Goal: Task Accomplishment & Management: Manage account settings

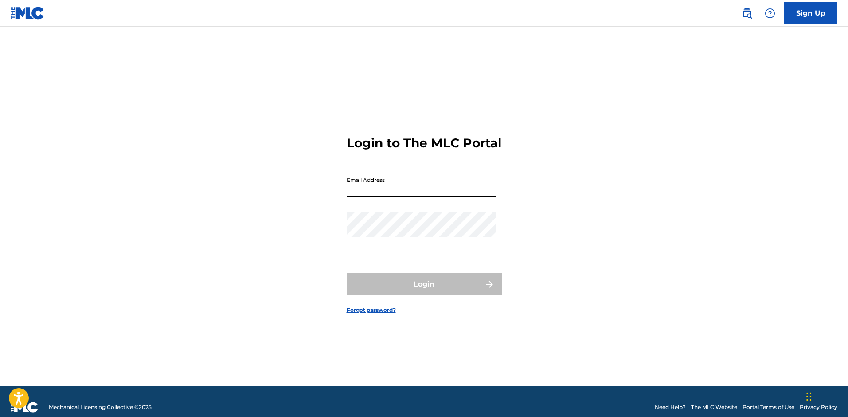
type input "[EMAIL_ADDRESS][DOMAIN_NAME]"
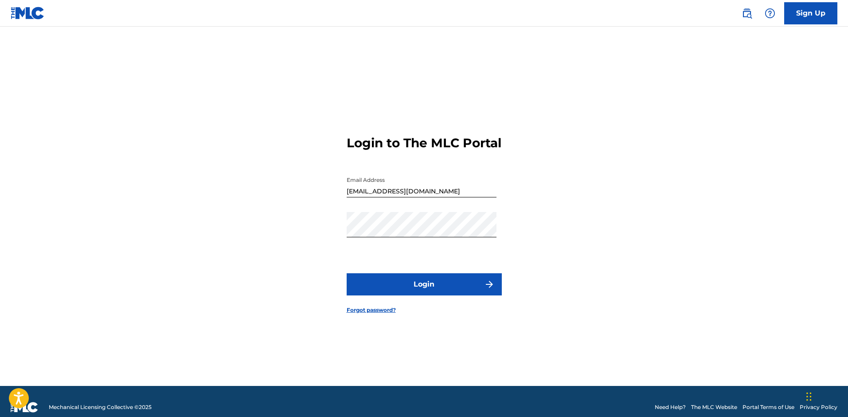
click at [411, 283] on button "Login" at bounding box center [424, 284] width 155 height 22
click at [347, 273] on button "Login" at bounding box center [424, 284] width 155 height 22
click at [398, 295] on button "Login" at bounding box center [424, 284] width 155 height 22
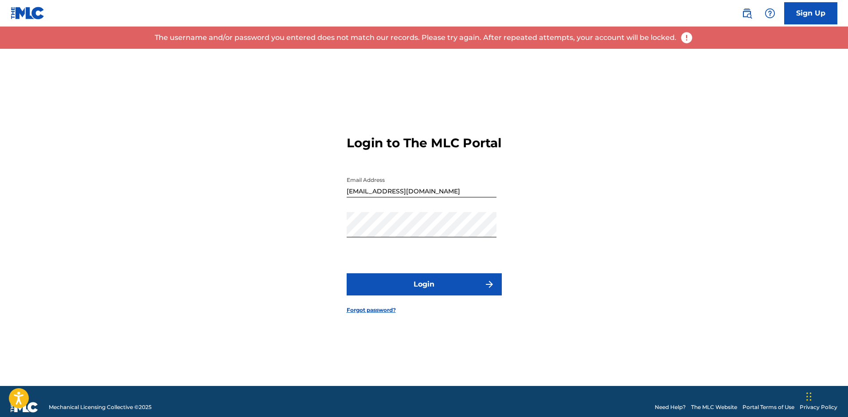
click at [429, 197] on input "[EMAIL_ADDRESS][DOMAIN_NAME]" at bounding box center [422, 184] width 150 height 25
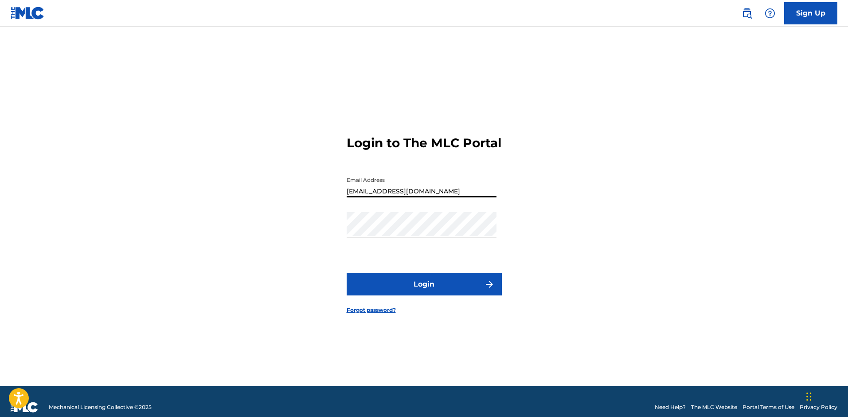
click at [402, 245] on div "Password" at bounding box center [422, 232] width 150 height 40
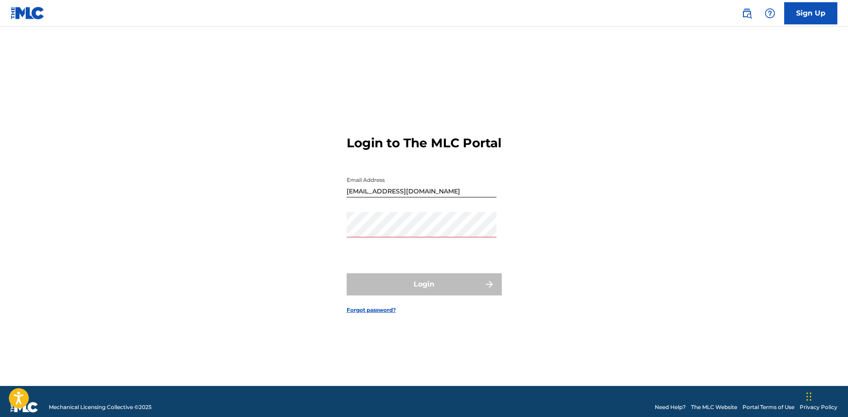
click at [282, 241] on div "Login to The MLC Portal Email Address [EMAIL_ADDRESS][DOMAIN_NAME] Password Log…" at bounding box center [424, 217] width 621 height 337
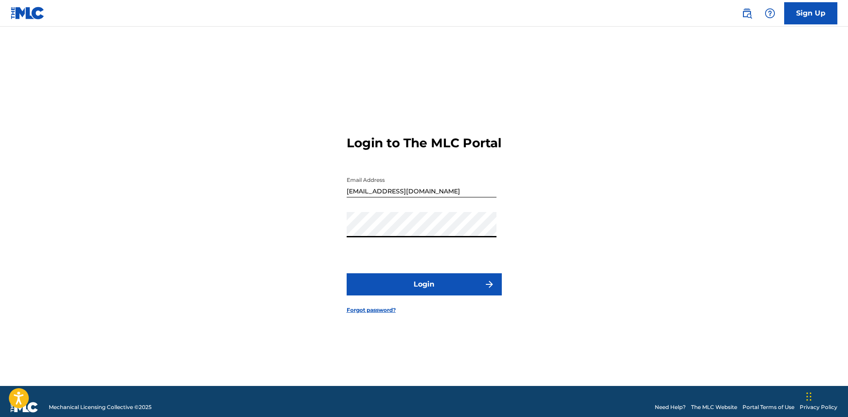
click at [419, 294] on button "Login" at bounding box center [424, 284] width 155 height 22
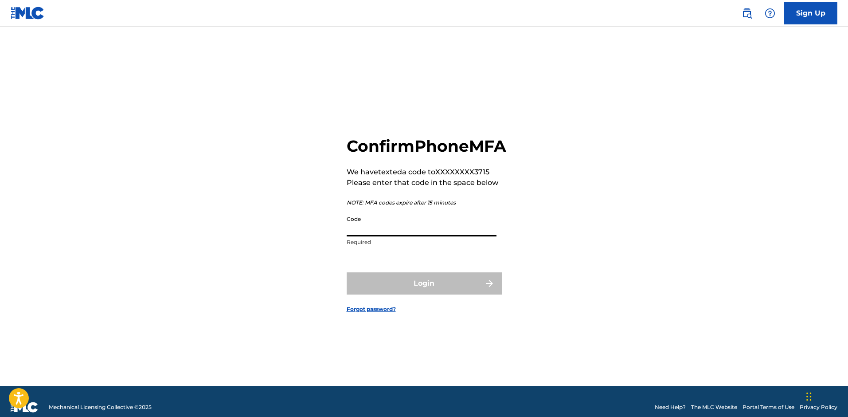
click at [397, 236] on input "Code" at bounding box center [422, 223] width 150 height 25
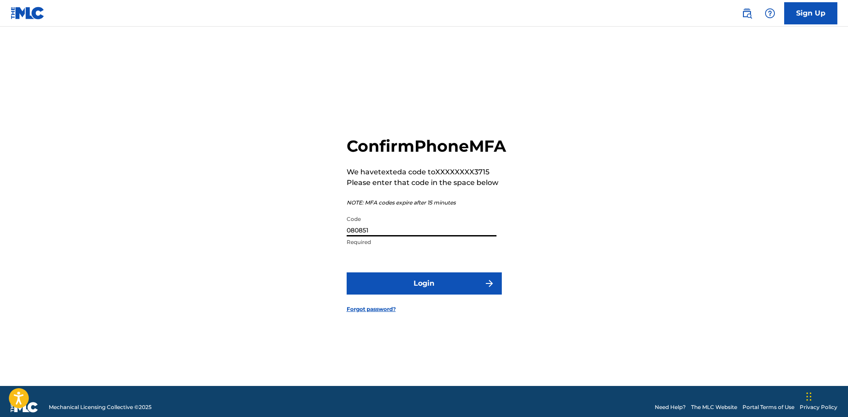
type input "080851"
click at [347, 272] on button "Login" at bounding box center [424, 283] width 155 height 22
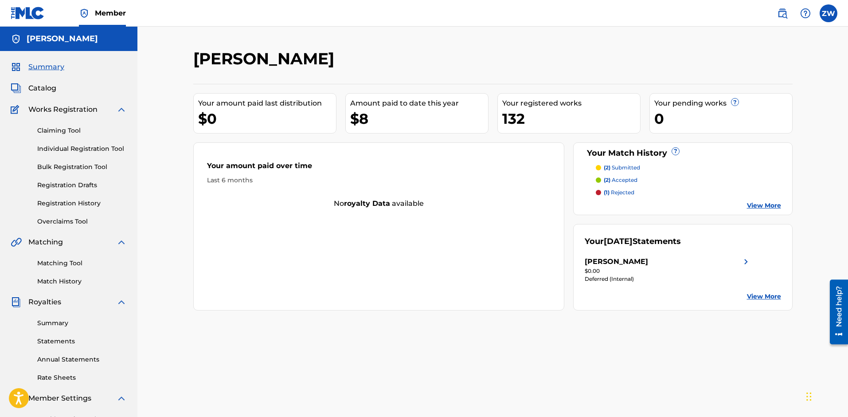
click at [73, 129] on link "Claiming Tool" at bounding box center [82, 130] width 90 height 9
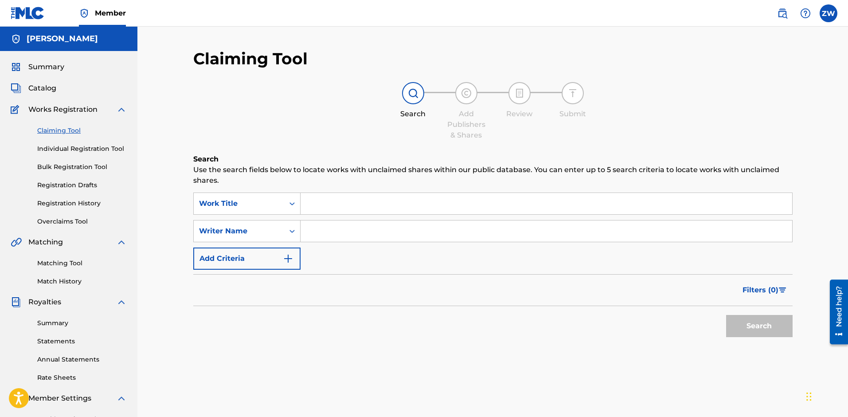
click at [45, 87] on span "Catalog" at bounding box center [42, 88] width 28 height 11
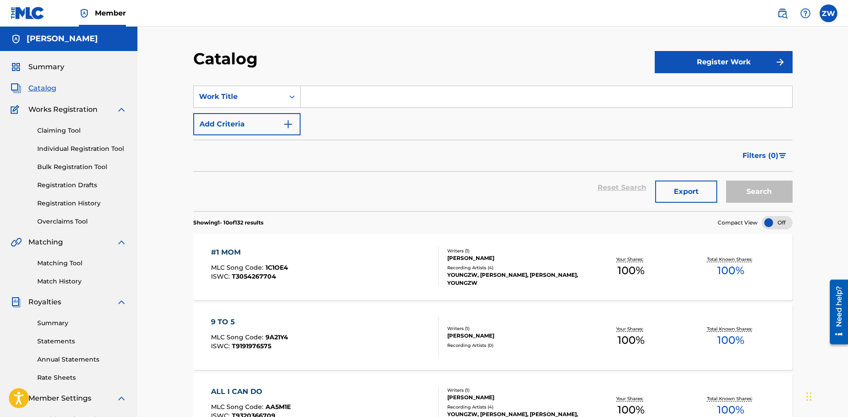
click at [74, 128] on link "Claiming Tool" at bounding box center [82, 130] width 90 height 9
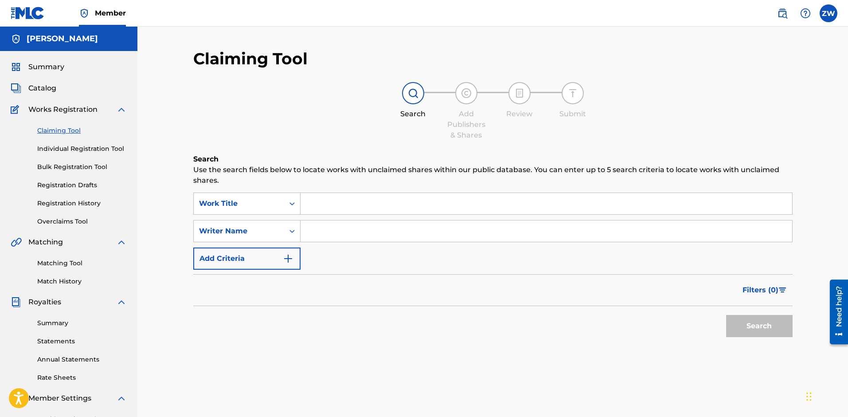
click at [65, 261] on link "Matching Tool" at bounding box center [82, 262] width 90 height 9
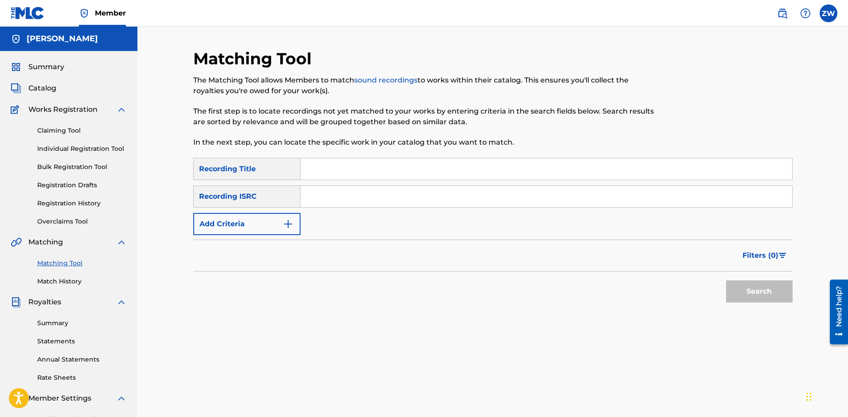
click at [351, 162] on input "Search Form" at bounding box center [547, 168] width 492 height 21
type input "youngzw"
click at [759, 295] on button "Search" at bounding box center [759, 291] width 66 height 22
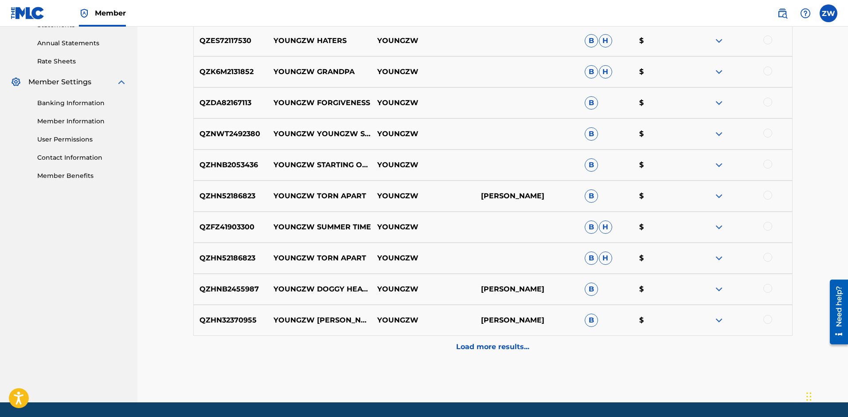
scroll to position [301, 0]
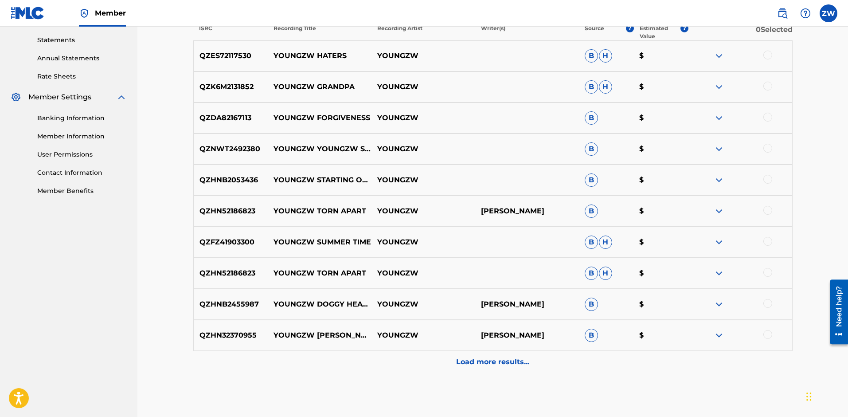
click at [496, 360] on p "Load more results..." at bounding box center [492, 361] width 73 height 11
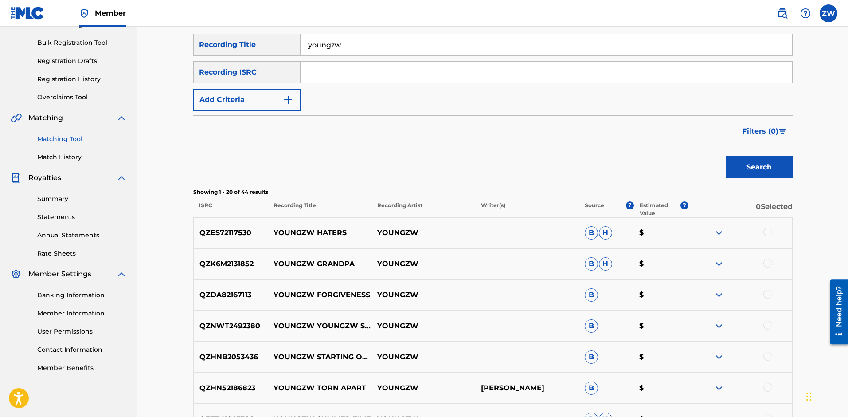
scroll to position [136, 0]
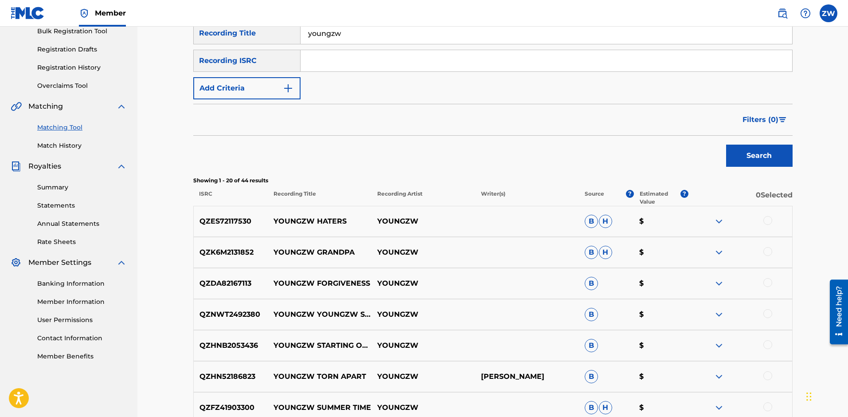
click at [719, 221] on img at bounding box center [719, 221] width 11 height 11
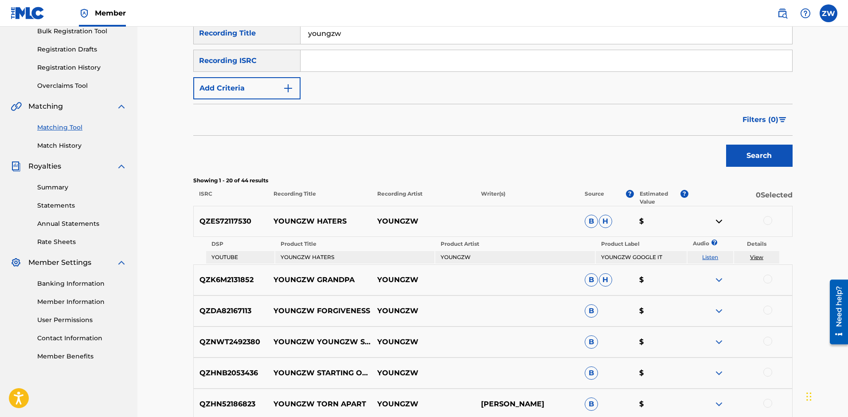
click at [719, 221] on img at bounding box center [719, 221] width 11 height 11
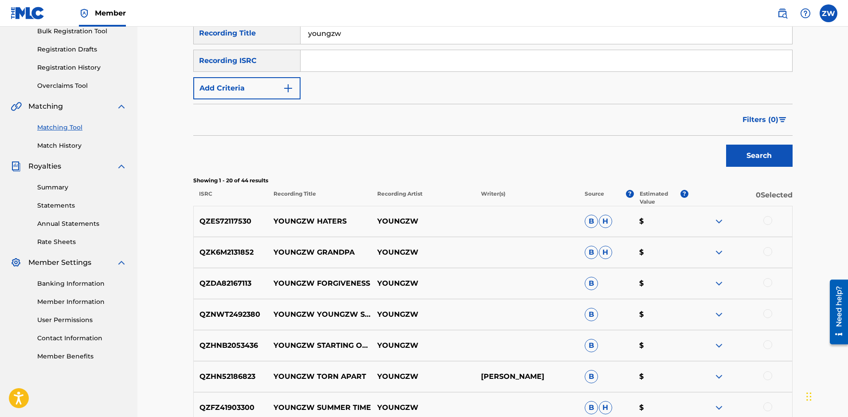
click at [719, 221] on img at bounding box center [719, 221] width 11 height 11
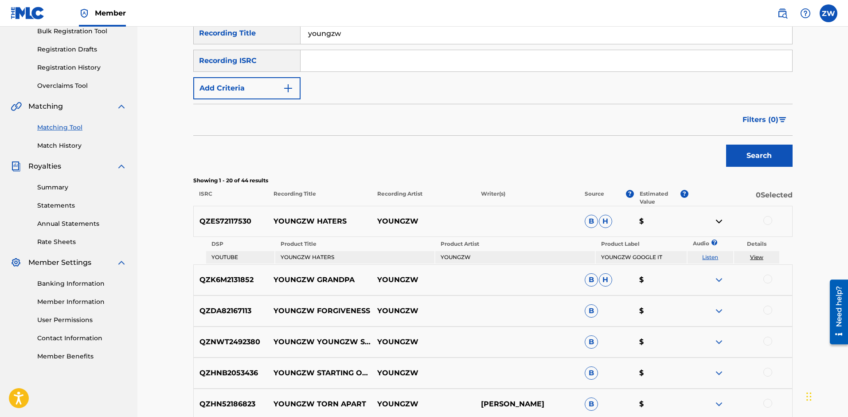
click at [719, 221] on img at bounding box center [719, 221] width 11 height 11
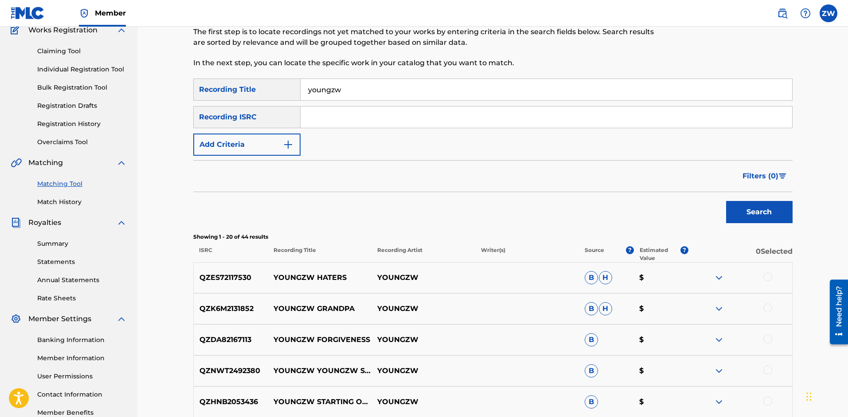
scroll to position [71, 0]
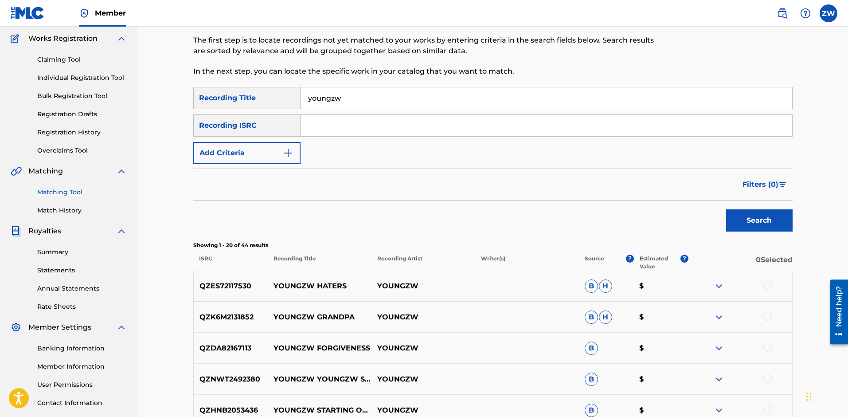
click at [55, 61] on link "Claiming Tool" at bounding box center [82, 59] width 90 height 9
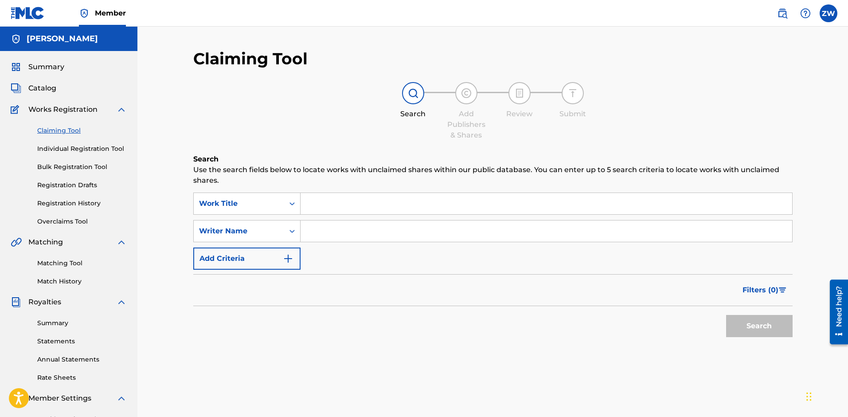
click at [333, 205] on input "Search Form" at bounding box center [547, 203] width 492 height 21
type input "u"
type input "youngzw"
click at [757, 325] on button "Search" at bounding box center [759, 326] width 66 height 22
click at [360, 211] on input "youngzw" at bounding box center [547, 203] width 492 height 21
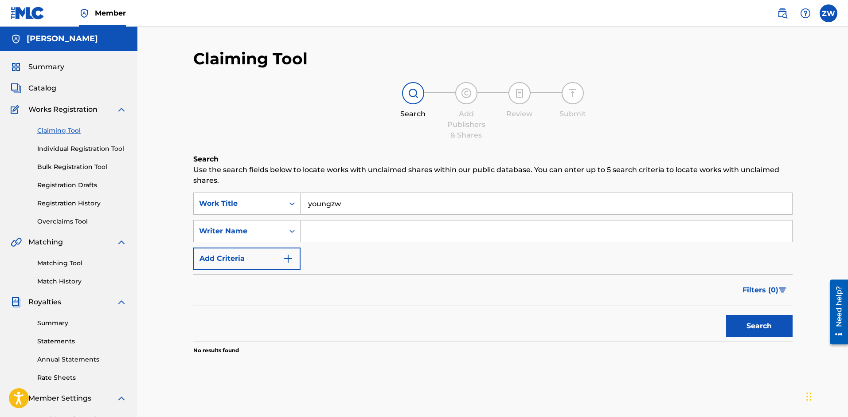
click at [360, 211] on input "youngzw" at bounding box center [547, 203] width 492 height 21
click at [333, 229] on input "Search Form" at bounding box center [547, 230] width 492 height 21
click at [775, 326] on button "Search" at bounding box center [759, 326] width 66 height 22
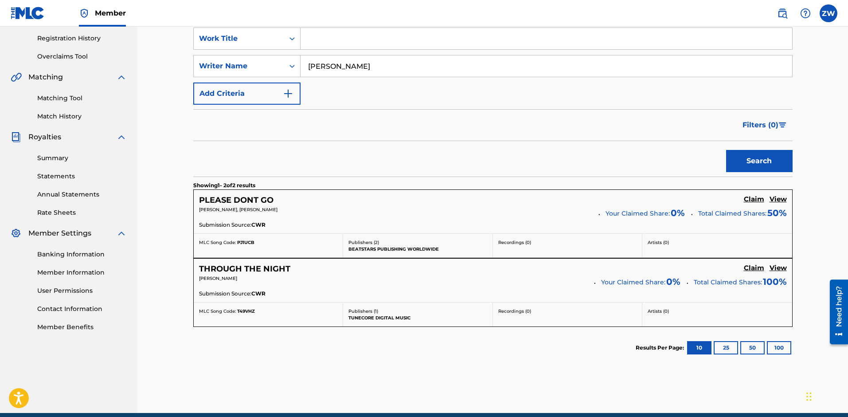
scroll to position [32, 0]
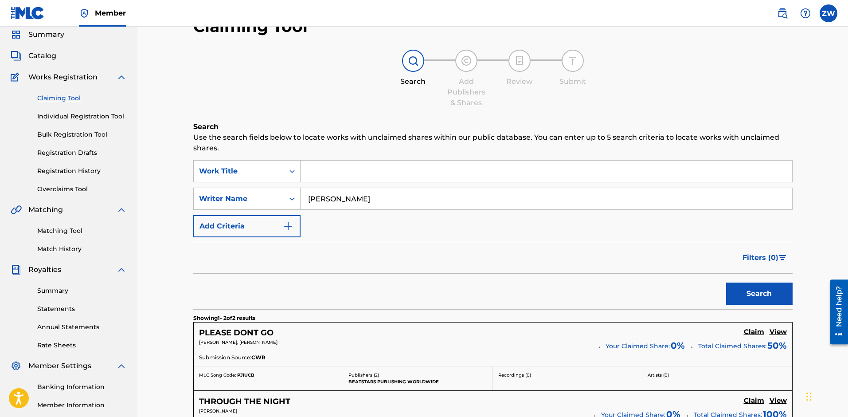
click at [337, 199] on input "[PERSON_NAME]" at bounding box center [547, 198] width 492 height 21
type input "[PERSON_NAME]"
click at [754, 294] on button "Search" at bounding box center [759, 293] width 66 height 22
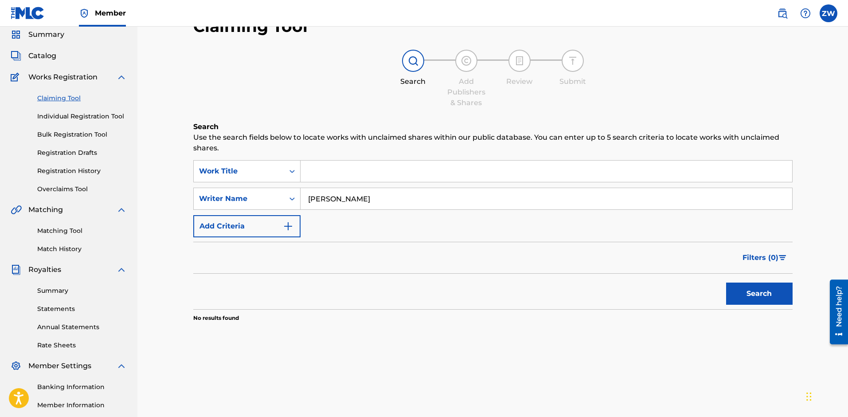
click at [394, 199] on input "[PERSON_NAME]" at bounding box center [547, 198] width 492 height 21
click at [42, 55] on span "Catalog" at bounding box center [42, 56] width 28 height 11
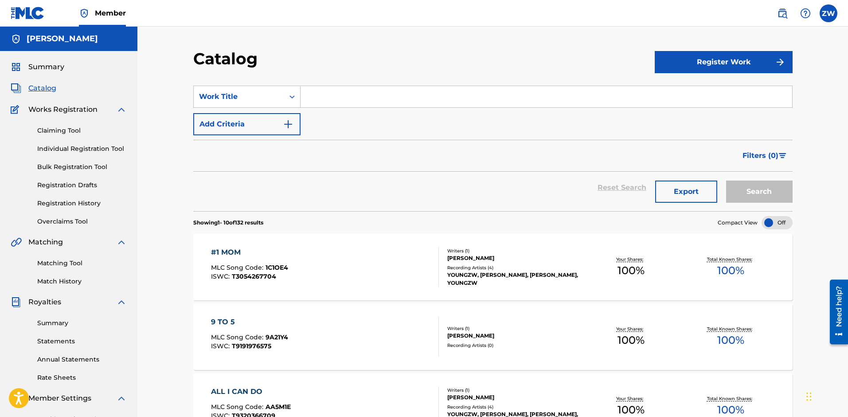
click at [284, 126] on img "Search Form" at bounding box center [288, 124] width 11 height 11
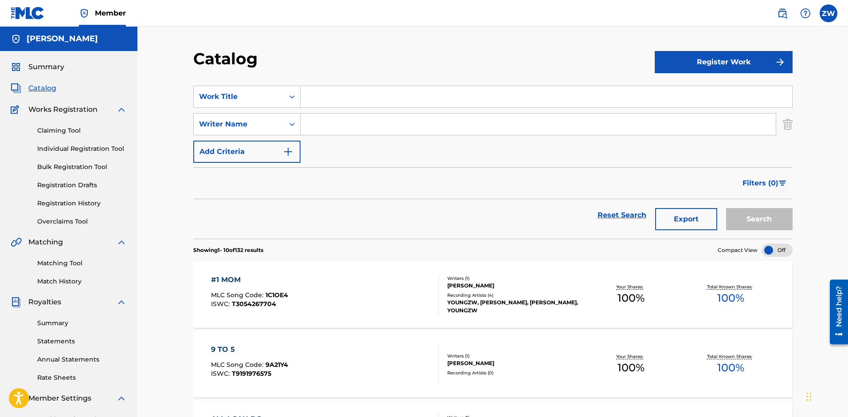
click at [349, 121] on input "Search Form" at bounding box center [538, 123] width 475 height 21
type input "[PERSON_NAME]"
click at [743, 219] on button "Search" at bounding box center [759, 219] width 66 height 22
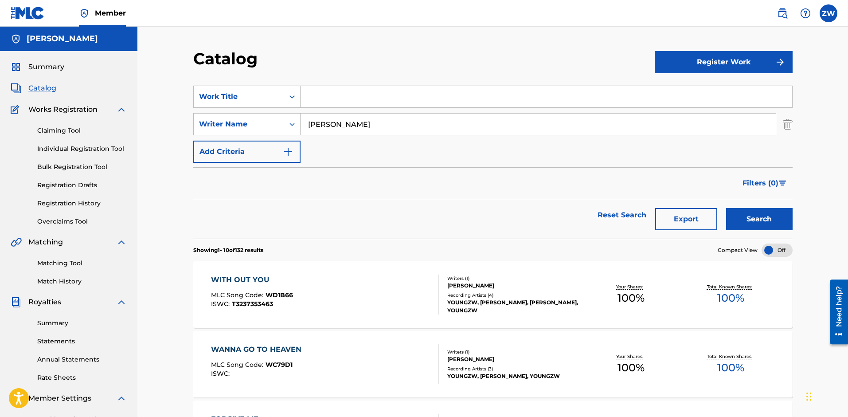
click at [707, 60] on button "Register Work" at bounding box center [724, 62] width 138 height 22
click at [691, 94] on link "Individual" at bounding box center [724, 90] width 138 height 21
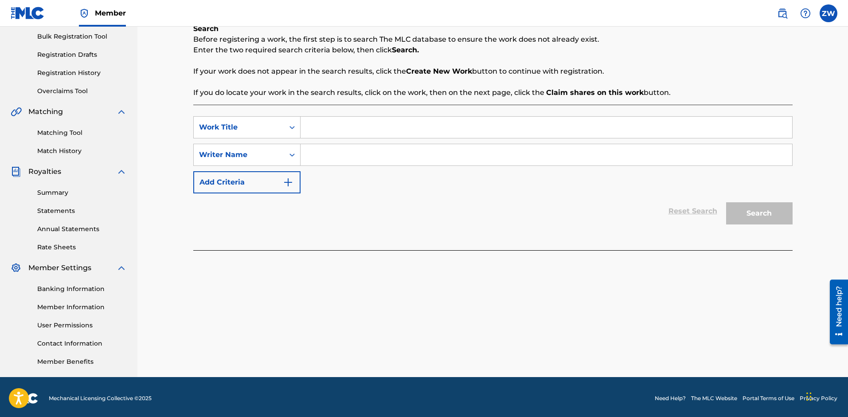
scroll to position [133, 0]
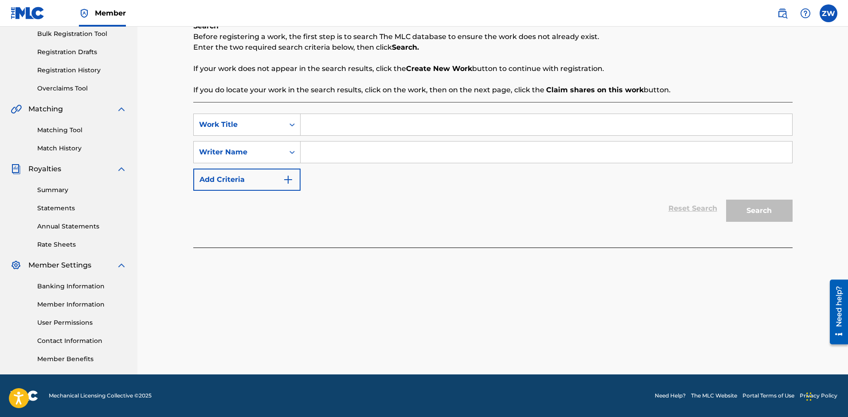
click at [316, 148] on input "Search Form" at bounding box center [547, 151] width 492 height 21
type input "[PERSON_NAME]"
click at [772, 218] on div "Search" at bounding box center [757, 208] width 71 height 35
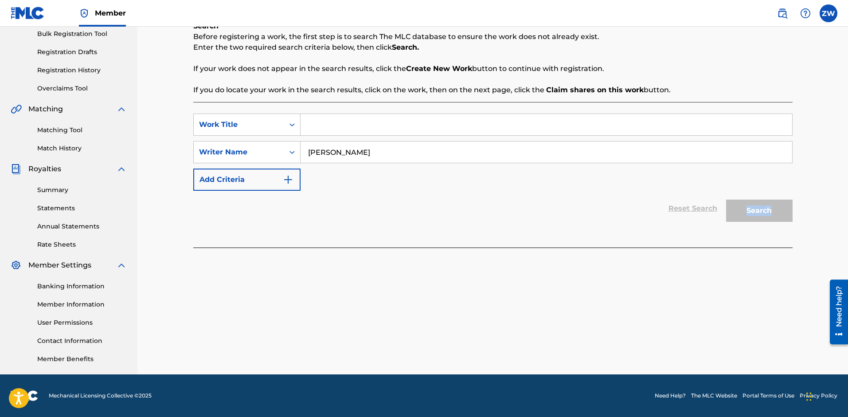
click at [772, 218] on div "Search" at bounding box center [757, 208] width 71 height 35
click at [383, 118] on input "Search Form" at bounding box center [547, 124] width 492 height 21
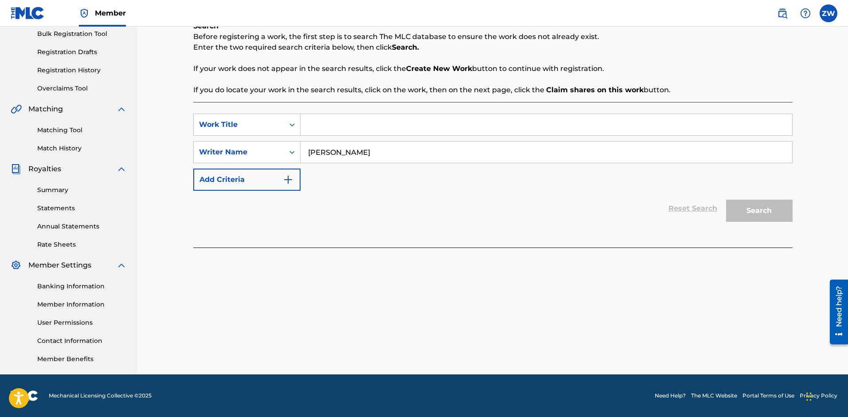
click at [383, 121] on input "Search Form" at bounding box center [547, 124] width 492 height 21
type input "youngzw"
click at [752, 219] on button "Search" at bounding box center [759, 210] width 66 height 22
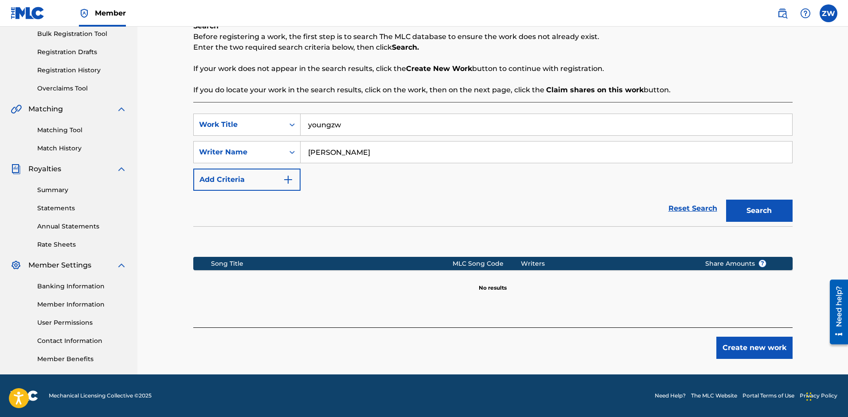
click at [351, 122] on input "youngzw" at bounding box center [547, 124] width 492 height 21
click at [401, 151] on input "[PERSON_NAME]" at bounding box center [547, 151] width 492 height 21
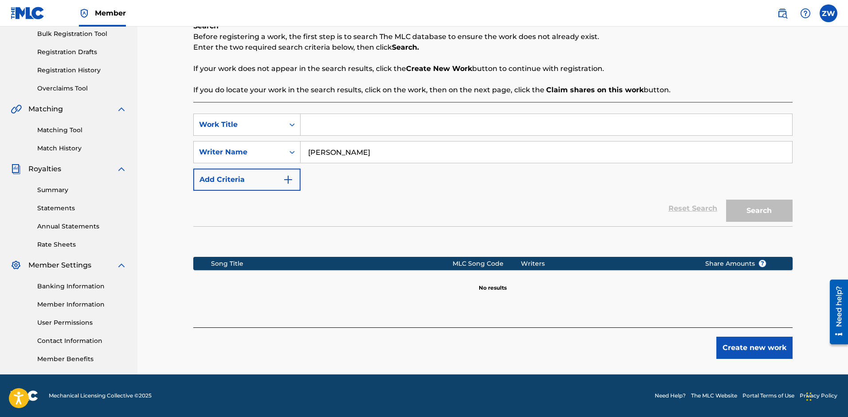
click at [401, 151] on input "[PERSON_NAME]" at bounding box center [547, 151] width 492 height 21
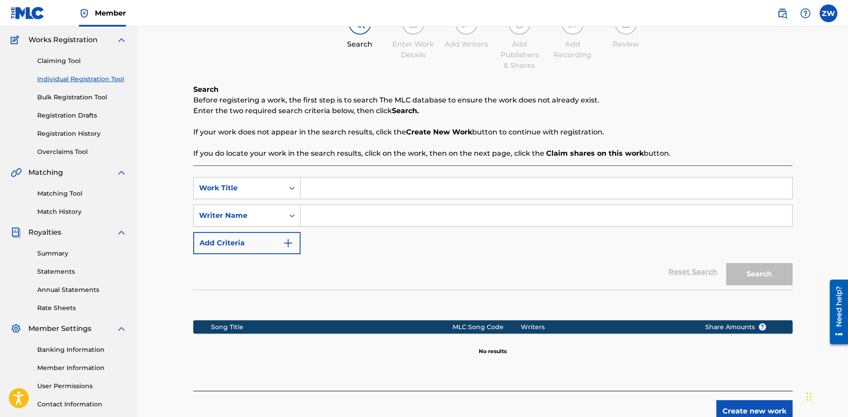
scroll to position [0, 0]
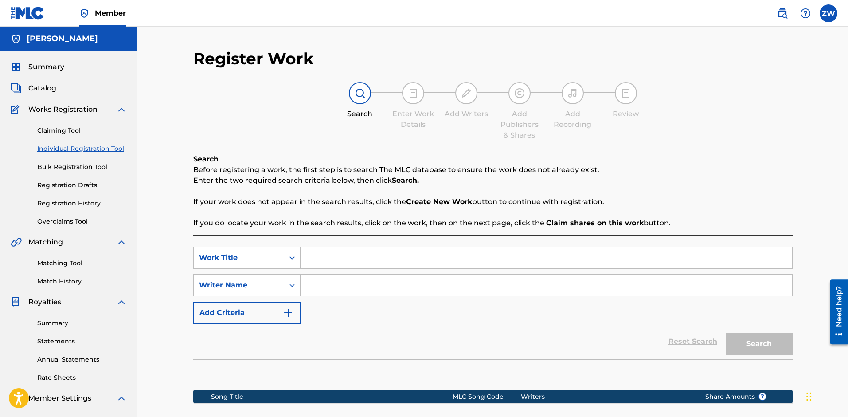
click at [47, 88] on span "Catalog" at bounding box center [42, 88] width 28 height 11
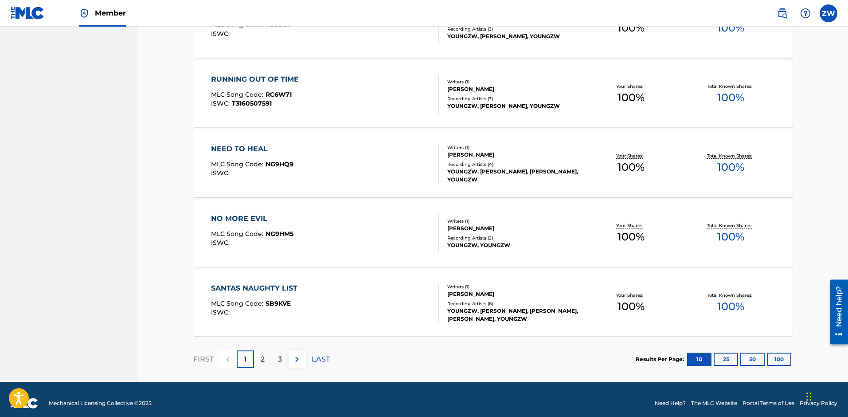
scroll to position [625, 0]
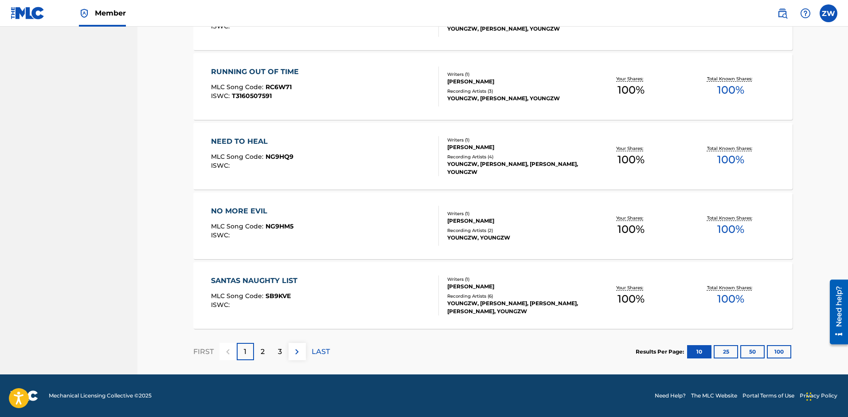
click at [259, 346] on div "2" at bounding box center [262, 351] width 17 height 17
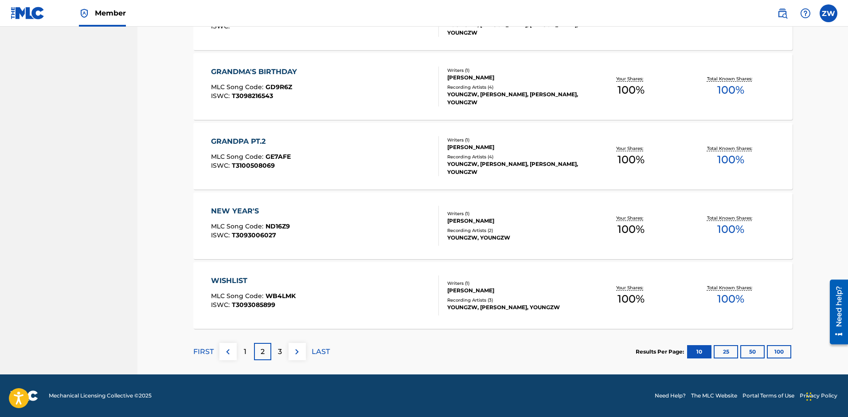
click at [275, 343] on div "3" at bounding box center [279, 351] width 17 height 17
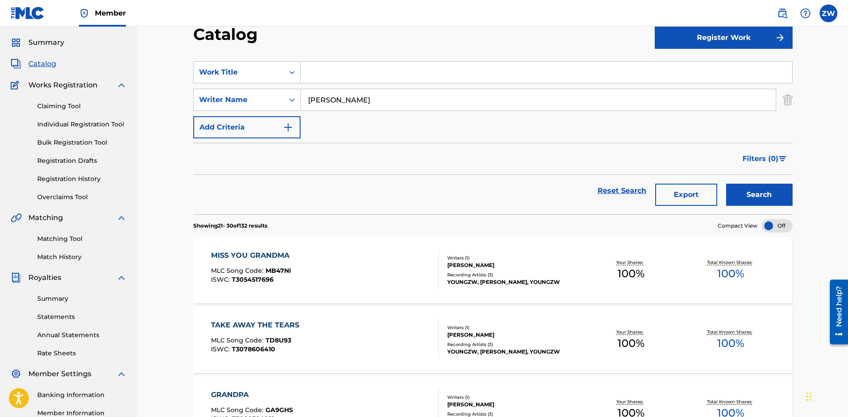
scroll to position [0, 0]
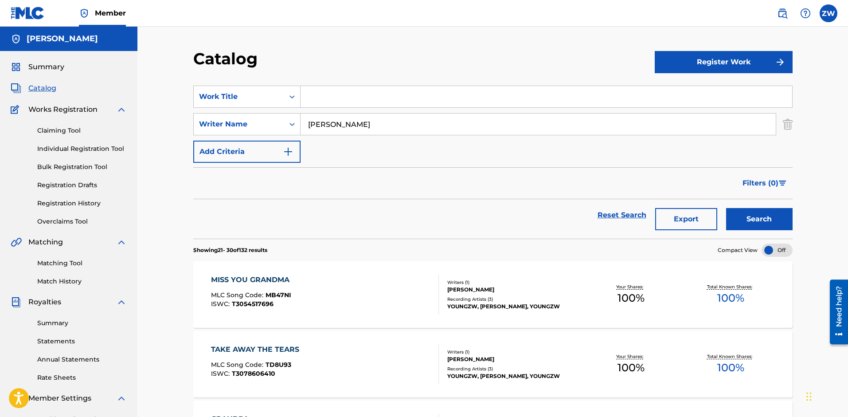
click at [45, 66] on span "Summary" at bounding box center [46, 67] width 36 height 11
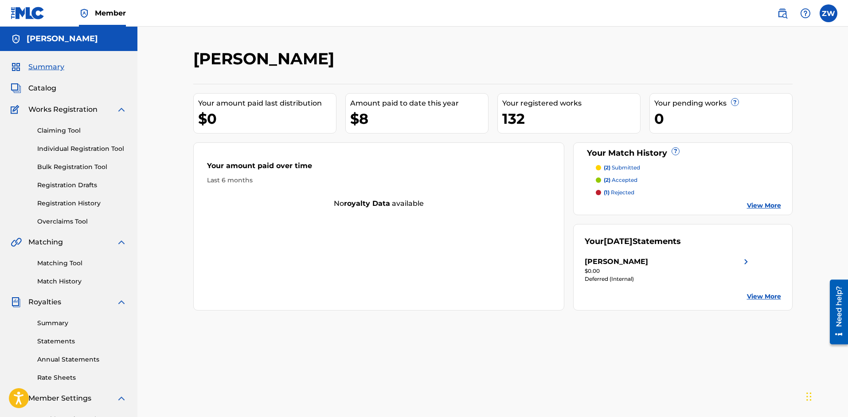
click at [49, 87] on span "Catalog" at bounding box center [42, 88] width 28 height 11
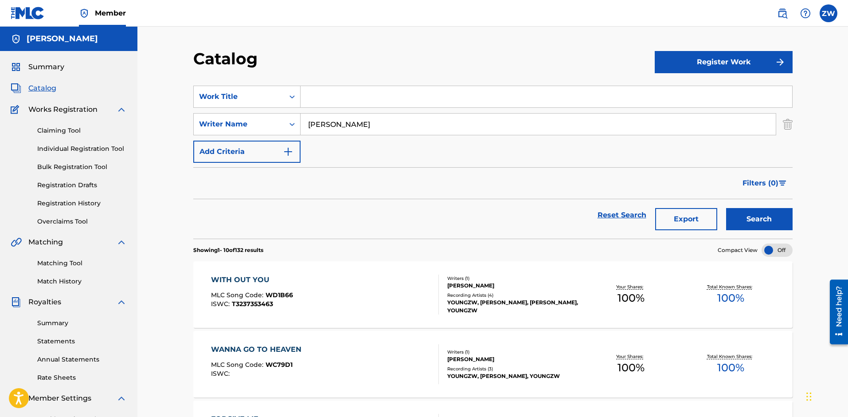
click at [397, 121] on input "[PERSON_NAME]" at bounding box center [538, 123] width 475 height 21
click at [342, 93] on input "Search Form" at bounding box center [547, 96] width 492 height 21
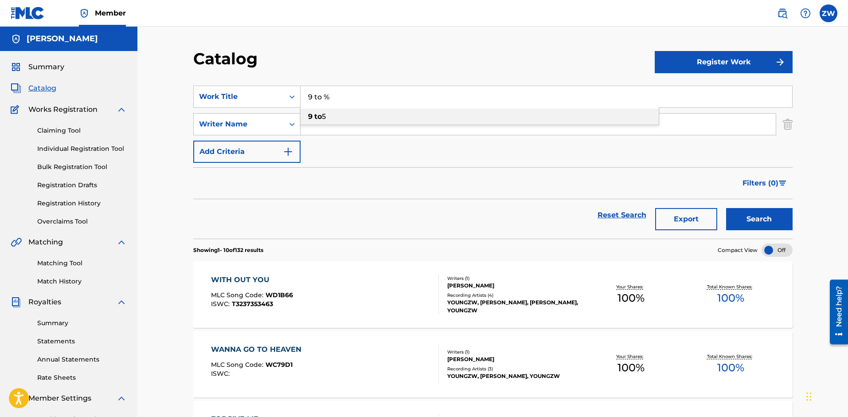
click at [336, 117] on div "9 to 5" at bounding box center [480, 117] width 358 height 16
type input "9 to 5"
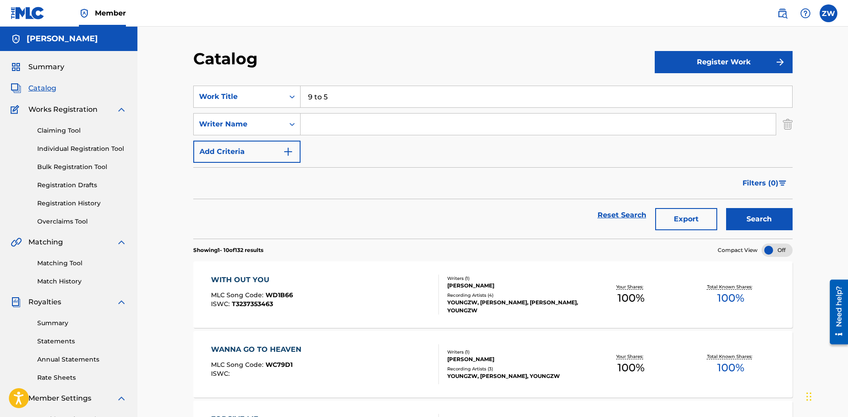
click at [327, 129] on input "Search Form" at bounding box center [538, 123] width 475 height 21
type input "[PERSON_NAME]"
click at [765, 222] on button "Search" at bounding box center [759, 219] width 66 height 22
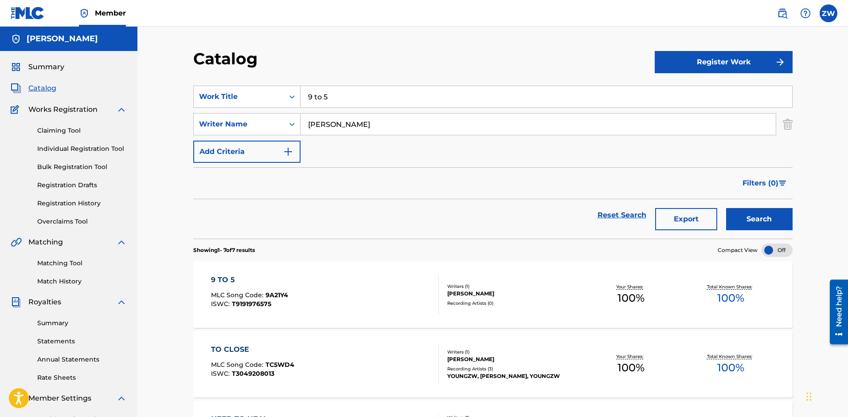
click at [64, 132] on link "Claiming Tool" at bounding box center [82, 130] width 90 height 9
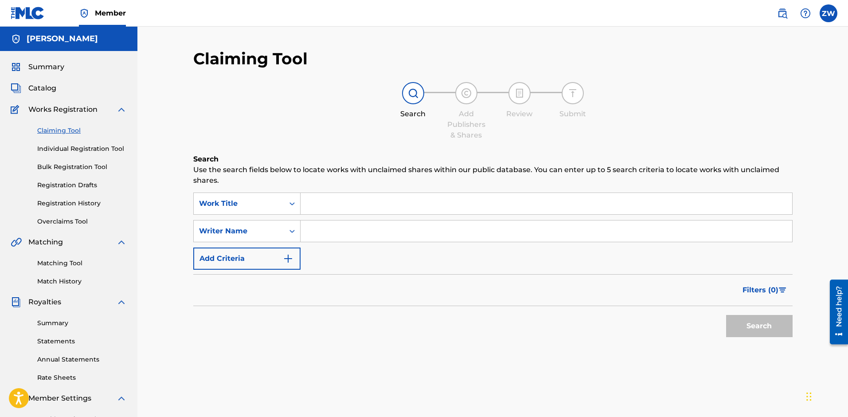
click at [330, 206] on input "Search Form" at bounding box center [547, 203] width 492 height 21
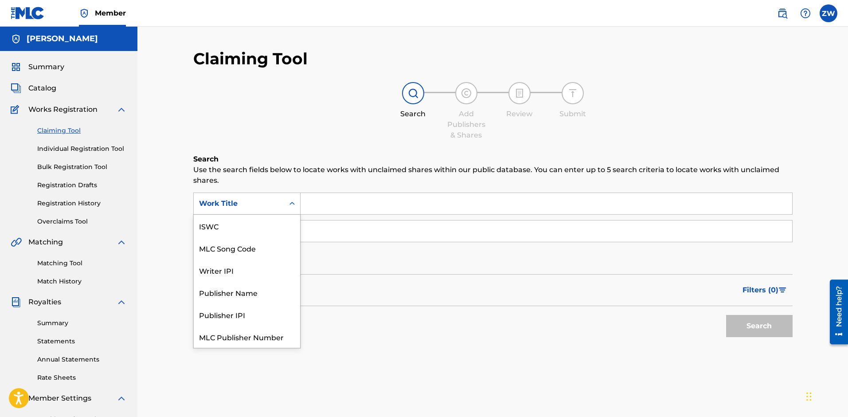
click at [292, 207] on icon "Search Form" at bounding box center [292, 203] width 9 height 9
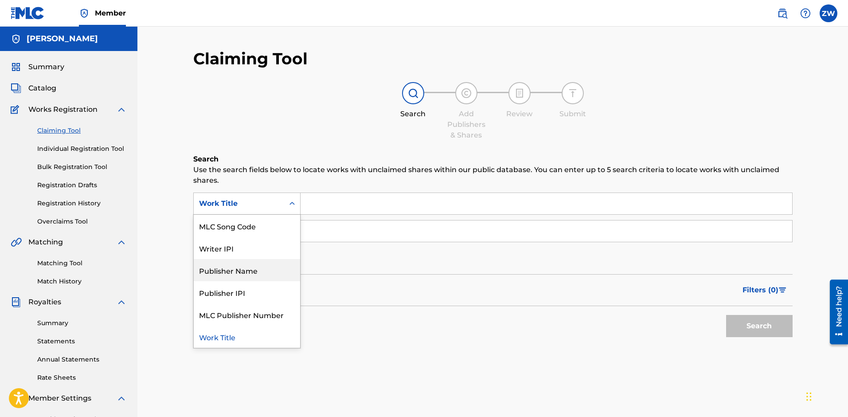
click at [262, 269] on div "Publisher Name" at bounding box center [247, 270] width 106 height 22
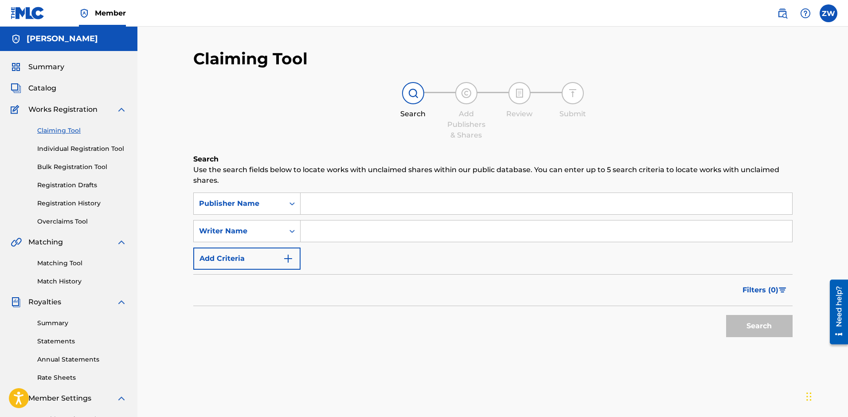
click at [328, 206] on input "Search Form" at bounding box center [547, 203] width 492 height 21
type input "youngzw"
click at [345, 231] on input "Search Form" at bounding box center [547, 230] width 492 height 21
click at [754, 329] on button "Search" at bounding box center [759, 326] width 66 height 22
click at [336, 231] on input "[PERSON_NAME]" at bounding box center [547, 230] width 492 height 21
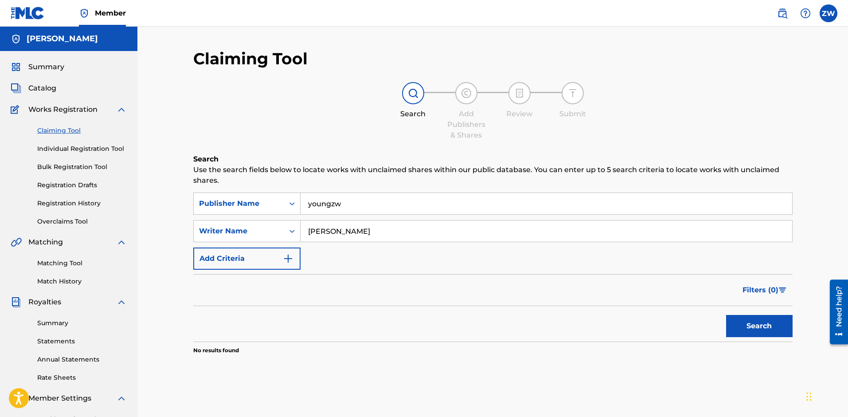
type input "[PERSON_NAME]"
click at [732, 324] on button "Search" at bounding box center [759, 326] width 66 height 22
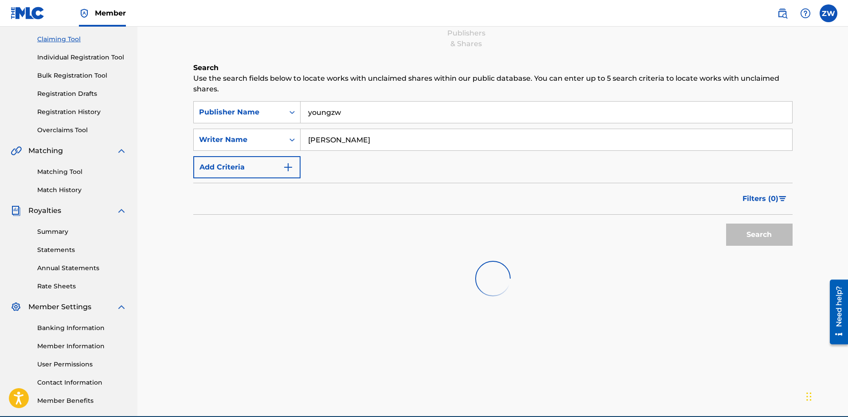
scroll to position [98, 0]
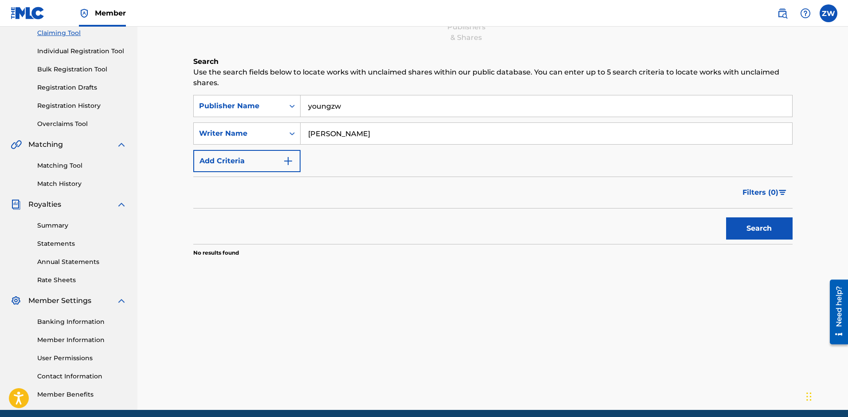
click at [414, 108] on input "youngzw" at bounding box center [547, 105] width 492 height 21
click at [750, 229] on button "Search" at bounding box center [759, 228] width 66 height 22
click at [66, 33] on link "Claiming Tool" at bounding box center [82, 32] width 90 height 9
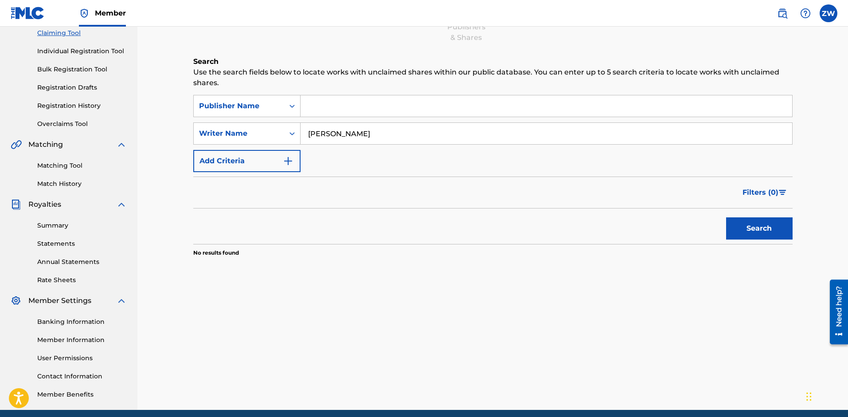
scroll to position [0, 0]
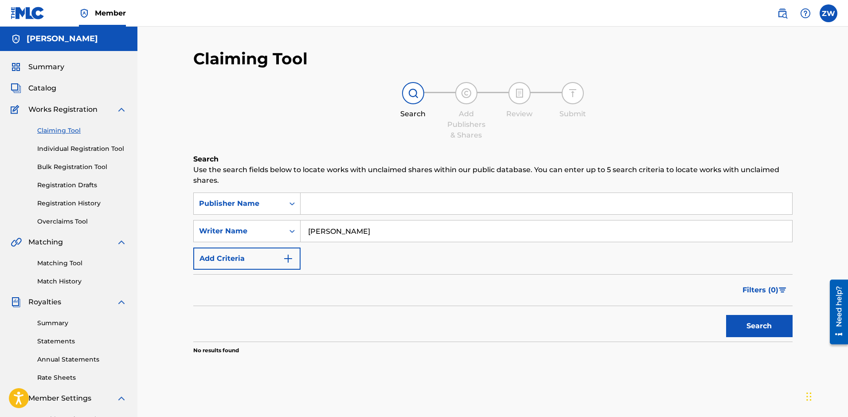
click at [40, 90] on span "Catalog" at bounding box center [42, 88] width 28 height 11
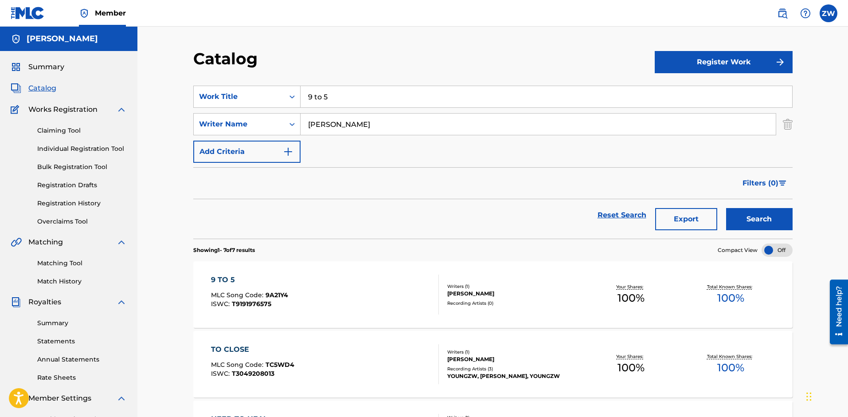
click at [728, 68] on button "Register Work" at bounding box center [724, 62] width 138 height 22
click at [715, 96] on link "Individual" at bounding box center [724, 90] width 138 height 21
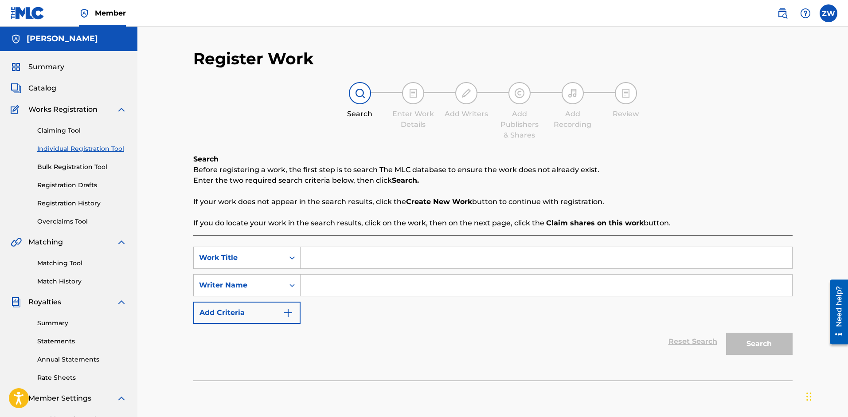
click at [365, 282] on input "Search Form" at bounding box center [547, 284] width 492 height 21
type input "[PERSON_NAME]"
click at [339, 257] on input "Search Form" at bounding box center [547, 257] width 492 height 21
click at [327, 261] on input "Search Form" at bounding box center [547, 257] width 492 height 21
click at [764, 346] on button "Search" at bounding box center [759, 343] width 66 height 22
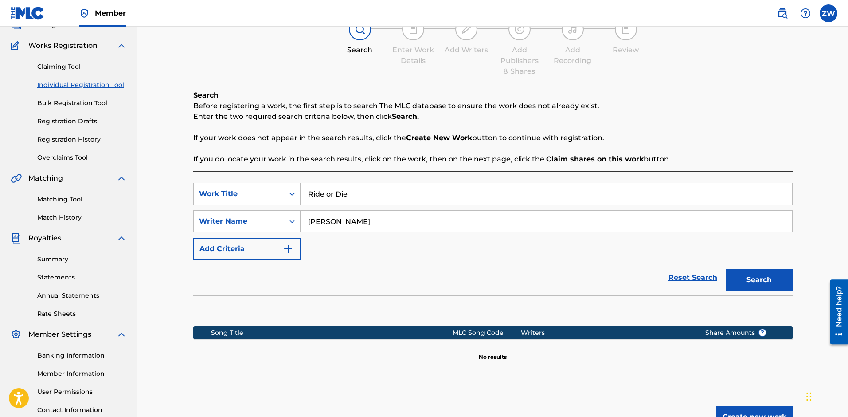
scroll to position [71, 0]
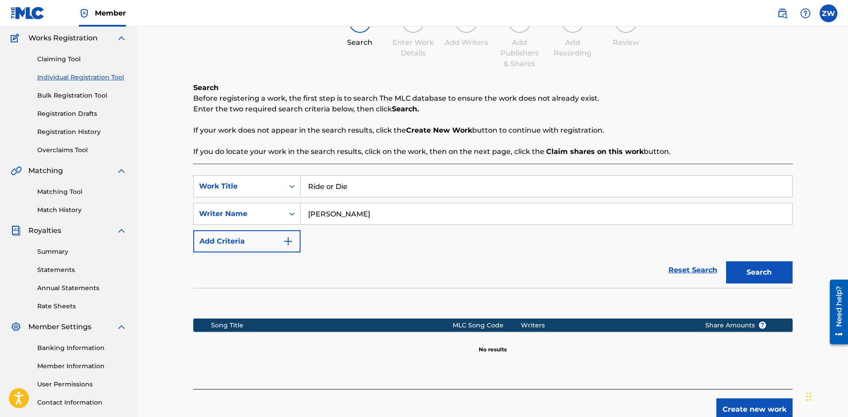
click at [383, 184] on input "Ride or Die" at bounding box center [547, 186] width 492 height 21
type input "let you down"
click at [745, 270] on button "Search" at bounding box center [759, 272] width 66 height 22
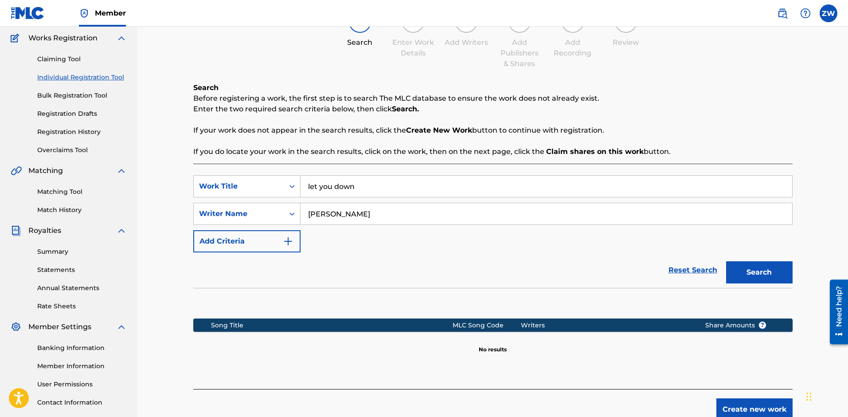
click at [359, 185] on input "let you down" at bounding box center [547, 186] width 492 height 21
click at [291, 187] on icon "Search Form" at bounding box center [291, 186] width 5 height 3
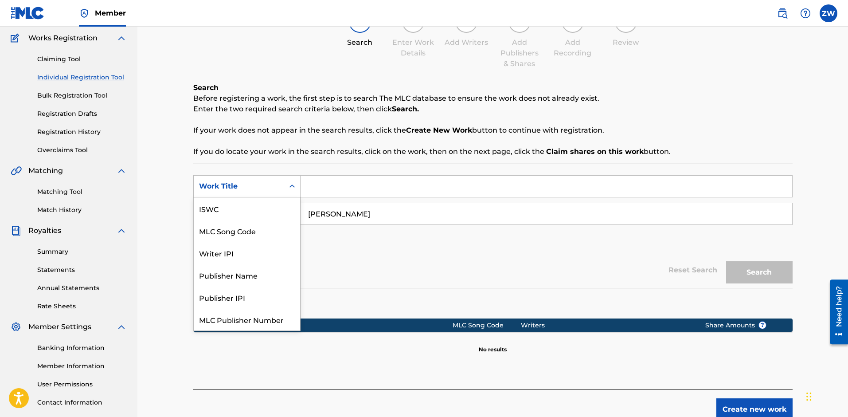
scroll to position [22, 0]
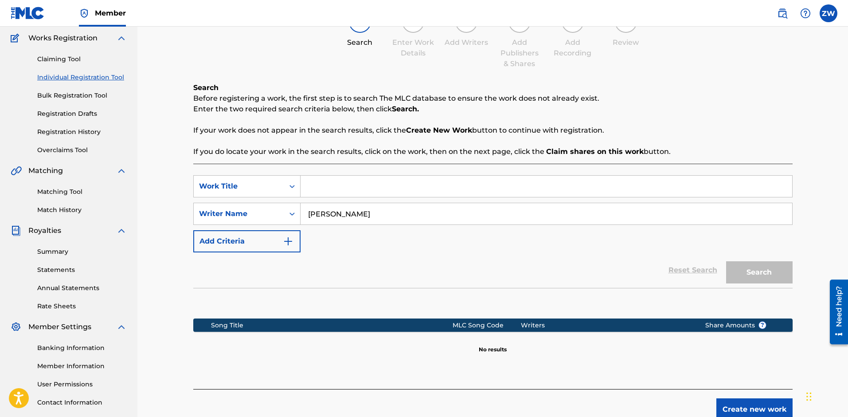
click at [291, 187] on icon "Search Form" at bounding box center [291, 186] width 5 height 3
click at [387, 191] on input "Search Form" at bounding box center [547, 186] width 492 height 21
paste input "[URL][DOMAIN_NAME]"
type input "[URL][DOMAIN_NAME]"
click at [763, 279] on button "Search" at bounding box center [759, 272] width 66 height 22
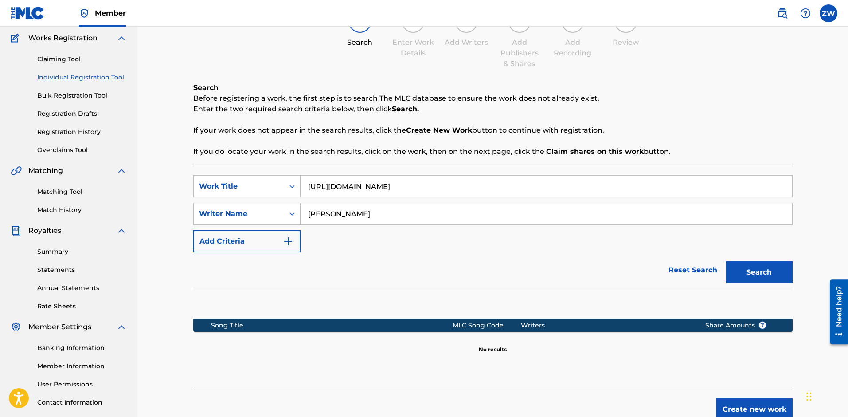
click at [409, 187] on input "[URL][DOMAIN_NAME]" at bounding box center [547, 186] width 492 height 21
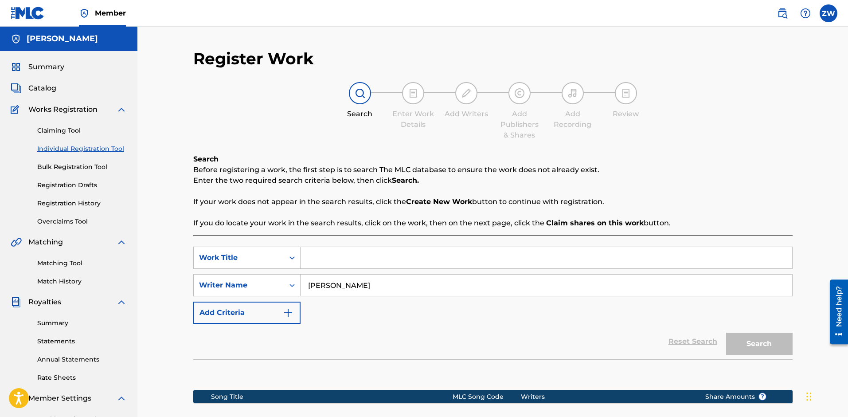
scroll to position [133, 0]
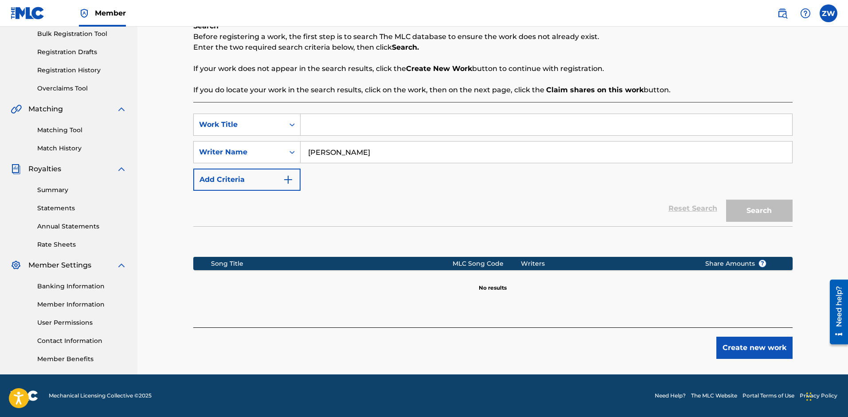
click at [746, 346] on button "Create new work" at bounding box center [754, 347] width 76 height 22
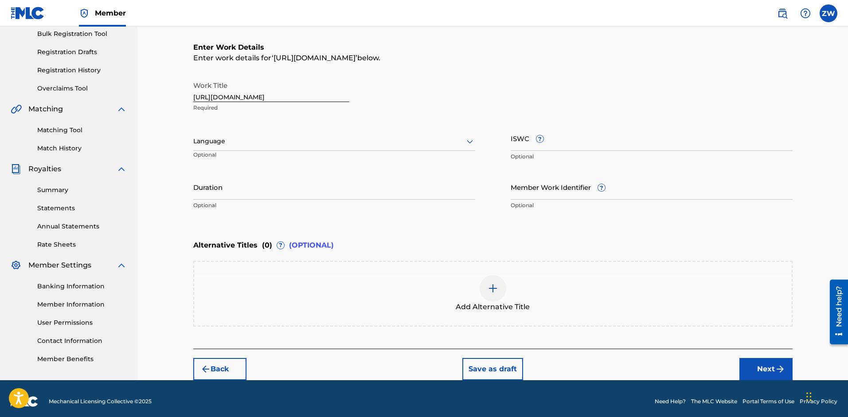
click at [265, 96] on input "[URL][DOMAIN_NAME]" at bounding box center [271, 89] width 156 height 25
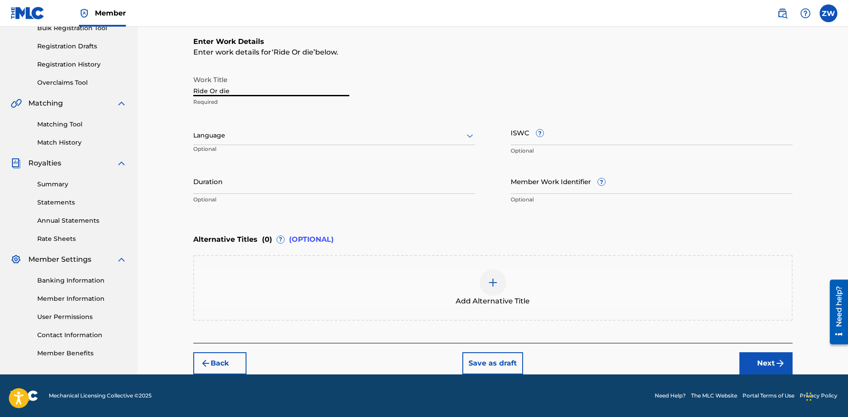
type input "Ride Or die"
click at [758, 367] on button "Next" at bounding box center [765, 363] width 53 height 22
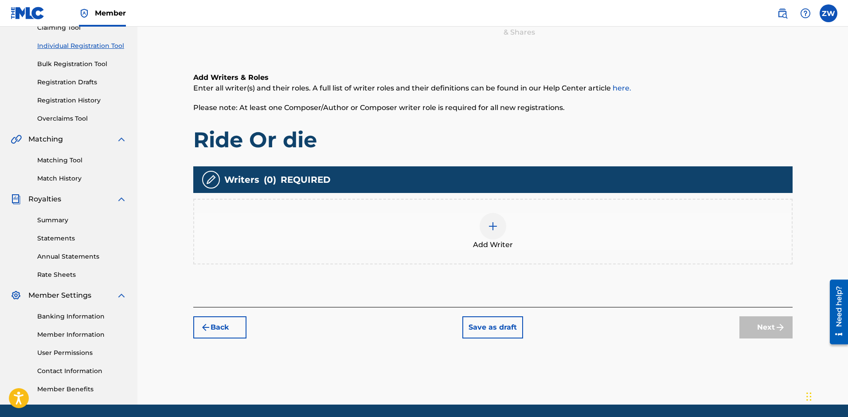
scroll to position [107, 0]
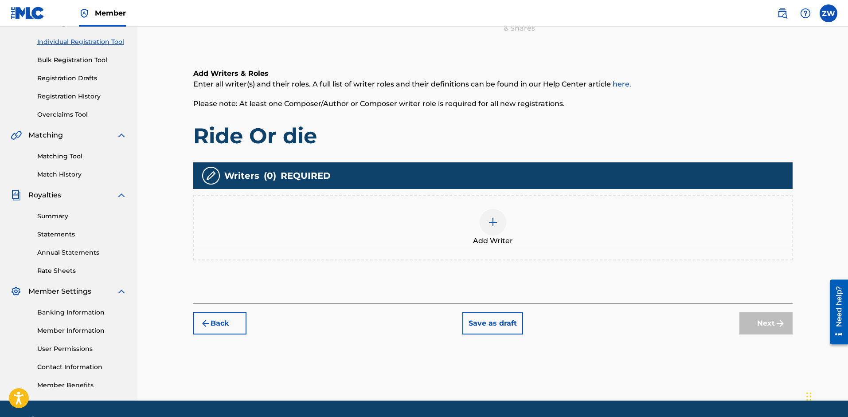
click at [497, 226] on img at bounding box center [493, 222] width 11 height 11
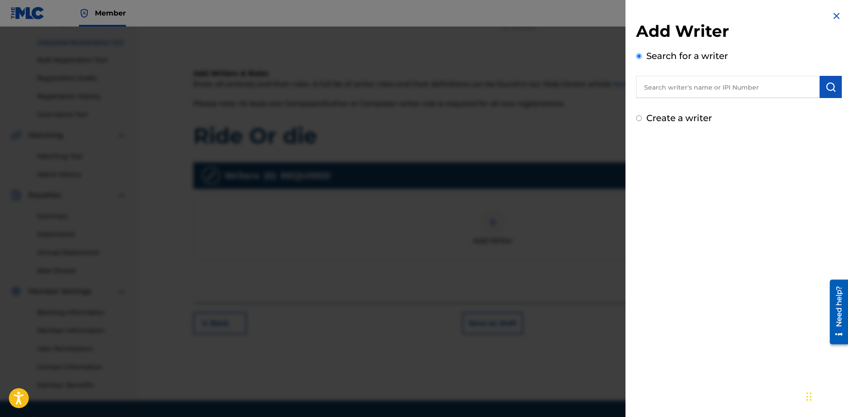
click at [662, 92] on input "text" at bounding box center [728, 87] width 184 height 22
type input "z"
click at [640, 118] on input "Create a writer" at bounding box center [639, 118] width 6 height 6
radio input "false"
radio input "true"
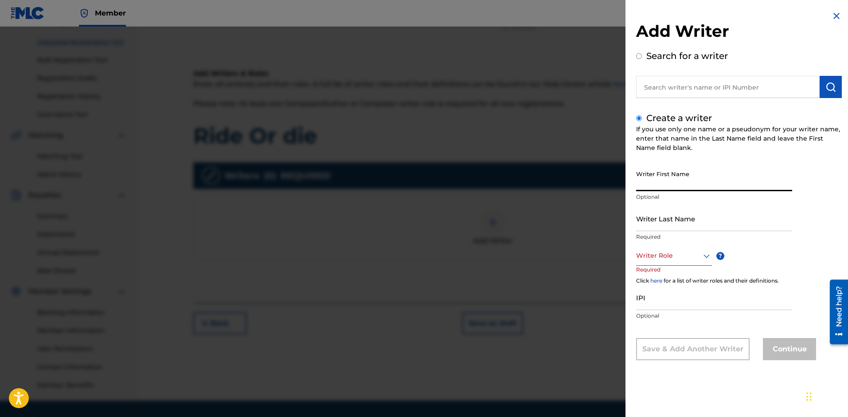
click at [659, 184] on input "Writer First Name" at bounding box center [714, 178] width 156 height 25
type input "[PERSON_NAME]"
click at [671, 227] on input "Writer Last Name" at bounding box center [714, 218] width 156 height 25
type input "[PERSON_NAME]"
click at [691, 266] on div "Writer Role ? Required" at bounding box center [682, 266] width 93 height 40
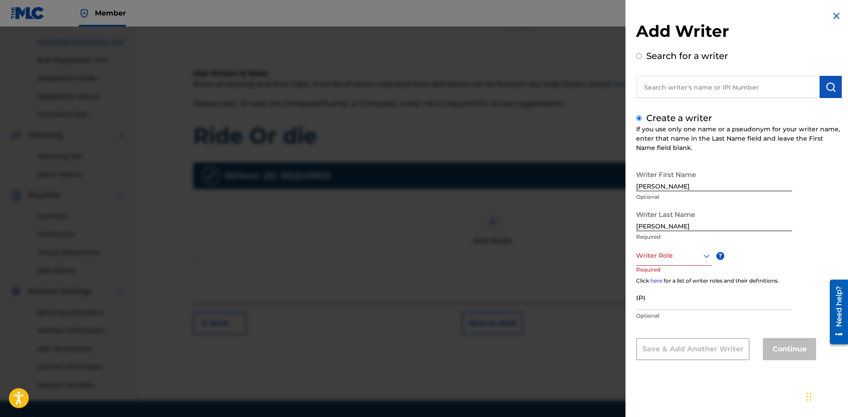
click at [689, 261] on div "Writer Role" at bounding box center [674, 256] width 76 height 20
click at [670, 294] on div "Author" at bounding box center [673, 295] width 75 height 20
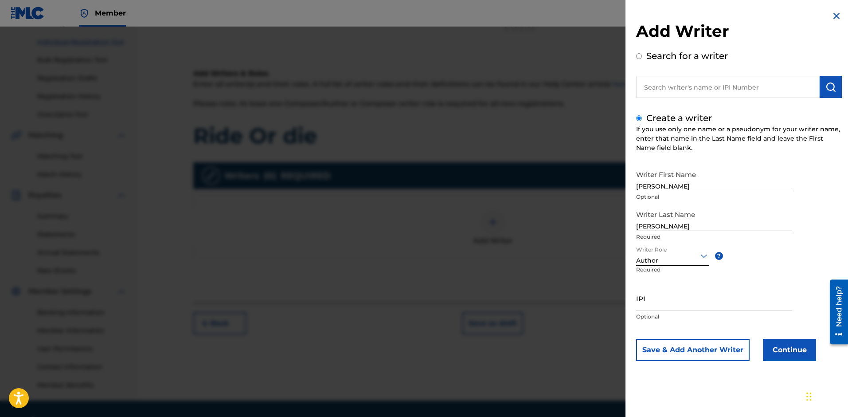
click at [774, 349] on button "Continue" at bounding box center [789, 350] width 53 height 22
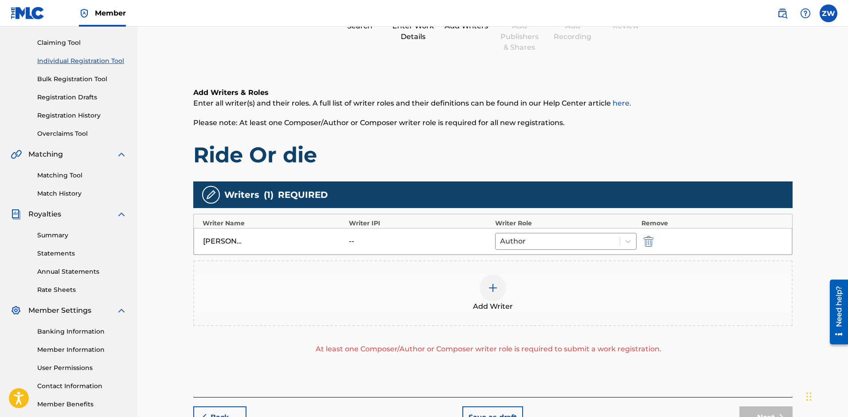
scroll to position [79, 0]
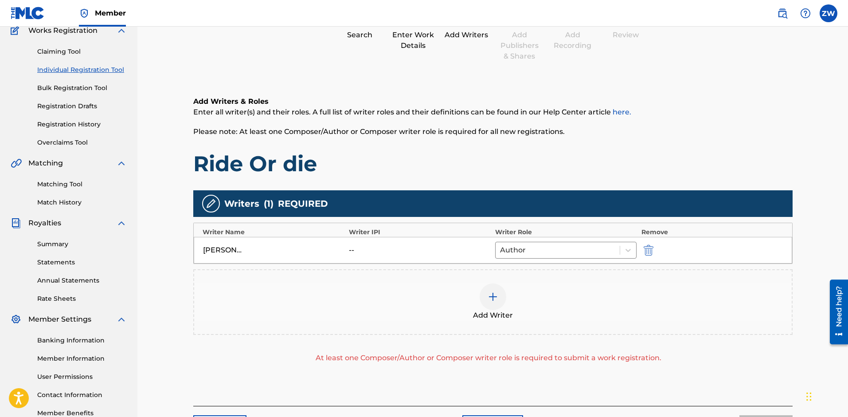
click at [501, 293] on div at bounding box center [493, 296] width 27 height 27
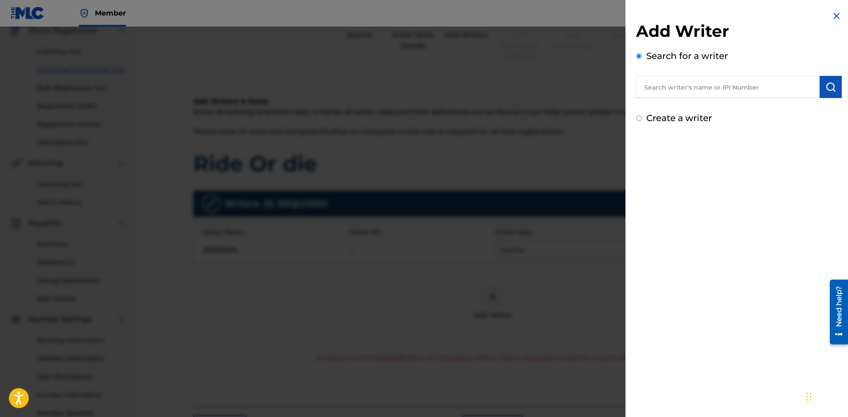
click at [566, 191] on div at bounding box center [424, 235] width 848 height 417
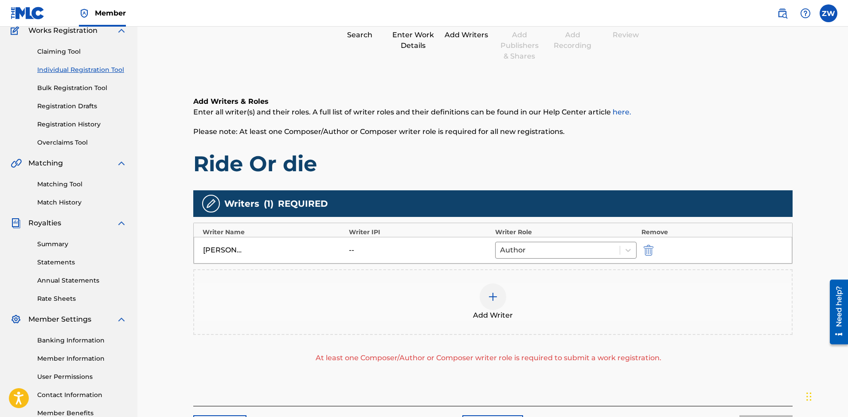
scroll to position [142, 0]
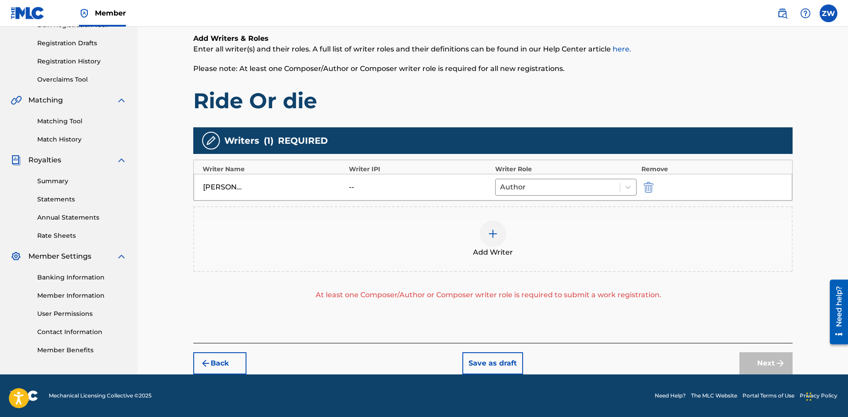
click at [445, 195] on div "[PERSON_NAME] -- Author" at bounding box center [493, 187] width 598 height 27
click at [218, 186] on div "[PERSON_NAME]" at bounding box center [223, 187] width 40 height 11
click at [627, 190] on icon at bounding box center [628, 187] width 9 height 9
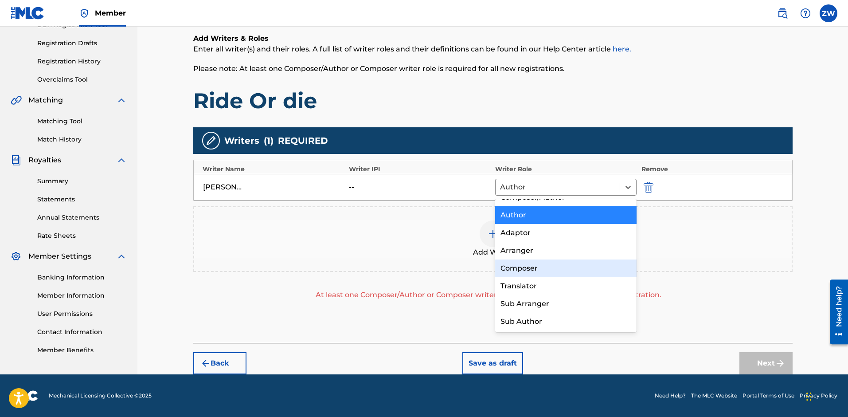
scroll to position [0, 0]
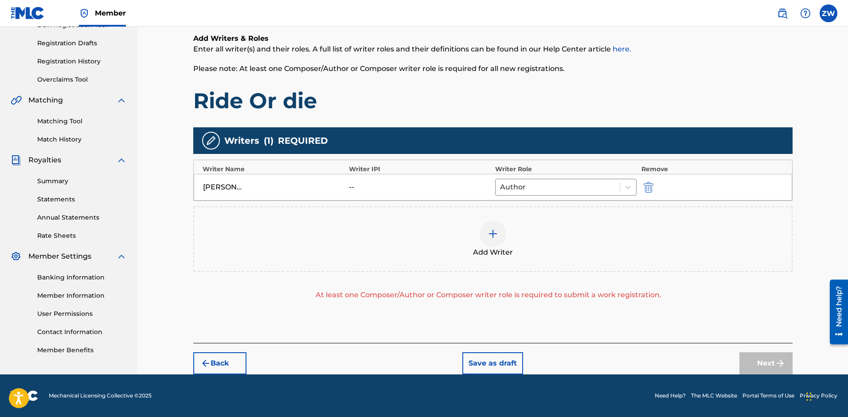
click at [675, 244] on div "Add Writer" at bounding box center [492, 238] width 597 height 37
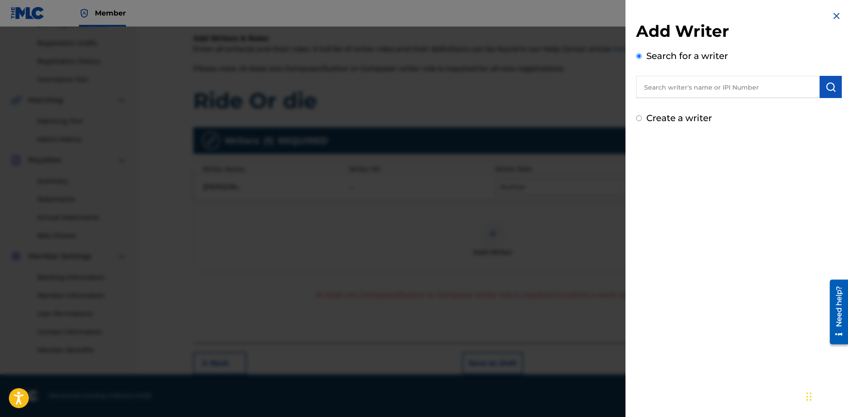
click at [633, 118] on div "Add Writer Search for a writer Create a writer" at bounding box center [738, 67] width 227 height 135
click at [638, 117] on input "Create a writer" at bounding box center [639, 118] width 6 height 6
radio input "false"
radio input "true"
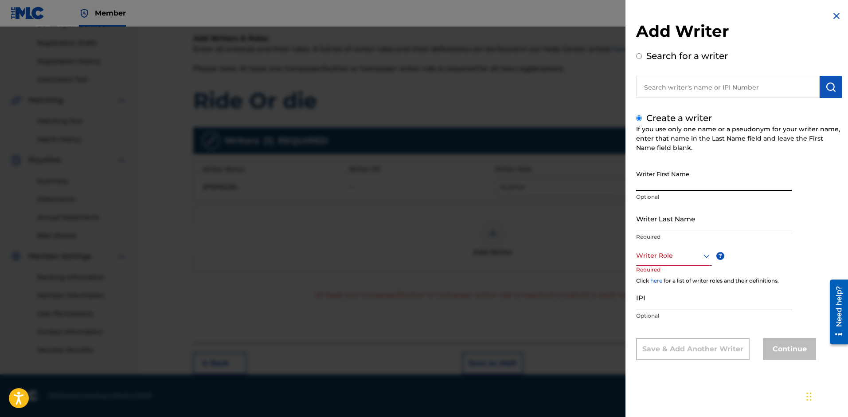
click at [656, 187] on input "Writer First Name" at bounding box center [714, 178] width 156 height 25
type input "[PERSON_NAME]"
click at [655, 224] on input "Writer Last Name" at bounding box center [714, 218] width 156 height 25
type input "[PERSON_NAME]"
click at [699, 263] on div "Writer Role" at bounding box center [674, 256] width 76 height 20
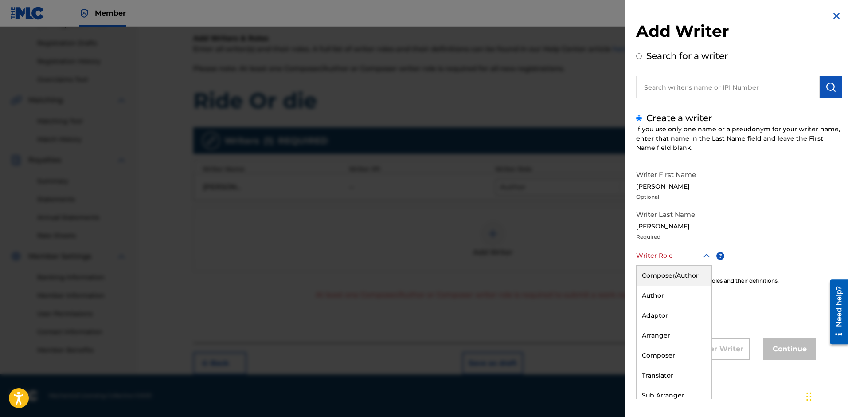
click at [674, 279] on div "Composer/Author" at bounding box center [673, 276] width 75 height 20
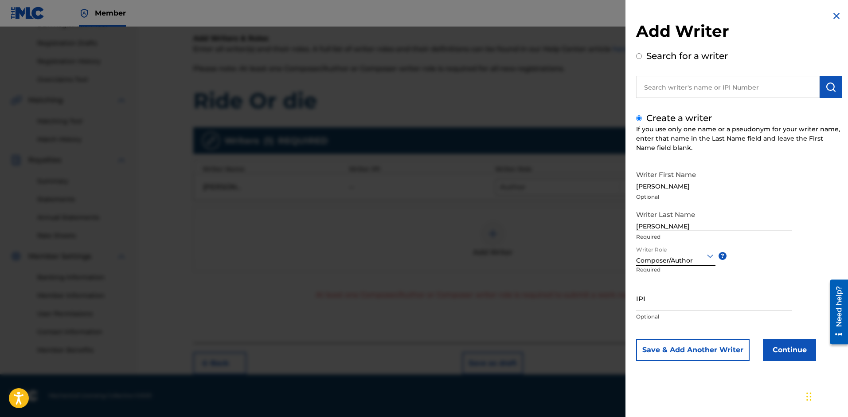
click at [787, 357] on button "Continue" at bounding box center [789, 350] width 53 height 22
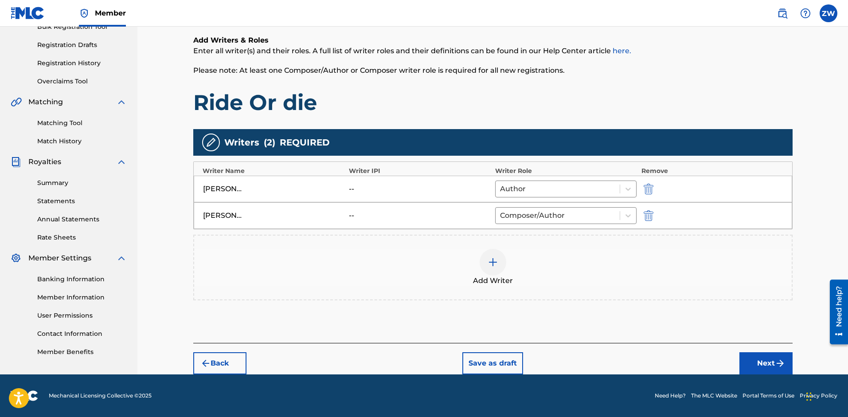
scroll to position [140, 0]
click at [648, 187] on img "submit" at bounding box center [649, 189] width 10 height 11
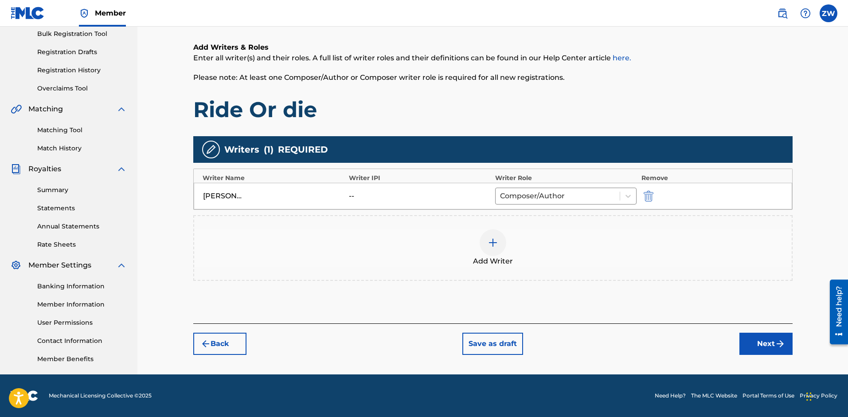
scroll to position [133, 0]
click at [759, 343] on button "Next" at bounding box center [765, 343] width 53 height 22
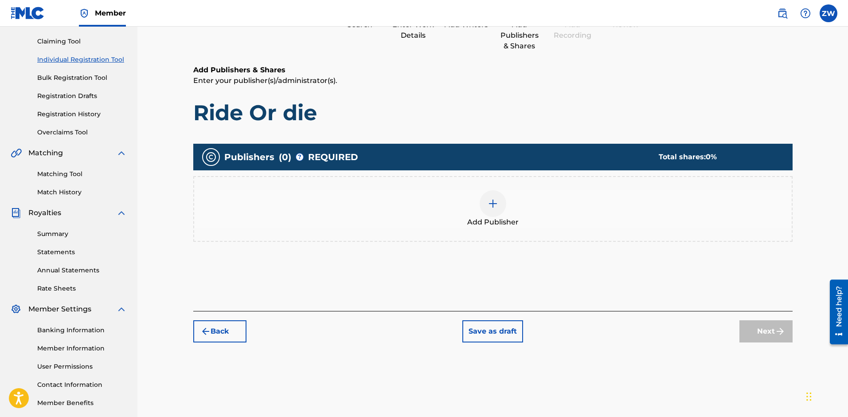
scroll to position [40, 0]
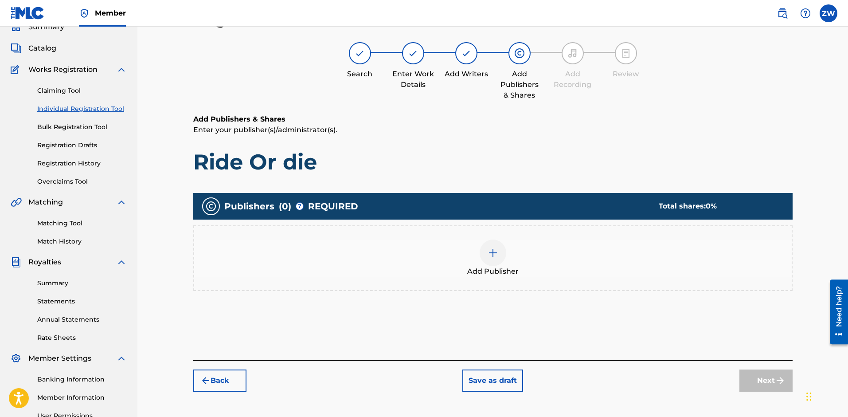
click at [487, 248] on div at bounding box center [493, 252] width 27 height 27
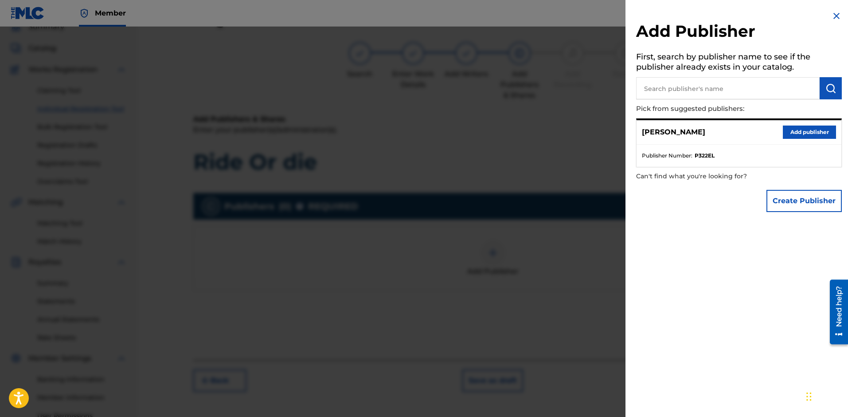
click at [800, 133] on button "Add publisher" at bounding box center [809, 131] width 53 height 13
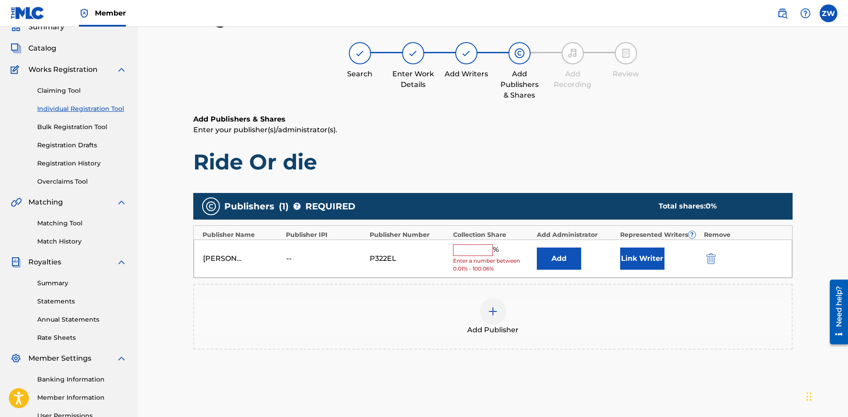
click at [636, 252] on button "Link Writer" at bounding box center [642, 258] width 44 height 22
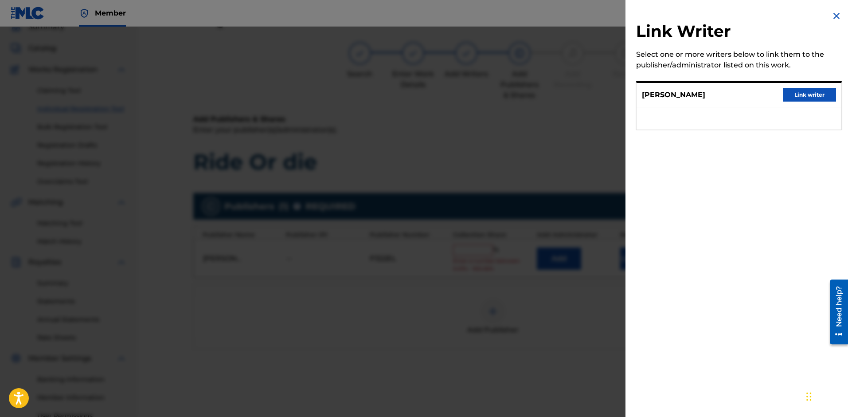
click at [793, 94] on button "Link writer" at bounding box center [809, 94] width 53 height 13
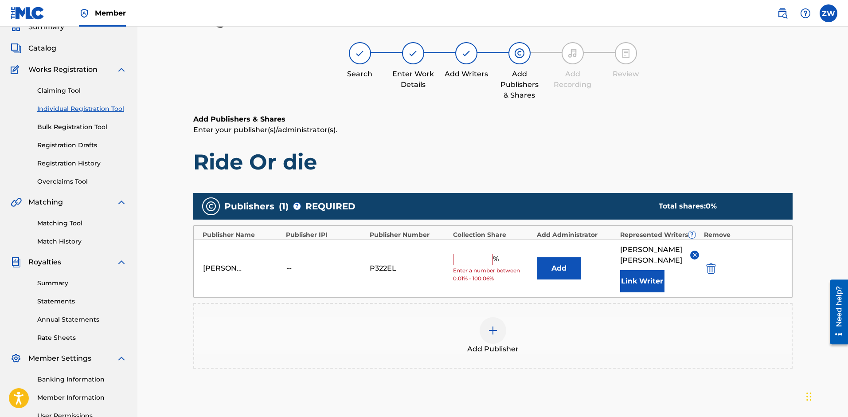
click at [548, 265] on button "Add" at bounding box center [559, 268] width 44 height 22
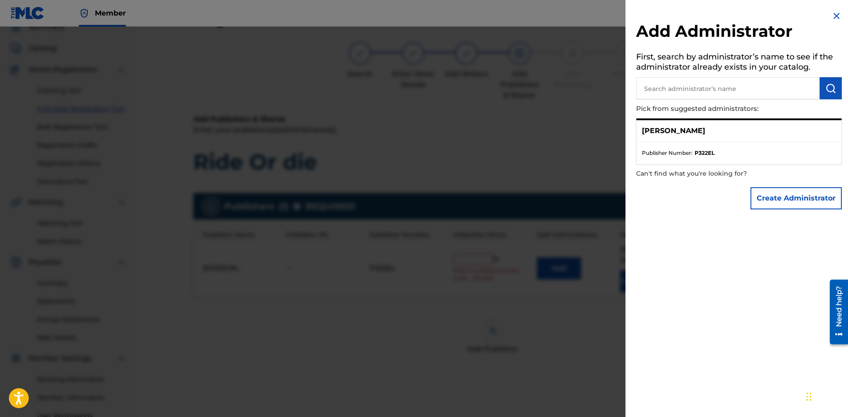
click at [558, 209] on div at bounding box center [424, 235] width 848 height 417
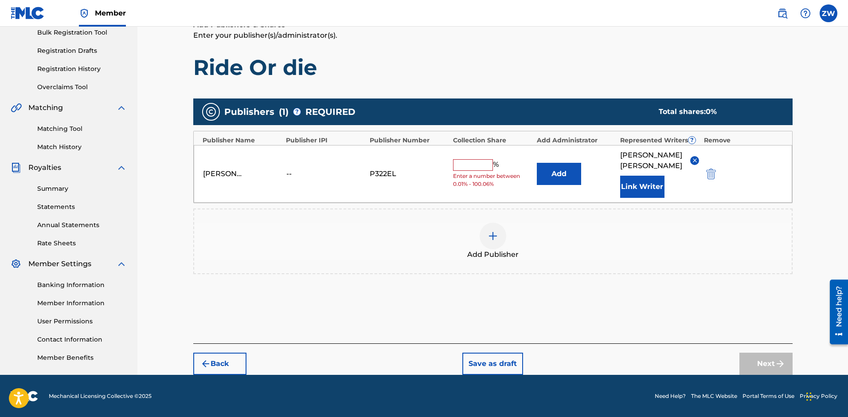
scroll to position [135, 0]
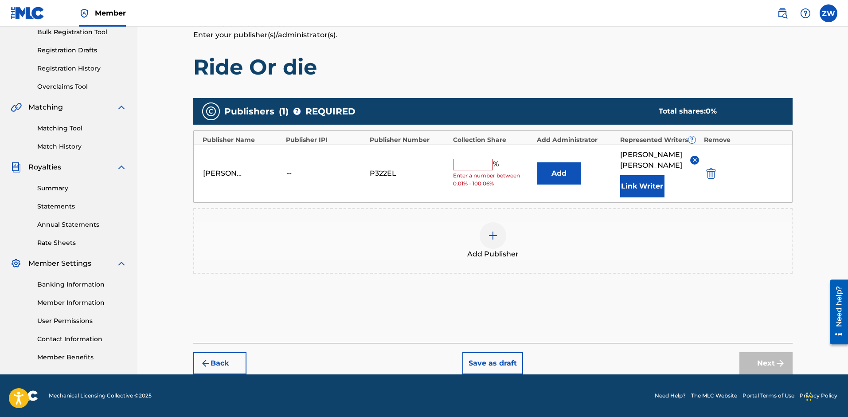
click at [469, 168] on input "text" at bounding box center [473, 165] width 40 height 12
type input "100"
click at [759, 364] on button "Next" at bounding box center [765, 363] width 53 height 22
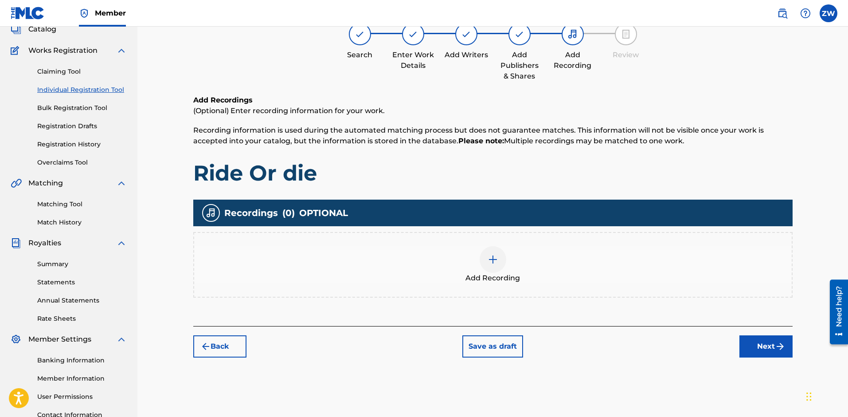
scroll to position [40, 0]
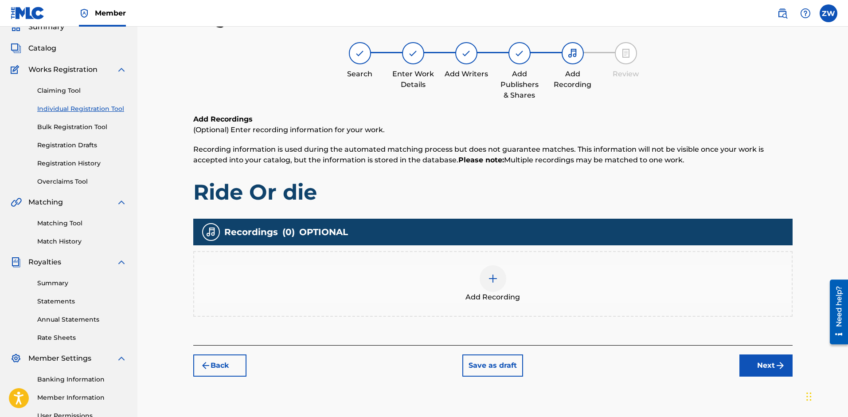
click at [495, 281] on img at bounding box center [493, 278] width 11 height 11
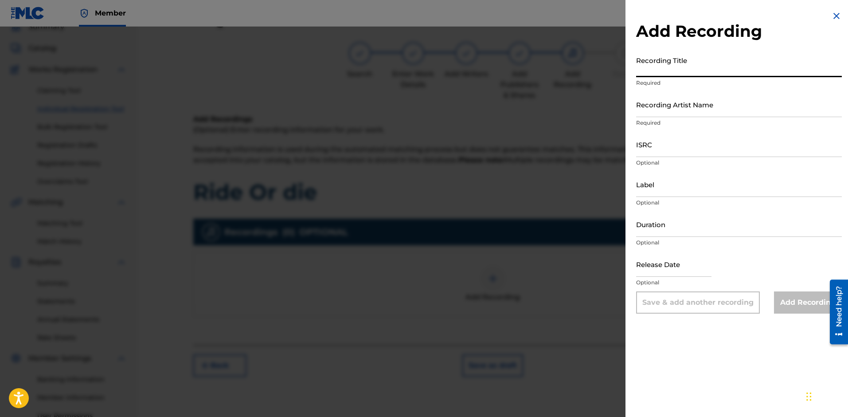
click at [654, 74] on input "Recording Title" at bounding box center [739, 64] width 206 height 25
type input "Ride or Die"
click at [669, 117] on input "Recording Artist Name" at bounding box center [739, 104] width 206 height 25
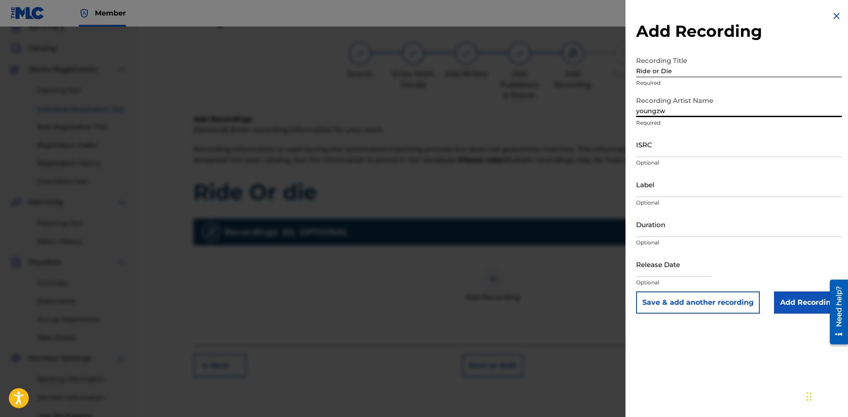
type input "youngzw"
click at [681, 182] on input "Label" at bounding box center [739, 184] width 206 height 25
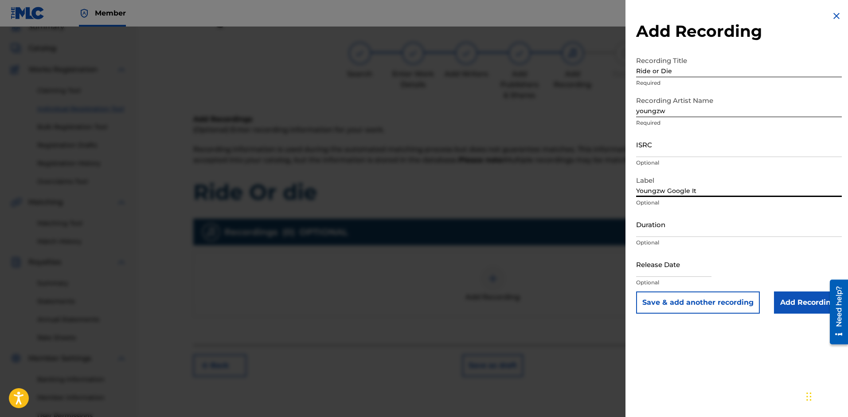
type input "Youngzw Google It"
click at [801, 302] on input "Add Recording" at bounding box center [808, 302] width 68 height 22
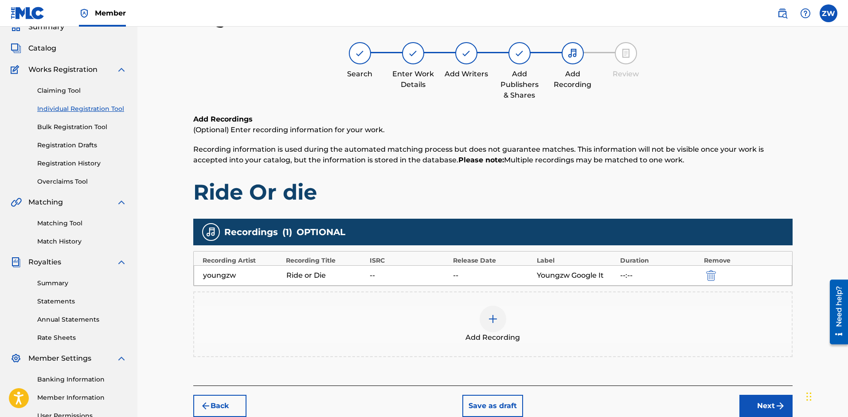
click at [775, 403] on img "submit" at bounding box center [780, 405] width 11 height 11
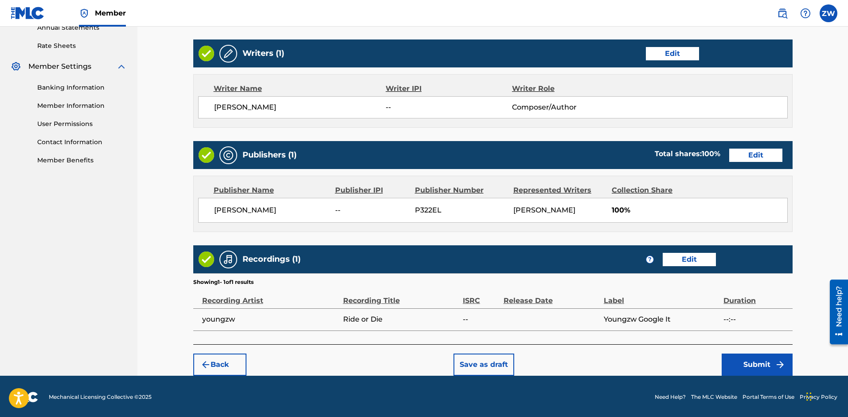
scroll to position [333, 0]
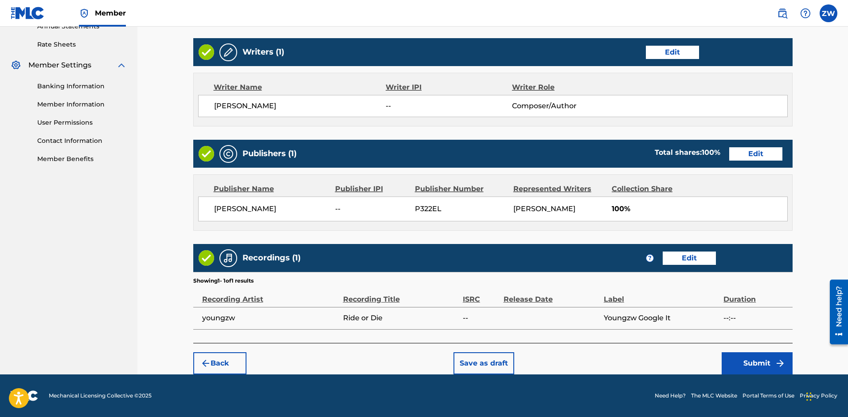
click at [751, 366] on button "Submit" at bounding box center [757, 363] width 71 height 22
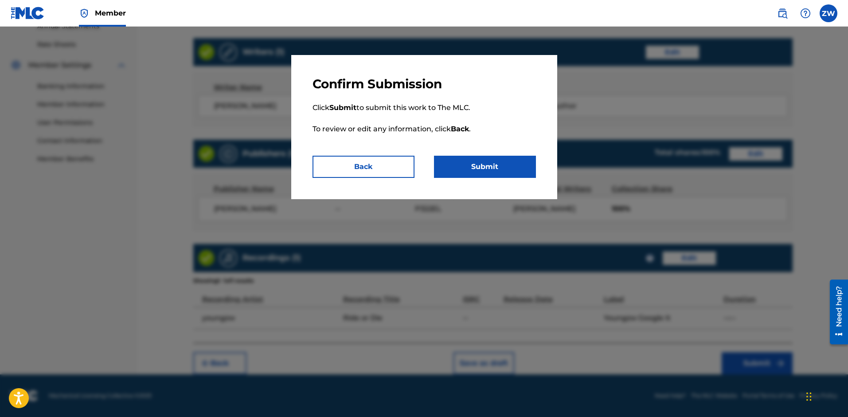
click at [472, 168] on button "Submit" at bounding box center [485, 167] width 102 height 22
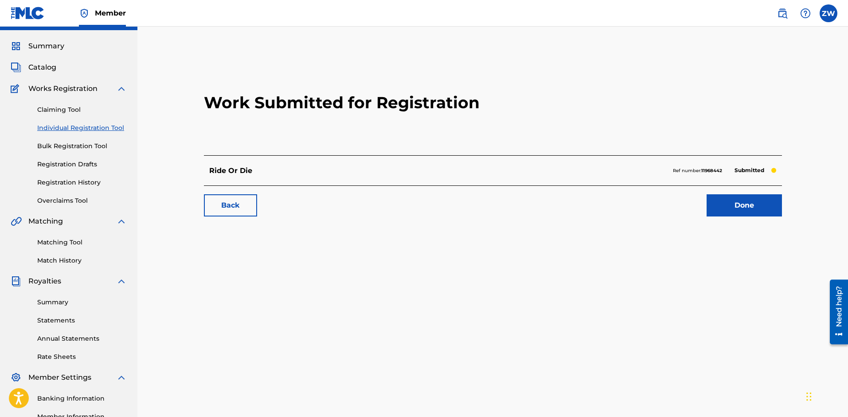
scroll to position [19, 0]
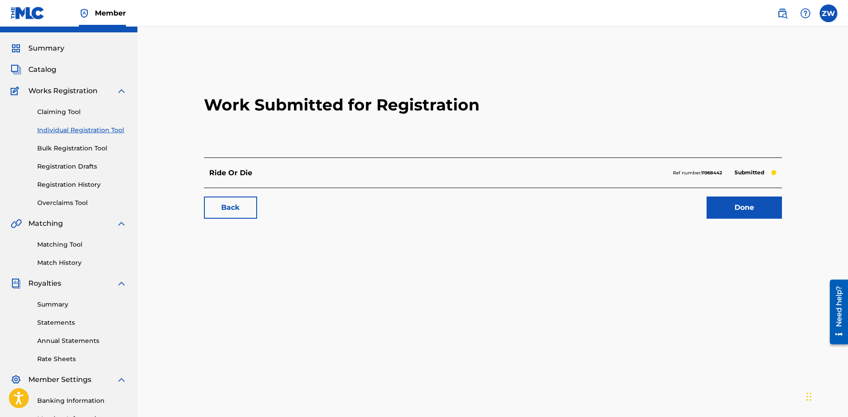
click at [738, 206] on link "Done" at bounding box center [744, 207] width 75 height 22
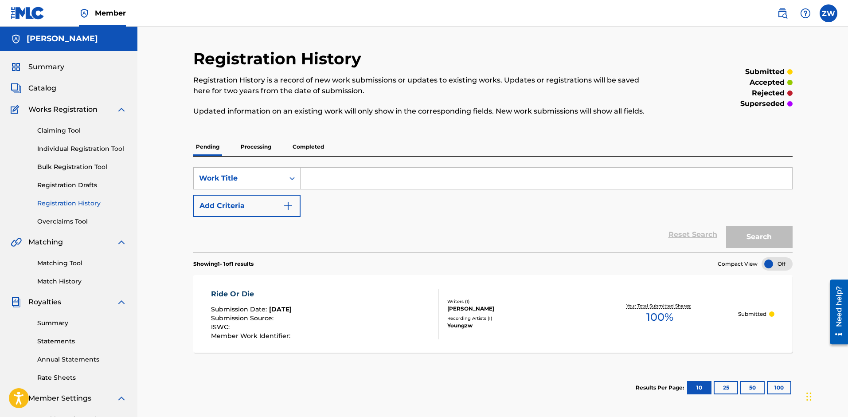
click at [270, 147] on p "Processing" at bounding box center [256, 146] width 36 height 19
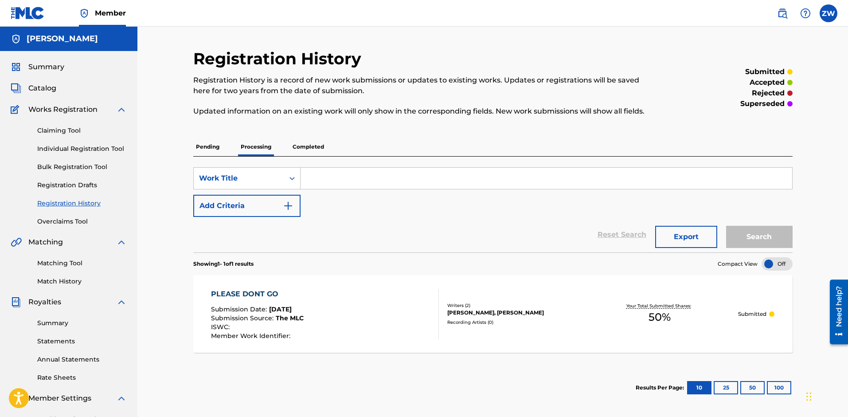
click at [307, 145] on p "Completed" at bounding box center [308, 146] width 37 height 19
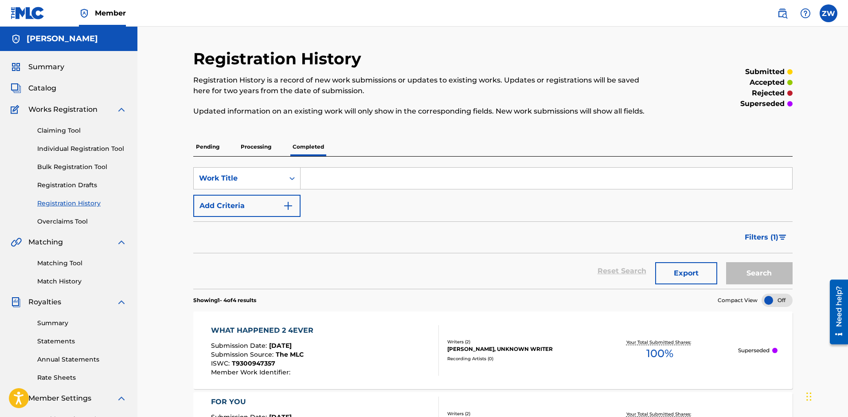
click at [214, 148] on p "Pending" at bounding box center [207, 146] width 29 height 19
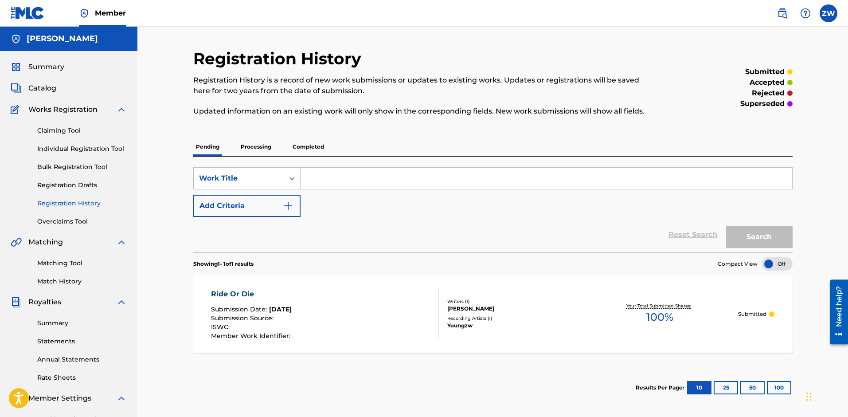
click at [43, 90] on span "Catalog" at bounding box center [42, 88] width 28 height 11
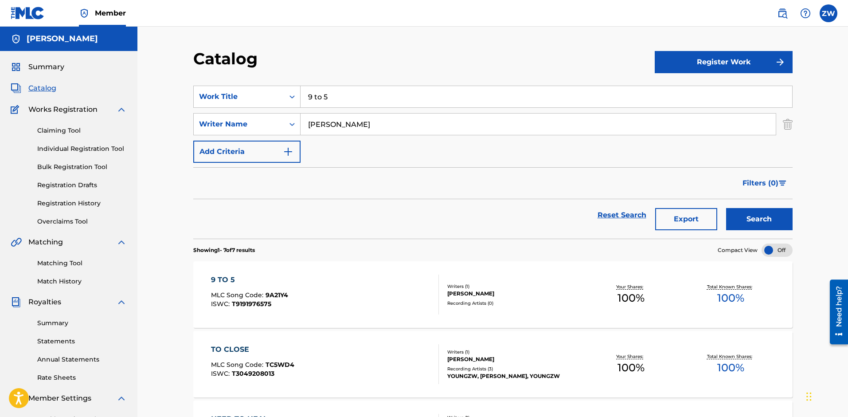
click at [722, 65] on button "Register Work" at bounding box center [724, 62] width 138 height 22
click at [709, 86] on link "Individual" at bounding box center [724, 90] width 138 height 21
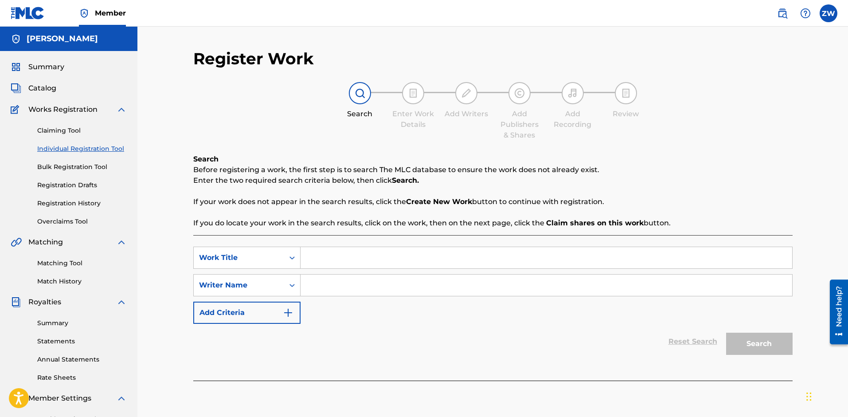
click at [50, 129] on link "Claiming Tool" at bounding box center [82, 130] width 90 height 9
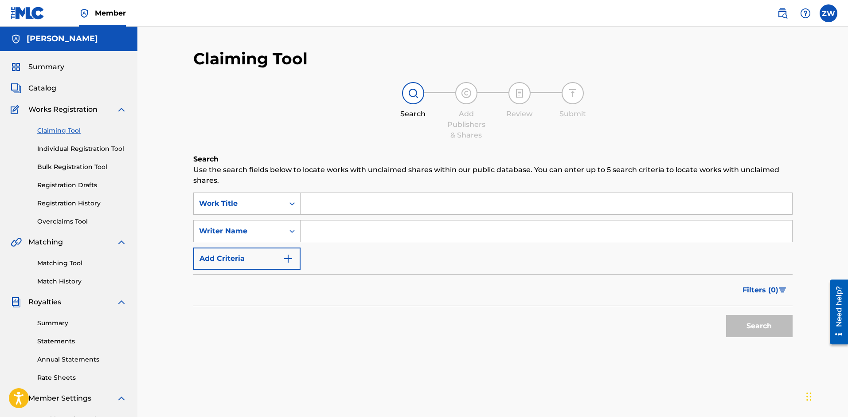
click at [327, 234] on input "Search Form" at bounding box center [547, 230] width 492 height 21
type input "z"
type input "[PERSON_NAME]"
click at [753, 320] on button "Search" at bounding box center [759, 326] width 66 height 22
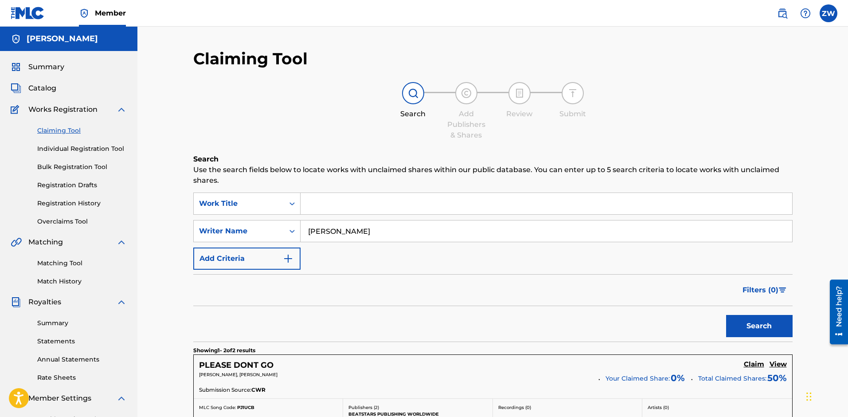
click at [45, 85] on span "Catalog" at bounding box center [42, 88] width 28 height 11
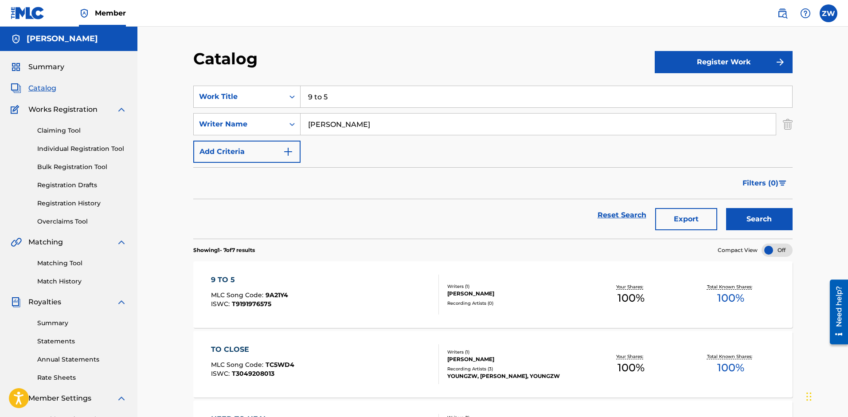
click at [35, 87] on span "Catalog" at bounding box center [42, 88] width 28 height 11
click at [719, 64] on button "Register Work" at bounding box center [724, 62] width 138 height 22
click at [692, 91] on link "Individual" at bounding box center [724, 90] width 138 height 21
click at [731, 62] on button "Register Work" at bounding box center [724, 62] width 138 height 22
click at [715, 116] on link "By File Upload" at bounding box center [724, 112] width 138 height 21
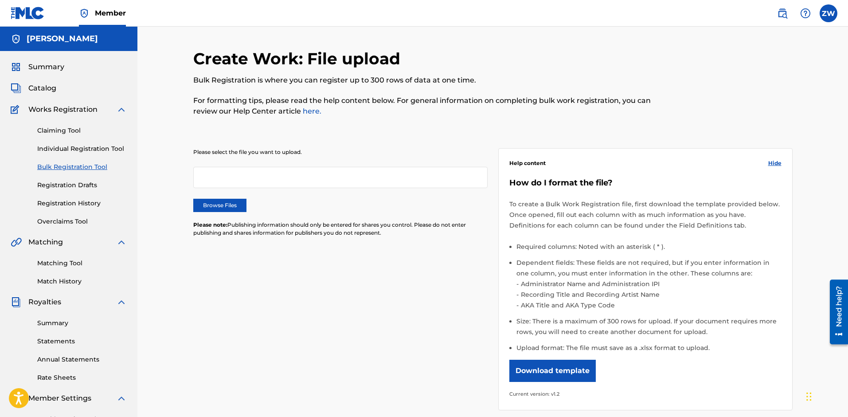
click at [223, 205] on label "Browse Files" at bounding box center [219, 205] width 53 height 13
click at [0, 0] on input "Browse Files" at bounding box center [0, 0] width 0 height 0
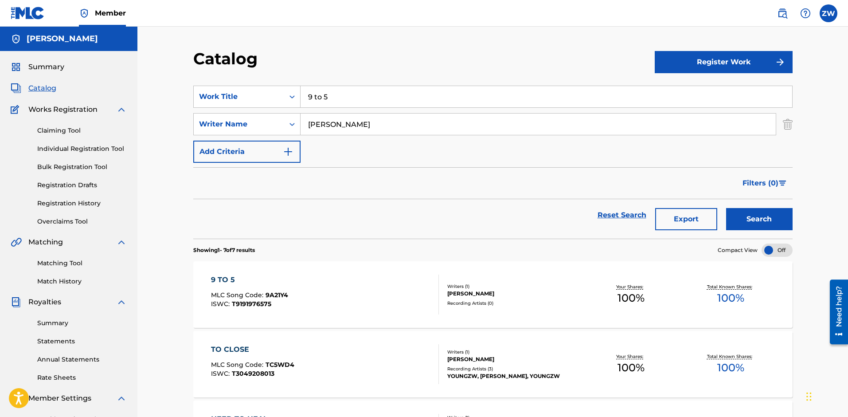
click at [696, 60] on button "Register Work" at bounding box center [724, 62] width 138 height 22
click at [700, 88] on link "Individual" at bounding box center [724, 90] width 138 height 21
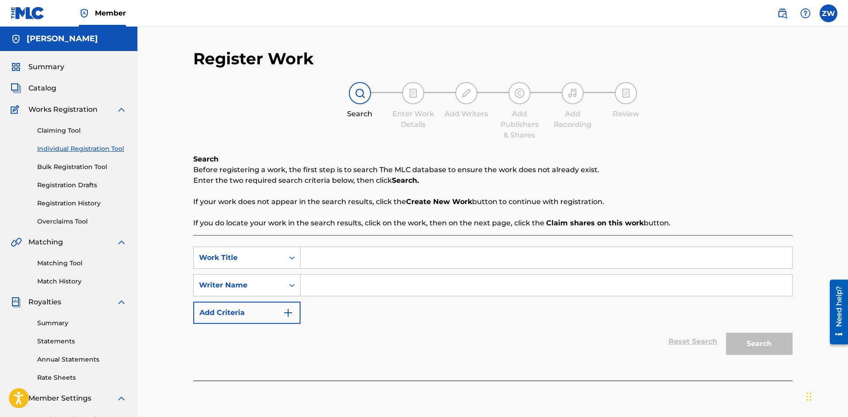
click at [62, 128] on link "Claiming Tool" at bounding box center [82, 130] width 90 height 9
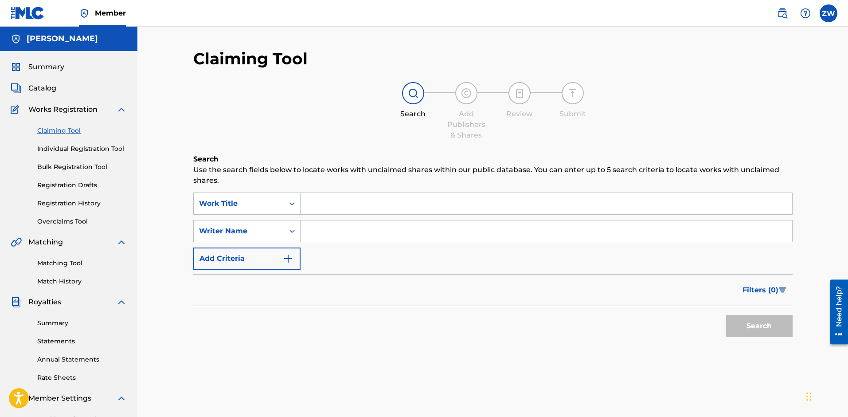
click at [326, 209] on input "Search Form" at bounding box center [547, 203] width 492 height 21
click at [327, 233] on input "Search Form" at bounding box center [547, 230] width 492 height 21
type input "[PERSON_NAME]"
click at [753, 329] on button "Search" at bounding box center [759, 326] width 66 height 22
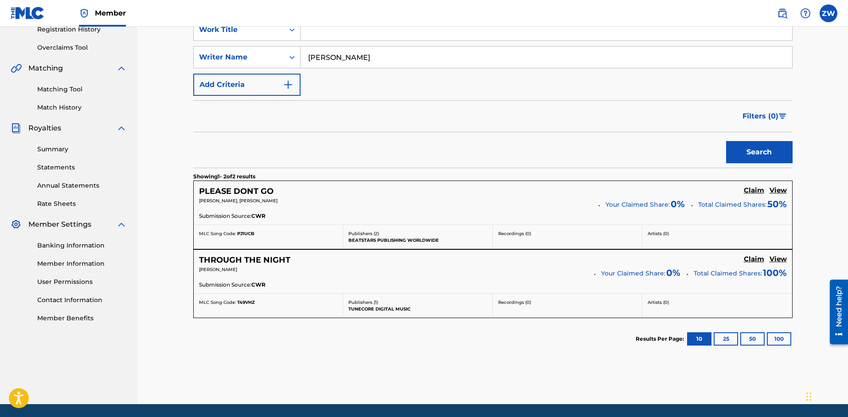
scroll to position [203, 0]
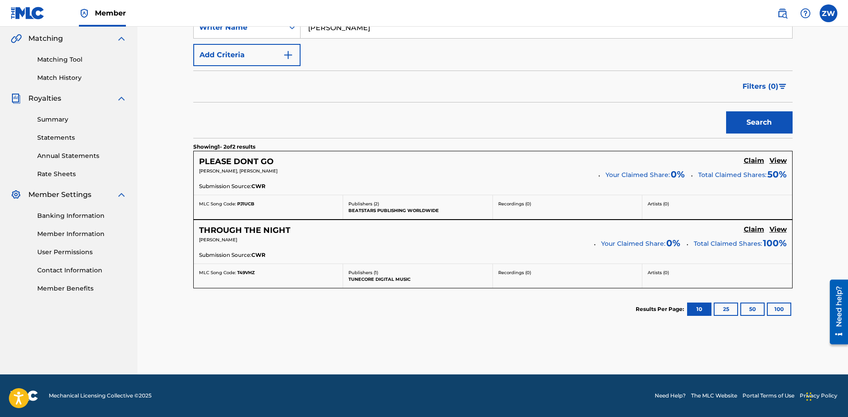
click at [749, 160] on h5 "Claim" at bounding box center [754, 160] width 20 height 8
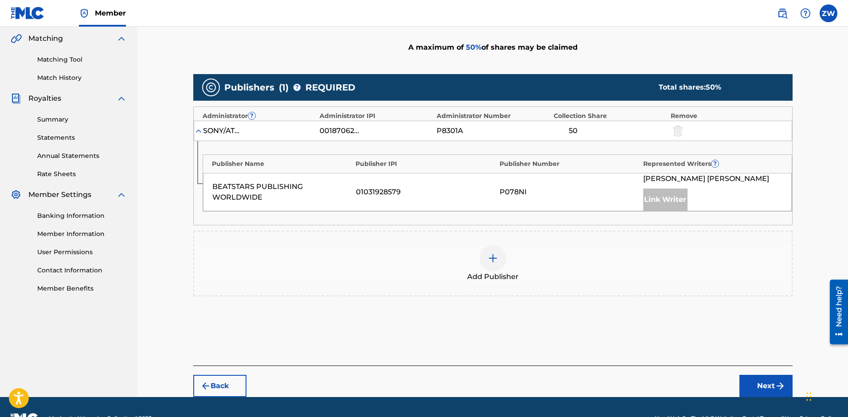
click at [761, 386] on button "Next" at bounding box center [765, 386] width 53 height 22
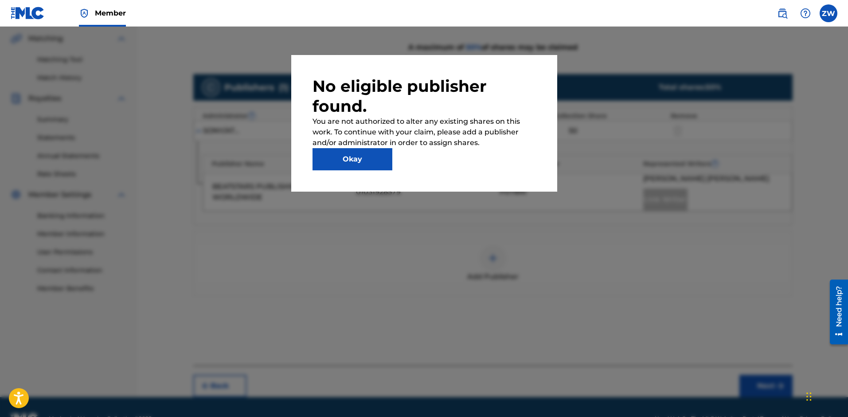
click at [366, 161] on button "Okay" at bounding box center [352, 159] width 80 height 22
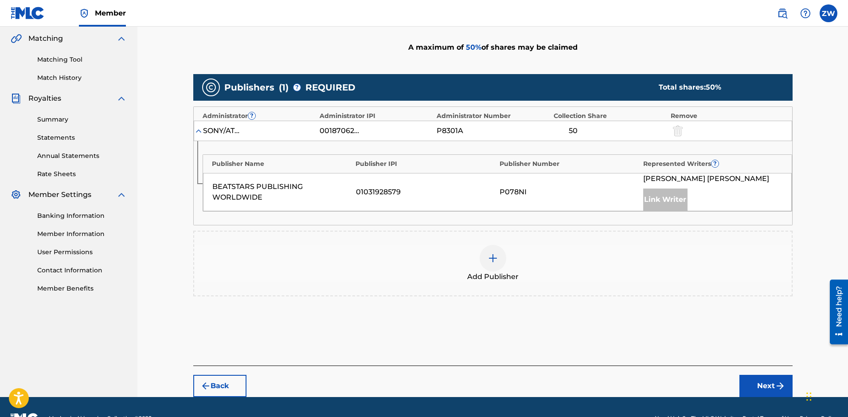
click at [662, 198] on div "Link Writer" at bounding box center [665, 199] width 44 height 22
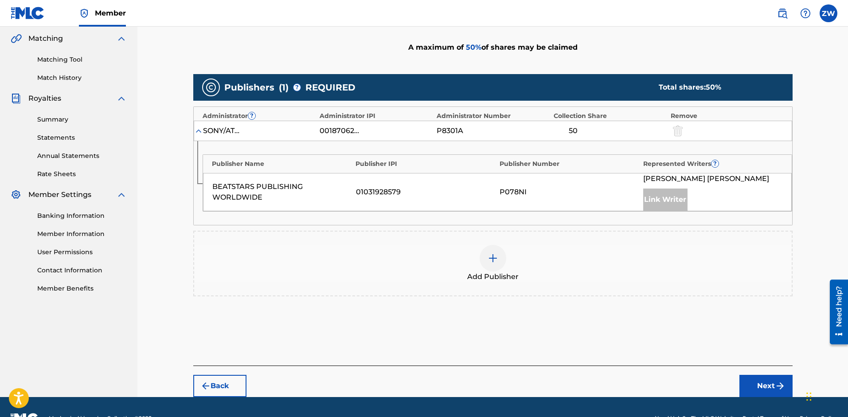
click at [605, 199] on div "BEATSTARS PUBLISHING WORLDWIDE 01031928579 P078NI [PERSON_NAME] Link Writer" at bounding box center [497, 192] width 589 height 38
click at [522, 131] on div "P8301A" at bounding box center [493, 130] width 113 height 11
click at [466, 133] on div "P8301A" at bounding box center [457, 130] width 40 height 11
click at [313, 137] on div "SONY/ATV SONGS LLC 00187062752 P8301A 50" at bounding box center [493, 131] width 598 height 20
click at [339, 130] on div "00187062752" at bounding box center [340, 130] width 40 height 11
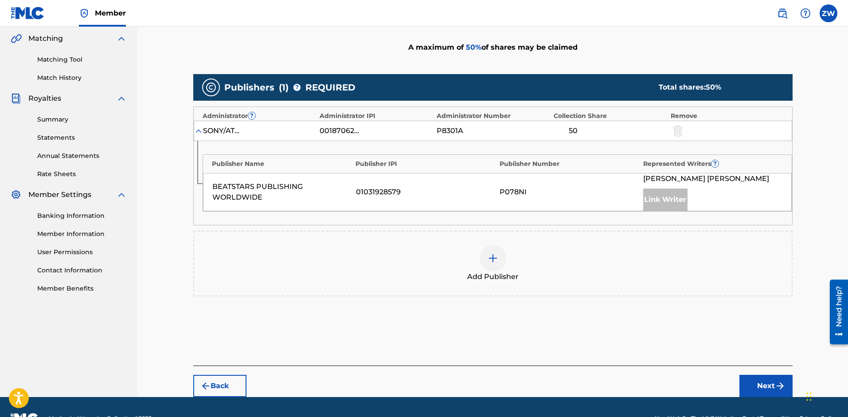
click at [679, 130] on div at bounding box center [676, 130] width 13 height 10
click at [676, 132] on div at bounding box center [676, 130] width 13 height 10
click at [489, 260] on img at bounding box center [493, 258] width 11 height 11
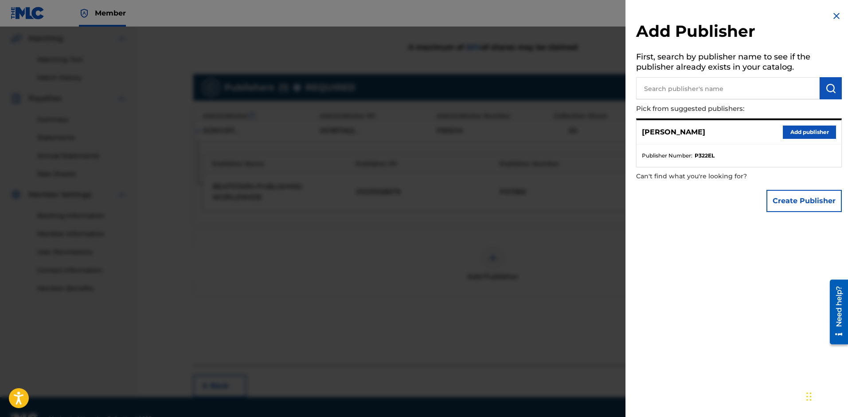
click at [798, 126] on button "Add publisher" at bounding box center [809, 131] width 53 height 13
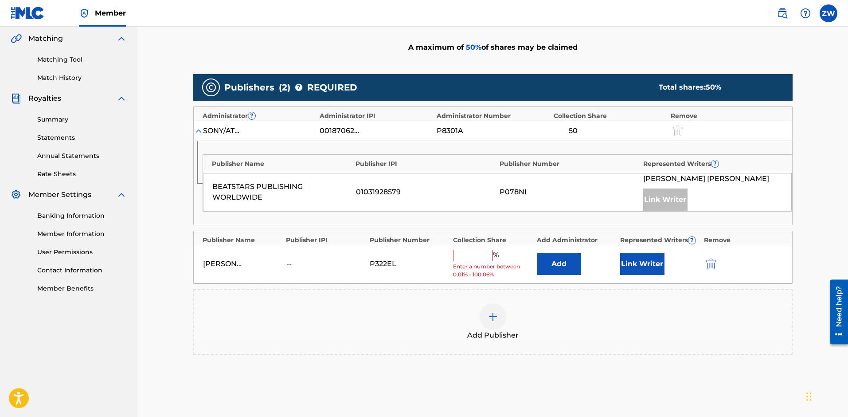
click at [644, 267] on button "Link Writer" at bounding box center [642, 264] width 44 height 22
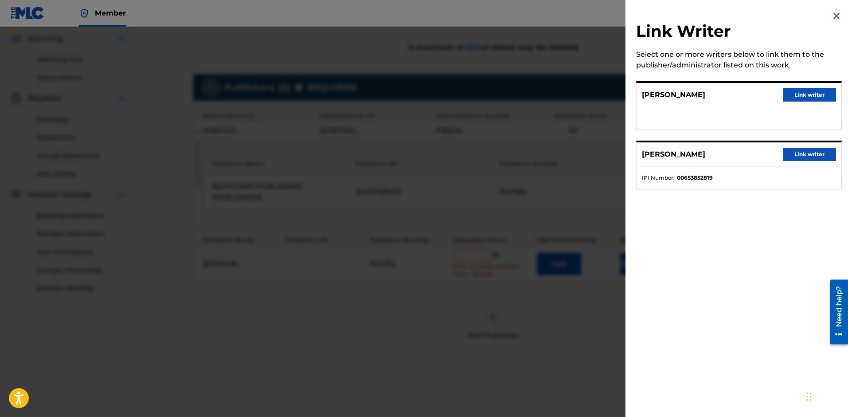
click at [799, 93] on button "Link writer" at bounding box center [809, 94] width 53 height 13
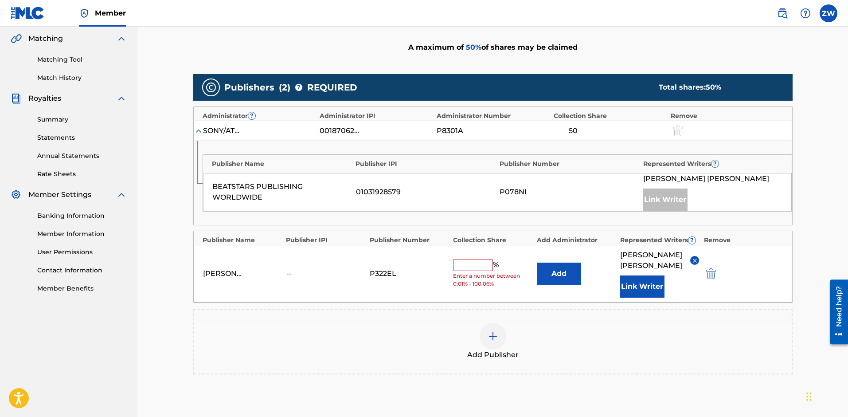
click at [479, 264] on input "text" at bounding box center [473, 265] width 40 height 12
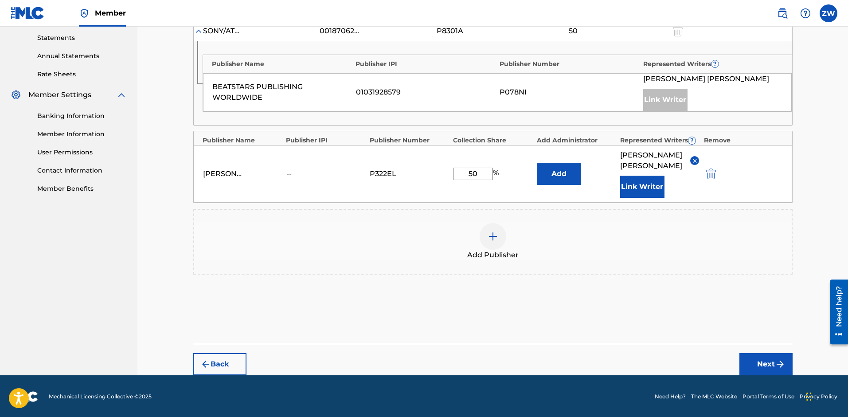
scroll to position [304, 0]
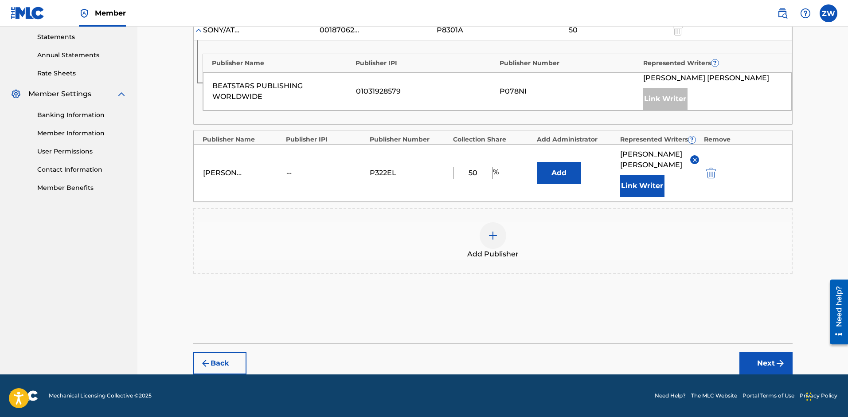
type input "50"
click at [773, 363] on button "Next" at bounding box center [765, 363] width 53 height 22
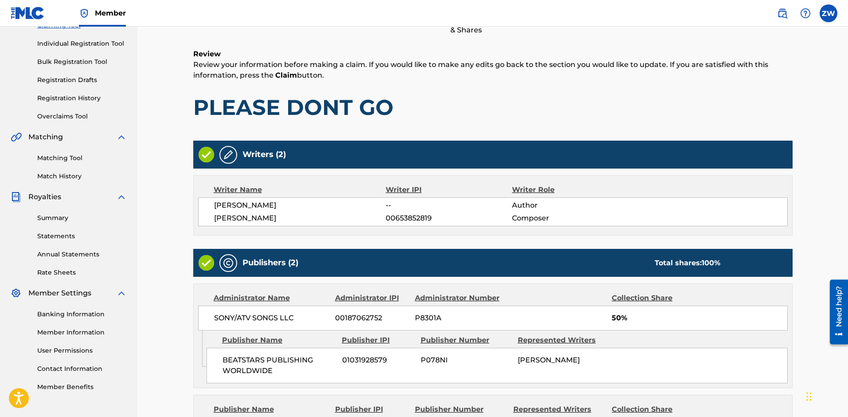
scroll to position [226, 0]
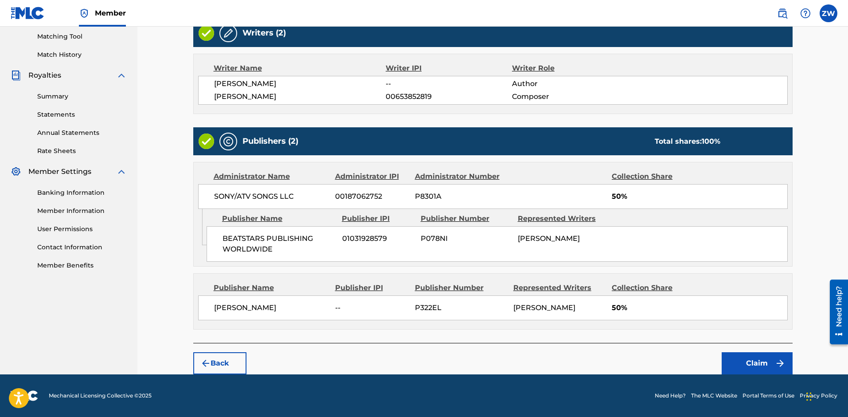
click at [763, 359] on button "Claim" at bounding box center [757, 363] width 71 height 22
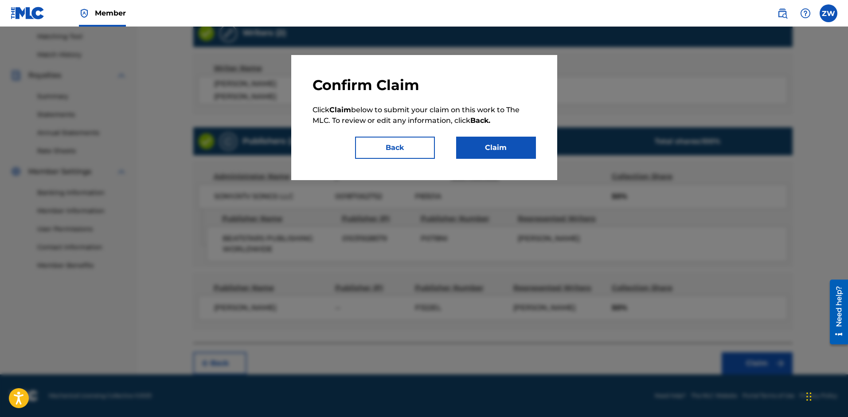
click at [488, 144] on button "Claim" at bounding box center [496, 148] width 80 height 22
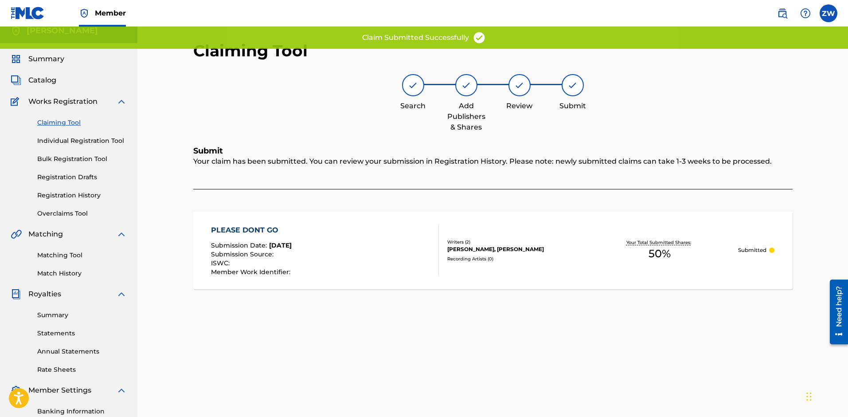
scroll to position [0, 0]
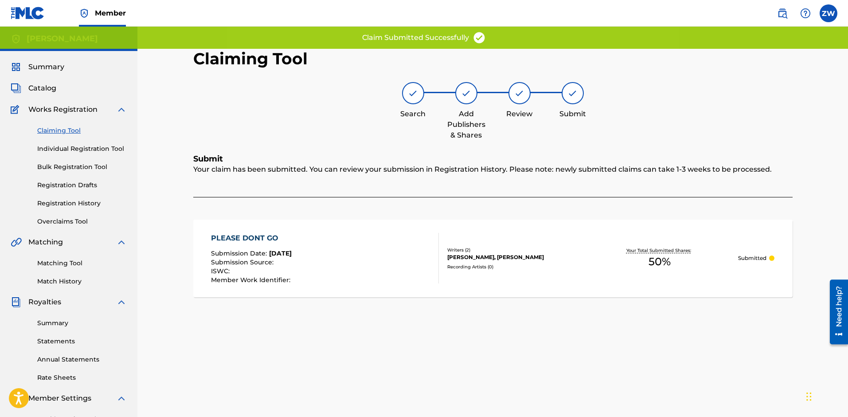
click at [59, 130] on link "Claiming Tool" at bounding box center [82, 130] width 90 height 9
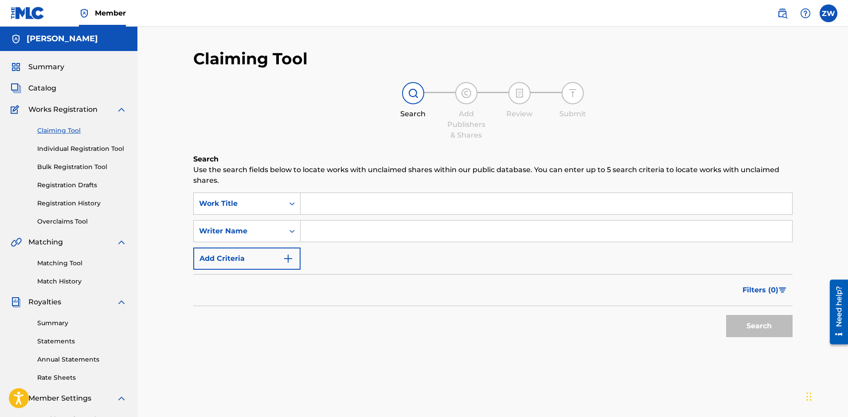
click at [324, 231] on input "Search Form" at bounding box center [547, 230] width 492 height 21
type input "[PERSON_NAME]"
click at [753, 321] on button "Search" at bounding box center [759, 326] width 66 height 22
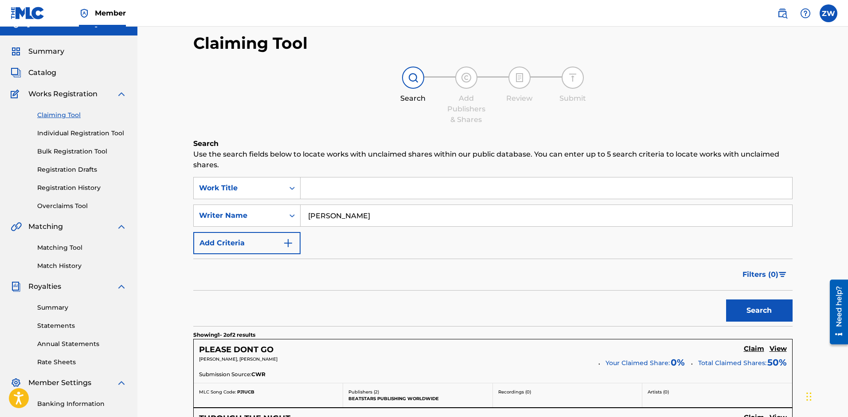
scroll to position [127, 0]
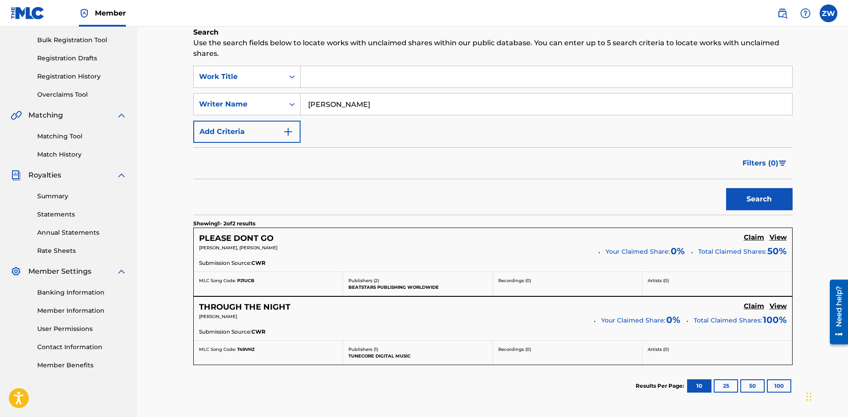
click at [753, 242] on h5 "Claim" at bounding box center [754, 237] width 20 height 8
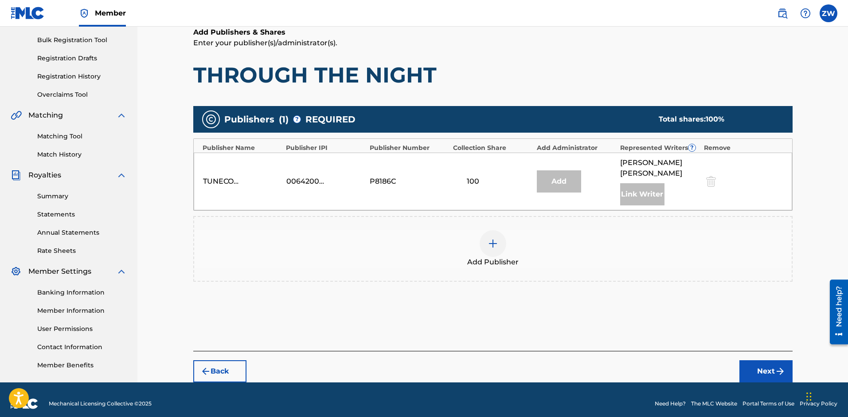
click at [763, 371] on button "Next" at bounding box center [765, 371] width 53 height 22
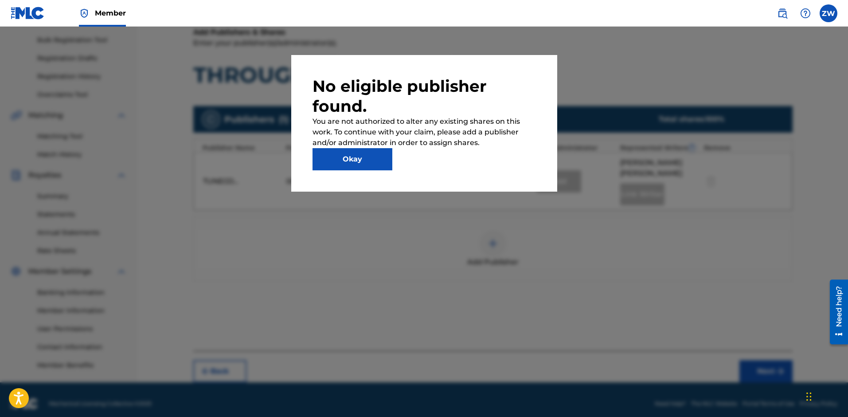
click at [367, 163] on button "Okay" at bounding box center [352, 159] width 80 height 22
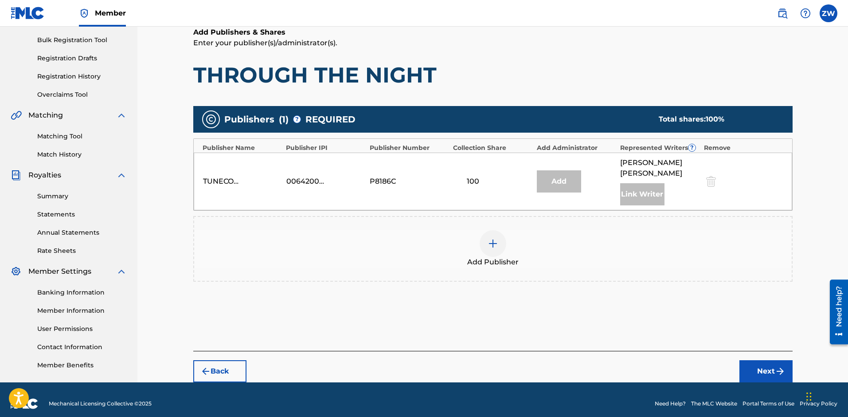
click at [500, 251] on div at bounding box center [493, 243] width 27 height 27
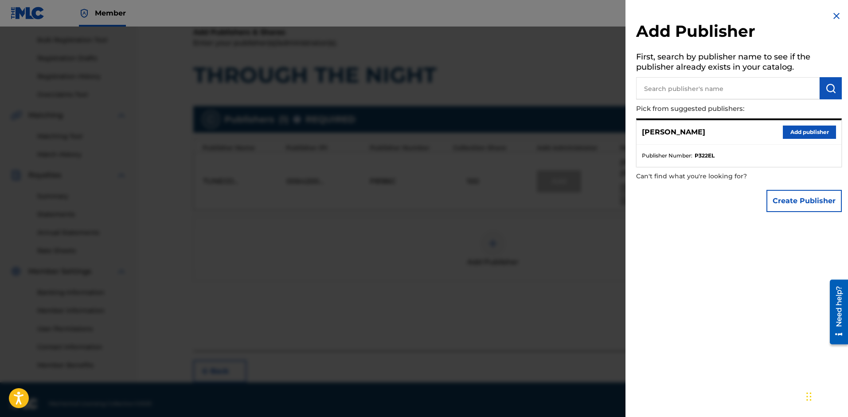
click at [806, 132] on button "Add publisher" at bounding box center [809, 131] width 53 height 13
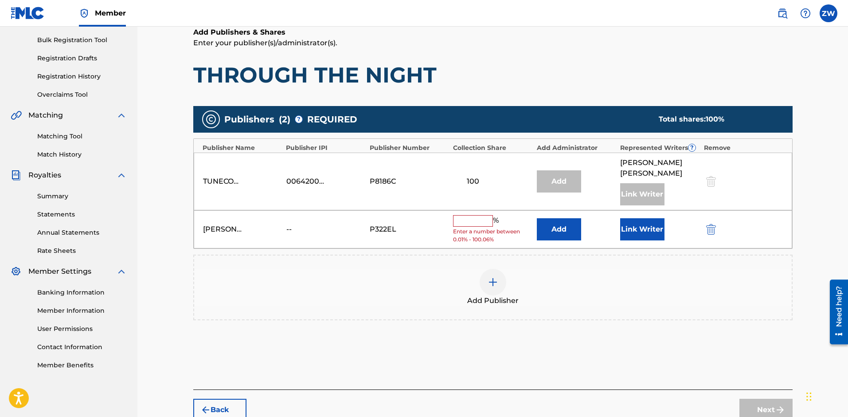
click at [652, 230] on button "Link Writer" at bounding box center [642, 229] width 44 height 22
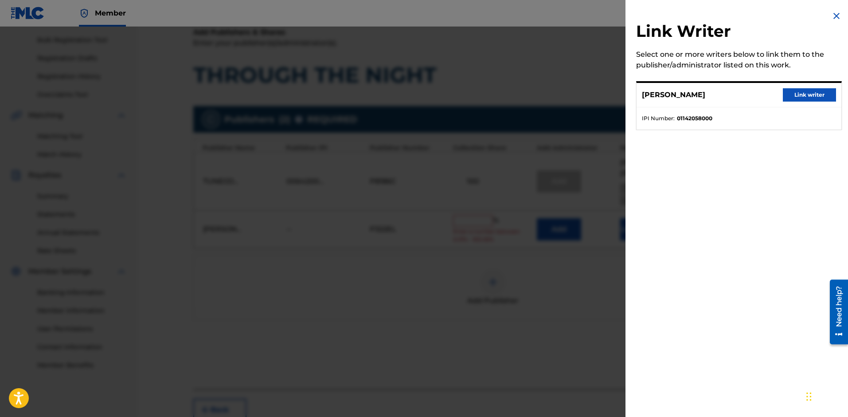
click at [794, 97] on button "Link writer" at bounding box center [809, 94] width 53 height 13
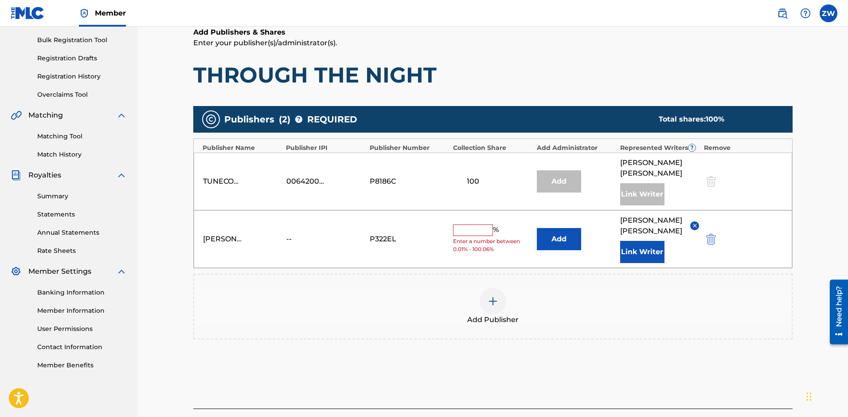
click at [460, 229] on input "text" at bounding box center [473, 230] width 40 height 12
type input "5"
type input "100"
click at [574, 239] on button "Add" at bounding box center [559, 239] width 44 height 22
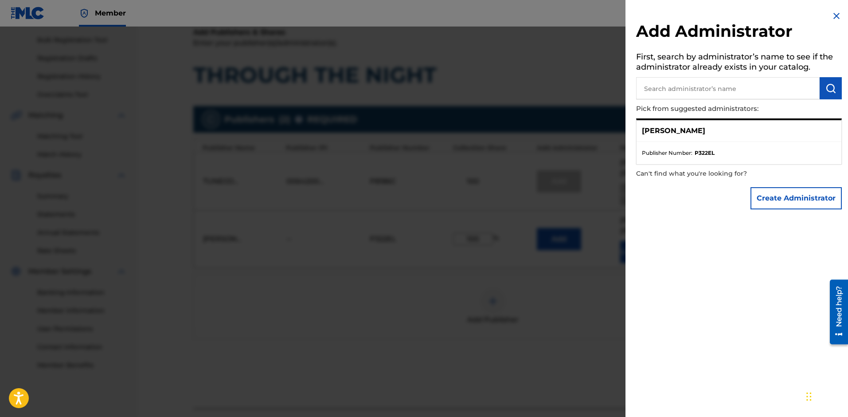
click at [584, 260] on div at bounding box center [424, 235] width 848 height 417
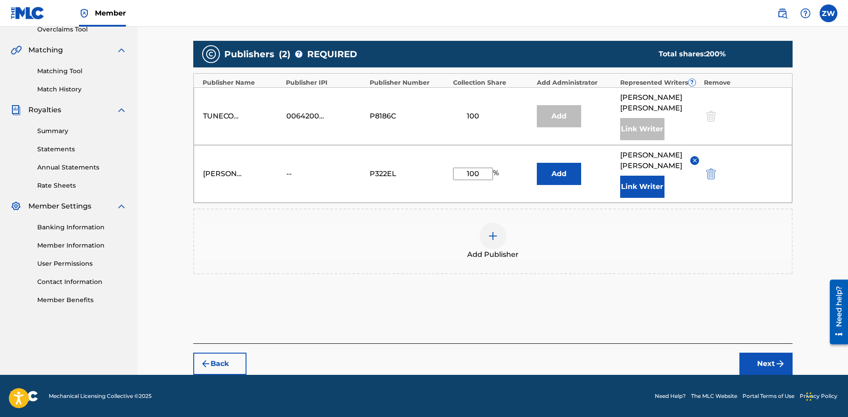
scroll to position [192, 0]
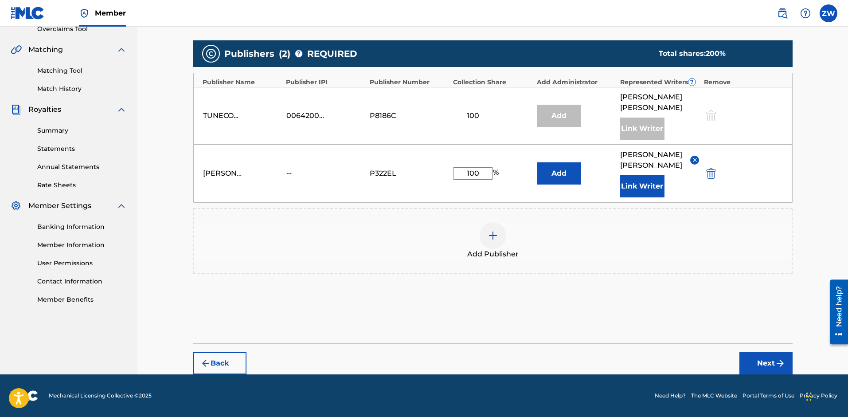
click at [767, 369] on button "Next" at bounding box center [765, 363] width 53 height 22
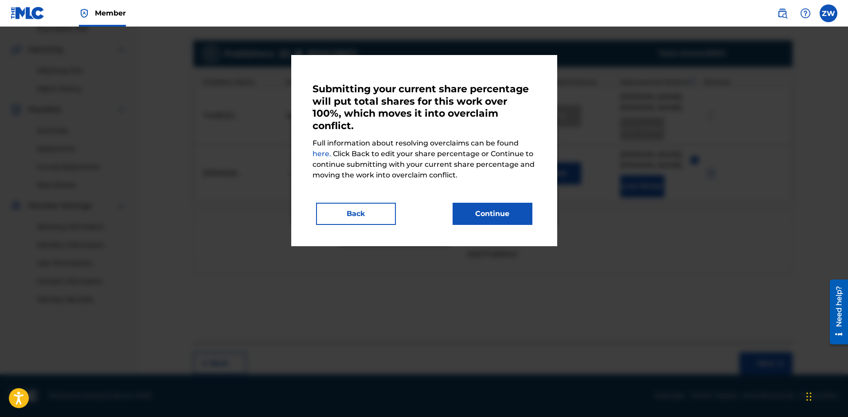
click at [500, 212] on button "Continue" at bounding box center [493, 214] width 80 height 22
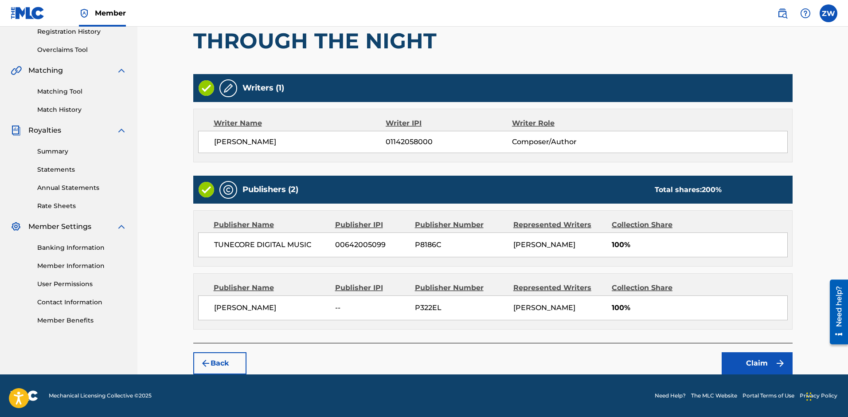
scroll to position [172, 0]
click at [761, 365] on button "Claim" at bounding box center [757, 363] width 71 height 22
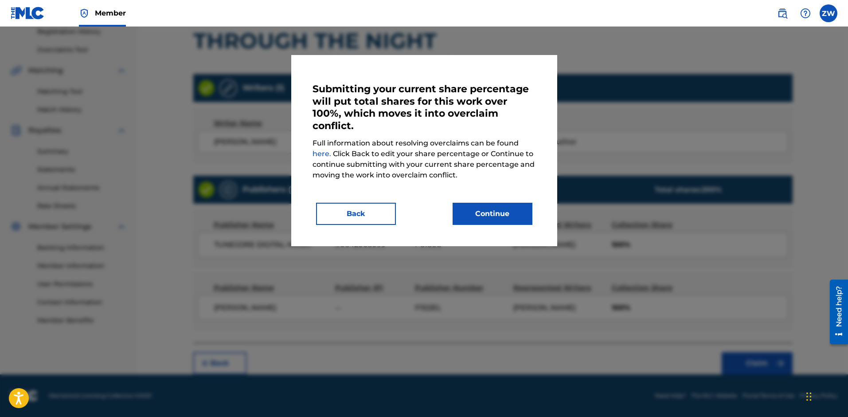
click at [483, 214] on button "Continue" at bounding box center [493, 214] width 80 height 22
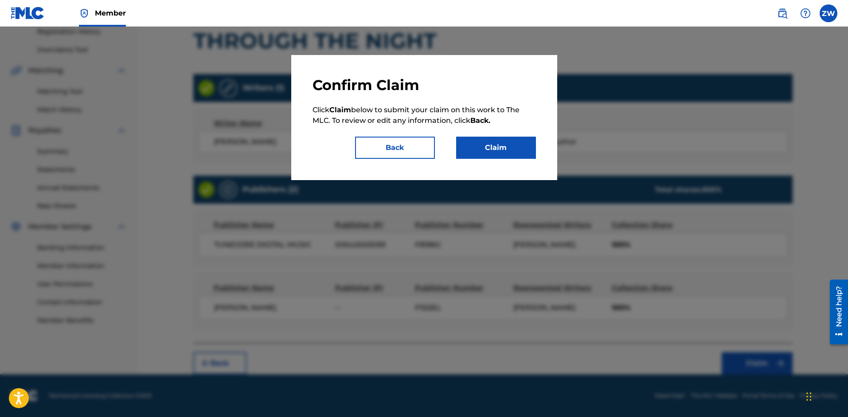
click at [489, 136] on div "Confirm Claim Click Claim below to submit your claim on this work to The MLC. T…" at bounding box center [423, 117] width 223 height 82
click at [489, 142] on button "Claim" at bounding box center [496, 148] width 80 height 22
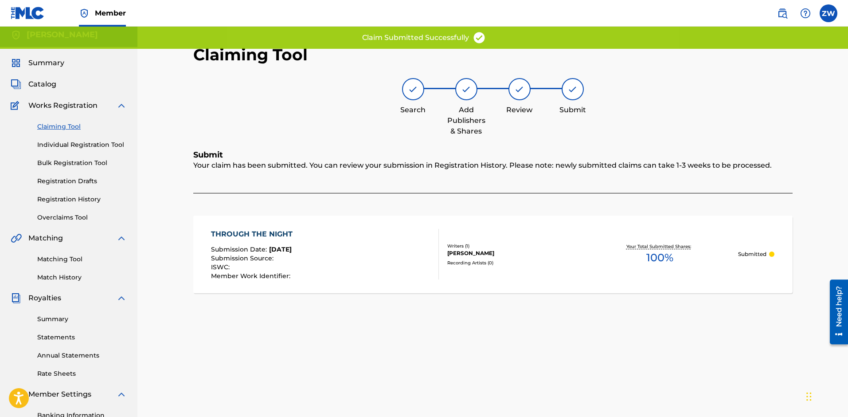
scroll to position [0, 0]
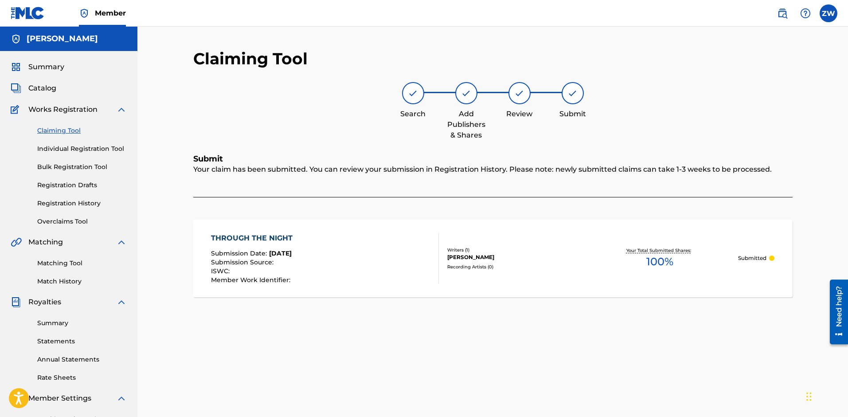
click at [56, 130] on link "Claiming Tool" at bounding box center [82, 130] width 90 height 9
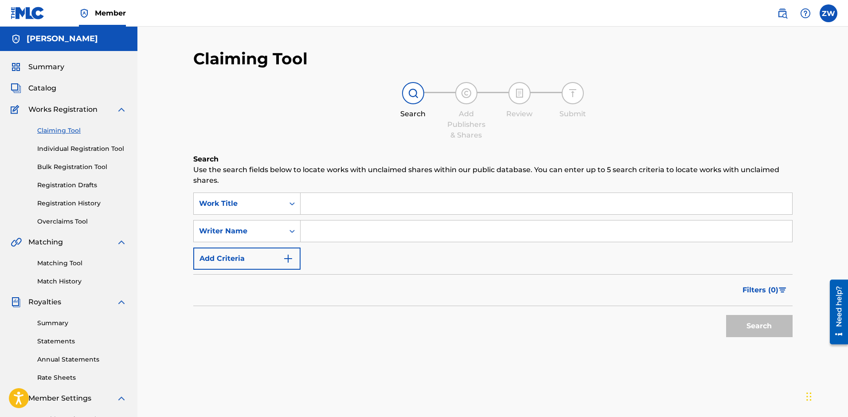
click at [332, 229] on input "Search Form" at bounding box center [547, 230] width 492 height 21
click at [335, 232] on input "[PERSON_NAME]" at bounding box center [547, 230] width 492 height 21
type input "[PERSON_NAME]"
click at [747, 324] on button "Search" at bounding box center [759, 326] width 66 height 22
click at [46, 88] on span "Catalog" at bounding box center [42, 88] width 28 height 11
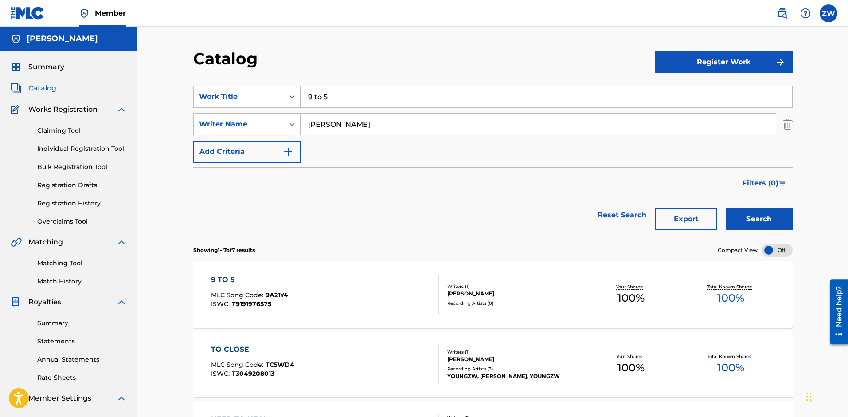
click at [700, 56] on button "Register Work" at bounding box center [724, 62] width 138 height 22
click at [692, 94] on link "Individual" at bounding box center [724, 90] width 138 height 21
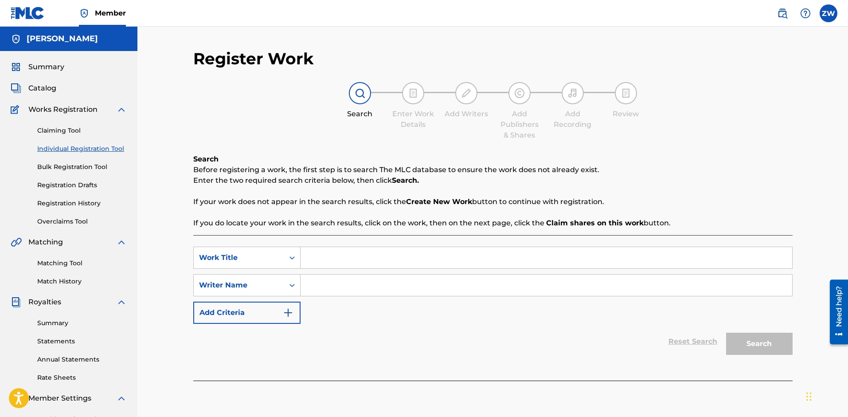
click at [340, 287] on input "Search Form" at bounding box center [547, 284] width 492 height 21
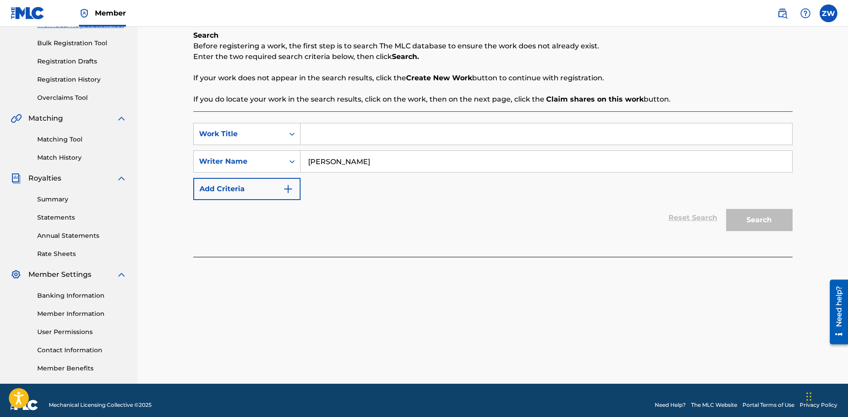
scroll to position [8, 0]
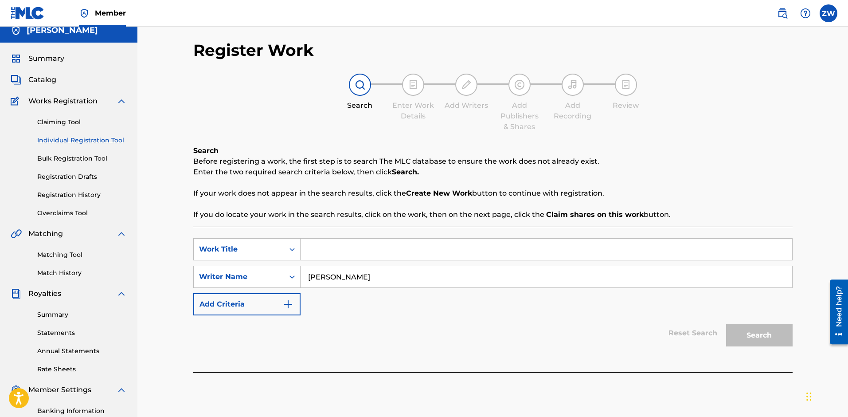
type input "[PERSON_NAME]"
click at [350, 246] on input "Search Form" at bounding box center [547, 248] width 492 height 21
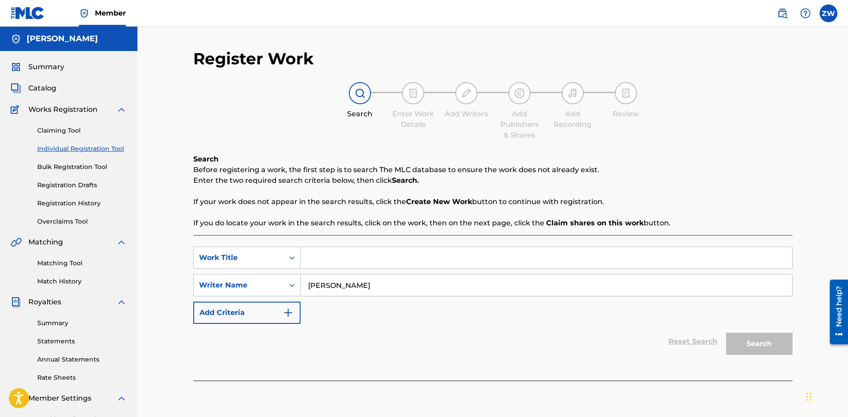
click at [59, 131] on link "Claiming Tool" at bounding box center [82, 130] width 90 height 9
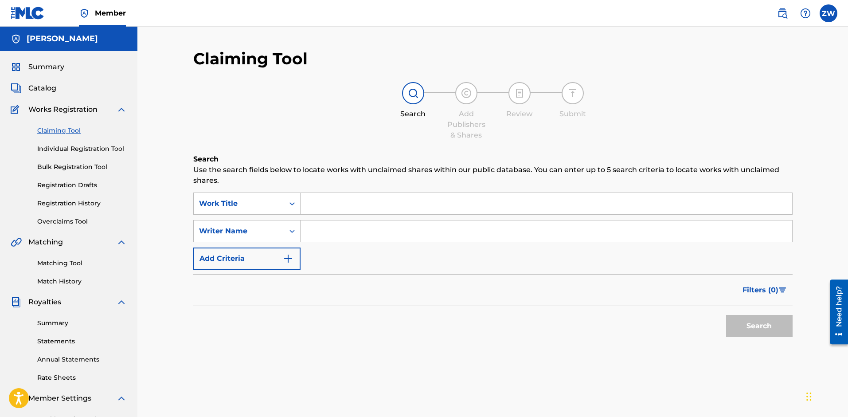
click at [332, 211] on input "Search Form" at bounding box center [547, 203] width 492 height 21
click at [333, 226] on input "Search Form" at bounding box center [547, 230] width 492 height 21
type input "[PERSON_NAME]"
click at [330, 203] on input "Search Form" at bounding box center [547, 203] width 492 height 21
click at [754, 327] on button "Search" at bounding box center [759, 326] width 66 height 22
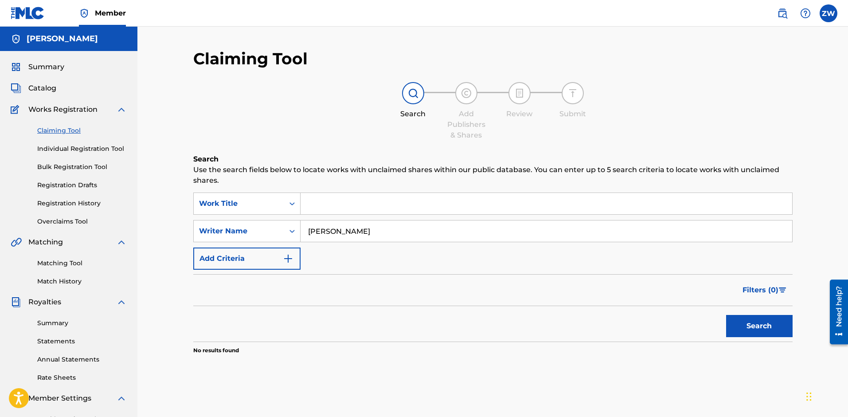
click at [38, 88] on span "Catalog" at bounding box center [42, 88] width 28 height 11
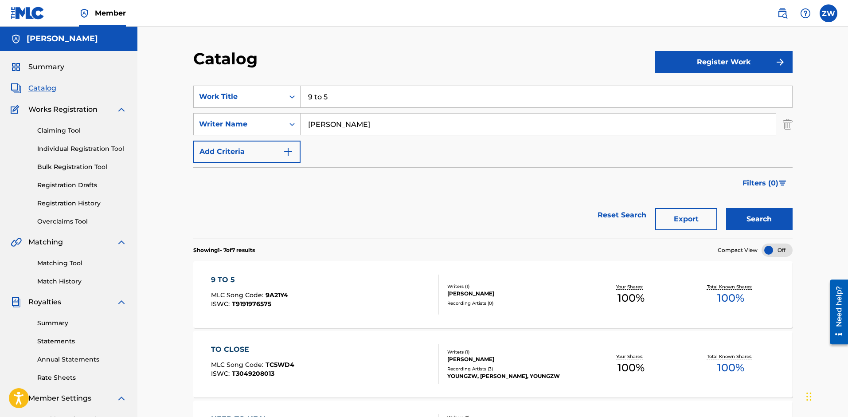
click at [744, 66] on button "Register Work" at bounding box center [724, 62] width 138 height 22
click at [715, 91] on link "Individual" at bounding box center [724, 90] width 138 height 21
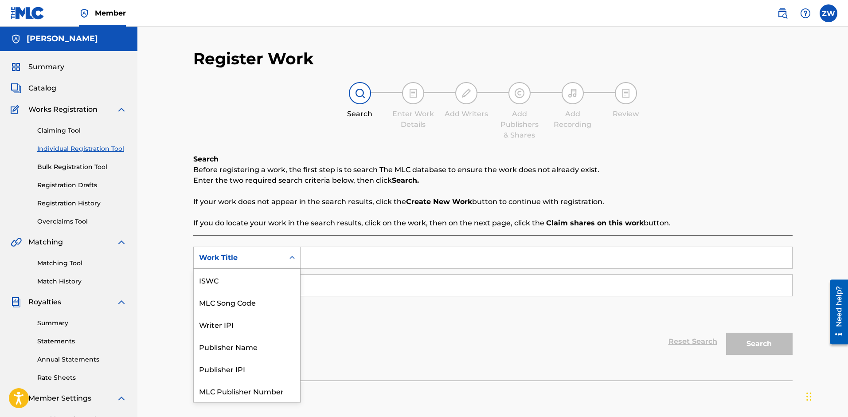
click at [293, 262] on div "Search Form" at bounding box center [292, 258] width 16 height 16
click at [350, 241] on div "SearchWithCriteria2e02203c-a1a6-4f57-8d34-1b6c25f66f26 Work Title selected, 7 o…" at bounding box center [492, 307] width 599 height 145
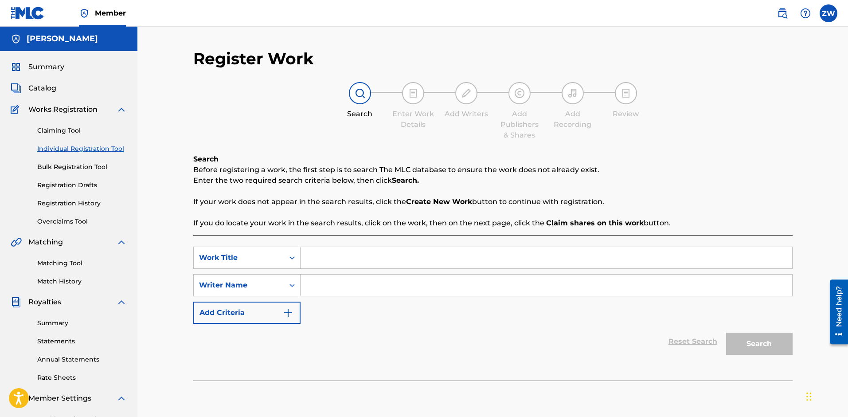
click at [828, 20] on label at bounding box center [829, 13] width 18 height 18
click at [828, 13] on input "ZW [PERSON_NAME] [EMAIL_ADDRESS][DOMAIN_NAME] Notification Preferences Profile …" at bounding box center [828, 13] width 0 height 0
click at [748, 110] on link "Profile" at bounding box center [741, 110] width 18 height 8
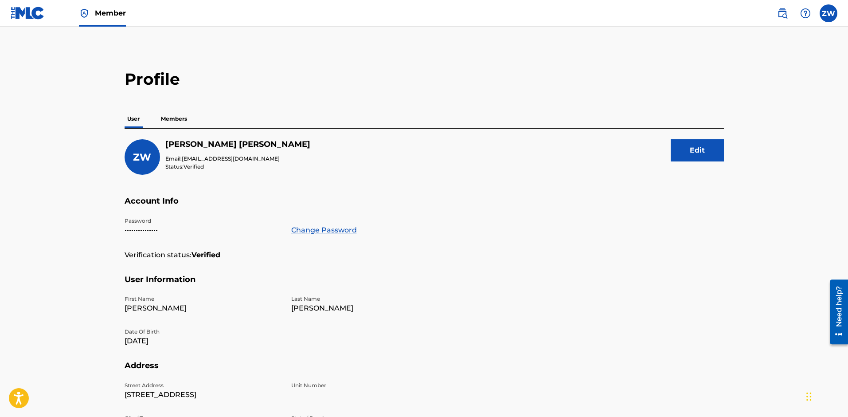
click at [172, 123] on p "Members" at bounding box center [173, 118] width 31 height 19
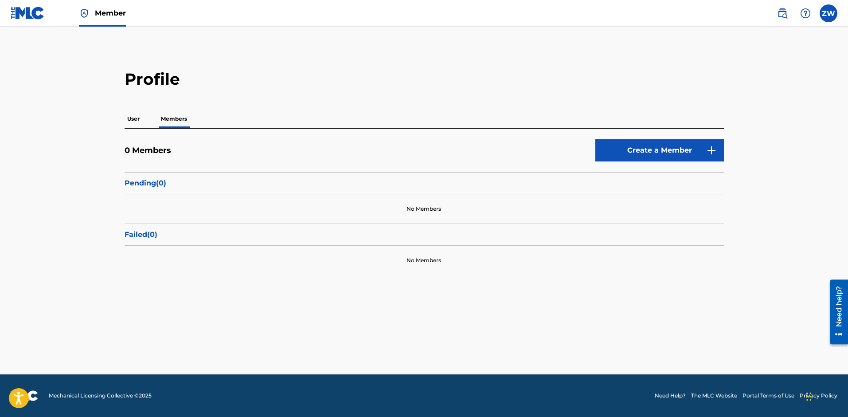
click at [669, 154] on link "Create a Member" at bounding box center [659, 150] width 129 height 22
click at [140, 116] on p "User" at bounding box center [134, 118] width 18 height 19
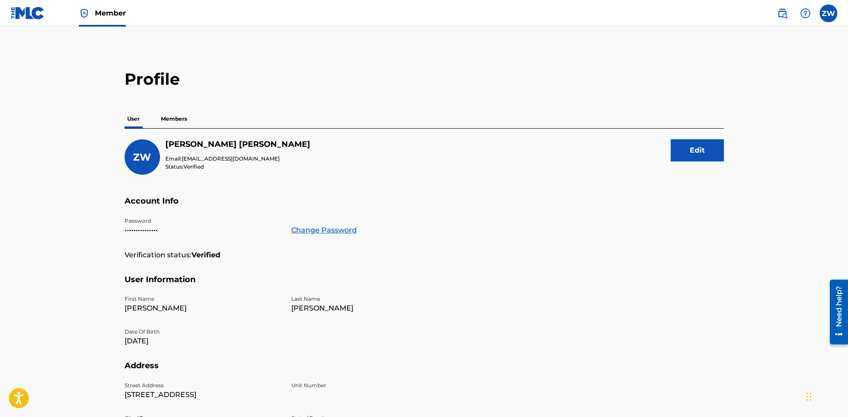
click at [835, 18] on label at bounding box center [829, 13] width 18 height 18
click at [828, 13] on input "ZW [PERSON_NAME] [EMAIL_ADDRESS][DOMAIN_NAME] Notification Preferences Profile …" at bounding box center [828, 13] width 0 height 0
click at [691, 85] on h2 "Profile" at bounding box center [424, 79] width 599 height 20
click at [832, 18] on label at bounding box center [829, 13] width 18 height 18
click at [828, 13] on input "ZW [PERSON_NAME] [EMAIL_ADDRESS][DOMAIN_NAME] Notification Preferences Profile …" at bounding box center [828, 13] width 0 height 0
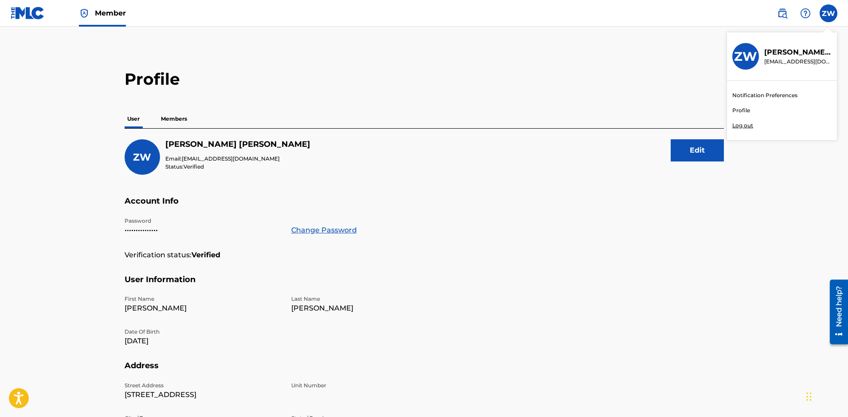
click at [832, 18] on div "ZW ZW [PERSON_NAME] [EMAIL_ADDRESS][DOMAIN_NAME] Notification Preferences Profi…" at bounding box center [829, 13] width 18 height 18
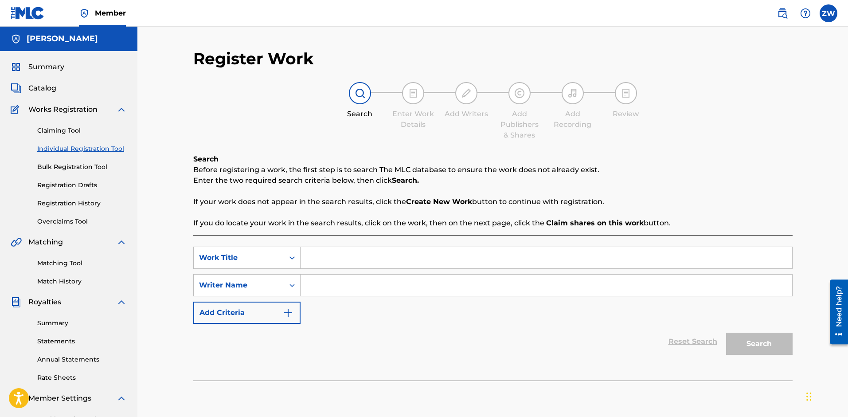
click at [66, 261] on link "Matching Tool" at bounding box center [82, 262] width 90 height 9
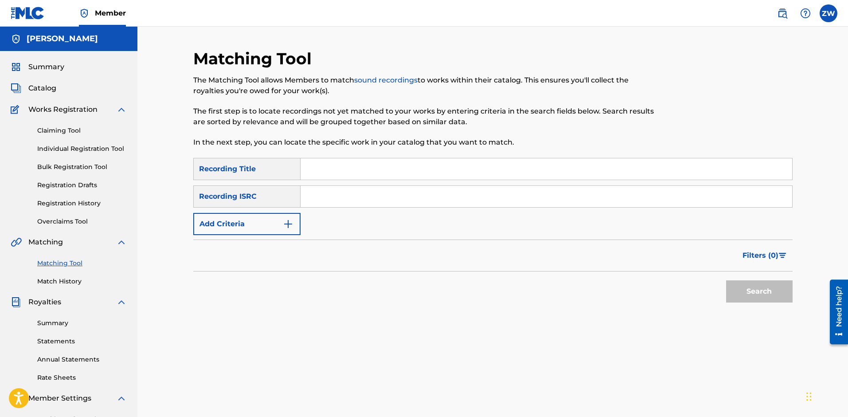
click at [314, 201] on input "Search Form" at bounding box center [547, 196] width 492 height 21
click at [316, 219] on div "SearchWithCriteria2cd54c6b-1b07-41a9-901b-3edb070e8c21 Recording Title SearchWi…" at bounding box center [492, 196] width 599 height 77
click at [312, 199] on input "Search Form" at bounding box center [547, 196] width 492 height 21
click at [320, 200] on input "Search Form" at bounding box center [547, 196] width 492 height 21
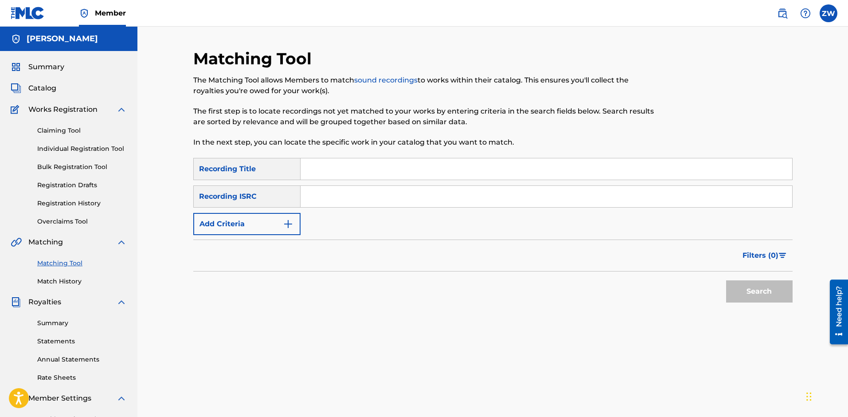
drag, startPoint x: 322, startPoint y: 222, endPoint x: 299, endPoint y: 225, distance: 23.3
click at [317, 223] on div "SearchWithCriteria2cd54c6b-1b07-41a9-901b-3edb070e8c21 Recording Title SearchWi…" at bounding box center [492, 196] width 599 height 77
click at [289, 226] on img "Search Form" at bounding box center [288, 224] width 11 height 11
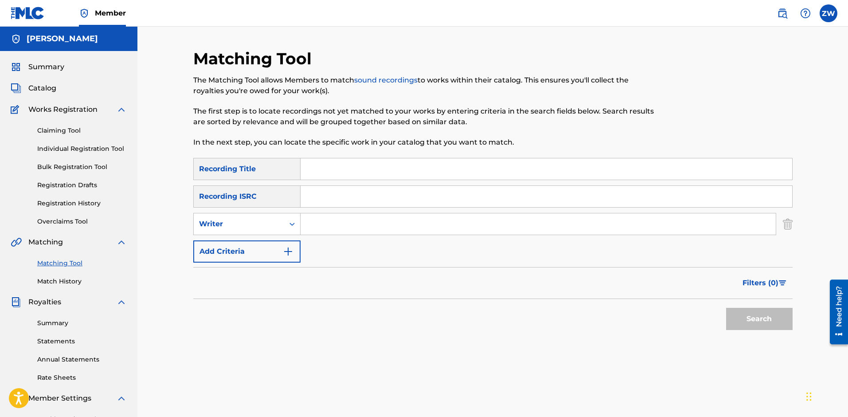
click at [311, 223] on input "Search Form" at bounding box center [538, 223] width 475 height 21
type input "z"
type input "[PERSON_NAME]"
click at [751, 312] on button "Search" at bounding box center [759, 319] width 66 height 22
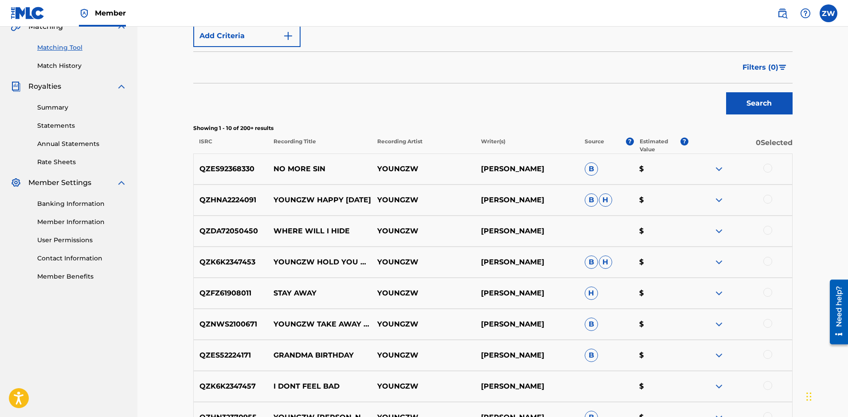
scroll to position [216, 0]
click at [770, 166] on div at bounding box center [767, 167] width 9 height 9
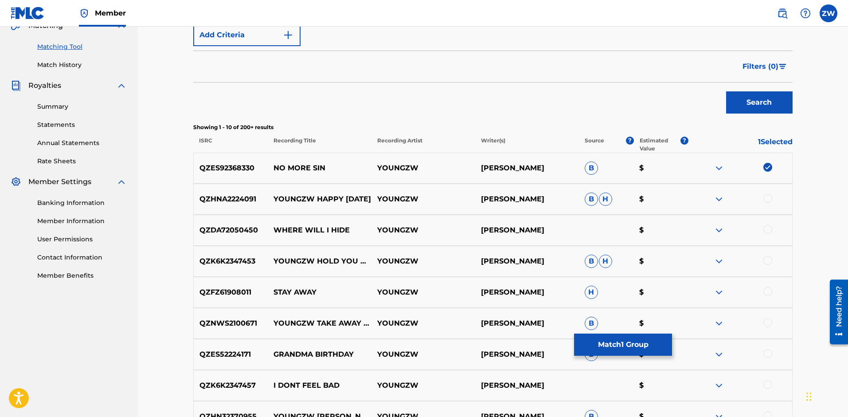
click at [769, 166] on img at bounding box center [767, 167] width 9 height 9
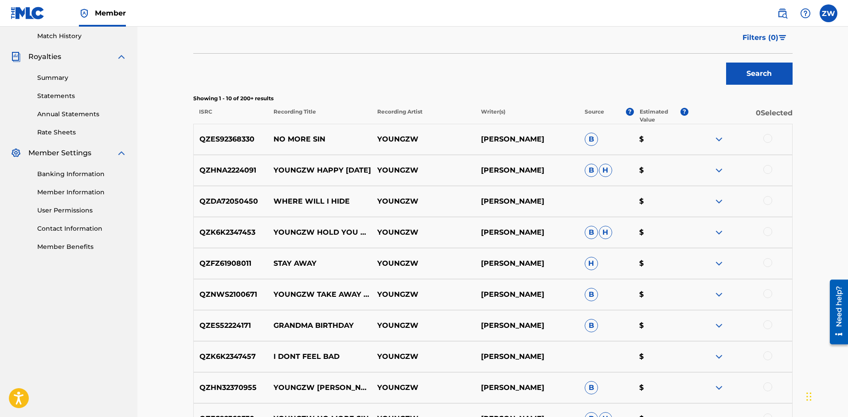
scroll to position [283, 0]
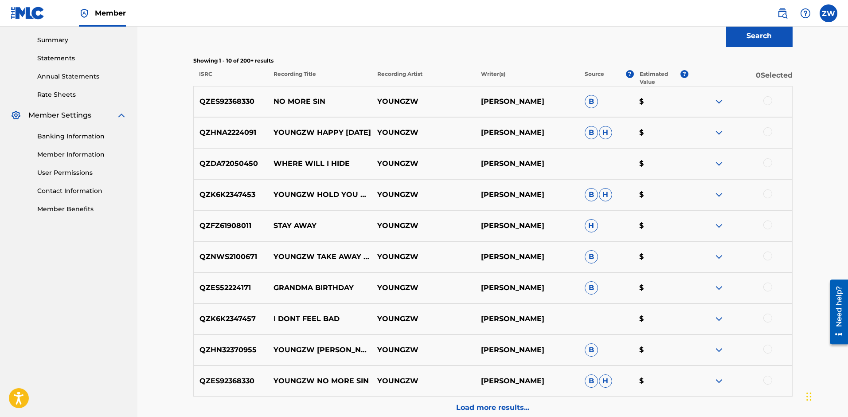
click at [767, 99] on div at bounding box center [767, 100] width 9 height 9
click at [767, 137] on div at bounding box center [740, 132] width 104 height 11
click at [767, 131] on div at bounding box center [767, 131] width 9 height 9
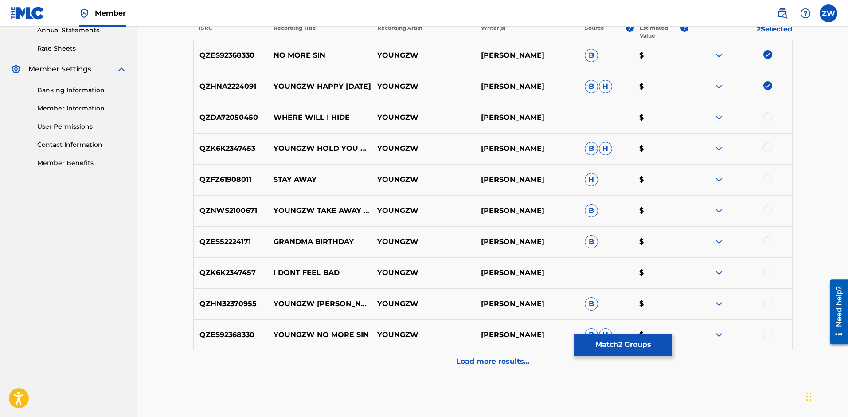
scroll to position [335, 0]
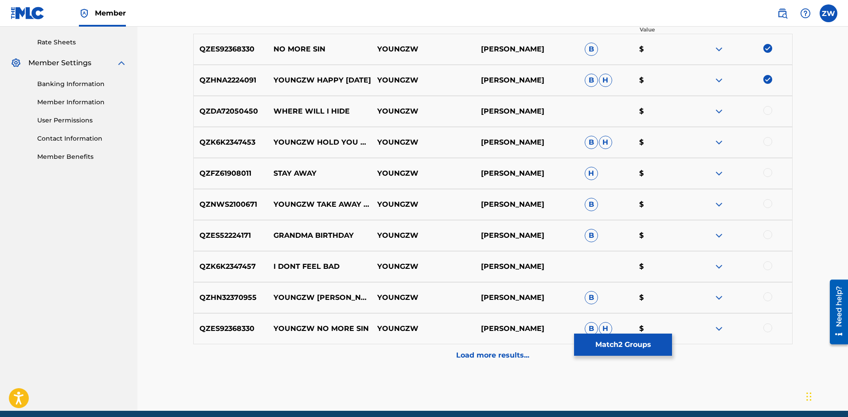
click at [774, 110] on div at bounding box center [740, 111] width 104 height 11
click at [768, 112] on div at bounding box center [767, 110] width 9 height 9
click at [769, 137] on div at bounding box center [767, 141] width 9 height 9
click at [633, 345] on button "Match 4 Groups" at bounding box center [623, 344] width 98 height 22
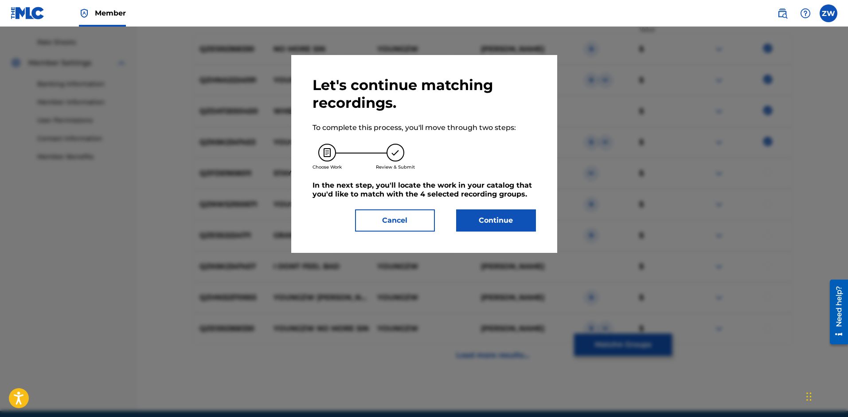
click at [498, 218] on button "Continue" at bounding box center [496, 220] width 80 height 22
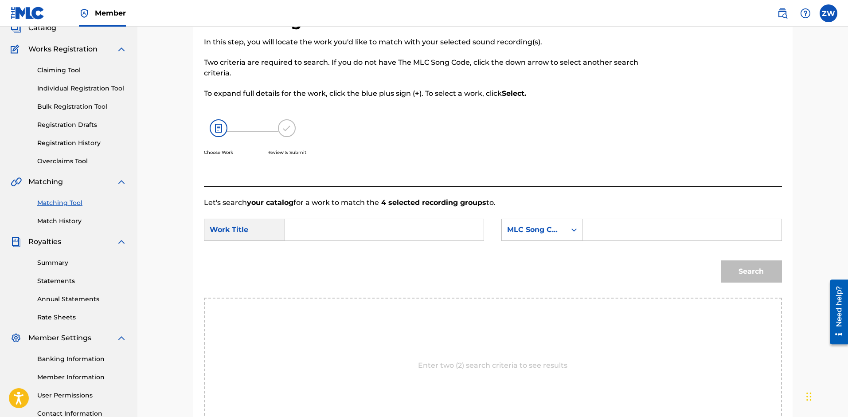
scroll to position [0, 0]
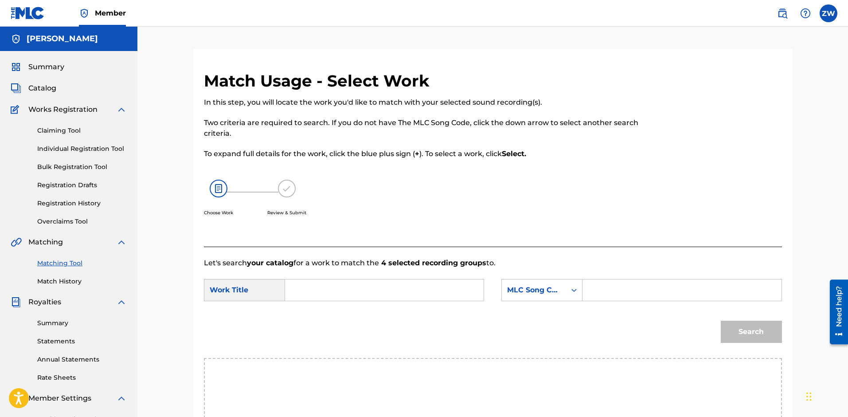
click at [68, 131] on link "Claiming Tool" at bounding box center [82, 130] width 90 height 9
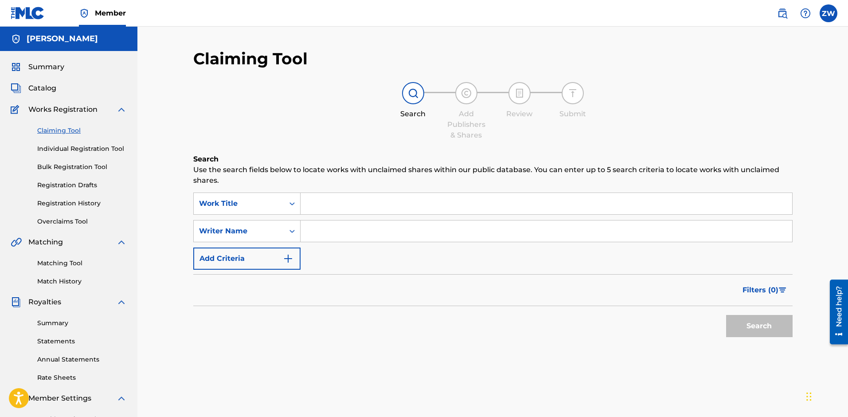
click at [69, 127] on link "Claiming Tool" at bounding box center [82, 130] width 90 height 9
click at [69, 128] on link "Claiming Tool" at bounding box center [82, 130] width 90 height 9
click at [52, 88] on span "Catalog" at bounding box center [42, 88] width 28 height 11
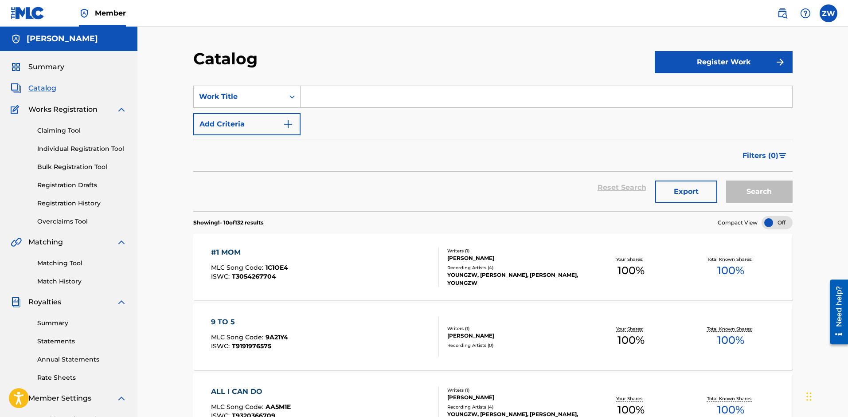
click at [708, 67] on button "Register Work" at bounding box center [724, 62] width 138 height 22
click at [695, 90] on link "Individual" at bounding box center [724, 90] width 138 height 21
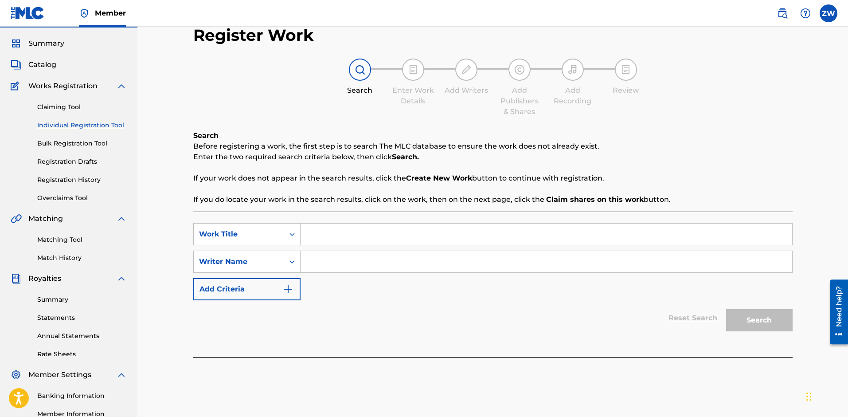
scroll to position [42, 0]
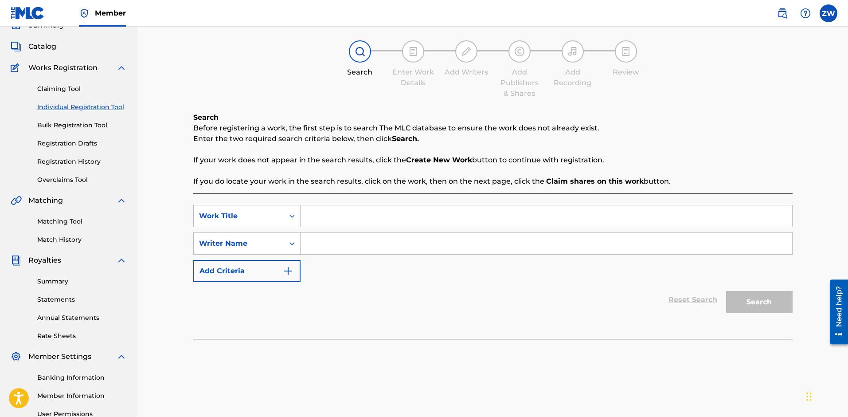
click at [366, 245] on input "Search Form" at bounding box center [547, 243] width 492 height 21
click at [291, 213] on icon "Search Form" at bounding box center [292, 215] width 9 height 9
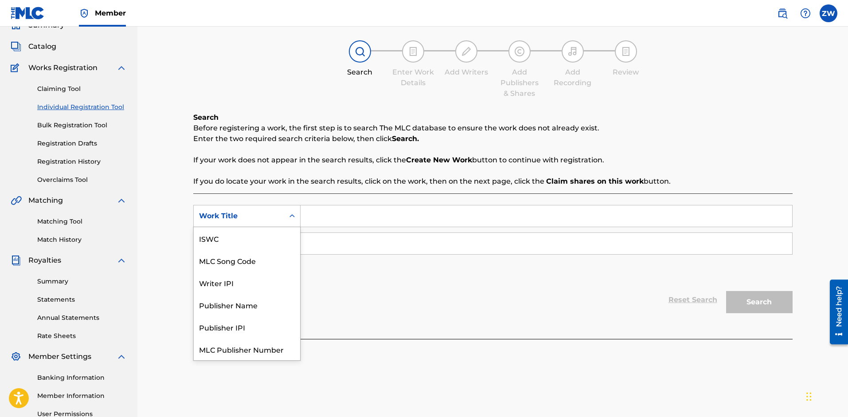
scroll to position [22, 0]
click at [265, 288] on div "Publisher Name" at bounding box center [247, 282] width 106 height 22
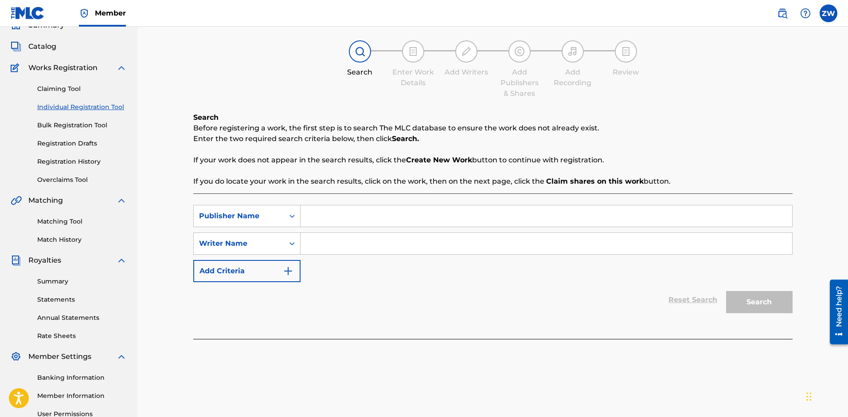
click at [354, 214] on input "Search Form" at bounding box center [547, 215] width 492 height 21
type input "z"
type input "Youngzw"
click at [348, 252] on input "Search Form" at bounding box center [547, 243] width 492 height 21
click at [348, 251] on input "Search Form" at bounding box center [547, 243] width 492 height 21
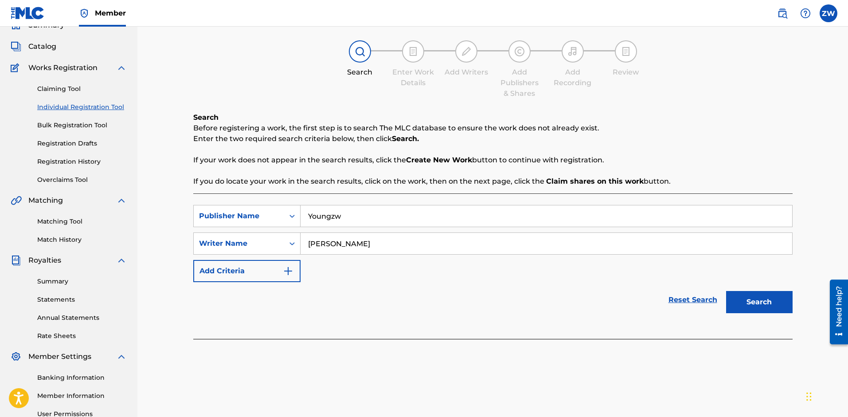
type input "[PERSON_NAME]"
click at [751, 304] on button "Search" at bounding box center [759, 302] width 66 height 22
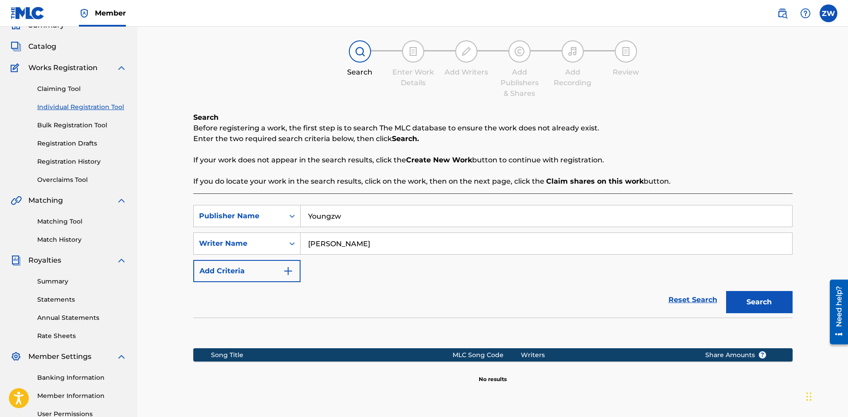
click at [386, 220] on input "Youngzw" at bounding box center [547, 215] width 492 height 21
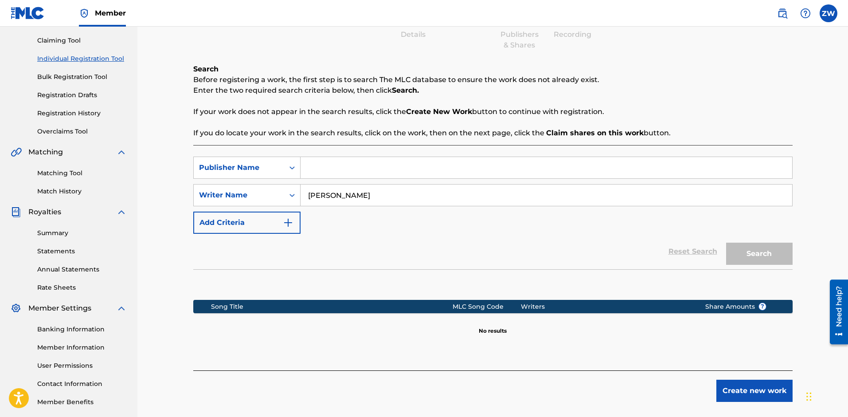
scroll to position [103, 0]
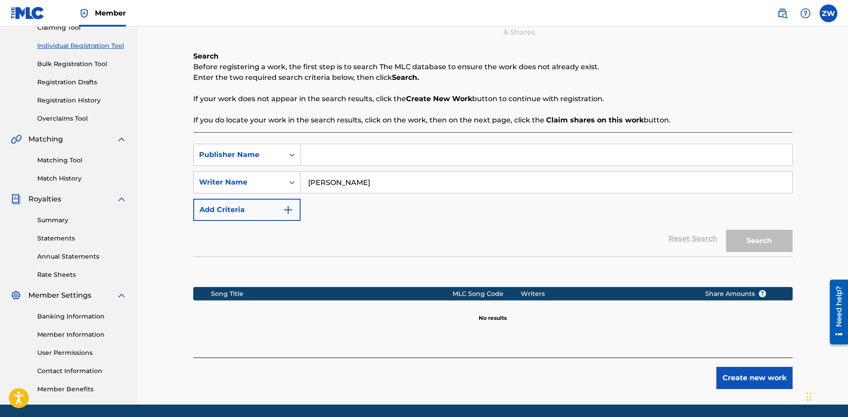
click at [400, 185] on input "[PERSON_NAME]" at bounding box center [547, 182] width 492 height 21
click at [271, 154] on div "Publisher Name" at bounding box center [239, 154] width 80 height 11
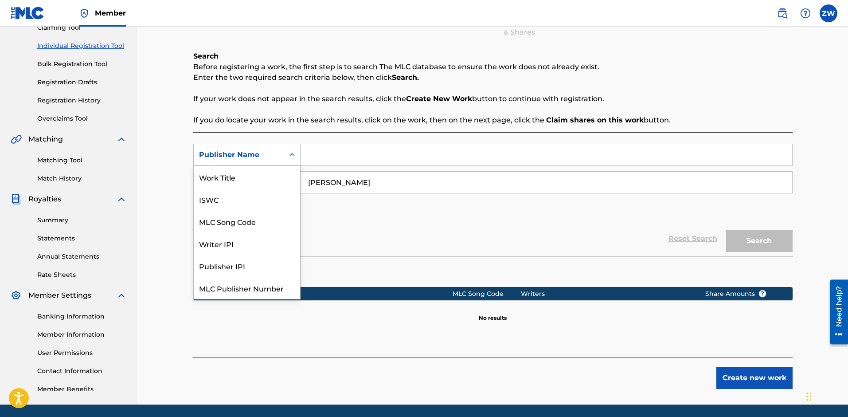
scroll to position [22, 0]
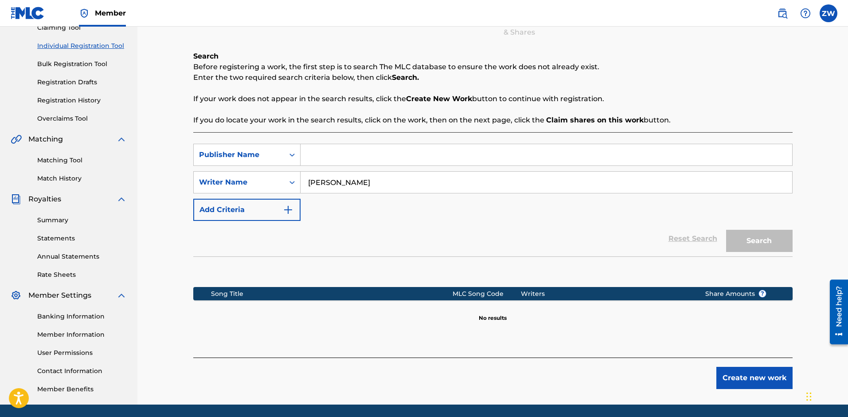
click at [354, 231] on div "Reset Search Search" at bounding box center [492, 238] width 599 height 35
click at [399, 186] on input "[PERSON_NAME]" at bounding box center [547, 182] width 492 height 21
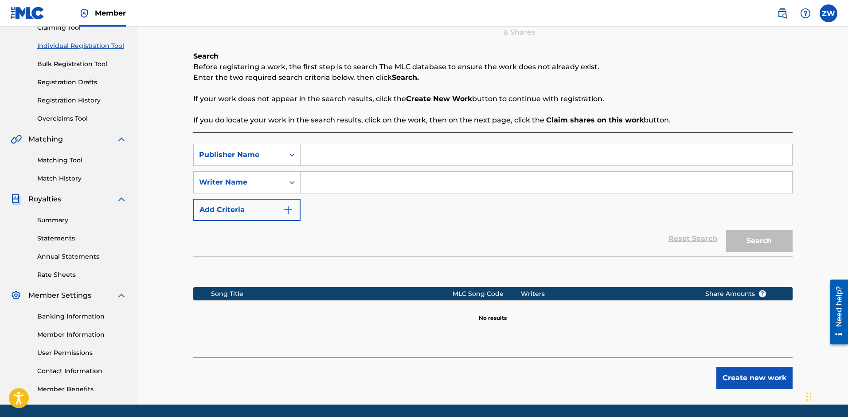
click at [357, 150] on input "Search Form" at bounding box center [547, 154] width 492 height 21
type input "[PERSON_NAME]"
click at [754, 373] on button "Create new work" at bounding box center [754, 378] width 76 height 22
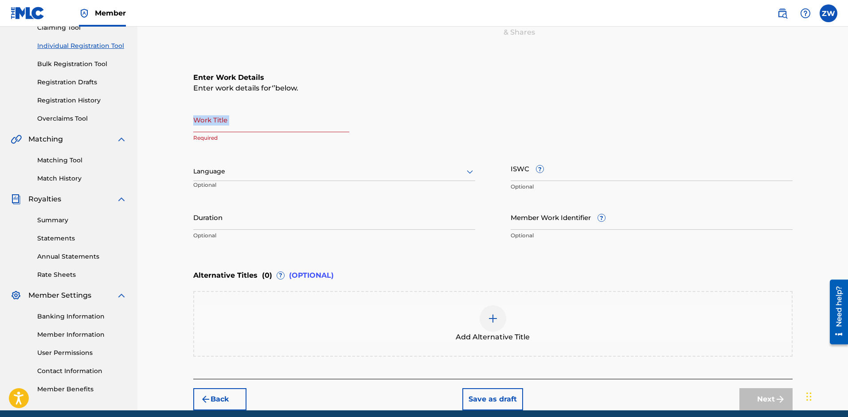
click at [277, 131] on div "Work Title Required" at bounding box center [271, 127] width 156 height 40
click at [277, 131] on input "Work Title" at bounding box center [271, 119] width 156 height 25
paste input "NO MORE SIN"
type input "NO MORE SIN"
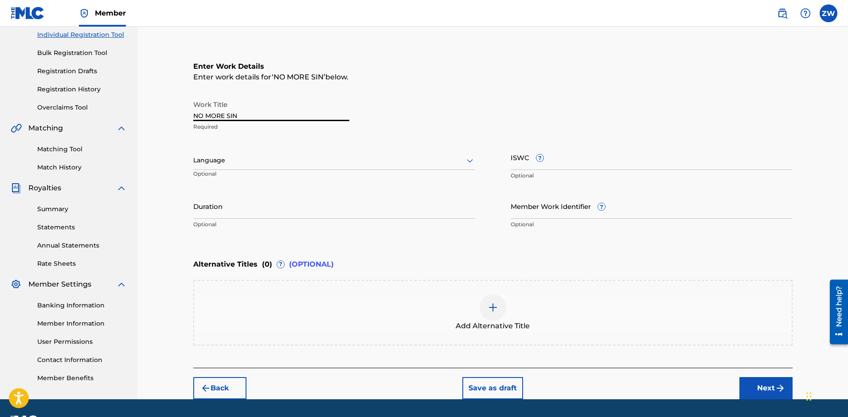
scroll to position [139, 0]
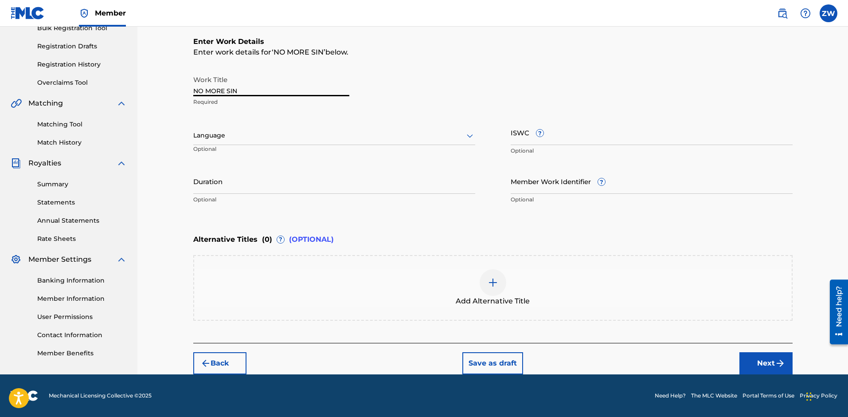
click at [766, 365] on button "Next" at bounding box center [765, 363] width 53 height 22
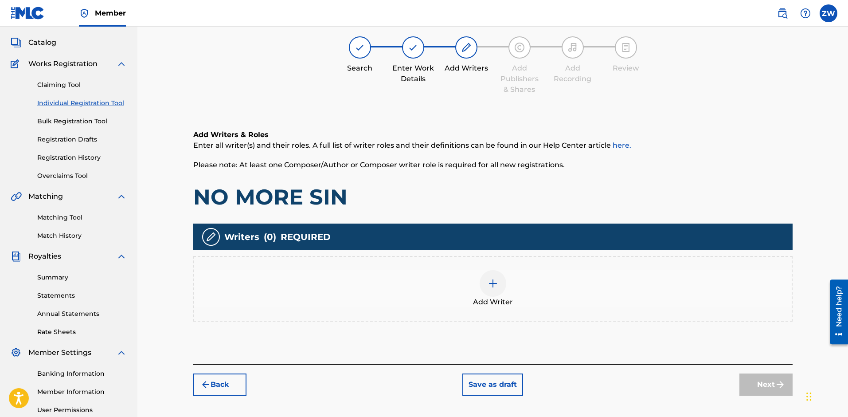
scroll to position [40, 0]
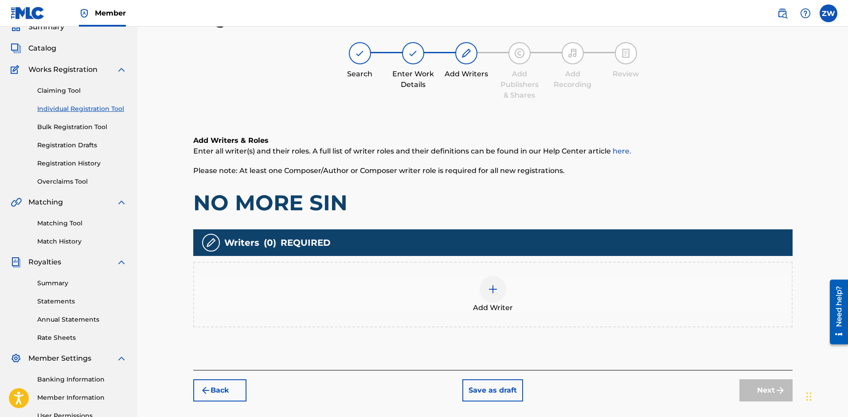
click at [485, 295] on div at bounding box center [493, 289] width 27 height 27
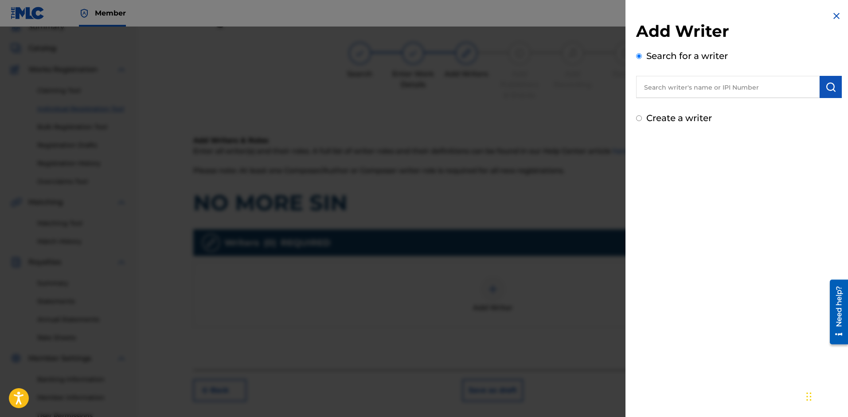
click at [662, 119] on label "Create a writer" at bounding box center [679, 118] width 66 height 11
radio input "true"
click at [642, 119] on input "Create a writer" at bounding box center [639, 118] width 6 height 6
radio input "false"
radio input "true"
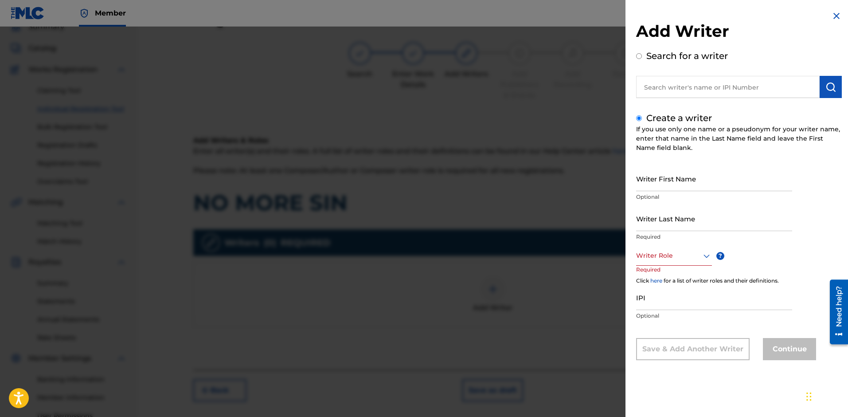
click at [651, 120] on label "Create a writer" at bounding box center [679, 118] width 66 height 11
click at [642, 120] on input "Create a writer" at bounding box center [639, 118] width 6 height 6
click at [670, 95] on input "text" at bounding box center [728, 87] width 184 height 22
radio input "true"
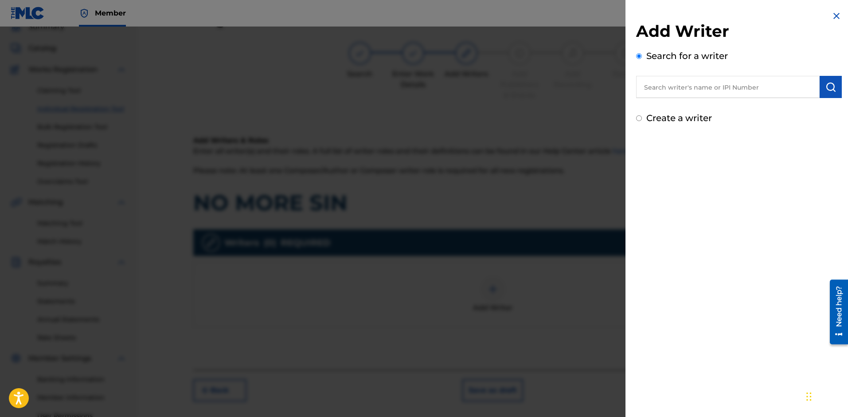
click at [670, 95] on input "text" at bounding box center [728, 87] width 184 height 22
type input "z"
click at [713, 106] on span "ole" at bounding box center [718, 107] width 11 height 8
type input "[PERSON_NAME]"
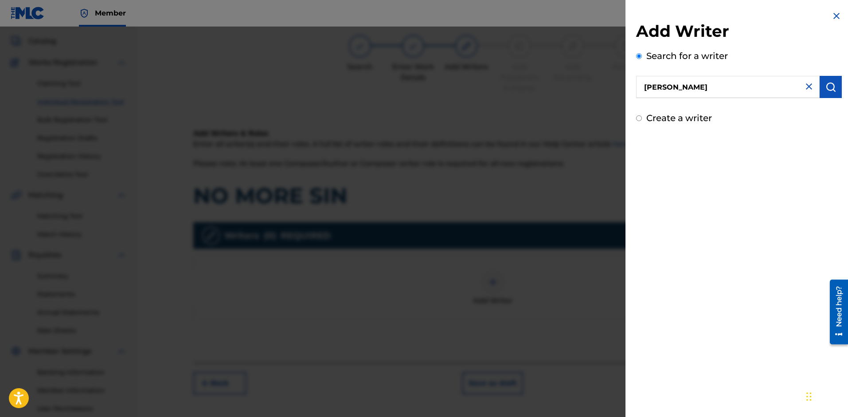
scroll to position [0, 0]
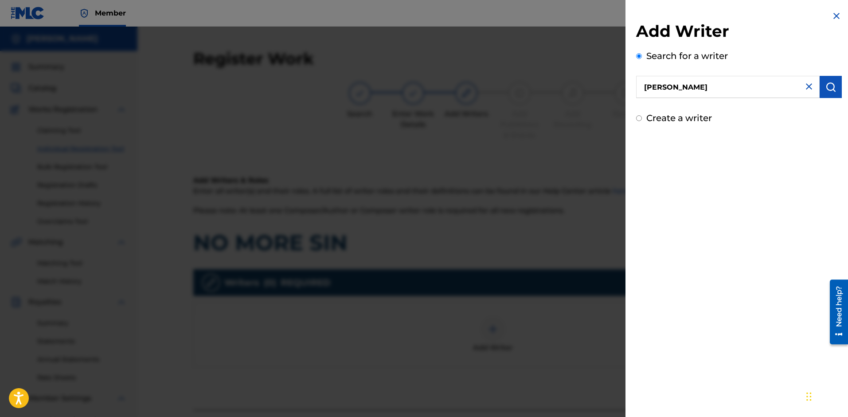
click at [570, 254] on div at bounding box center [424, 235] width 848 height 417
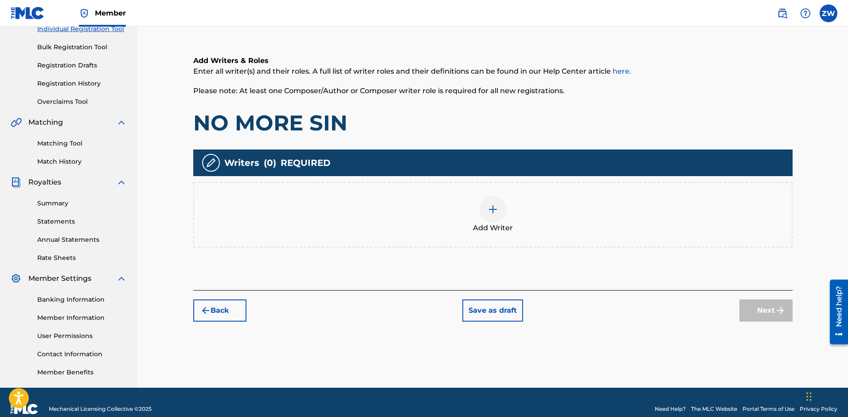
scroll to position [113, 0]
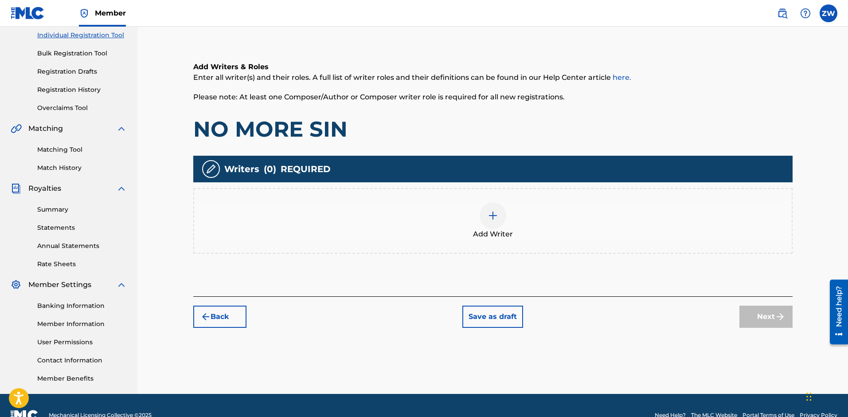
click at [492, 221] on div at bounding box center [493, 215] width 27 height 27
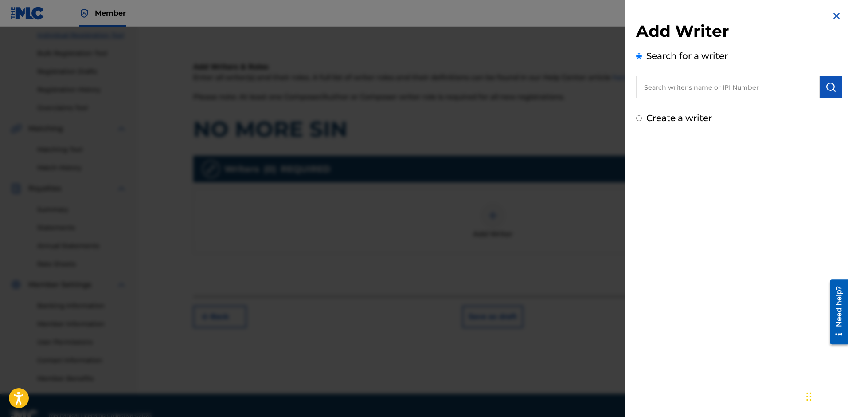
click at [661, 89] on input "text" at bounding box center [728, 87] width 184 height 22
type input "z"
type input "[PERSON_NAME]"
click at [718, 180] on div "Add Writer Search for a writer [PERSON_NAME] Create a writer" at bounding box center [738, 208] width 227 height 417
click at [829, 85] on img "submit" at bounding box center [830, 87] width 11 height 11
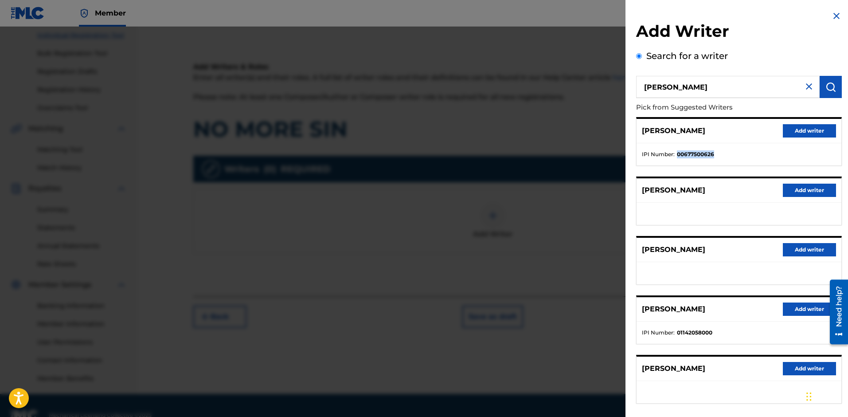
drag, startPoint x: 721, startPoint y: 153, endPoint x: 676, endPoint y: 156, distance: 44.8
click at [676, 156] on li "IPI Number : 00677500626" at bounding box center [739, 154] width 194 height 8
copy strong "00677500626"
click at [797, 133] on button "Add writer" at bounding box center [809, 130] width 53 height 13
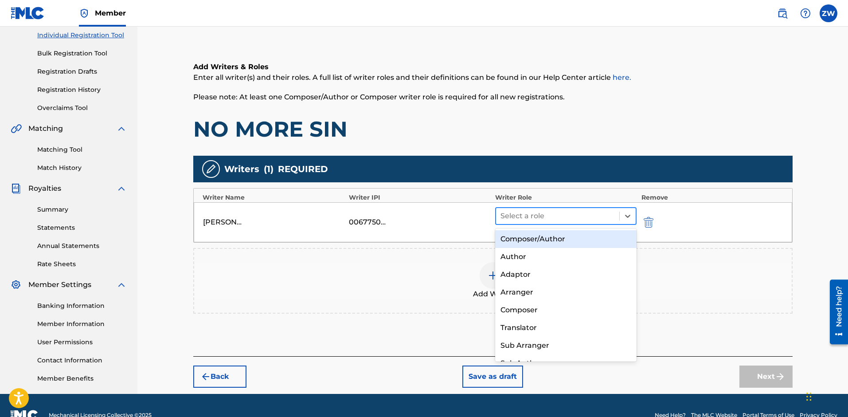
click at [587, 218] on div at bounding box center [557, 216] width 115 height 12
click at [565, 242] on div "Composer/Author" at bounding box center [566, 239] width 142 height 18
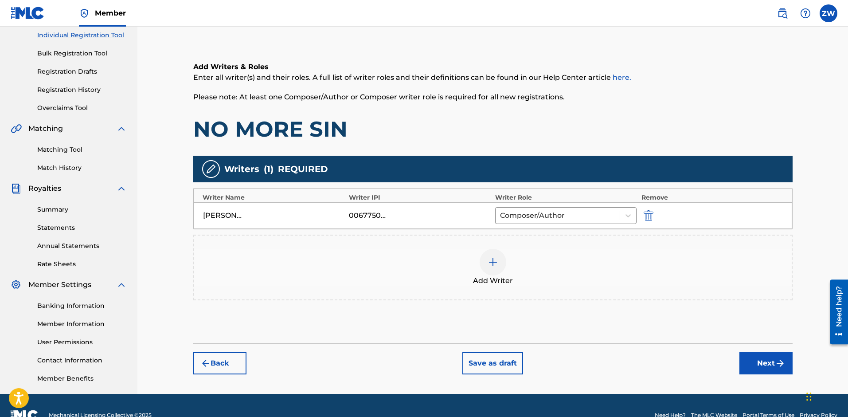
click at [754, 355] on button "Next" at bounding box center [765, 363] width 53 height 22
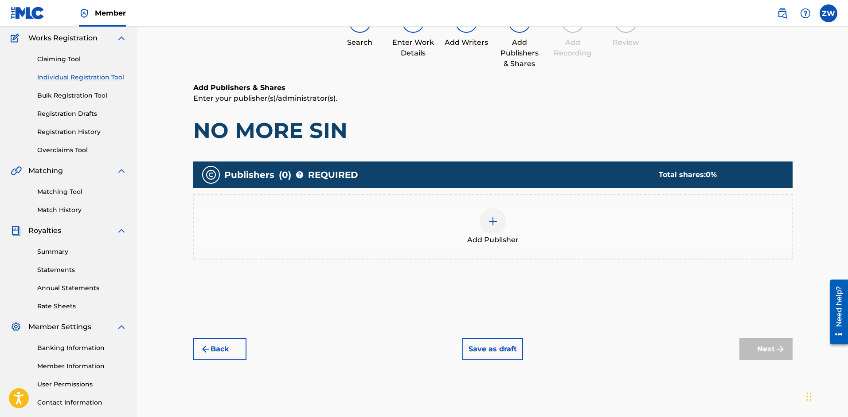
scroll to position [40, 0]
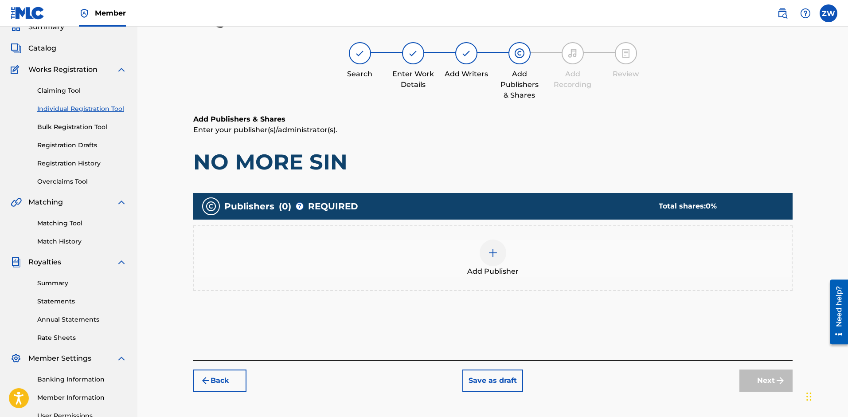
click at [500, 255] on div at bounding box center [493, 252] width 27 height 27
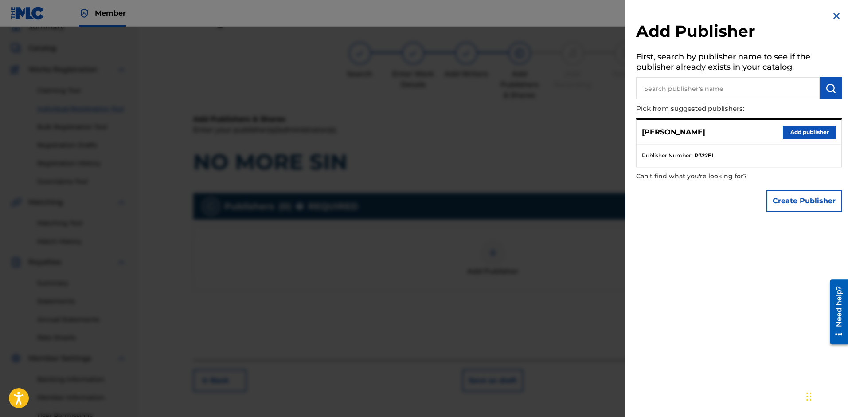
click at [805, 133] on button "Add publisher" at bounding box center [809, 131] width 53 height 13
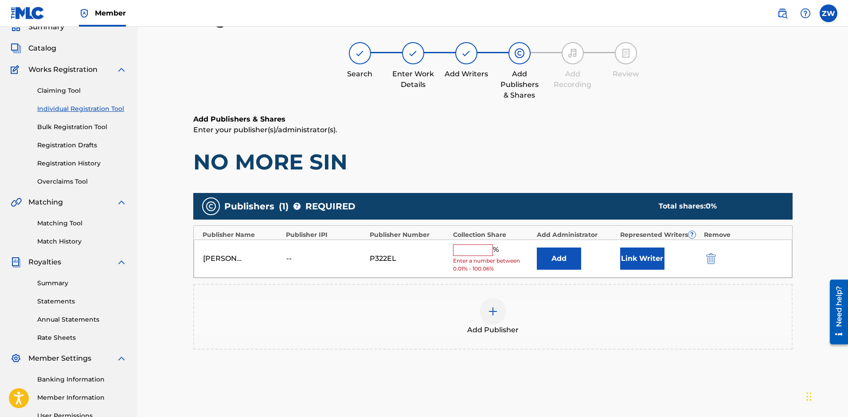
click at [644, 251] on button "Link Writer" at bounding box center [642, 258] width 44 height 22
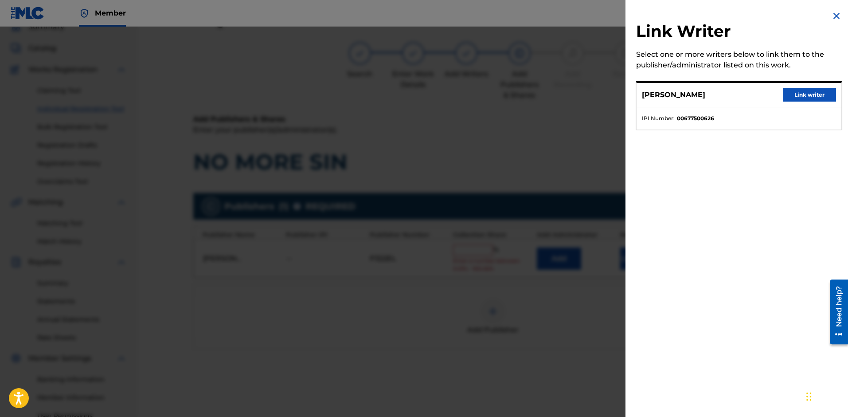
click at [801, 92] on button "Link writer" at bounding box center [809, 94] width 53 height 13
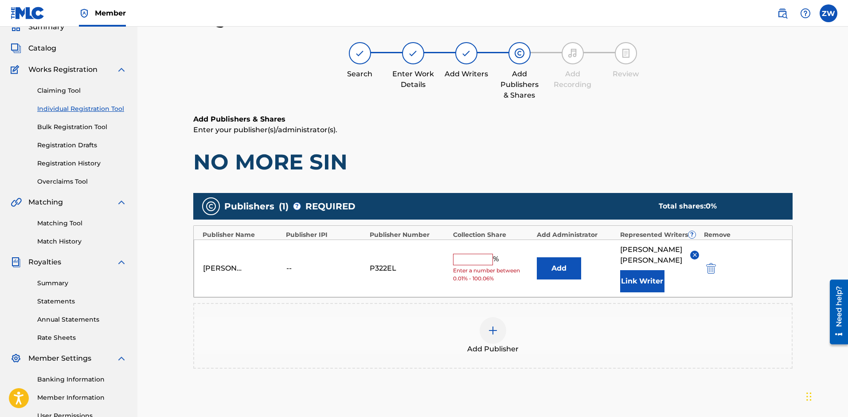
click at [477, 262] on input "text" at bounding box center [473, 260] width 40 height 12
type input "100"
click at [641, 285] on button "Link Writer" at bounding box center [642, 281] width 44 height 22
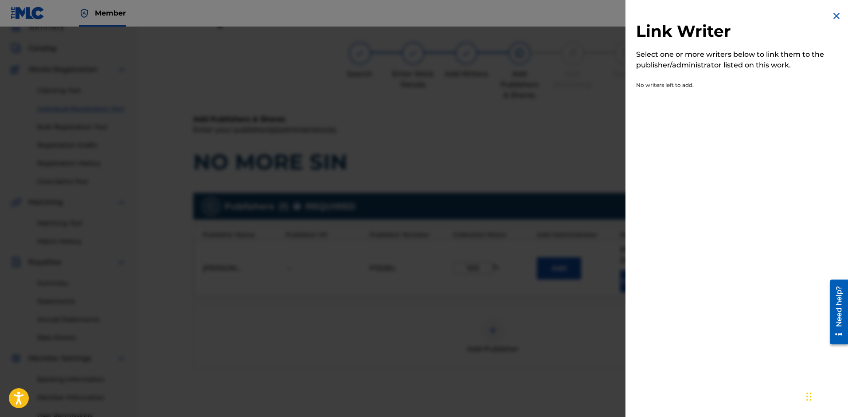
click at [574, 144] on div at bounding box center [424, 235] width 848 height 417
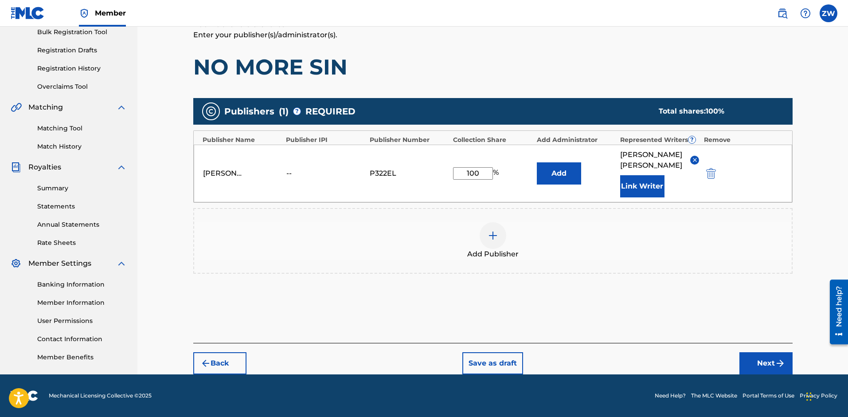
click at [768, 364] on button "Next" at bounding box center [765, 363] width 53 height 22
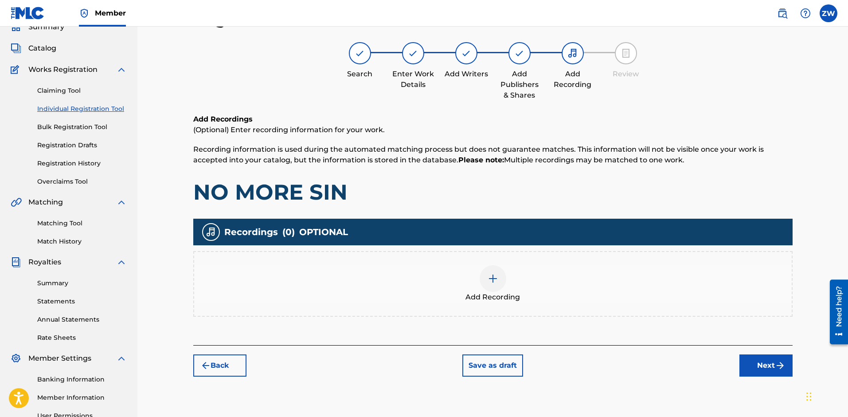
click at [763, 361] on button "Next" at bounding box center [765, 365] width 53 height 22
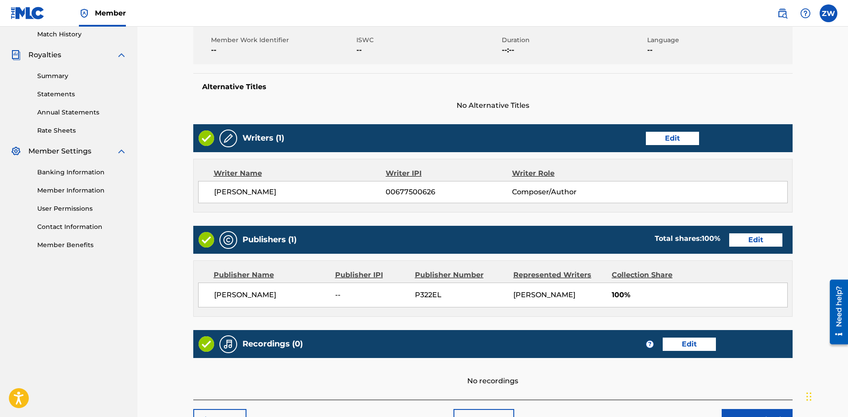
scroll to position [314, 0]
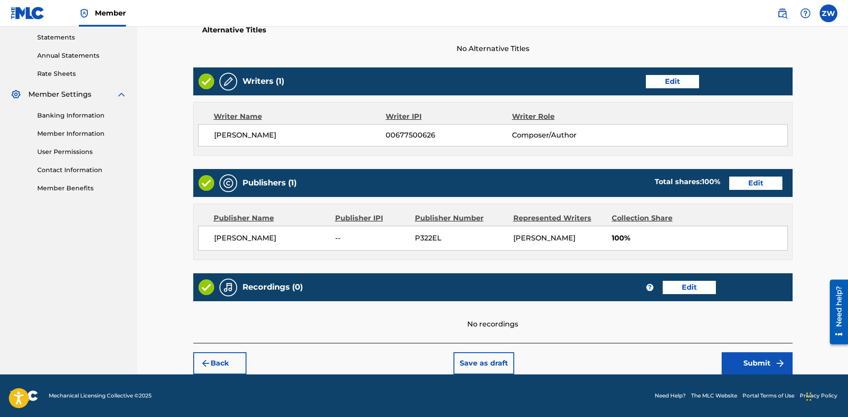
click at [749, 360] on button "Submit" at bounding box center [757, 363] width 71 height 22
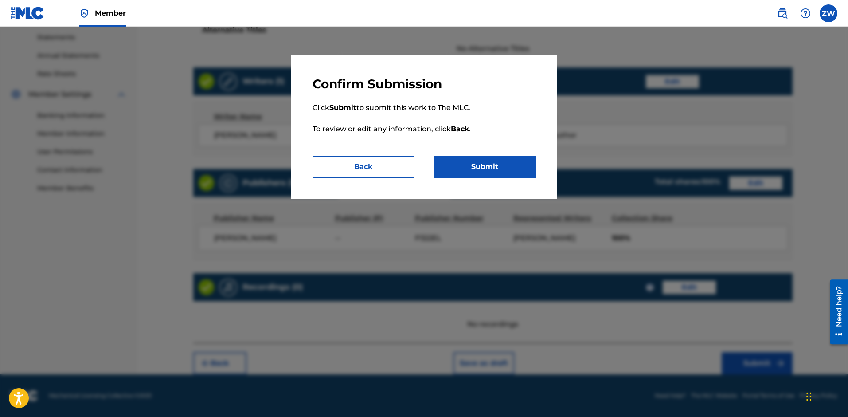
click at [492, 166] on button "Submit" at bounding box center [485, 167] width 102 height 22
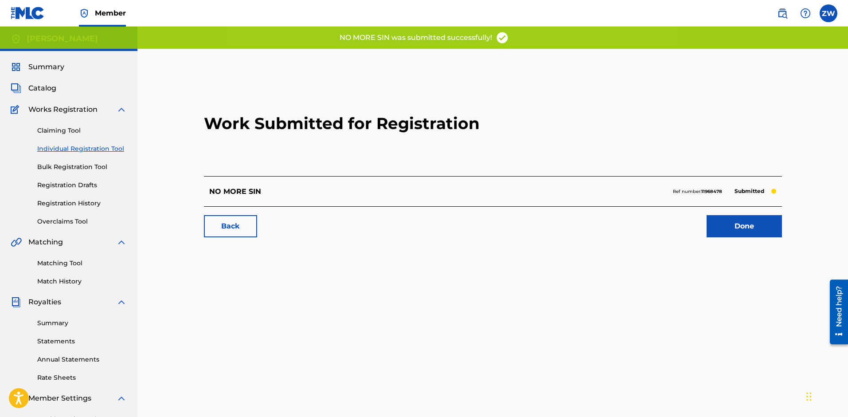
click at [734, 218] on link "Done" at bounding box center [744, 226] width 75 height 22
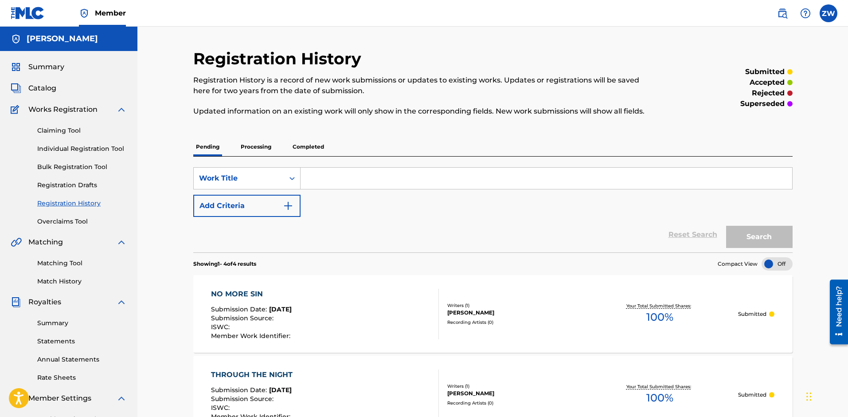
click at [50, 131] on link "Claiming Tool" at bounding box center [82, 130] width 90 height 9
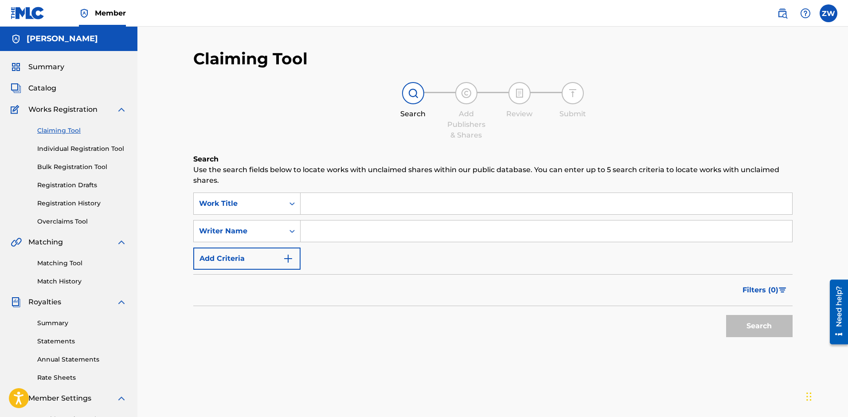
click at [49, 89] on span "Catalog" at bounding box center [42, 88] width 28 height 11
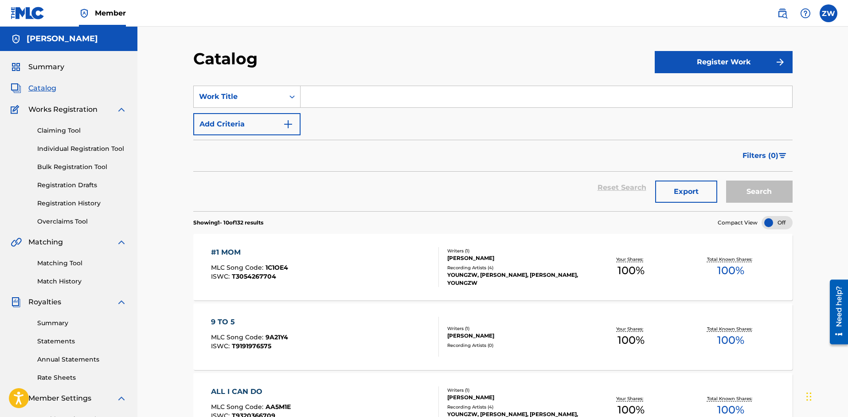
click at [704, 62] on button "Register Work" at bounding box center [724, 62] width 138 height 22
click at [705, 87] on link "Individual" at bounding box center [724, 90] width 138 height 21
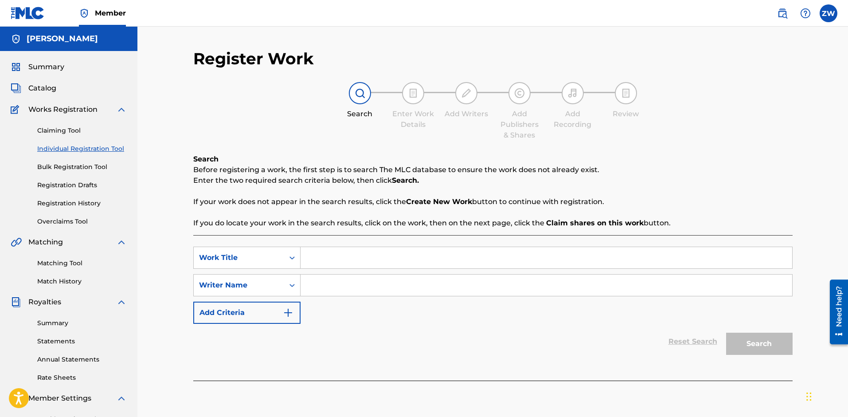
click at [64, 134] on link "Claiming Tool" at bounding box center [82, 130] width 90 height 9
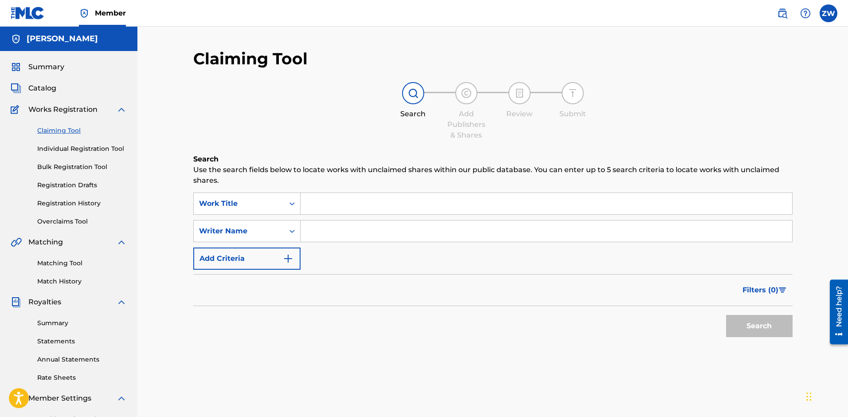
click at [49, 91] on span "Catalog" at bounding box center [42, 88] width 28 height 11
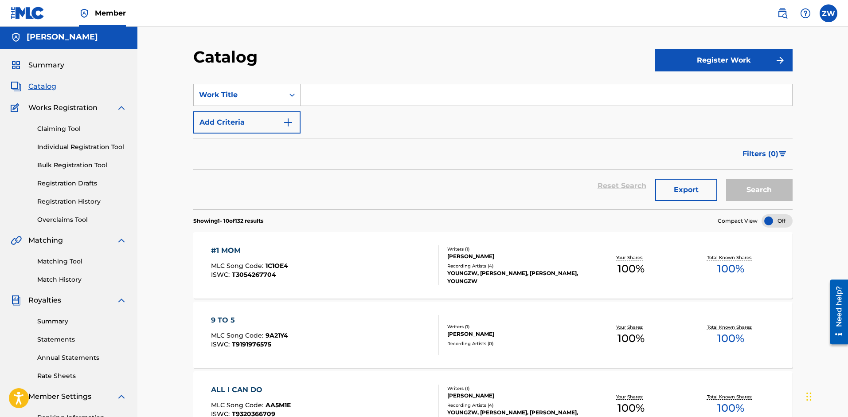
scroll to position [1, 0]
click at [744, 59] on button "Register Work" at bounding box center [724, 61] width 138 height 22
click at [691, 81] on link "Individual" at bounding box center [724, 89] width 138 height 21
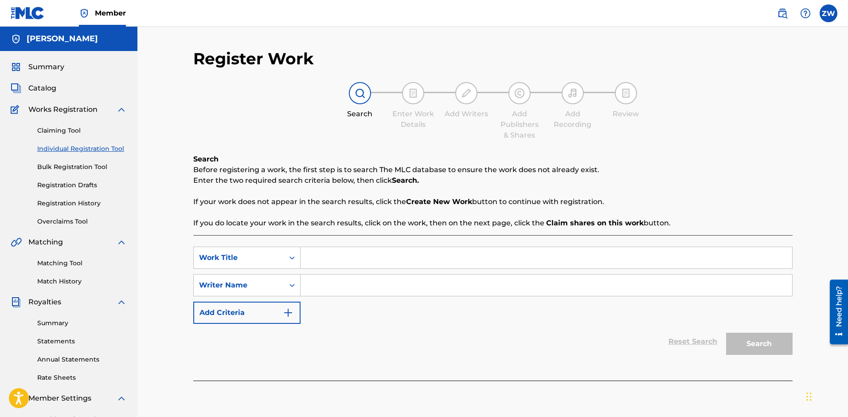
click at [328, 285] on input "Search Form" at bounding box center [547, 284] width 492 height 21
type input "Z"
click at [275, 257] on div "Work Title" at bounding box center [239, 257] width 80 height 11
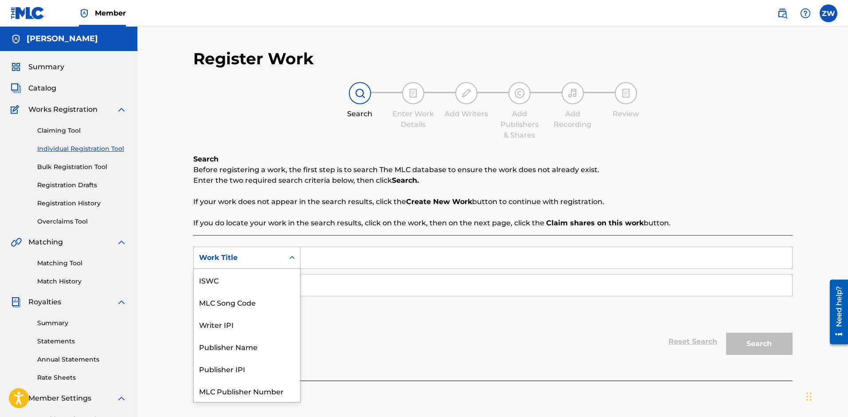
scroll to position [22, 0]
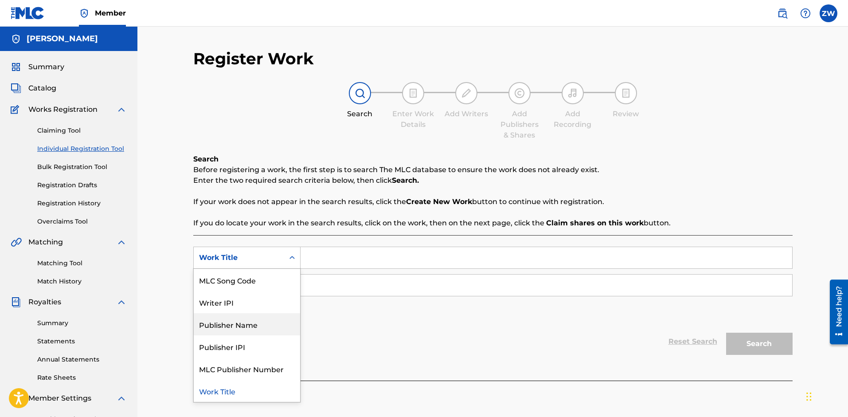
click at [266, 333] on div "Publisher Name" at bounding box center [247, 324] width 106 height 22
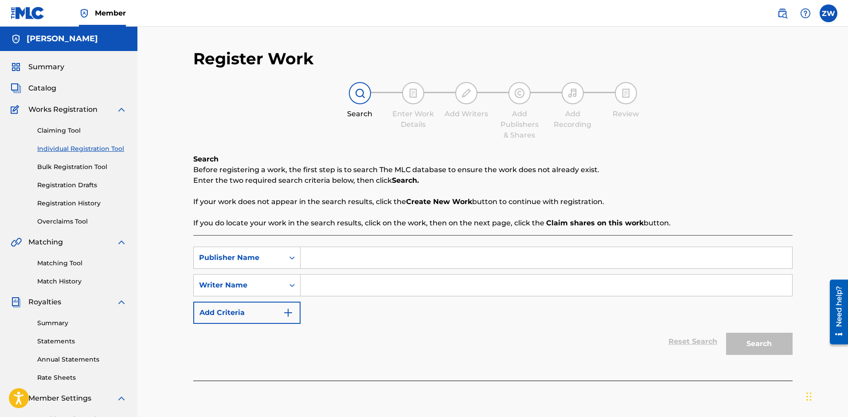
click at [324, 257] on input "Search Form" at bounding box center [547, 257] width 492 height 21
type input "[PERSON_NAME]"
click at [344, 282] on input "Search Form" at bounding box center [547, 284] width 492 height 21
type input "[PERSON_NAME]"
click at [753, 343] on button "Search" at bounding box center [759, 343] width 66 height 22
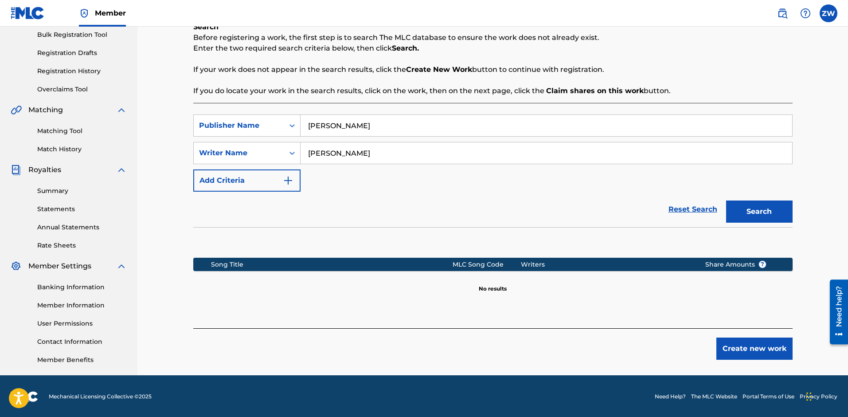
scroll to position [133, 0]
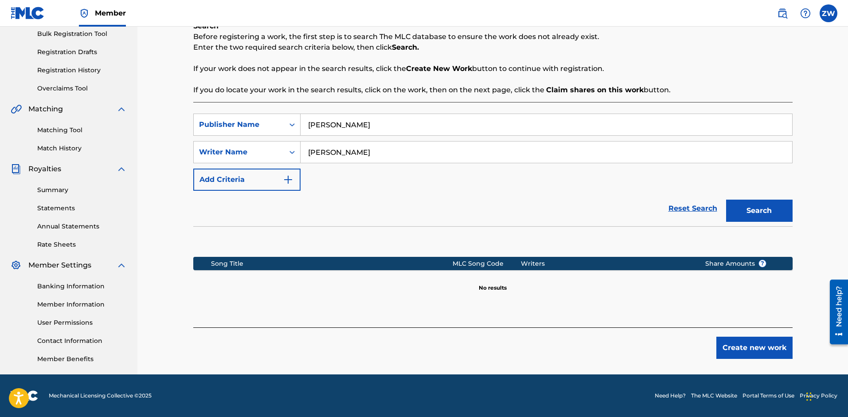
click at [751, 340] on button "Create new work" at bounding box center [754, 347] width 76 height 22
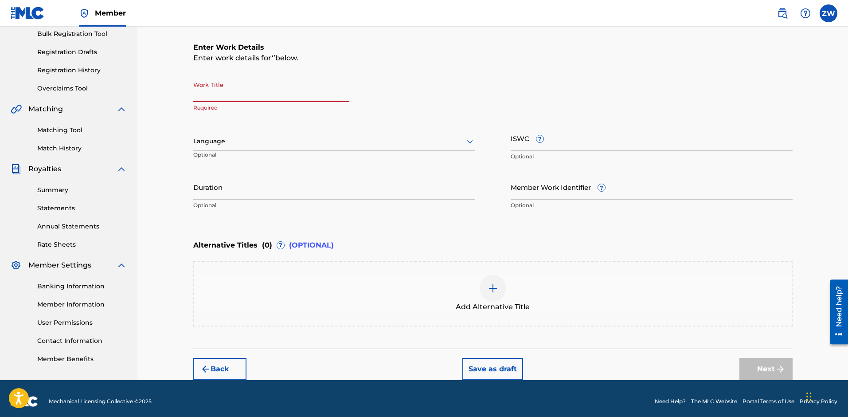
click at [238, 97] on input "Work Title" at bounding box center [271, 89] width 156 height 25
paste input "YOUNGZW HAPPY [DATE]"
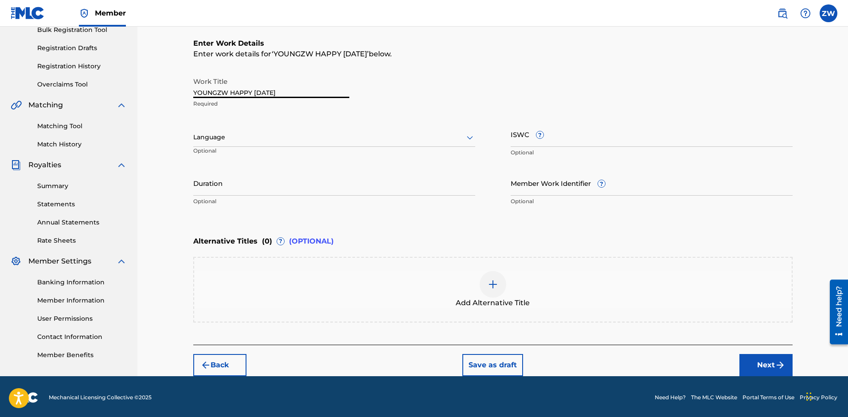
scroll to position [139, 0]
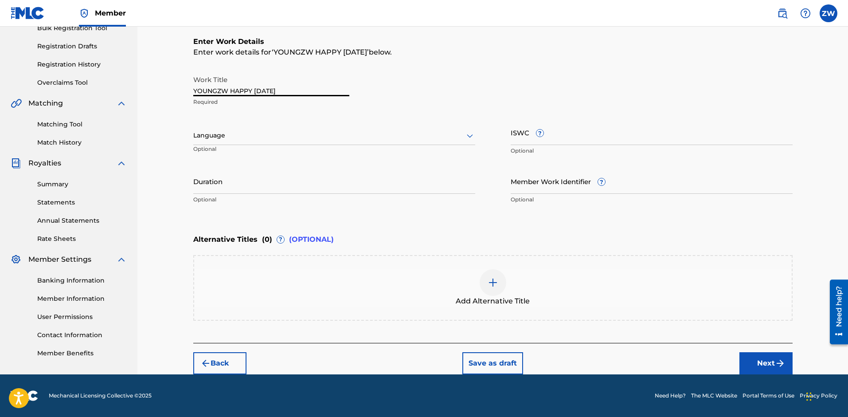
type input "YOUNGZW HAPPY [DATE]"
click at [753, 367] on button "Next" at bounding box center [765, 363] width 53 height 22
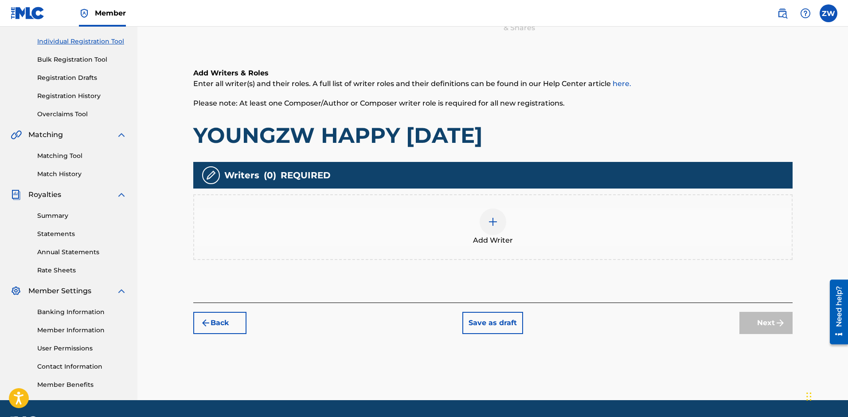
scroll to position [108, 0]
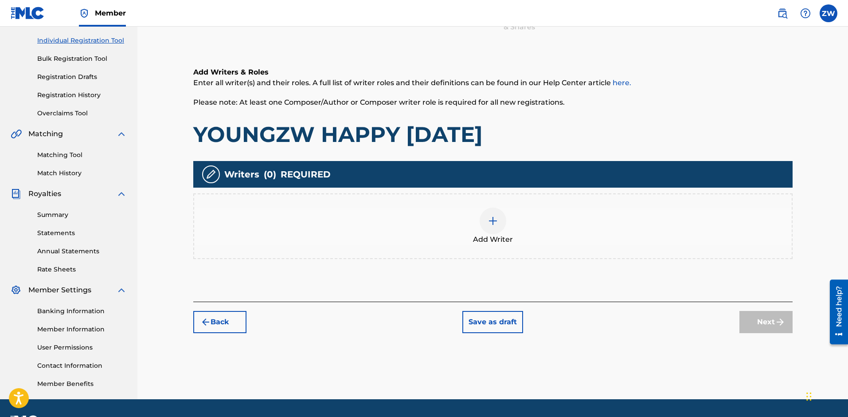
click at [498, 228] on div at bounding box center [493, 220] width 27 height 27
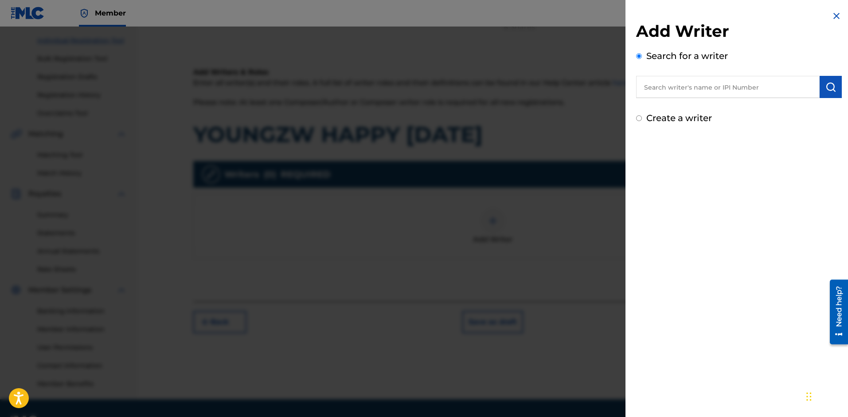
click at [679, 90] on input "text" at bounding box center [728, 87] width 184 height 22
type input "[PERSON_NAME]"
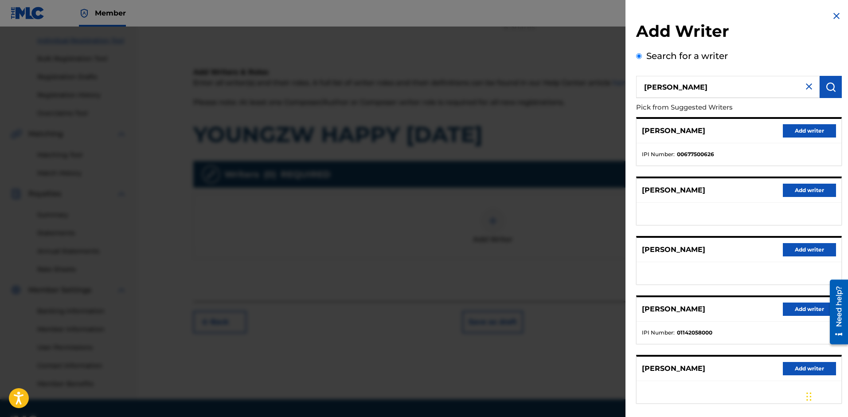
click at [803, 134] on button "Add writer" at bounding box center [809, 130] width 53 height 13
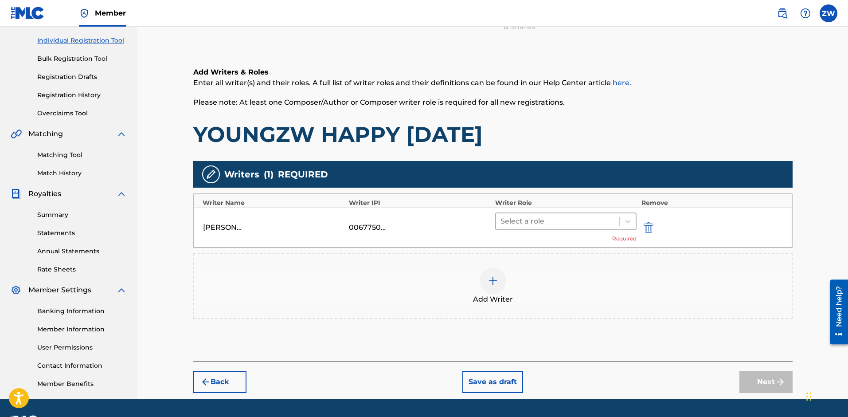
click at [517, 226] on div at bounding box center [557, 221] width 115 height 12
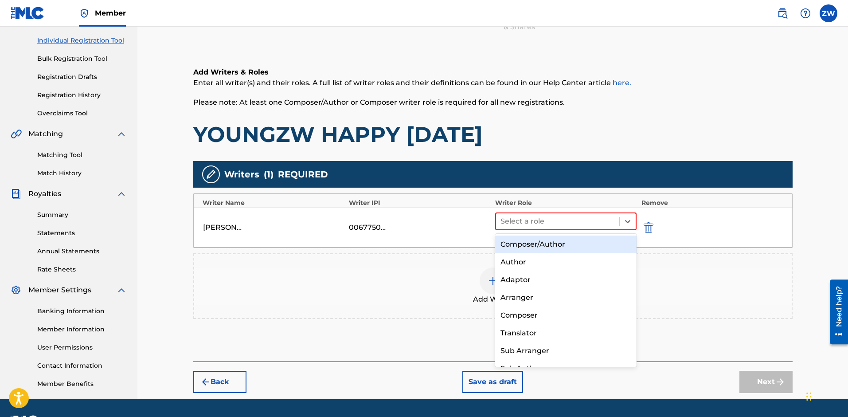
click at [520, 247] on div "Composer/Author" at bounding box center [566, 244] width 142 height 18
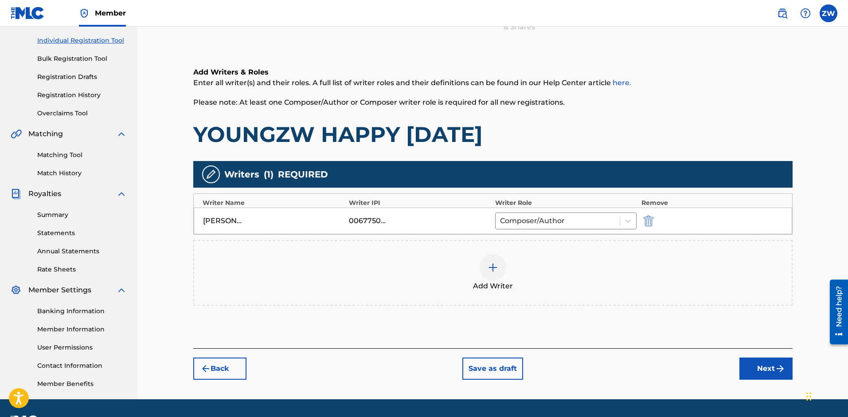
click at [492, 270] on img at bounding box center [493, 267] width 11 height 11
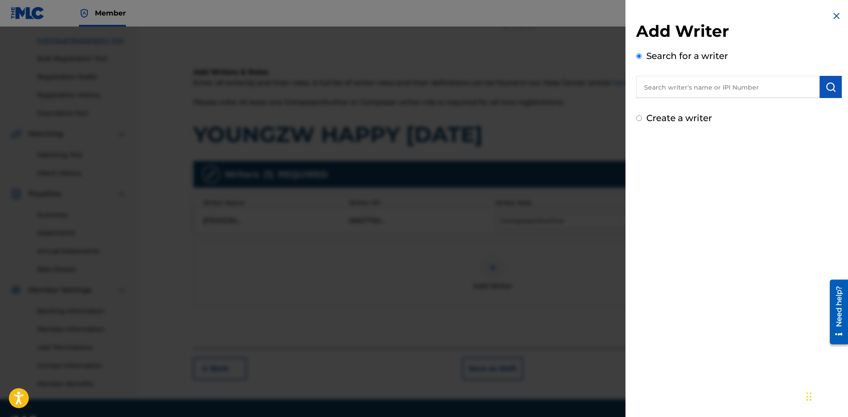
click at [703, 90] on input "text" at bounding box center [728, 87] width 184 height 22
click at [726, 113] on div "[PERSON_NAME] c [PERSON_NAME]" at bounding box center [727, 107] width 183 height 16
type input "[PERSON_NAME]"
click at [821, 83] on button "submit" at bounding box center [831, 87] width 22 height 22
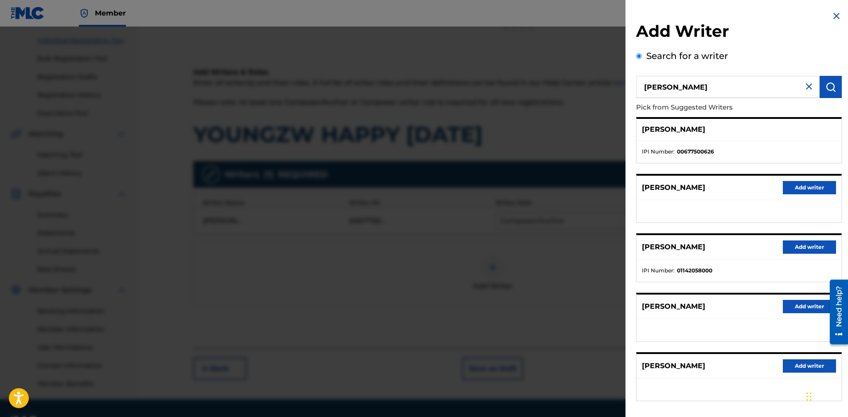
click at [583, 145] on div at bounding box center [424, 235] width 848 height 417
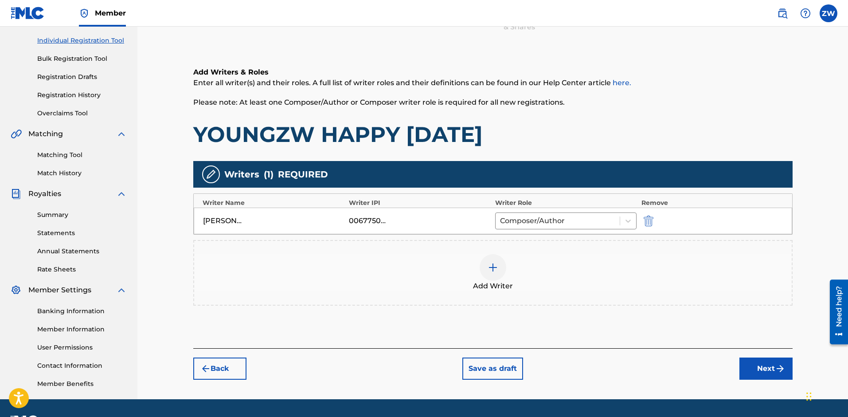
click at [761, 374] on button "Next" at bounding box center [765, 368] width 53 height 22
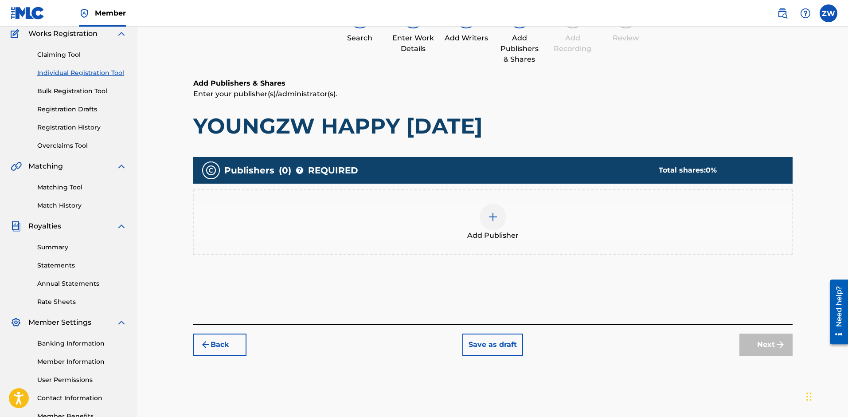
scroll to position [40, 0]
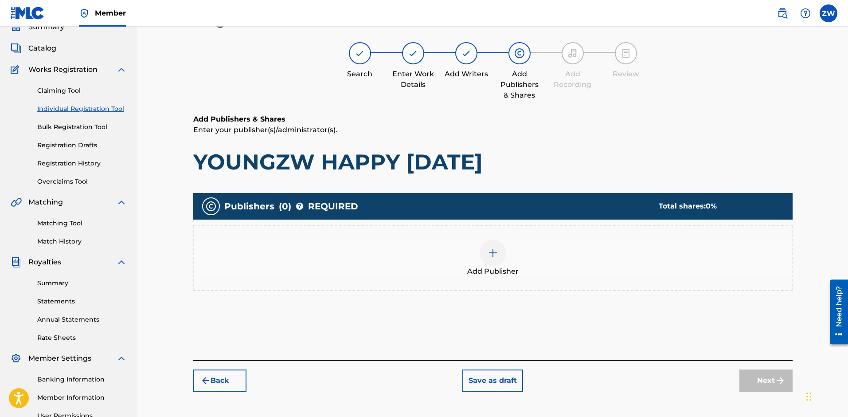
click at [488, 253] on img at bounding box center [493, 252] width 11 height 11
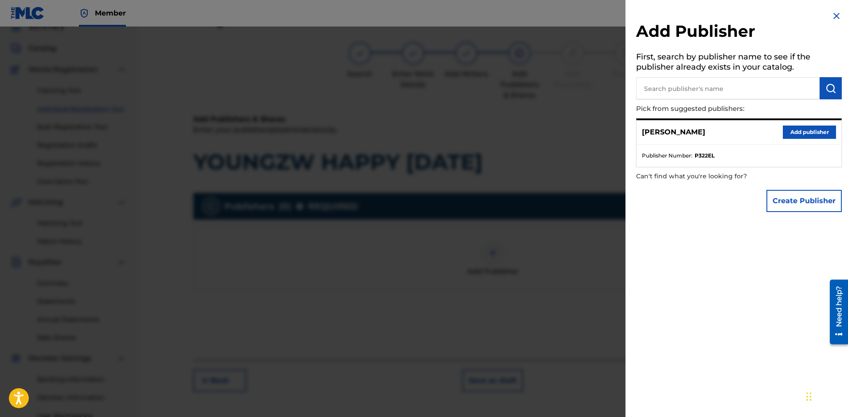
click at [801, 130] on button "Add publisher" at bounding box center [809, 131] width 53 height 13
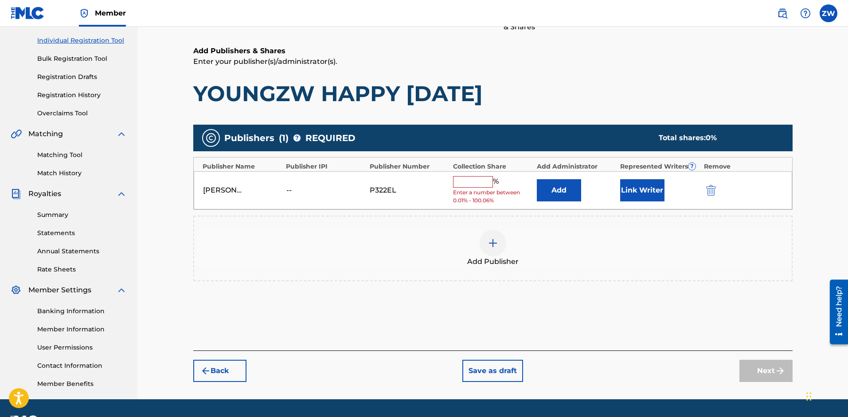
scroll to position [109, 0]
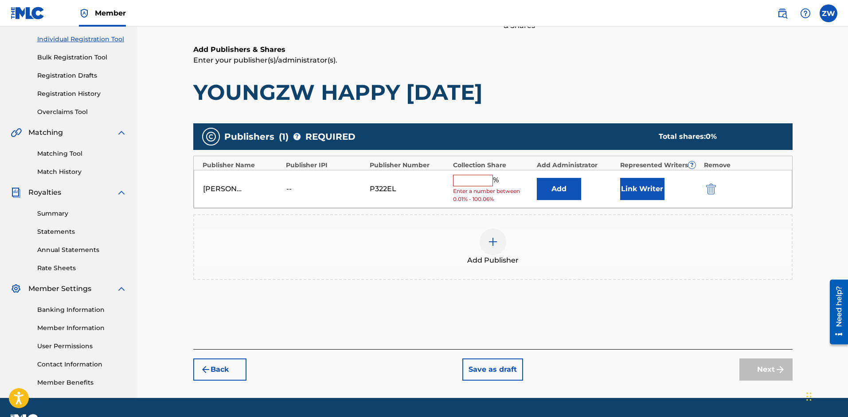
click at [473, 181] on input "text" at bounding box center [473, 181] width 40 height 12
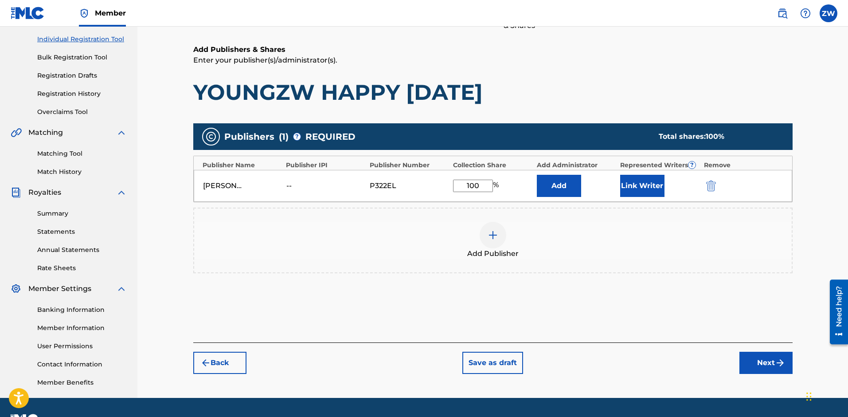
type input "100"
click at [765, 367] on button "Next" at bounding box center [765, 362] width 53 height 22
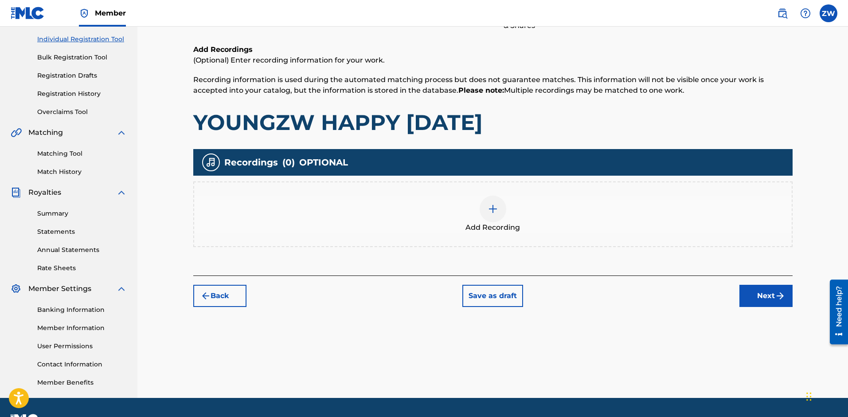
scroll to position [40, 0]
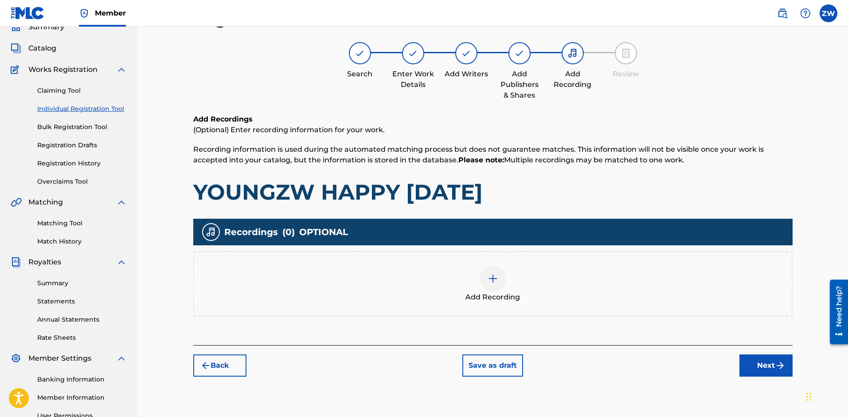
click at [765, 367] on button "Next" at bounding box center [765, 365] width 53 height 22
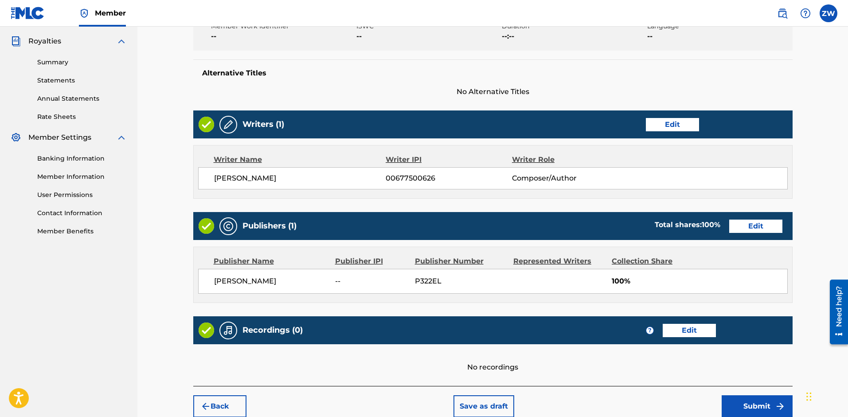
scroll to position [304, 0]
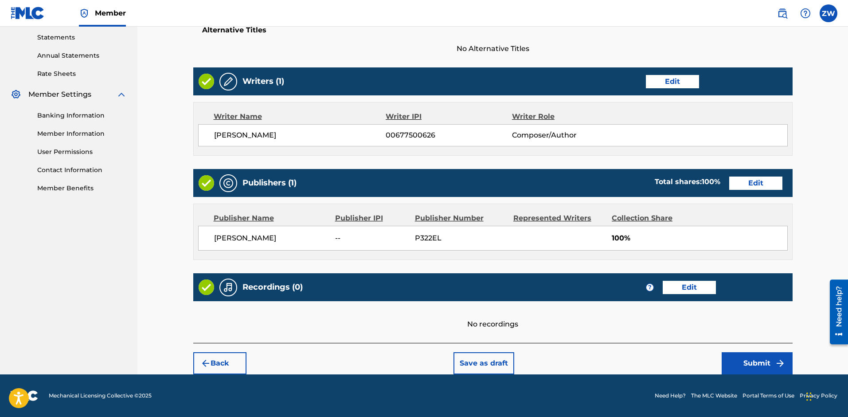
click at [748, 358] on button "Submit" at bounding box center [757, 363] width 71 height 22
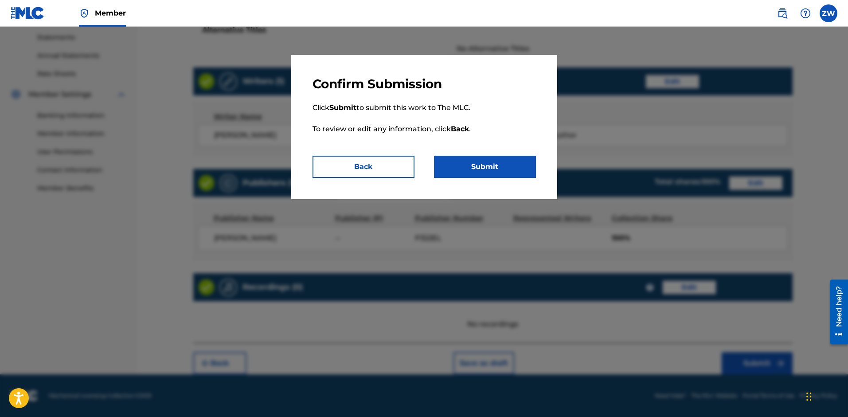
click at [484, 165] on button "Submit" at bounding box center [485, 167] width 102 height 22
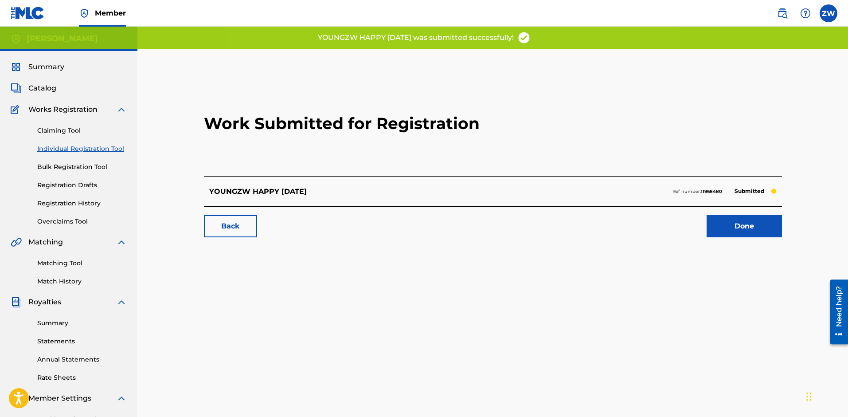
click at [70, 132] on link "Claiming Tool" at bounding box center [82, 130] width 90 height 9
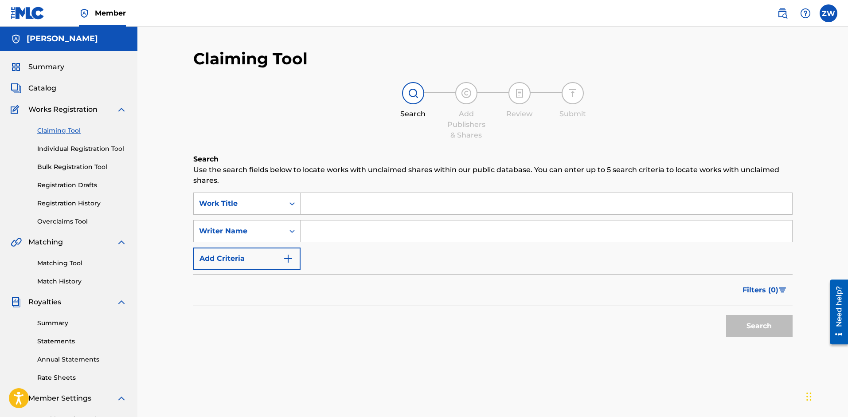
click at [338, 230] on input "Search Form" at bounding box center [547, 230] width 492 height 21
type input "[PERSON_NAME]"
click at [746, 318] on button "Search" at bounding box center [759, 326] width 66 height 22
click at [394, 230] on input "[PERSON_NAME]" at bounding box center [547, 230] width 492 height 21
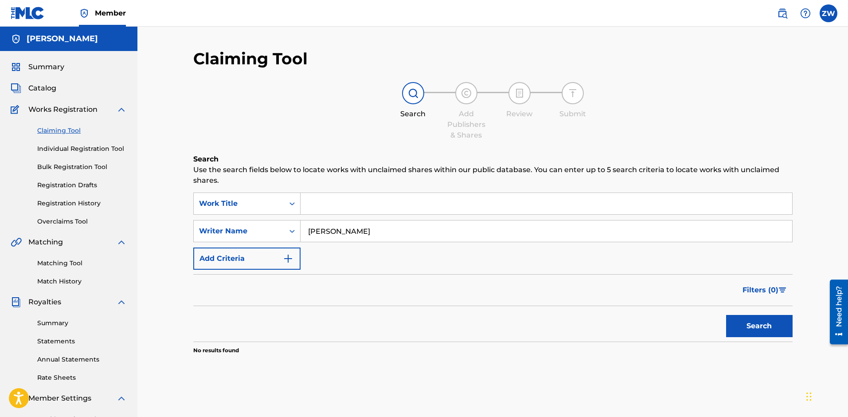
click at [394, 230] on input "[PERSON_NAME]" at bounding box center [547, 230] width 492 height 21
click at [37, 89] on span "Catalog" at bounding box center [42, 88] width 28 height 11
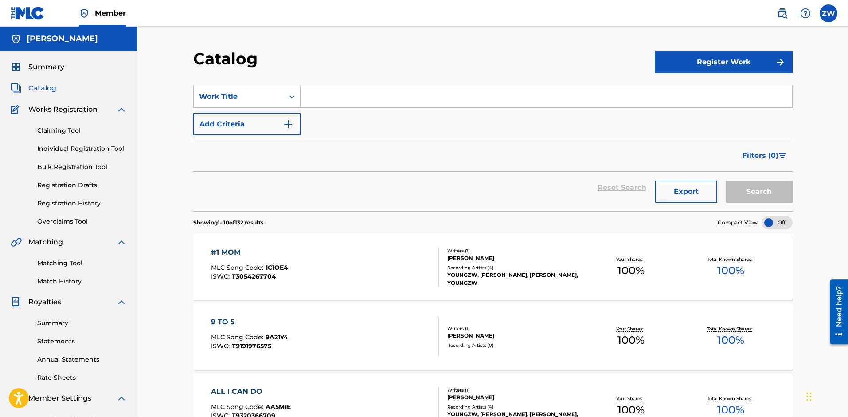
click at [66, 129] on link "Claiming Tool" at bounding box center [82, 130] width 90 height 9
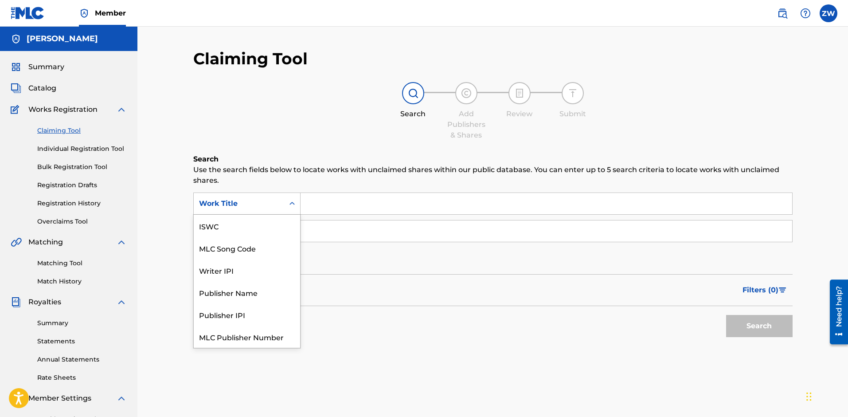
click at [275, 208] on div "Work Title" at bounding box center [239, 203] width 80 height 11
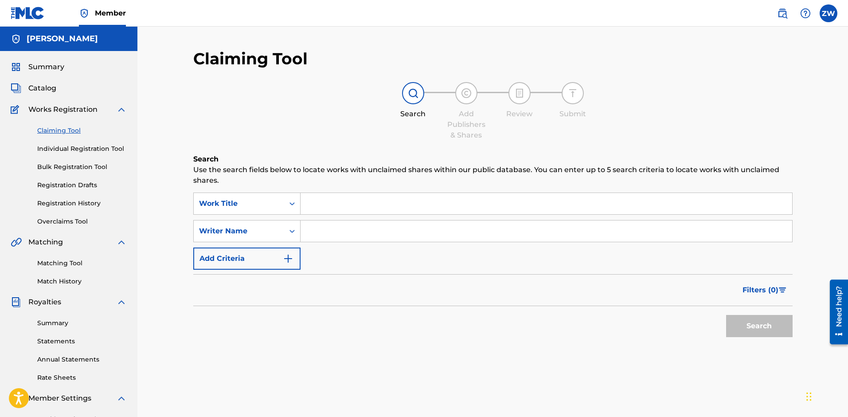
click at [334, 206] on input "Search Form" at bounding box center [547, 203] width 492 height 21
click at [327, 228] on input "Search Form" at bounding box center [547, 230] width 492 height 21
click at [742, 323] on button "Search" at bounding box center [759, 326] width 66 height 22
click at [344, 230] on input "[PERSON_NAME]" at bounding box center [547, 230] width 492 height 21
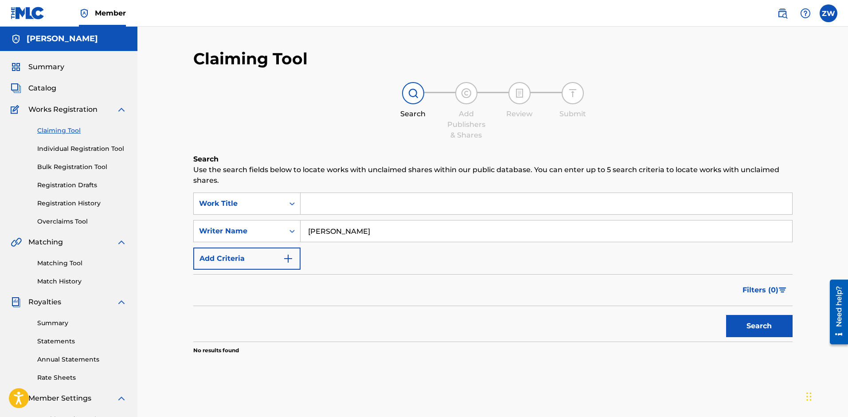
type input "[PERSON_NAME]"
click at [767, 337] on div "Search" at bounding box center [757, 323] width 71 height 35
click at [767, 332] on button "Search" at bounding box center [759, 326] width 66 height 22
click at [74, 151] on link "Individual Registration Tool" at bounding box center [82, 148] width 90 height 9
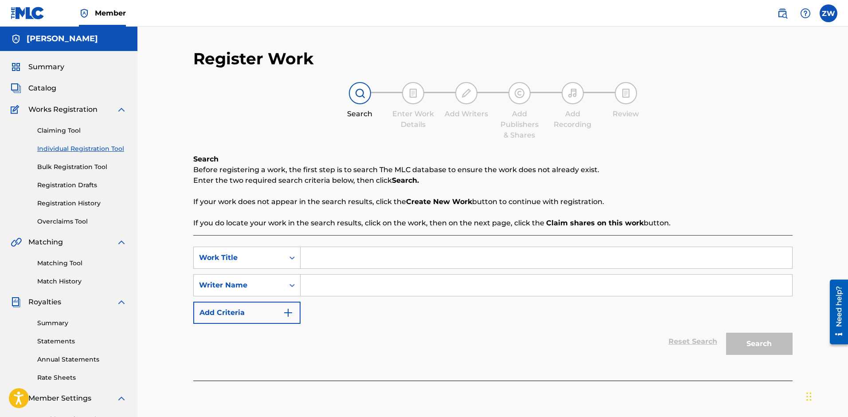
click at [49, 86] on span "Catalog" at bounding box center [42, 88] width 28 height 11
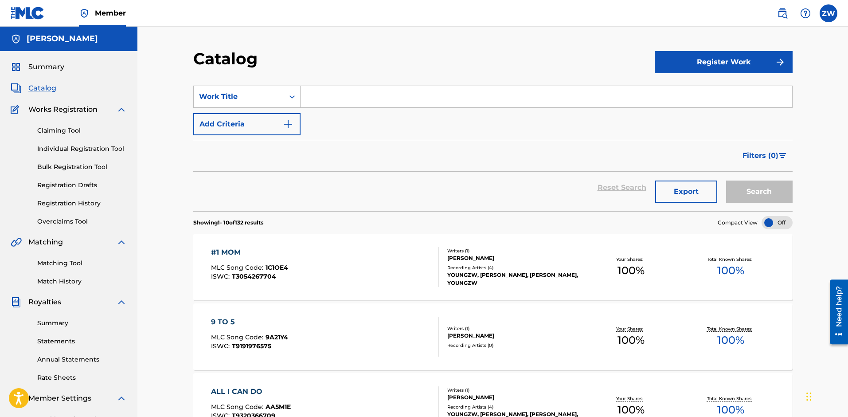
click at [732, 59] on button "Register Work" at bounding box center [724, 62] width 138 height 22
click at [722, 88] on link "Individual" at bounding box center [724, 90] width 138 height 21
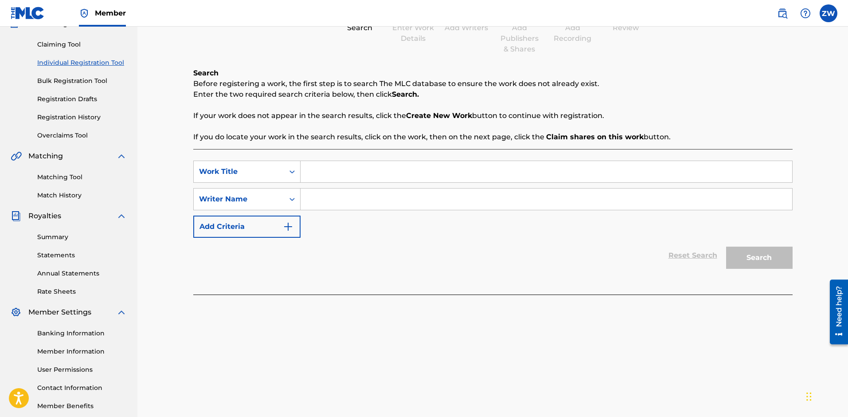
scroll to position [78, 0]
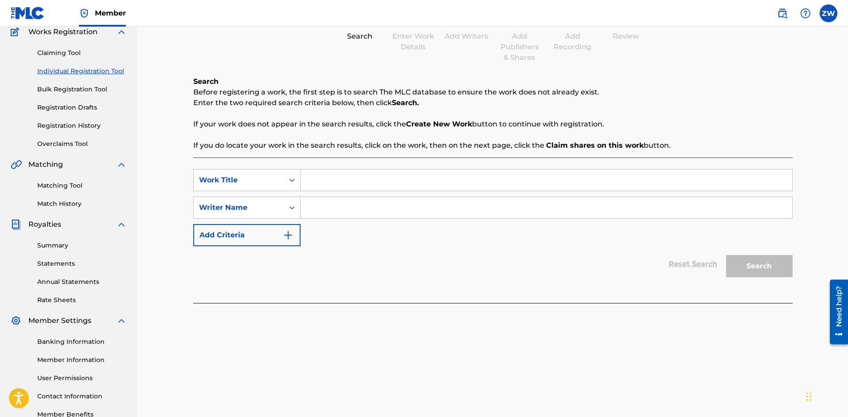
click at [321, 213] on input "Search Form" at bounding box center [547, 207] width 492 height 21
type input "z"
type input "[PERSON_NAME]"
click at [742, 267] on div "Search" at bounding box center [757, 263] width 71 height 35
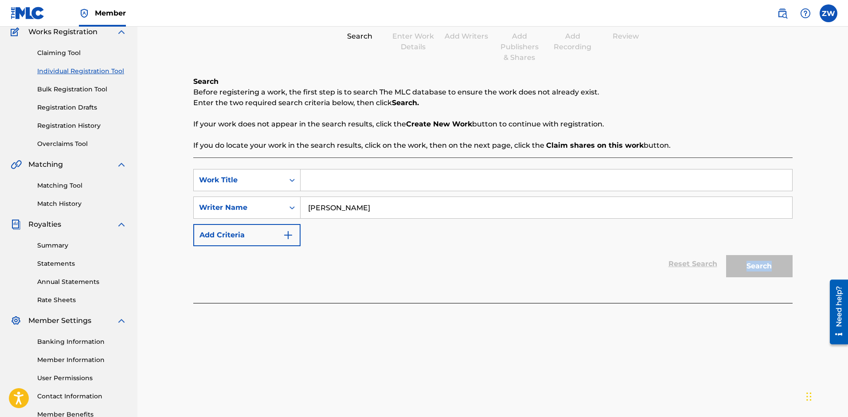
click at [742, 267] on div "Search" at bounding box center [757, 263] width 71 height 35
click at [70, 55] on link "Claiming Tool" at bounding box center [82, 52] width 90 height 9
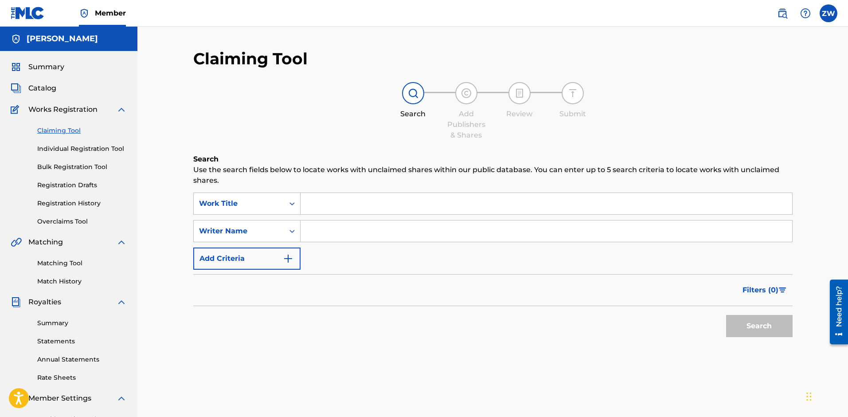
click at [320, 235] on input "Search Form" at bounding box center [547, 230] width 492 height 21
click at [343, 230] on input "[PERSON_NAME]" at bounding box center [547, 230] width 492 height 21
type input "[PERSON_NAME]"
click at [738, 333] on button "Search" at bounding box center [759, 326] width 66 height 22
click at [47, 86] on span "Catalog" at bounding box center [42, 88] width 28 height 11
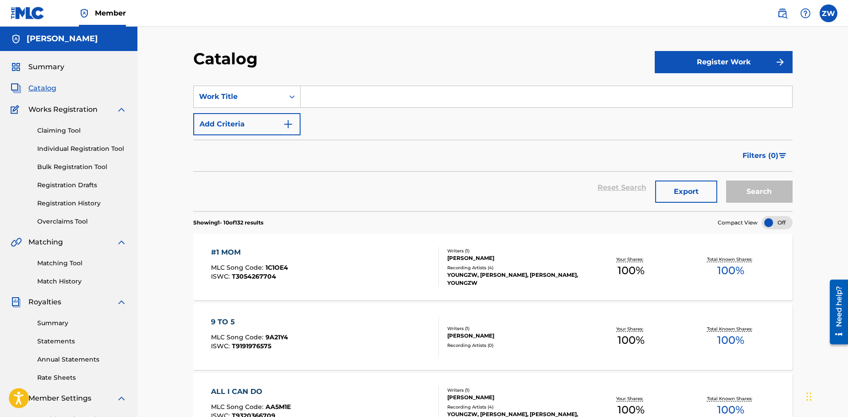
click at [703, 66] on button "Register Work" at bounding box center [724, 62] width 138 height 22
click at [703, 92] on link "Individual" at bounding box center [724, 90] width 138 height 21
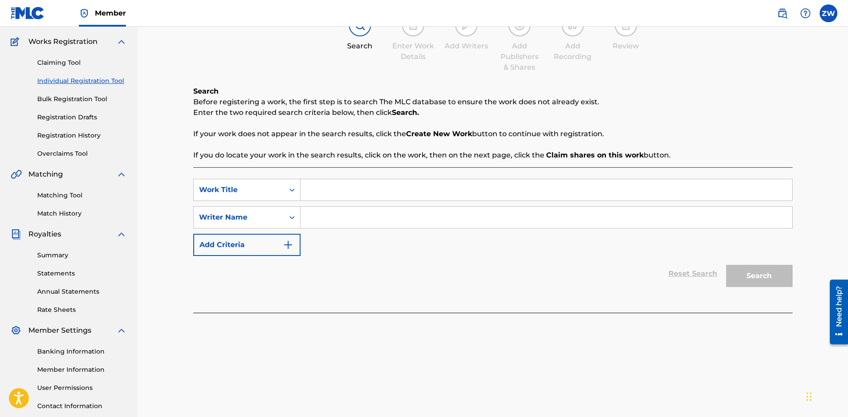
scroll to position [133, 0]
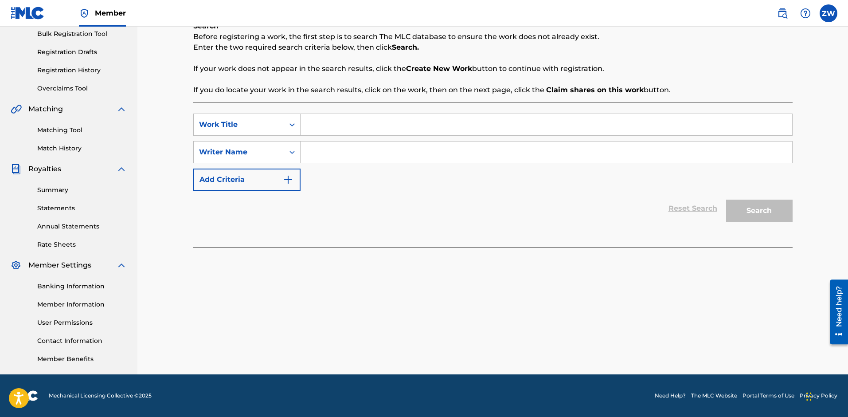
click at [333, 152] on input "Search Form" at bounding box center [547, 151] width 492 height 21
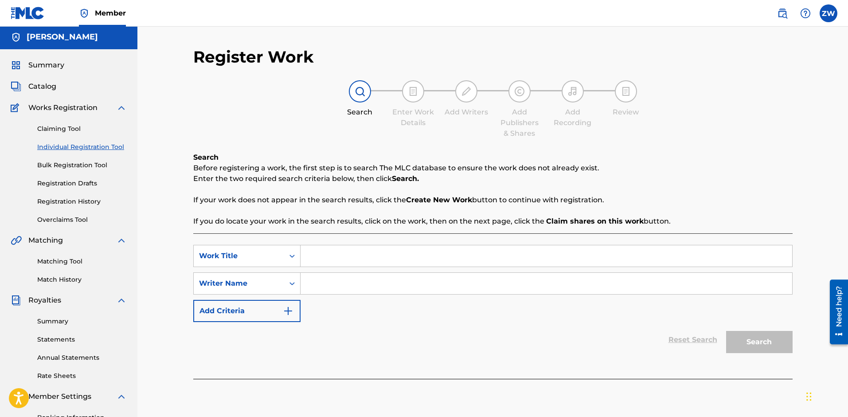
scroll to position [0, 0]
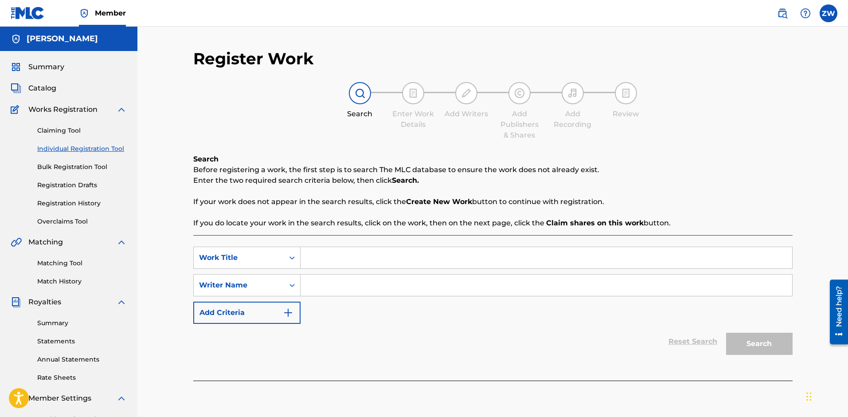
click at [45, 84] on span "Catalog" at bounding box center [42, 88] width 28 height 11
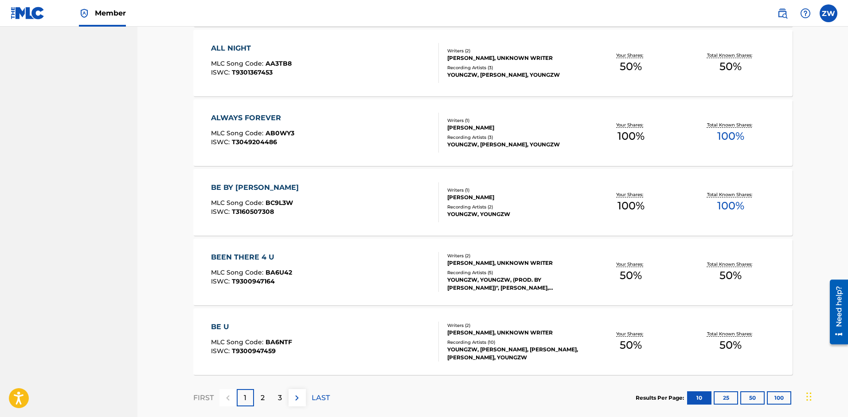
scroll to position [598, 0]
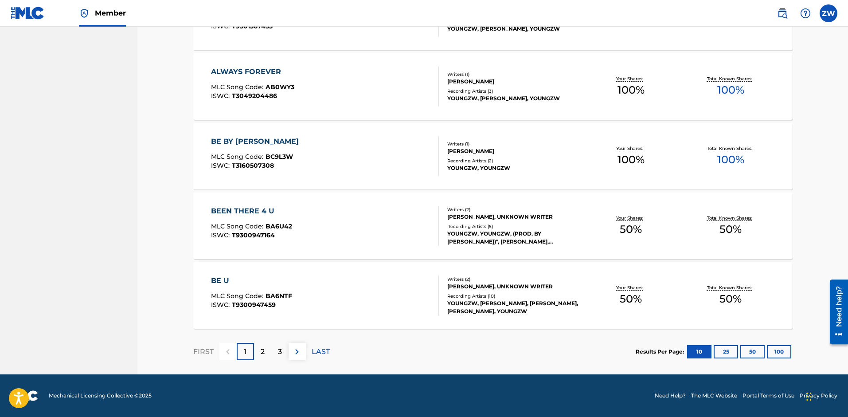
click at [264, 354] on p "2" at bounding box center [263, 351] width 4 height 11
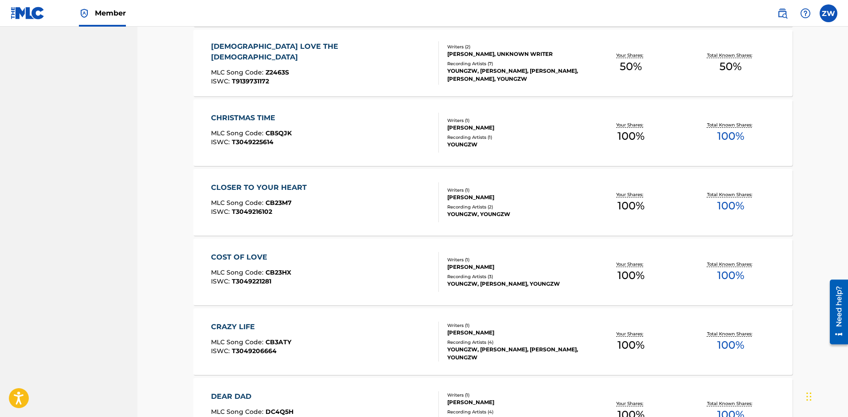
scroll to position [590, 0]
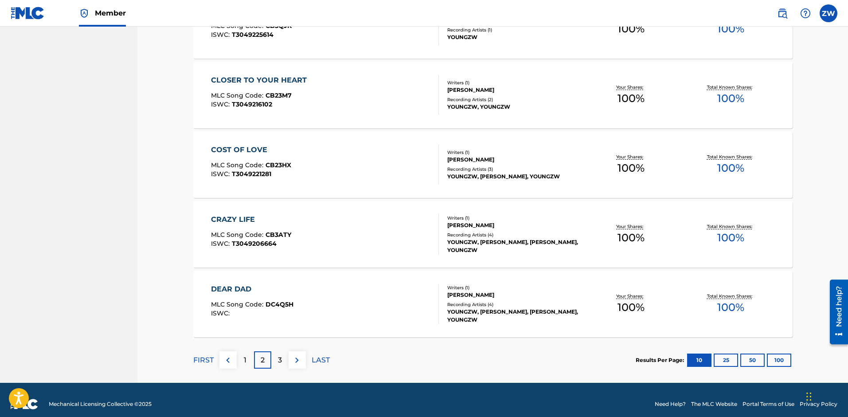
click at [284, 358] on div "3" at bounding box center [279, 359] width 17 height 17
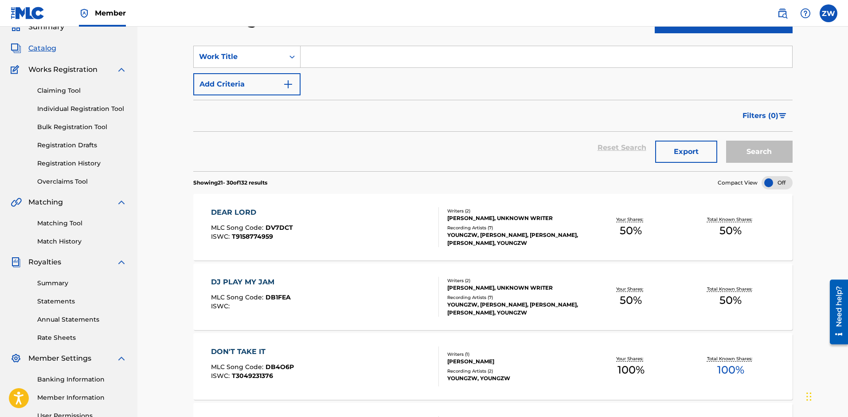
scroll to position [0, 0]
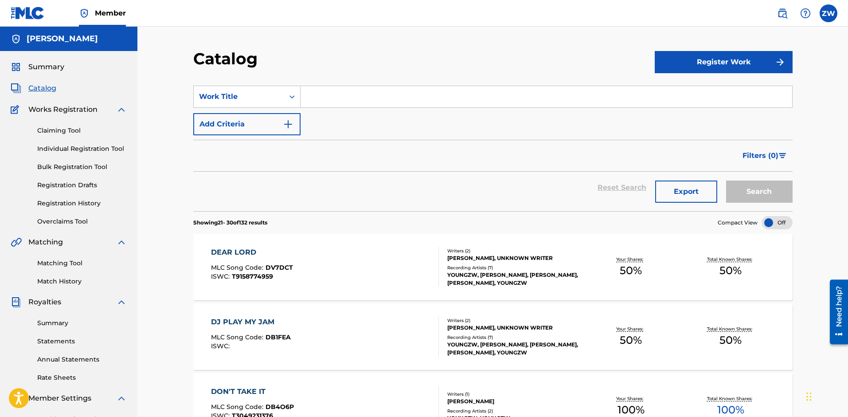
click at [70, 127] on link "Claiming Tool" at bounding box center [82, 130] width 90 height 9
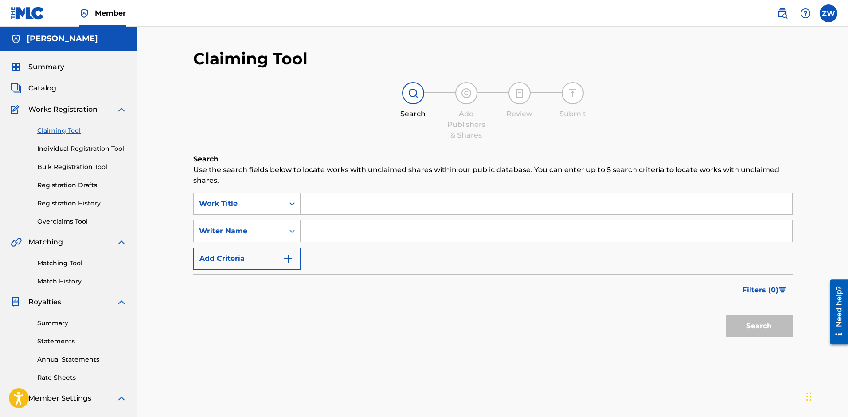
click at [289, 258] on img "Search Form" at bounding box center [288, 258] width 11 height 11
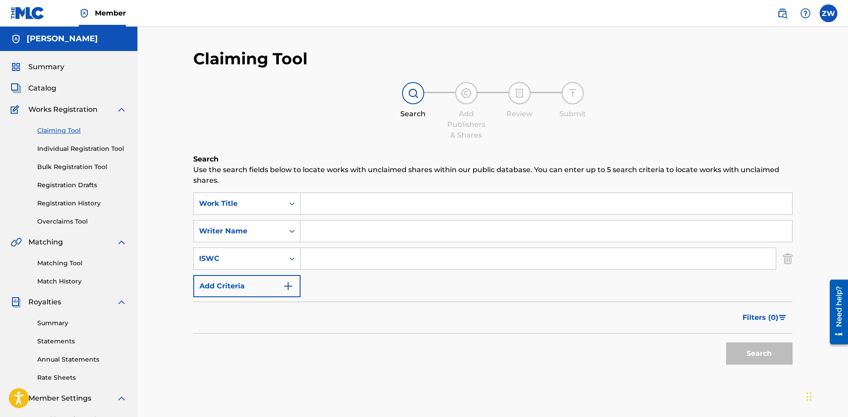
click at [312, 229] on input "Search Form" at bounding box center [547, 230] width 492 height 21
type input "[PERSON_NAME]"
click at [391, 269] on div "Search Form" at bounding box center [539, 258] width 476 height 22
click at [389, 264] on input "Search Form" at bounding box center [538, 258] width 475 height 21
type input "[PERSON_NAME]"
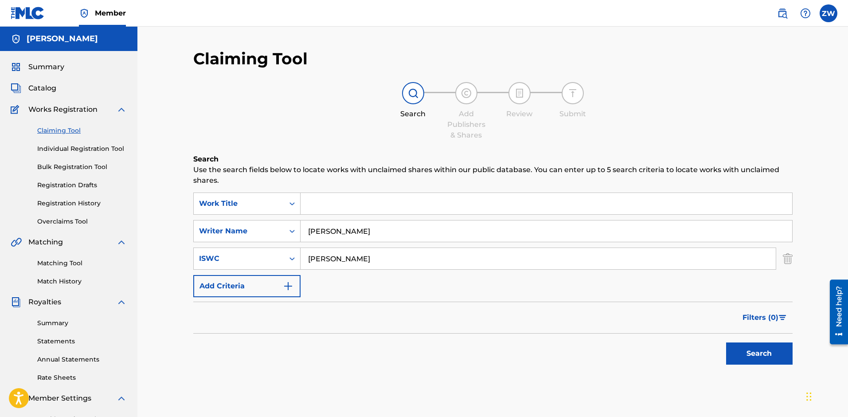
click at [359, 212] on input "Search Form" at bounding box center [547, 203] width 492 height 21
click at [349, 209] on input "Search Form" at bounding box center [547, 203] width 492 height 21
click at [328, 206] on input "Search Form" at bounding box center [547, 203] width 492 height 21
paste input "YOUNGZW HOLD YOU DOWN"
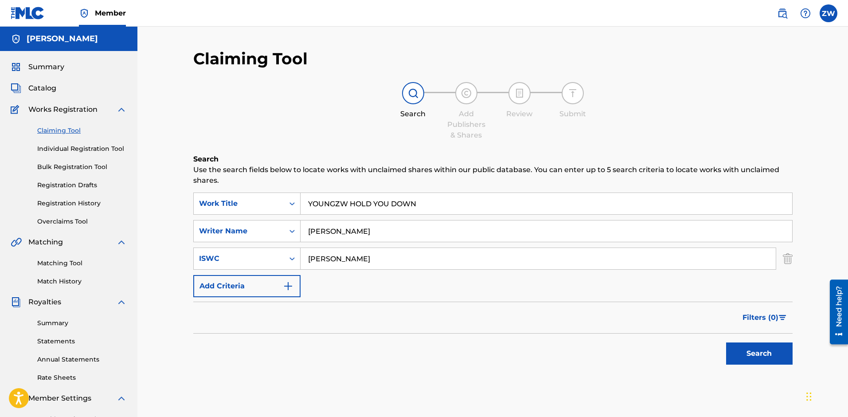
type input "YOUNGZW HOLD YOU DOWN"
click at [749, 354] on button "Search" at bounding box center [759, 353] width 66 height 22
drag, startPoint x: 847, startPoint y: 228, endPoint x: 848, endPoint y: 238, distance: 9.4
click at [847, 238] on html "Accessibility Screen-Reader Guide, Feedback, and Issue Reporting | New window C…" at bounding box center [424, 208] width 848 height 417
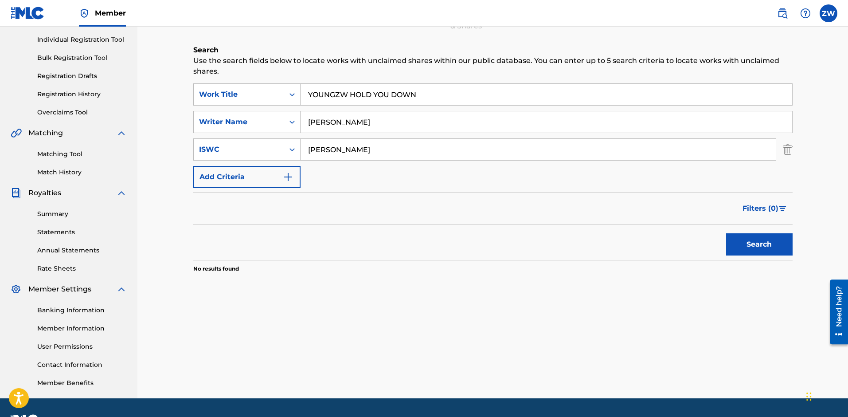
scroll to position [127, 0]
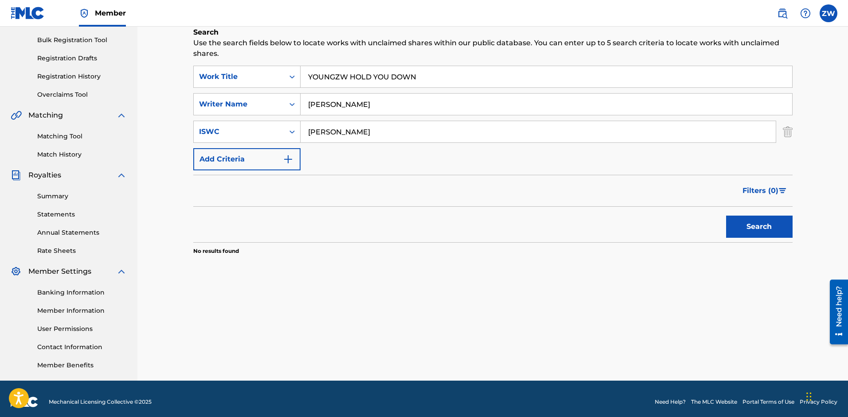
click at [759, 228] on button "Search" at bounding box center [759, 226] width 66 height 22
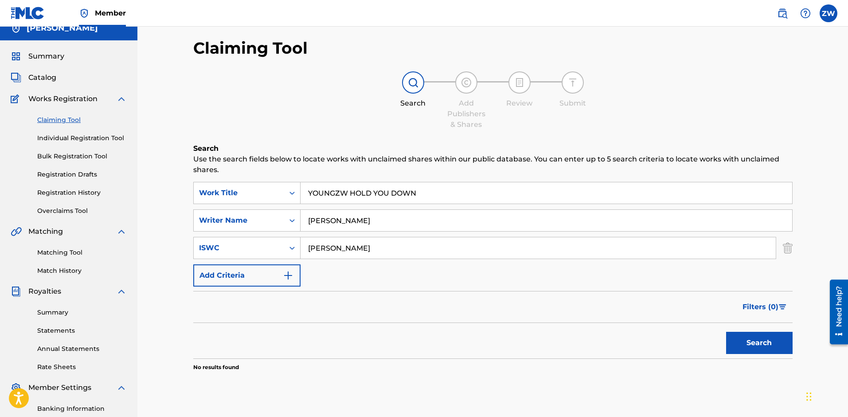
scroll to position [6, 0]
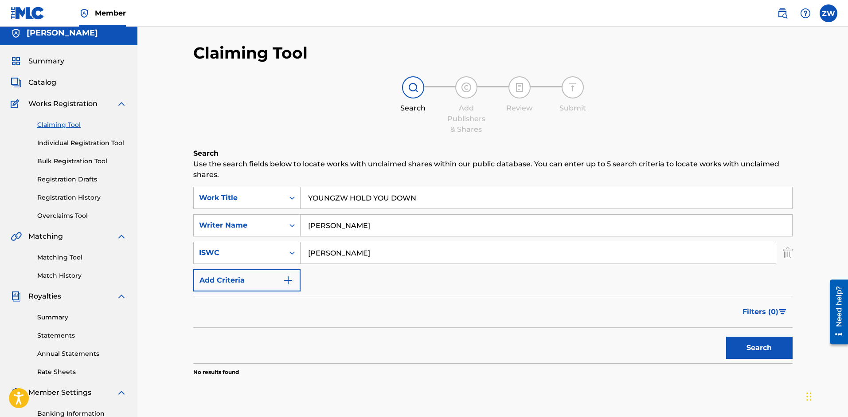
click at [40, 81] on span "Catalog" at bounding box center [42, 82] width 28 height 11
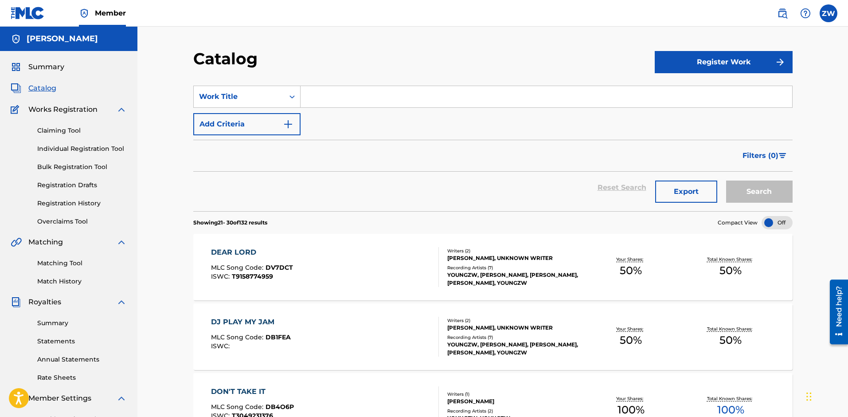
click at [690, 69] on button "Register Work" at bounding box center [724, 62] width 138 height 22
click at [673, 89] on link "Individual" at bounding box center [724, 90] width 138 height 21
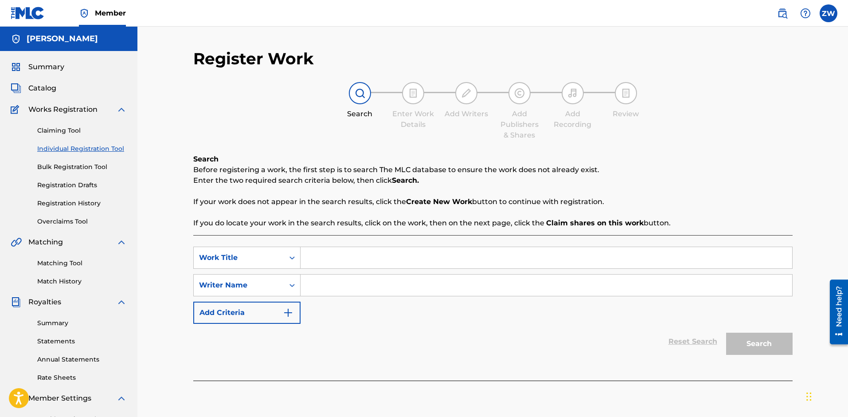
click at [337, 256] on input "Search Form" at bounding box center [547, 257] width 492 height 21
click at [340, 282] on input "Search Form" at bounding box center [547, 284] width 492 height 21
click at [312, 284] on input "Search Form" at bounding box center [547, 284] width 492 height 21
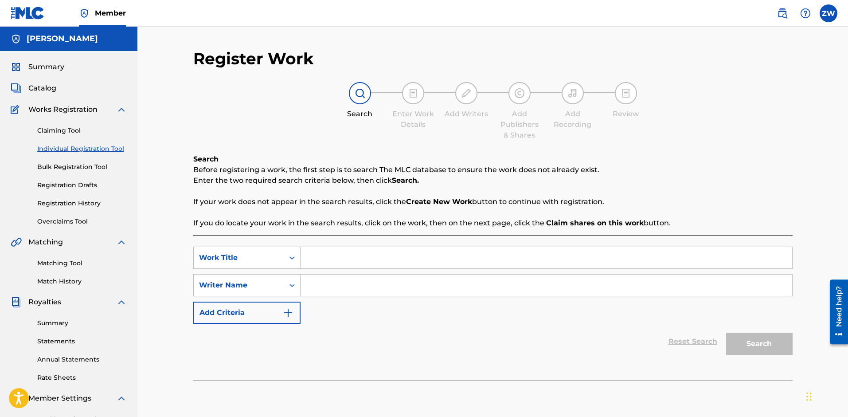
click at [312, 284] on input "Search Form" at bounding box center [547, 284] width 492 height 21
click at [328, 285] on input "[PERSON_NAME]" at bounding box center [547, 284] width 492 height 21
click at [341, 285] on input "[PERSON_NAME]" at bounding box center [547, 284] width 492 height 21
click at [383, 290] on input "[PERSON_NAME]" at bounding box center [547, 284] width 492 height 21
type input "[PERSON_NAME]"
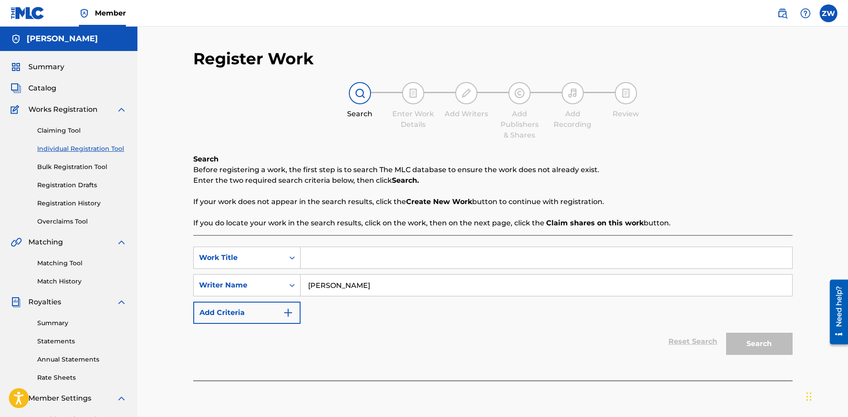
click at [385, 264] on input "Search Form" at bounding box center [547, 257] width 492 height 21
click at [326, 260] on input "Search Form" at bounding box center [547, 257] width 492 height 21
paste input "YOUNGZW HOLD YOU DOWN"
type input "YOUNGZW HOLD YOU DOWN"
click at [771, 346] on button "Search" at bounding box center [759, 343] width 66 height 22
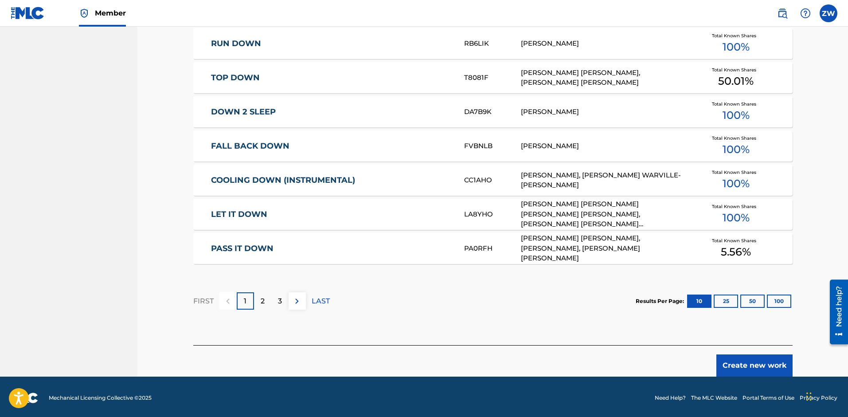
scroll to position [491, 0]
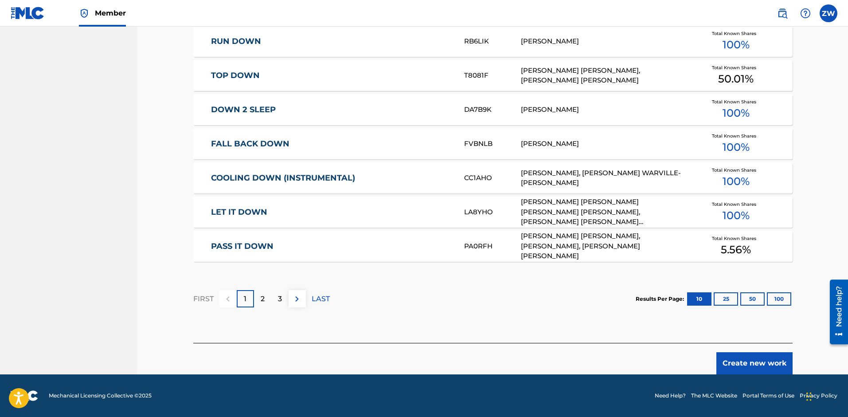
drag, startPoint x: 851, startPoint y: 243, endPoint x: 837, endPoint y: 95, distance: 148.6
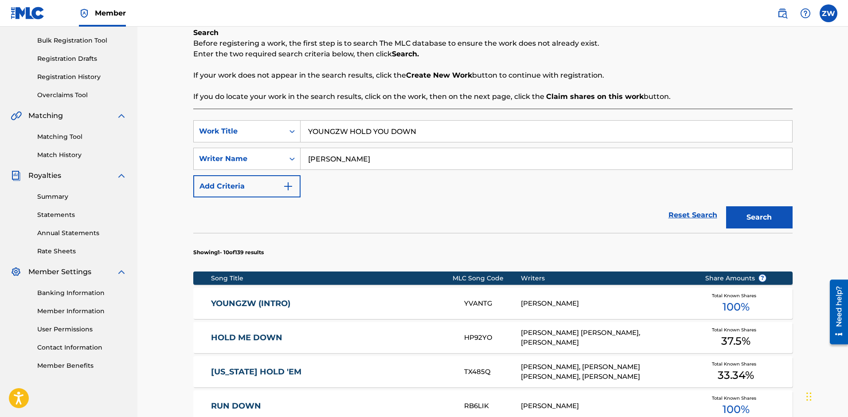
scroll to position [124, 0]
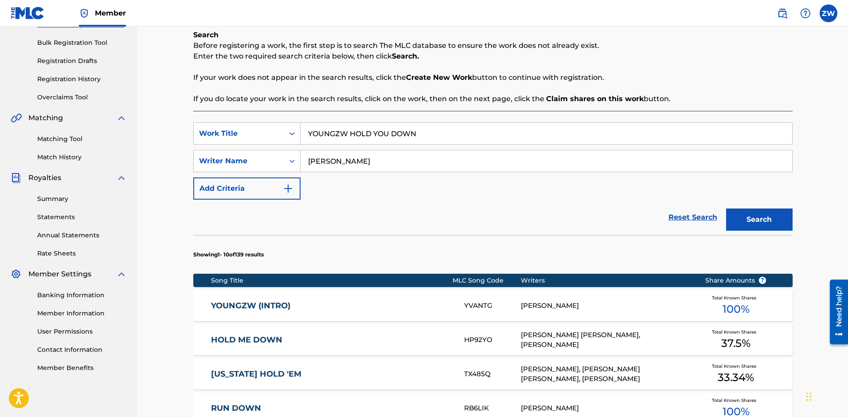
click at [406, 156] on input "[PERSON_NAME]" at bounding box center [547, 160] width 492 height 21
click at [350, 164] on input "[PERSON_NAME]" at bounding box center [547, 160] width 492 height 21
type input "[PERSON_NAME]"
click at [760, 221] on button "Search" at bounding box center [759, 219] width 66 height 22
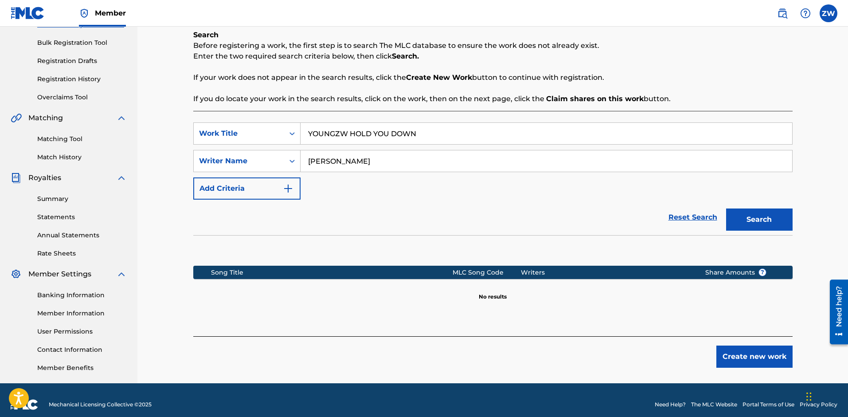
click at [741, 364] on button "Create new work" at bounding box center [754, 356] width 76 height 22
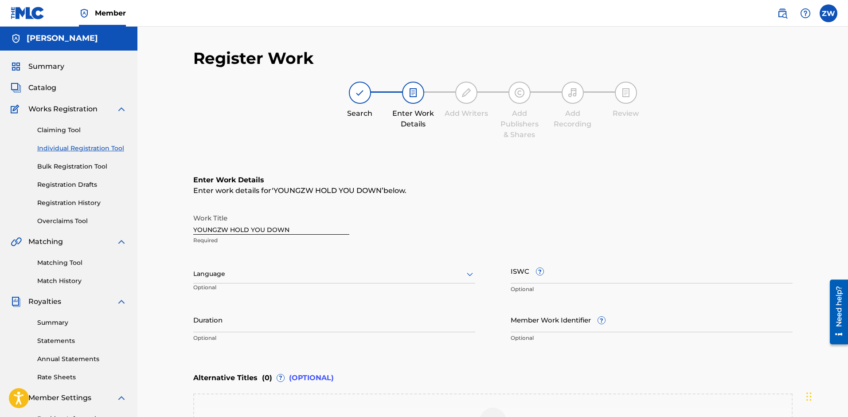
scroll to position [0, 0]
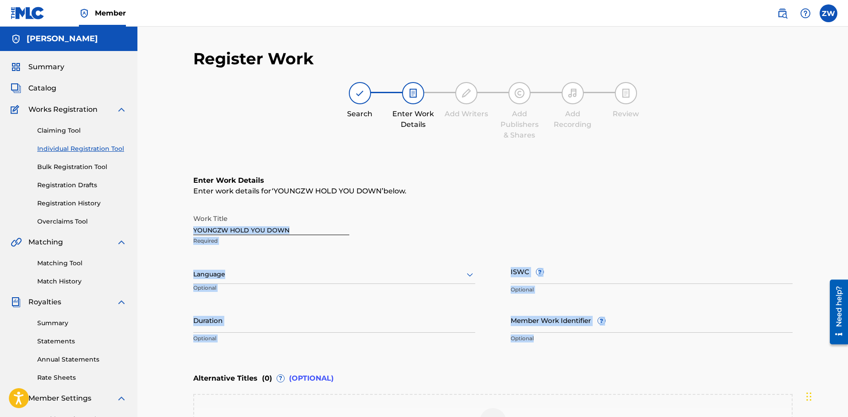
drag, startPoint x: 851, startPoint y: 212, endPoint x: 851, endPoint y: 354, distance: 141.8
click at [847, 354] on html "Accessibility Screen-Reader Guide, Feedback, and Issue Reporting | New window C…" at bounding box center [424, 208] width 848 height 417
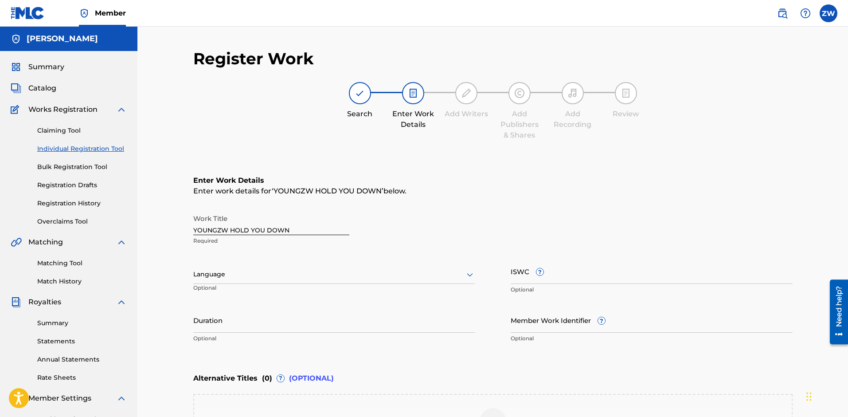
click at [847, 354] on html "Accessibility Screen-Reader Guide, Feedback, and Issue Reporting | New window C…" at bounding box center [424, 208] width 848 height 417
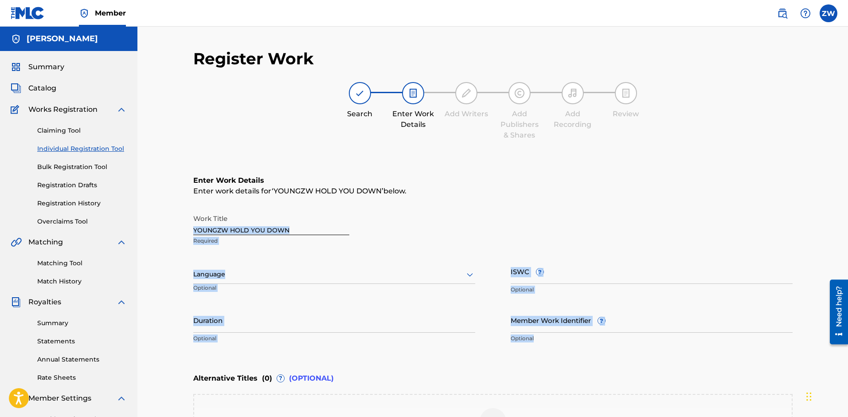
drag, startPoint x: 851, startPoint y: 235, endPoint x: 851, endPoint y: 349, distance: 113.9
click at [847, 349] on html "Accessibility Screen-Reader Guide, Feedback, and Issue Reporting | New window C…" at bounding box center [424, 208] width 848 height 417
drag, startPoint x: 851, startPoint y: 281, endPoint x: 849, endPoint y: 332, distance: 51.9
click at [847, 332] on html "Accessibility Screen-Reader Guide, Feedback, and Issue Reporting | New window C…" at bounding box center [424, 208] width 848 height 417
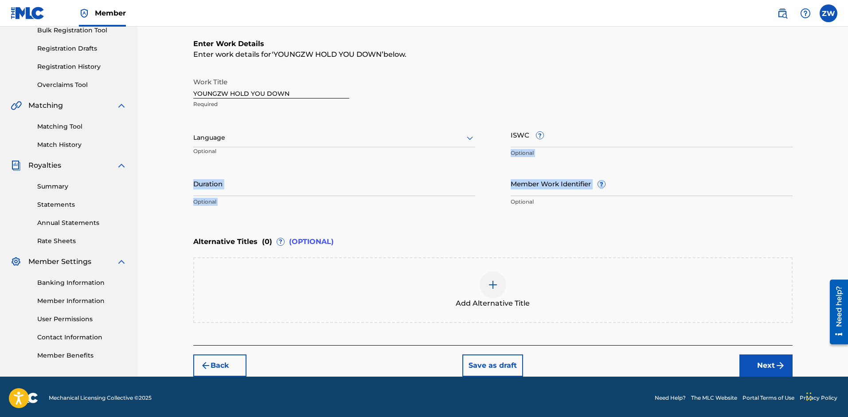
scroll to position [139, 0]
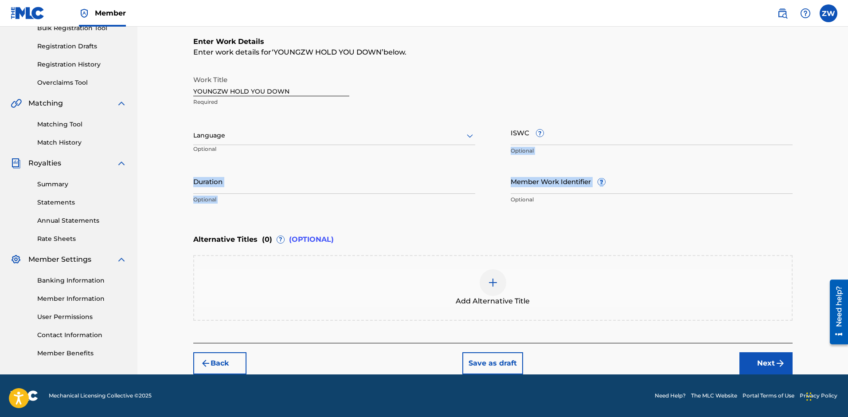
click at [787, 371] on button "Next" at bounding box center [765, 363] width 53 height 22
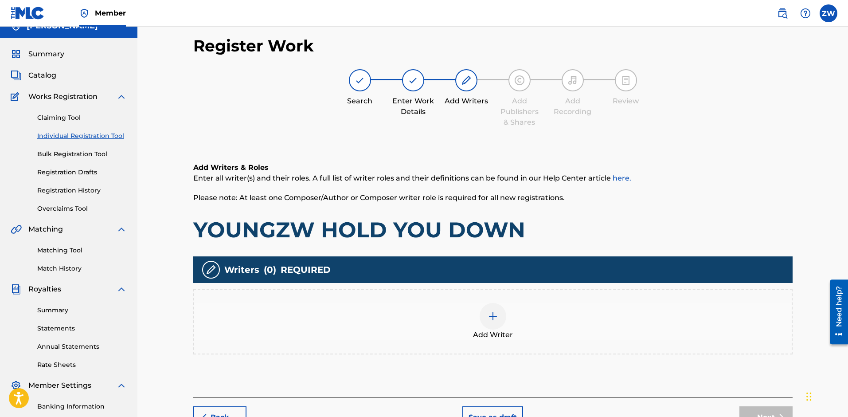
scroll to position [0, 0]
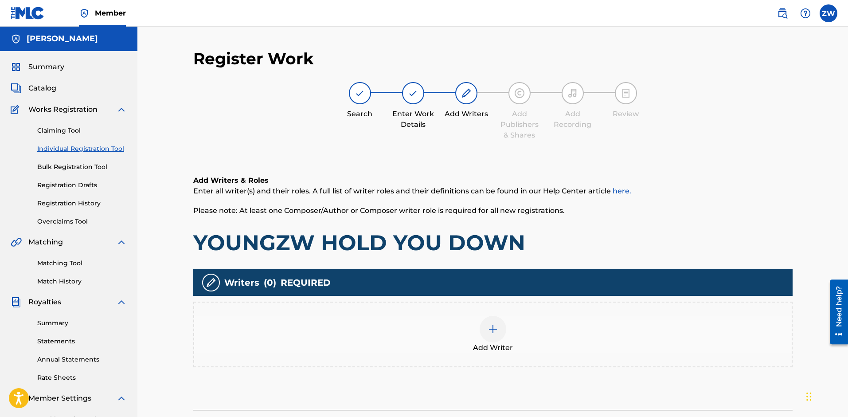
click at [505, 333] on div at bounding box center [493, 329] width 27 height 27
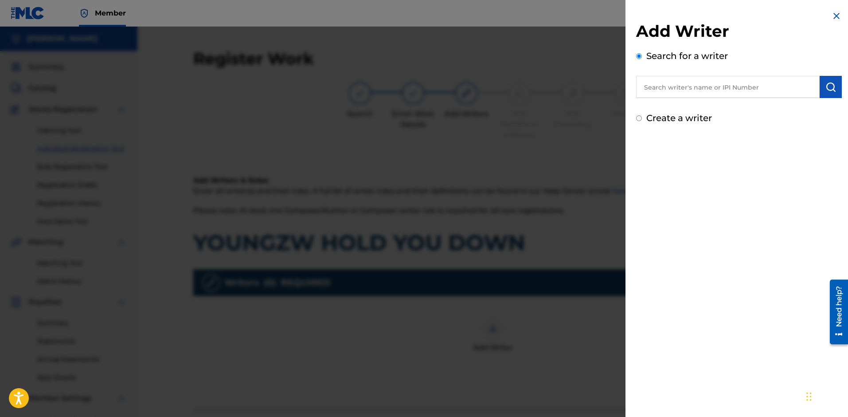
click at [664, 83] on input "text" at bounding box center [728, 87] width 184 height 22
click at [679, 88] on input "[PERSON_NAME]" at bounding box center [728, 87] width 184 height 22
click at [687, 156] on div "Add Writer Search for a writer [PERSON_NAME] Create a writer" at bounding box center [738, 208] width 227 height 417
click at [825, 91] on img "submit" at bounding box center [830, 87] width 11 height 11
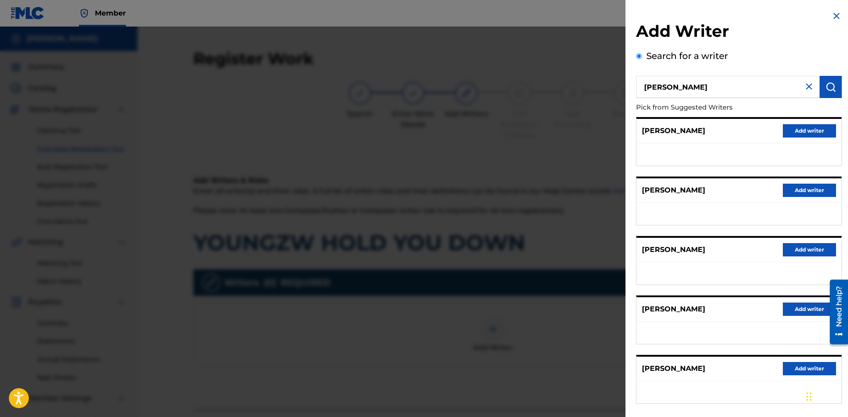
drag, startPoint x: 851, startPoint y: 110, endPoint x: 851, endPoint y: 194, distance: 84.2
click at [847, 194] on html "Accessibility Screen-Reader Guide, Feedback, and Issue Reporting | New window C…" at bounding box center [424, 208] width 848 height 417
drag, startPoint x: 851, startPoint y: 194, endPoint x: 850, endPoint y: 321, distance: 126.8
click at [847, 283] on html "Accessibility Screen-Reader Guide, Feedback, and Issue Reporting | New window C…" at bounding box center [424, 208] width 848 height 417
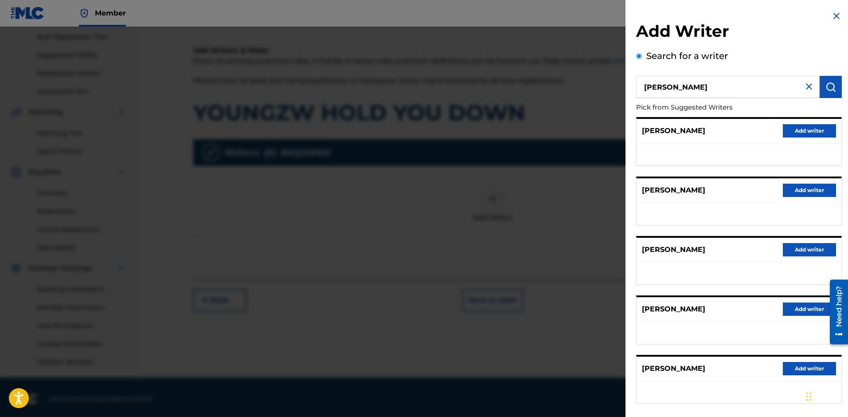
scroll to position [133, 0]
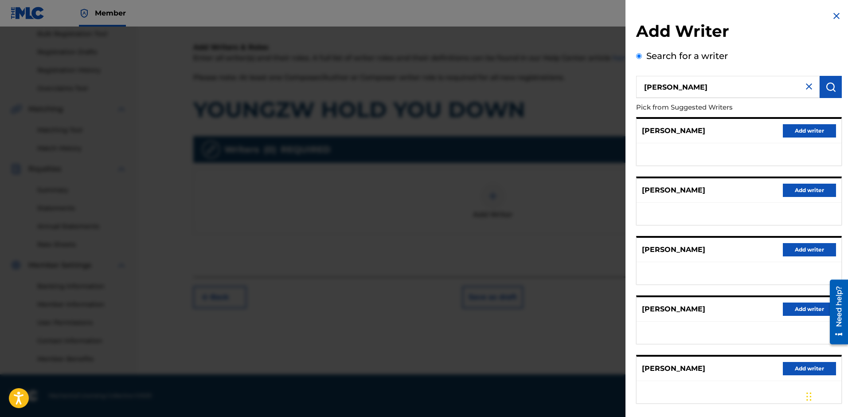
drag, startPoint x: 851, startPoint y: 366, endPoint x: 841, endPoint y: 171, distance: 195.2
click at [841, 177] on html "Accessibility Screen-Reader Guide, Feedback, and Issue Reporting | New window C…" at bounding box center [424, 75] width 848 height 417
drag, startPoint x: 851, startPoint y: 109, endPoint x: 842, endPoint y: 86, distance: 24.5
click at [842, 86] on html "Accessibility Screen-Reader Guide, Feedback, and Issue Reporting | New window C…" at bounding box center [424, 75] width 848 height 417
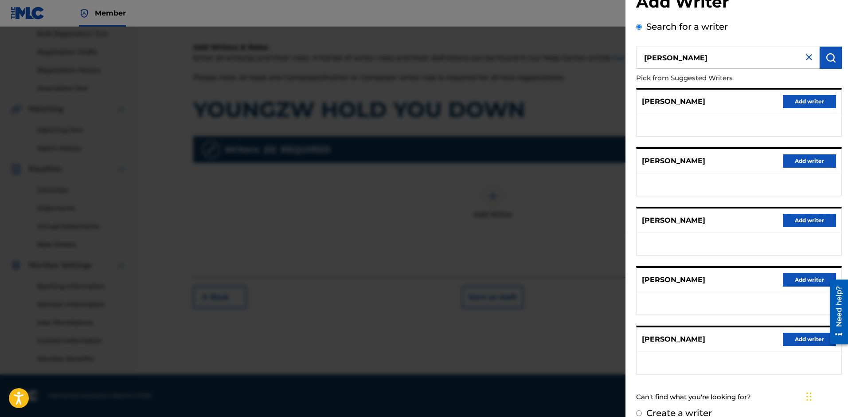
scroll to position [43, 0]
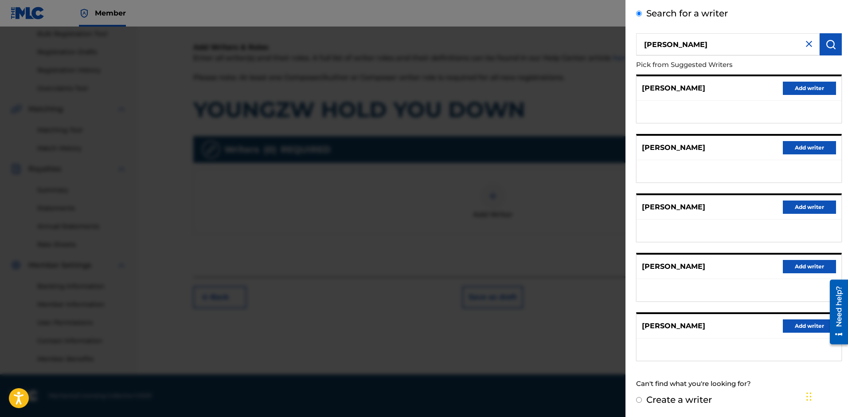
click at [735, 54] on input "[PERSON_NAME]" at bounding box center [728, 44] width 184 height 22
click at [825, 47] on img "submit" at bounding box center [830, 44] width 11 height 11
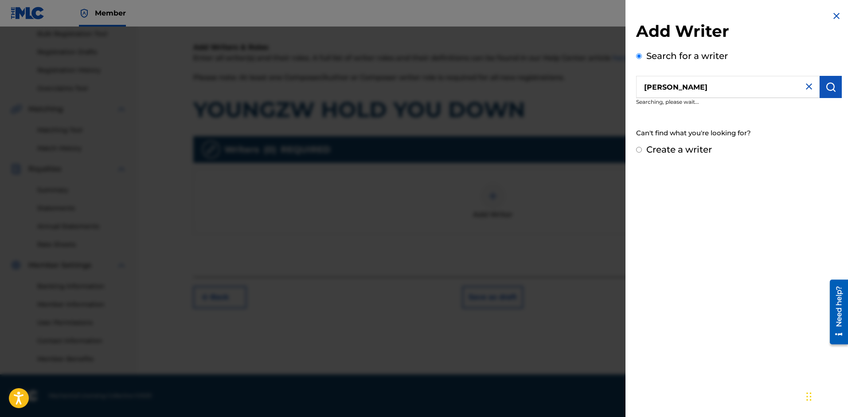
scroll to position [0, 0]
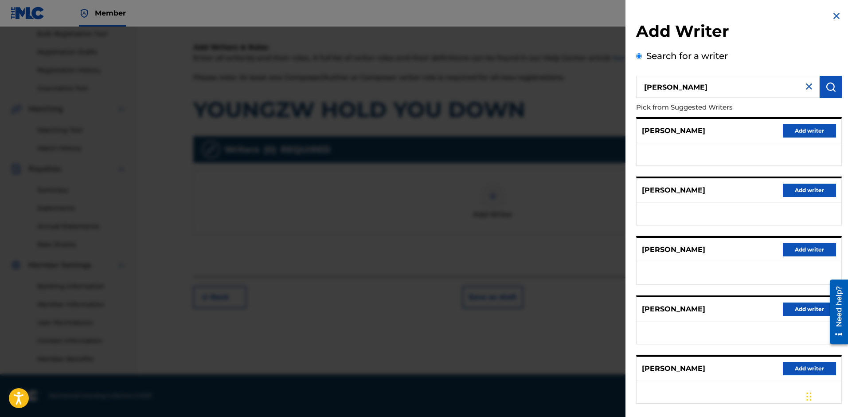
click at [680, 85] on input "[PERSON_NAME]" at bounding box center [728, 87] width 184 height 22
type input "[PERSON_NAME]"
click at [829, 78] on button "submit" at bounding box center [831, 87] width 22 height 22
click at [793, 248] on button "Add writer" at bounding box center [809, 249] width 53 height 13
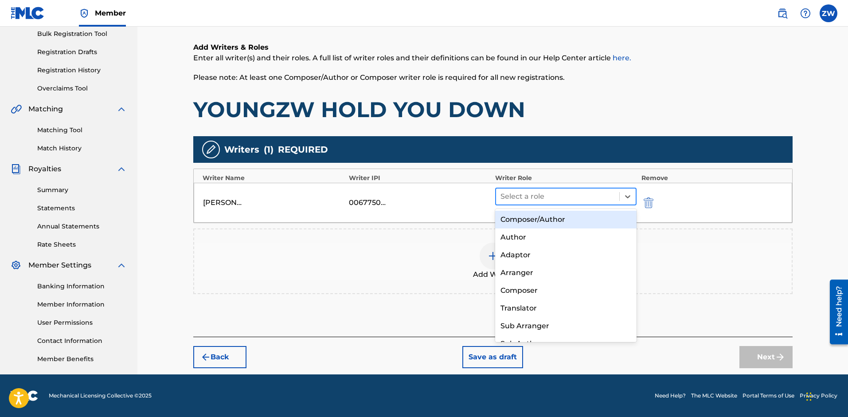
click at [596, 200] on div at bounding box center [557, 196] width 115 height 12
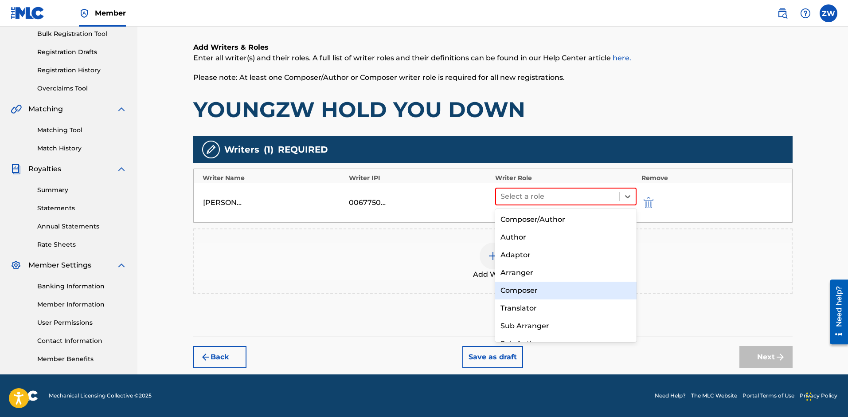
click at [586, 295] on div "Composer" at bounding box center [566, 290] width 142 height 18
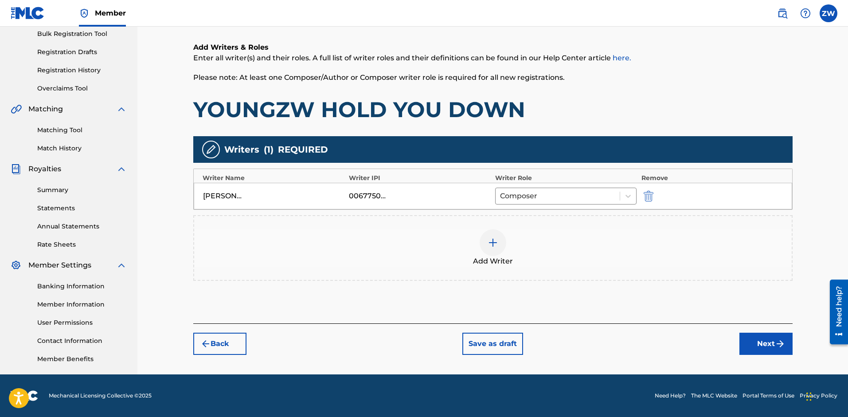
click at [493, 241] on img at bounding box center [493, 242] width 11 height 11
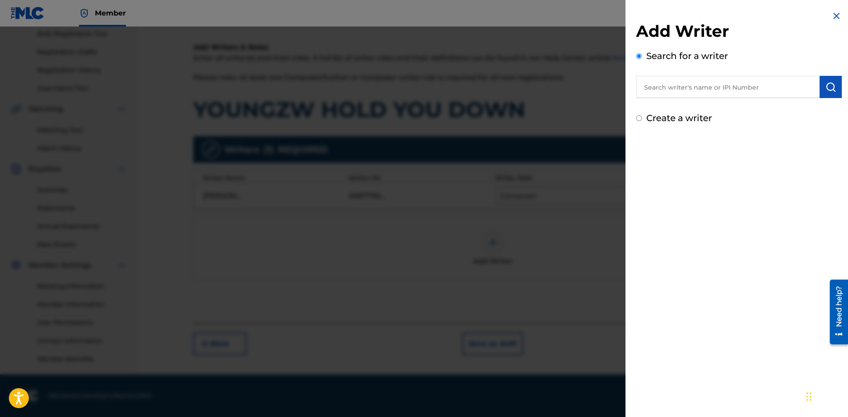
click at [693, 89] on input "text" at bounding box center [728, 87] width 184 height 22
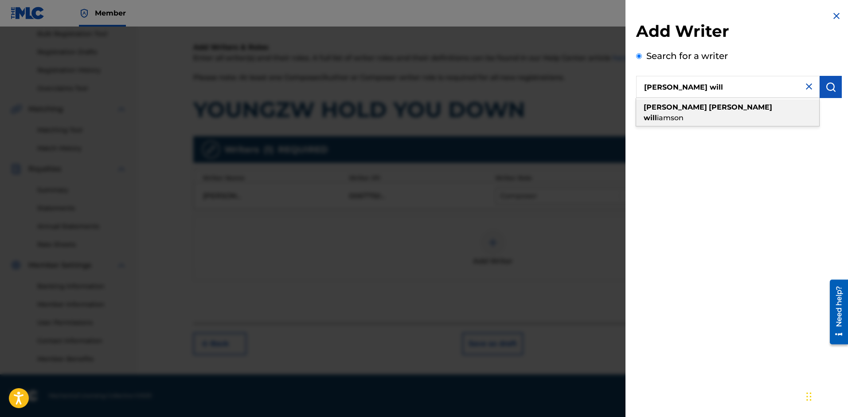
click at [665, 107] on strong "[PERSON_NAME]" at bounding box center [675, 107] width 63 height 8
type input "[PERSON_NAME]"
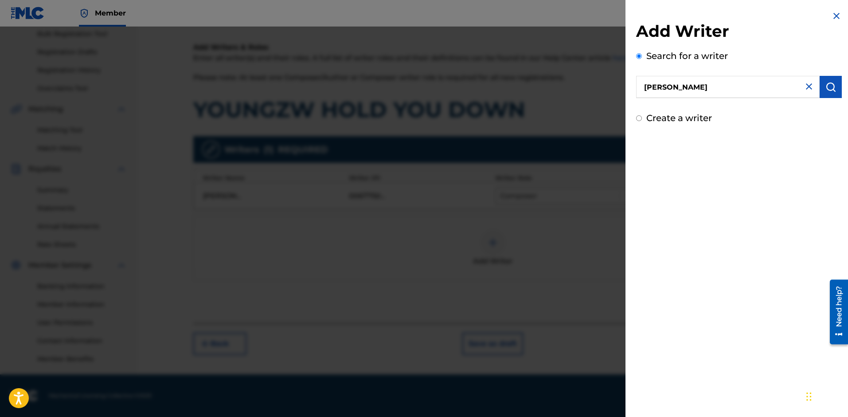
click at [835, 90] on button "submit" at bounding box center [831, 87] width 22 height 22
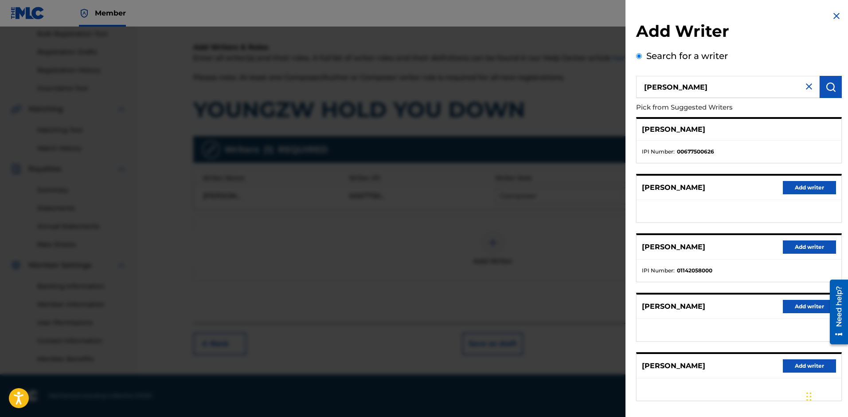
click at [710, 148] on strong "00677500626" at bounding box center [695, 152] width 37 height 8
click at [705, 133] on p "[PERSON_NAME]" at bounding box center [673, 129] width 63 height 11
click at [543, 317] on div at bounding box center [424, 235] width 848 height 417
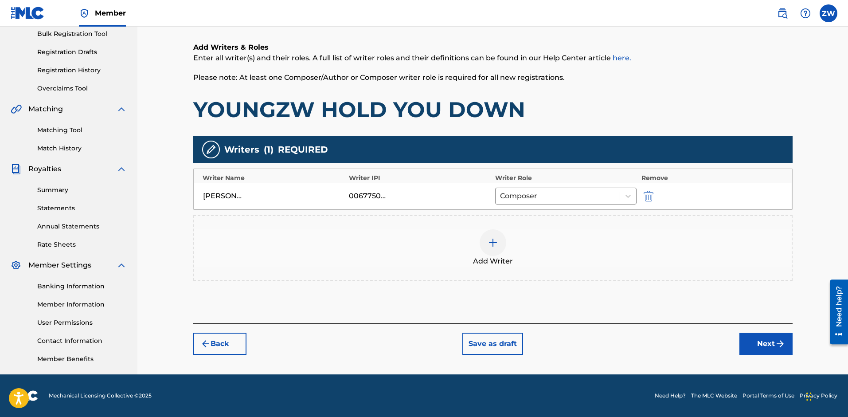
click at [744, 336] on button "Next" at bounding box center [765, 343] width 53 height 22
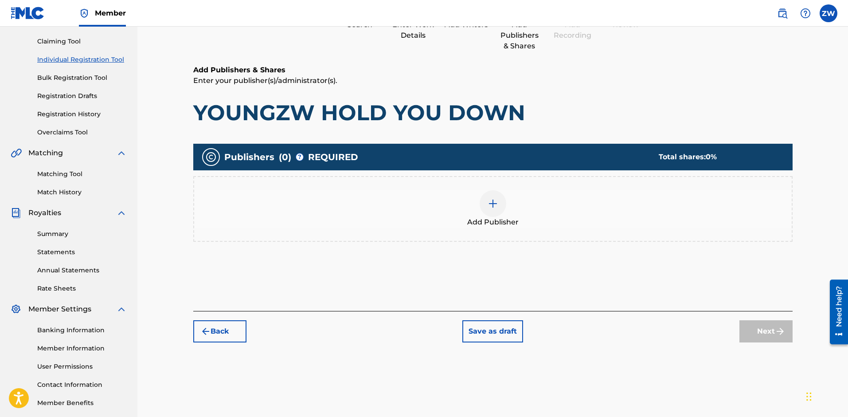
scroll to position [40, 0]
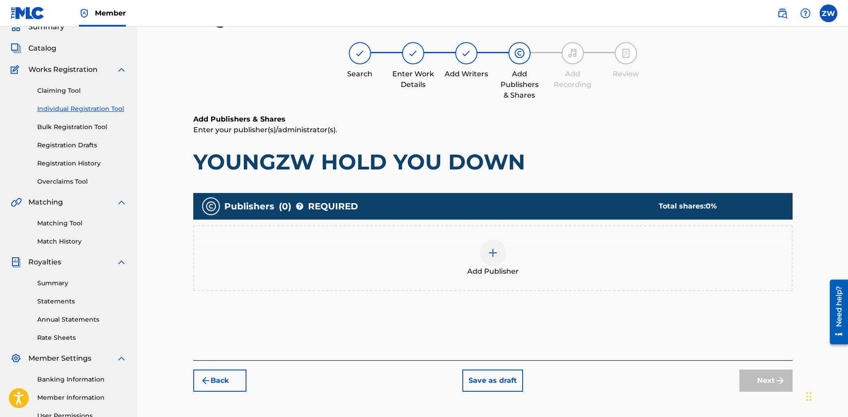
click at [491, 255] on img at bounding box center [493, 252] width 11 height 11
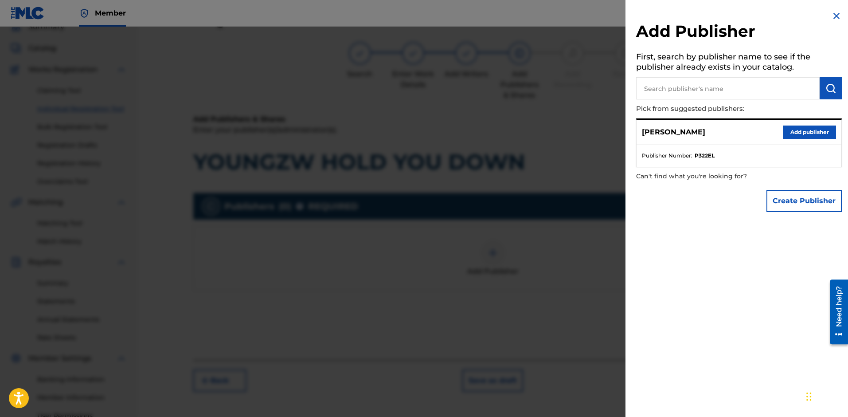
click at [817, 135] on button "Add publisher" at bounding box center [809, 131] width 53 height 13
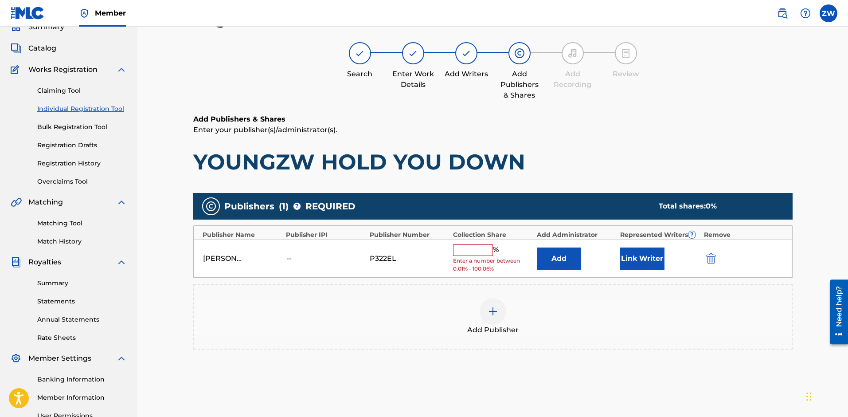
click at [565, 260] on button "Add" at bounding box center [559, 258] width 44 height 22
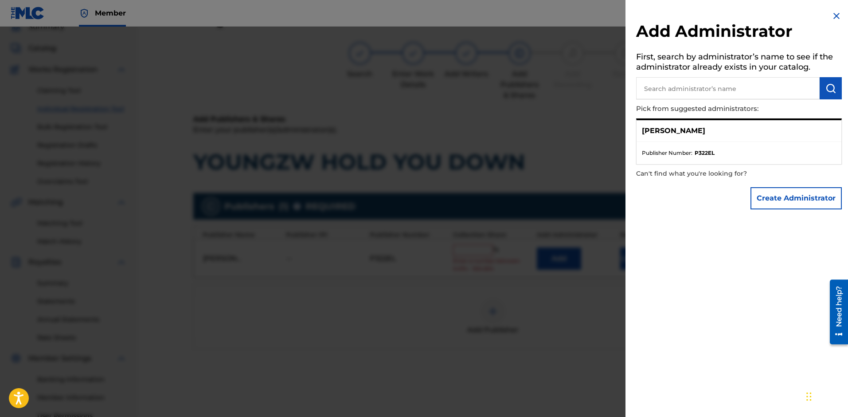
click at [707, 137] on div "[PERSON_NAME]" at bounding box center [738, 131] width 205 height 22
click at [586, 307] on div at bounding box center [424, 235] width 848 height 417
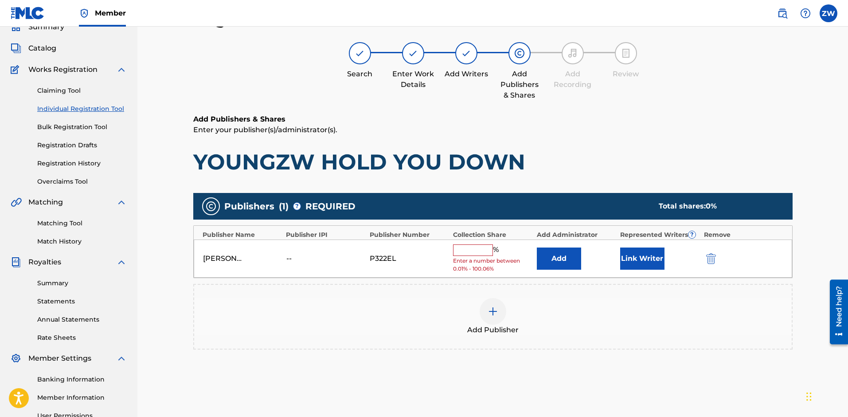
click at [640, 263] on button "Link Writer" at bounding box center [642, 258] width 44 height 22
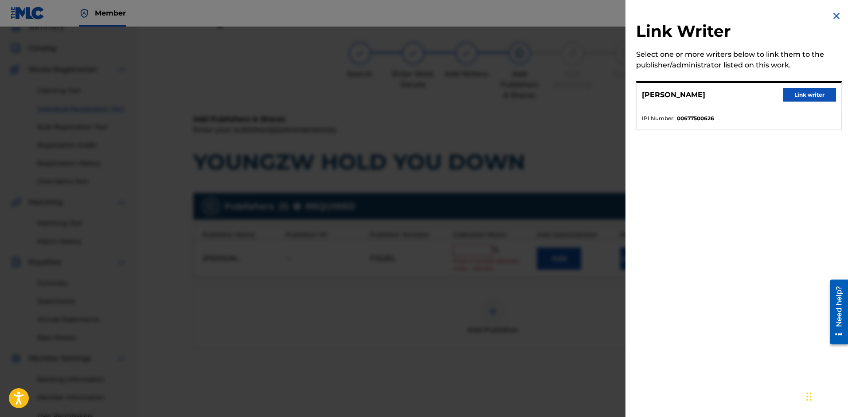
click at [785, 97] on button "Link writer" at bounding box center [809, 94] width 53 height 13
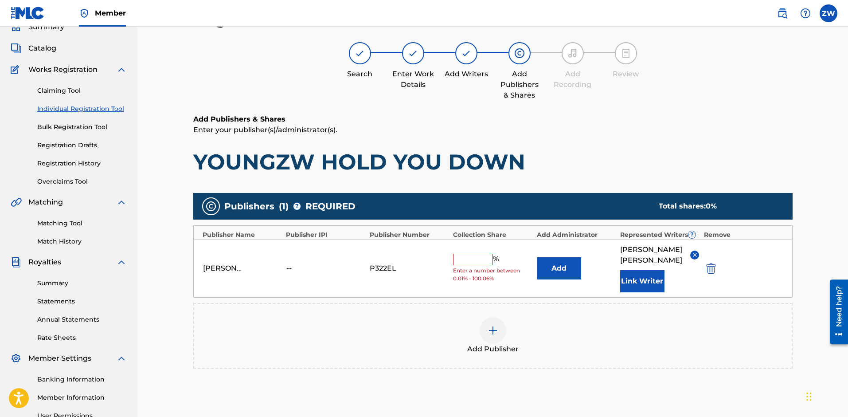
click at [542, 274] on button "Add" at bounding box center [559, 268] width 44 height 22
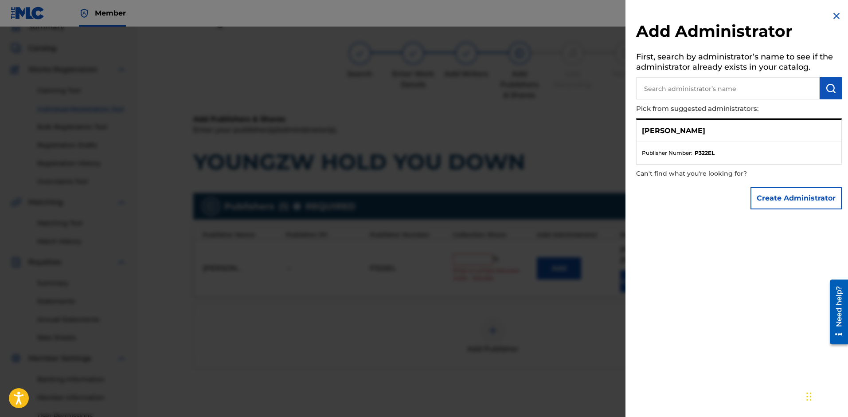
click at [699, 131] on p "[PERSON_NAME]" at bounding box center [673, 130] width 63 height 11
click at [711, 164] on p "Can't find what you're looking for?" at bounding box center [713, 173] width 155 height 18
click at [710, 161] on ul "Publisher Number : P322EL" at bounding box center [738, 153] width 205 height 22
click at [678, 133] on p "[PERSON_NAME]" at bounding box center [673, 130] width 63 height 11
click at [590, 331] on div at bounding box center [424, 235] width 848 height 417
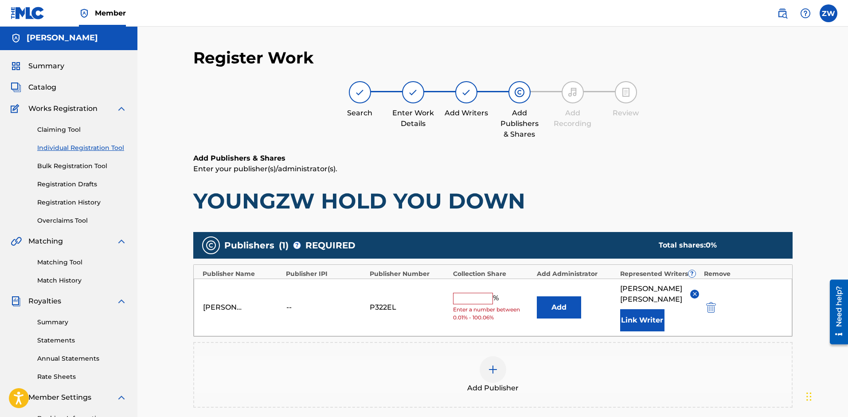
scroll to position [0, 0]
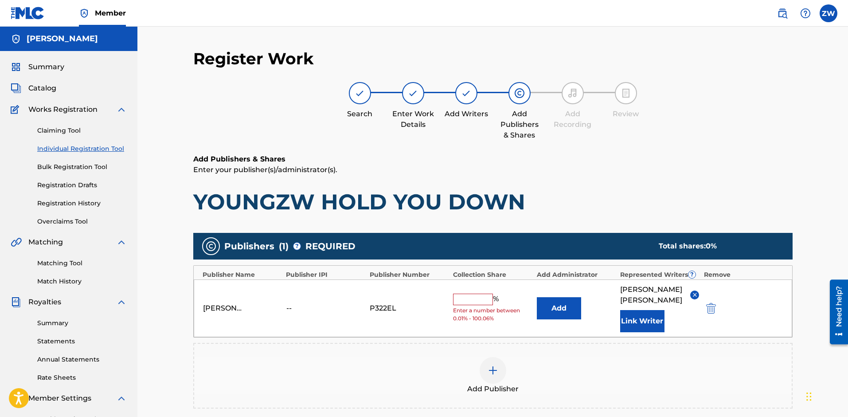
click at [847, 355] on html "Accessibility Screen-Reader Guide, Feedback, and Issue Reporting | New window C…" at bounding box center [424, 208] width 848 height 417
click at [456, 298] on input "text" at bounding box center [473, 299] width 40 height 12
type input "100"
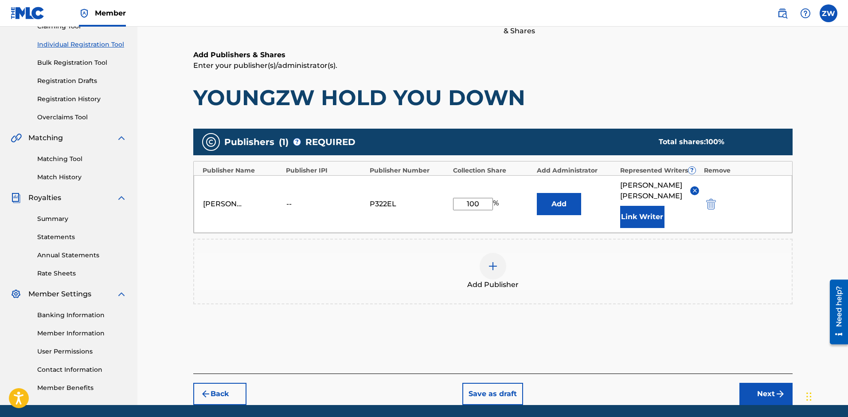
scroll to position [135, 0]
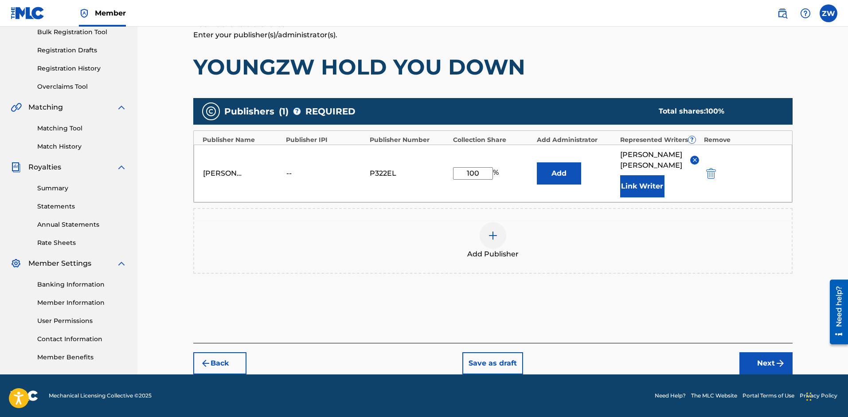
click at [744, 359] on button "Next" at bounding box center [765, 363] width 53 height 22
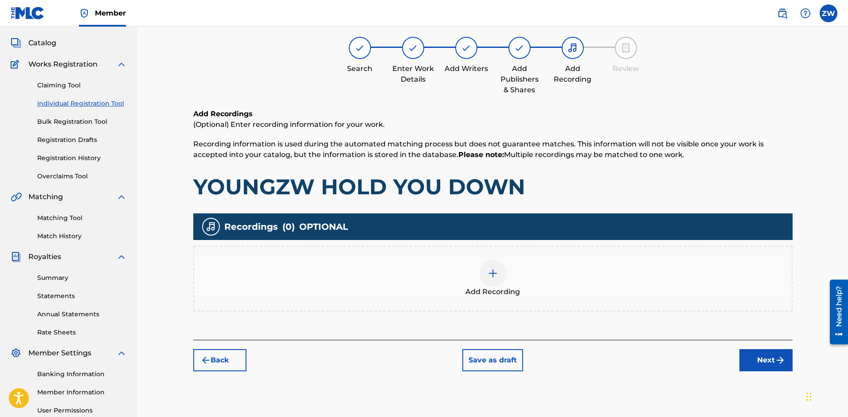
scroll to position [40, 0]
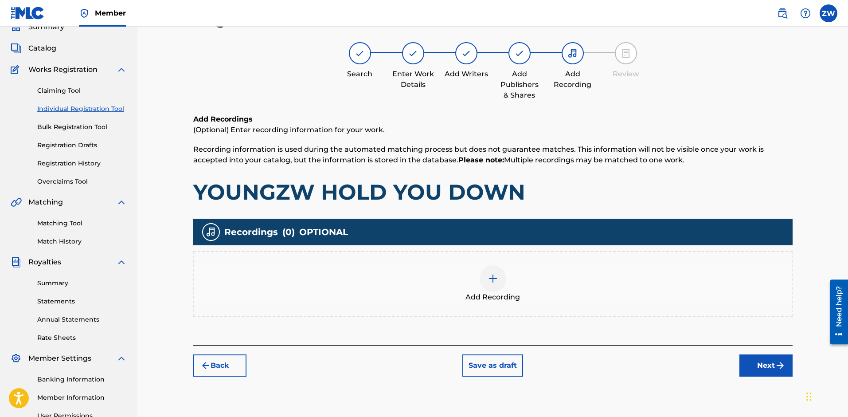
click at [479, 284] on div "Add Recording" at bounding box center [492, 283] width 597 height 37
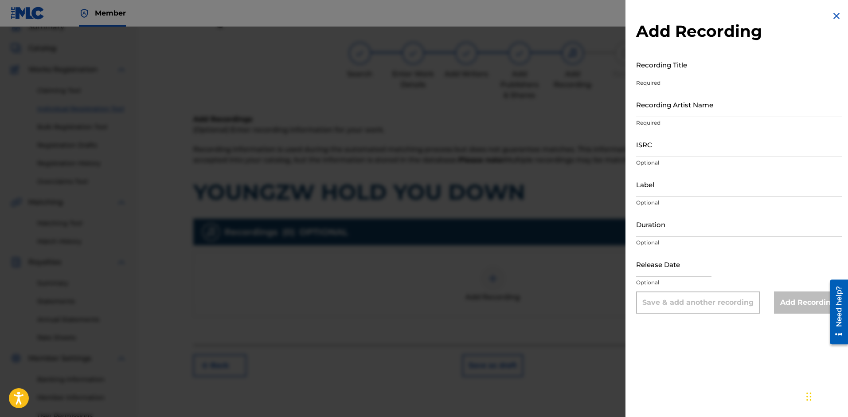
click at [588, 375] on div at bounding box center [424, 235] width 848 height 417
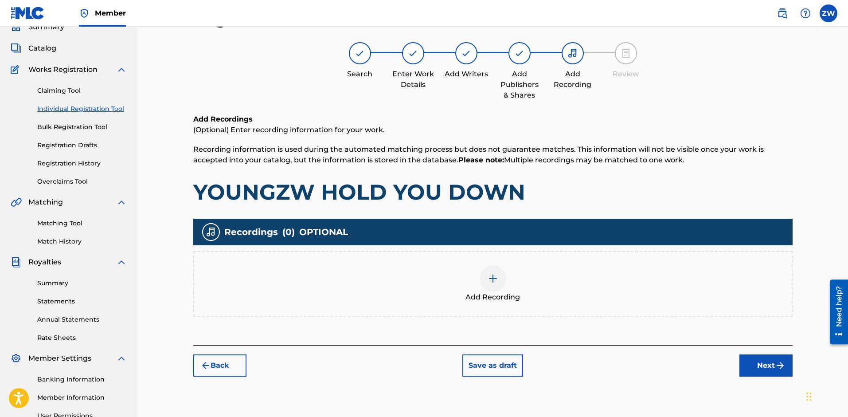
click at [753, 368] on button "Next" at bounding box center [765, 365] width 53 height 22
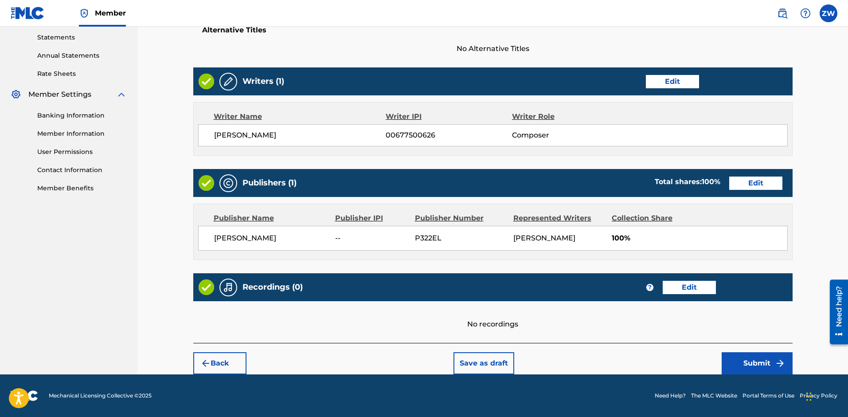
scroll to position [308, 0]
click at [761, 374] on button "Submit" at bounding box center [757, 363] width 71 height 22
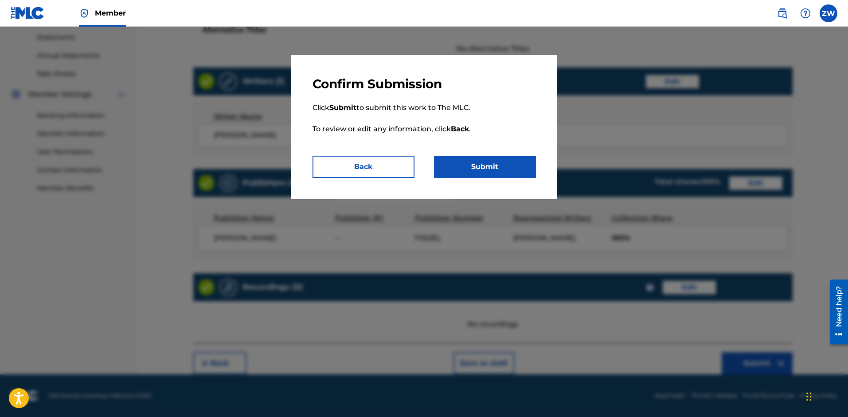
click at [496, 170] on button "Submit" at bounding box center [485, 167] width 102 height 22
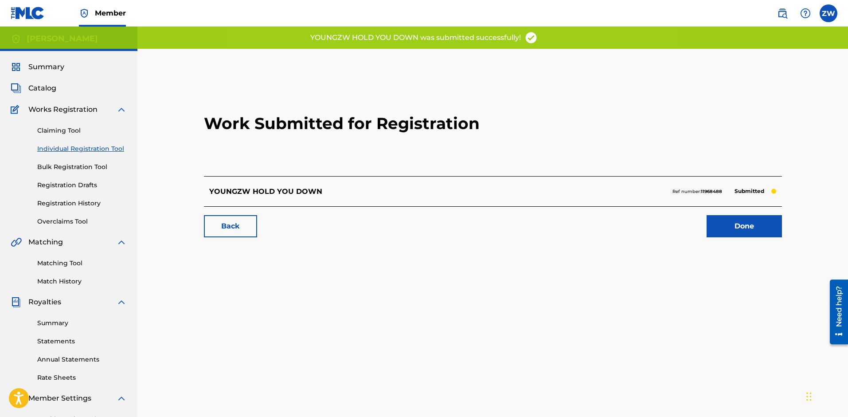
click at [739, 226] on link "Done" at bounding box center [744, 226] width 75 height 22
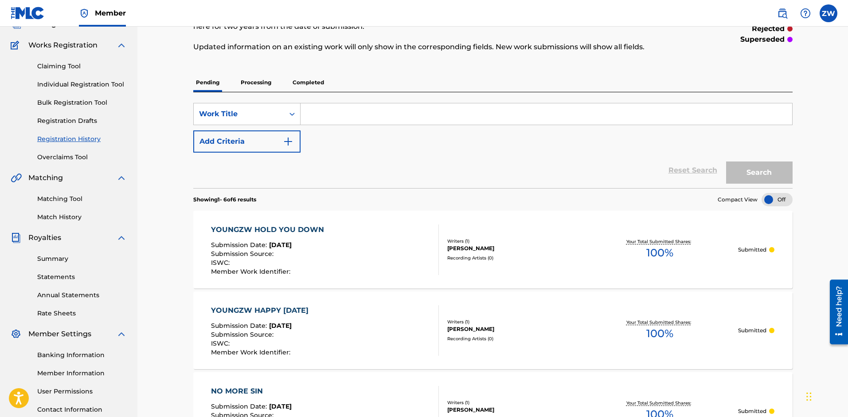
scroll to position [59, 0]
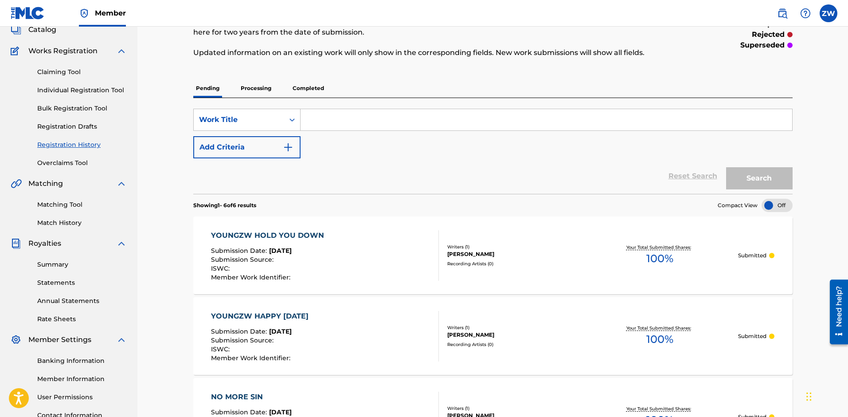
click at [74, 75] on link "Claiming Tool" at bounding box center [82, 71] width 90 height 9
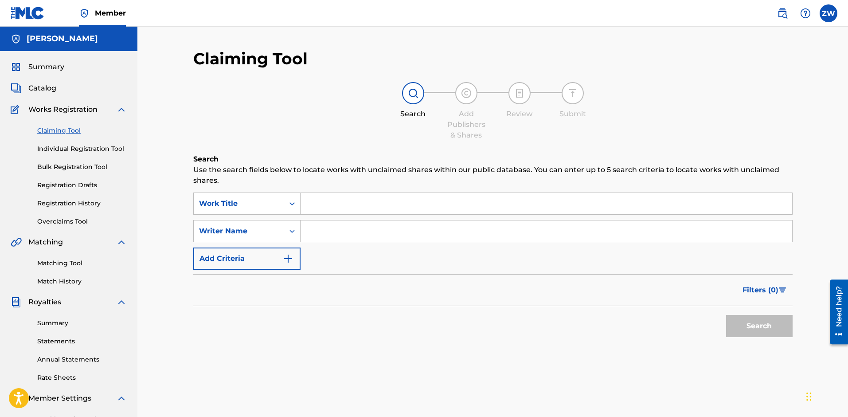
click at [331, 208] on input "Search Form" at bounding box center [547, 203] width 492 height 21
click at [332, 203] on input "Search Form" at bounding box center [547, 203] width 492 height 21
paste input "STAY AWAY"
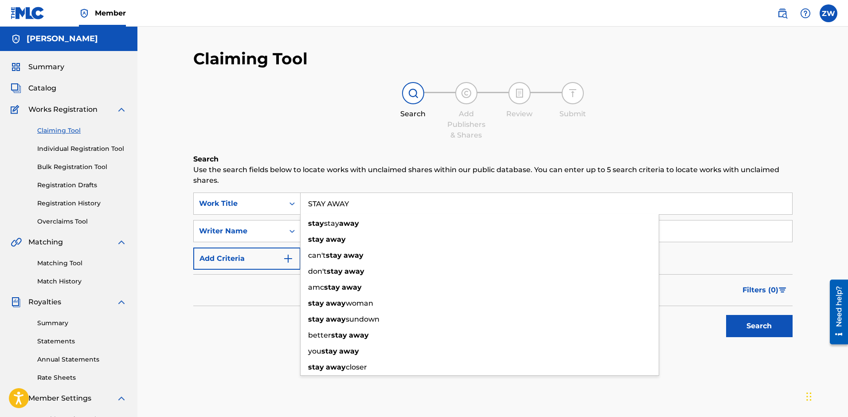
type input "STAY AWAY"
click at [258, 311] on div "Search" at bounding box center [492, 323] width 599 height 35
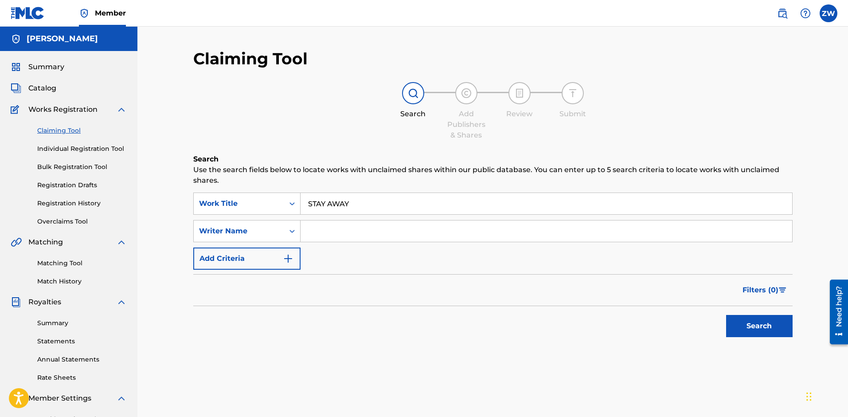
click at [324, 237] on input "Search Form" at bounding box center [547, 230] width 492 height 21
type input "[PERSON_NAME]"
click at [751, 328] on button "Search" at bounding box center [759, 326] width 66 height 22
click at [38, 88] on span "Catalog" at bounding box center [42, 88] width 28 height 11
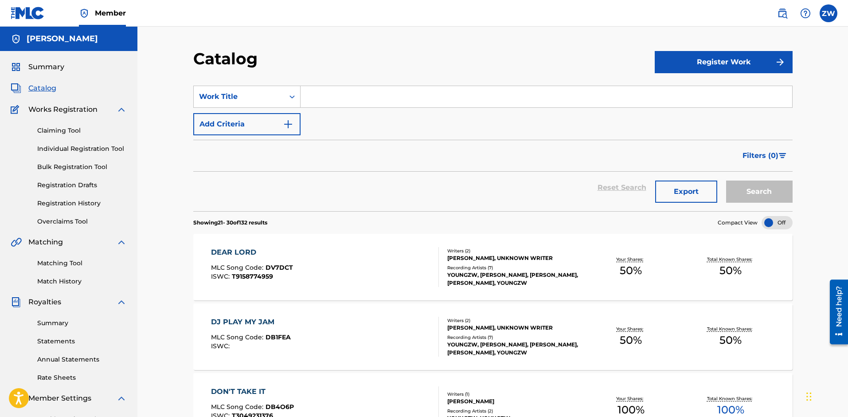
click at [744, 62] on button "Register Work" at bounding box center [724, 62] width 138 height 22
click at [693, 93] on link "Individual" at bounding box center [724, 90] width 138 height 21
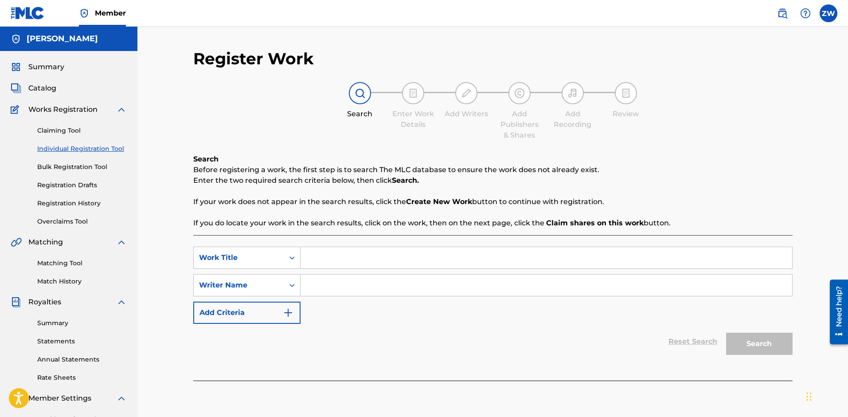
click at [345, 251] on input "Search Form" at bounding box center [547, 257] width 492 height 21
paste input "STAY AWAY"
type input "STAY AWAY"
click at [338, 288] on input "Search Form" at bounding box center [547, 284] width 492 height 21
click at [316, 285] on input "Search Form" at bounding box center [547, 284] width 492 height 21
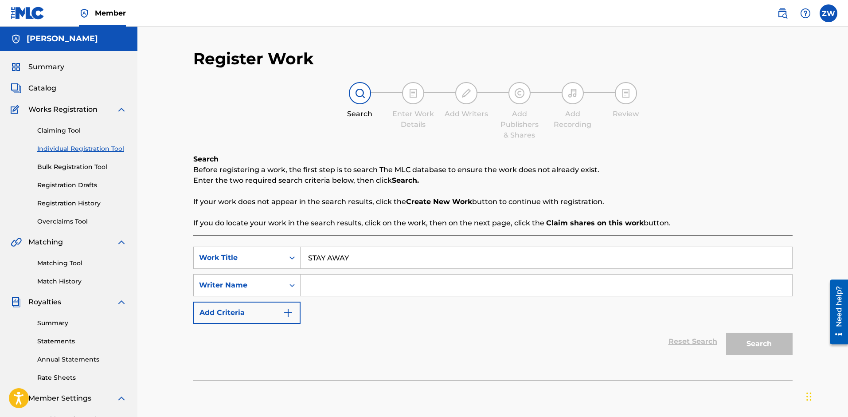
click at [316, 285] on input "Search Form" at bounding box center [547, 284] width 492 height 21
type input "[PERSON_NAME]"
click at [760, 351] on button "Search" at bounding box center [759, 343] width 66 height 22
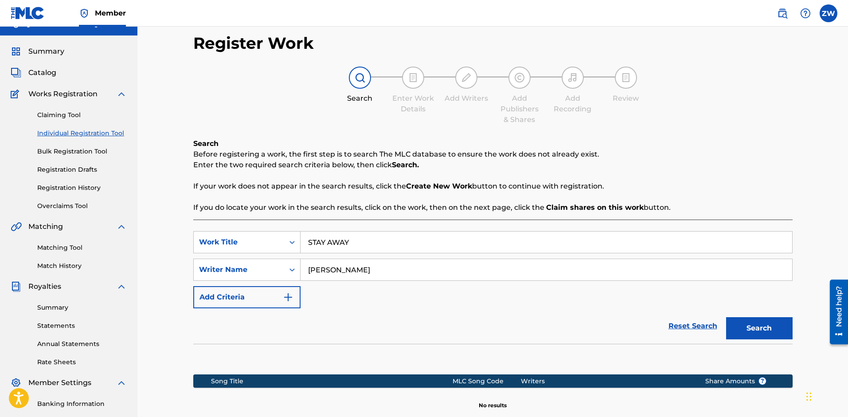
scroll to position [133, 0]
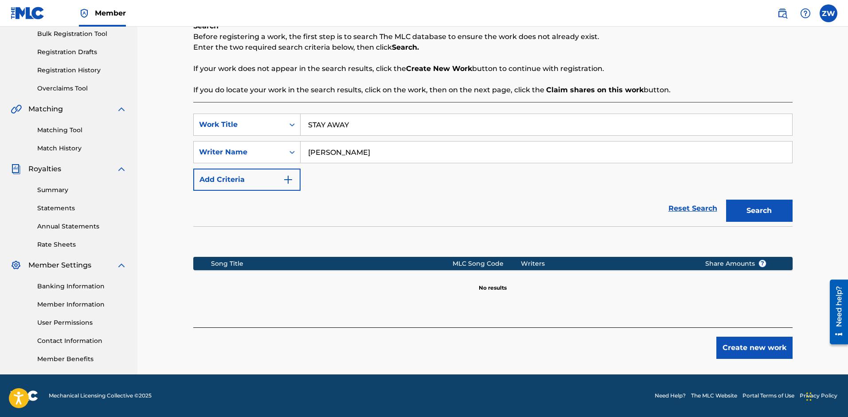
click at [741, 344] on button "Create new work" at bounding box center [754, 347] width 76 height 22
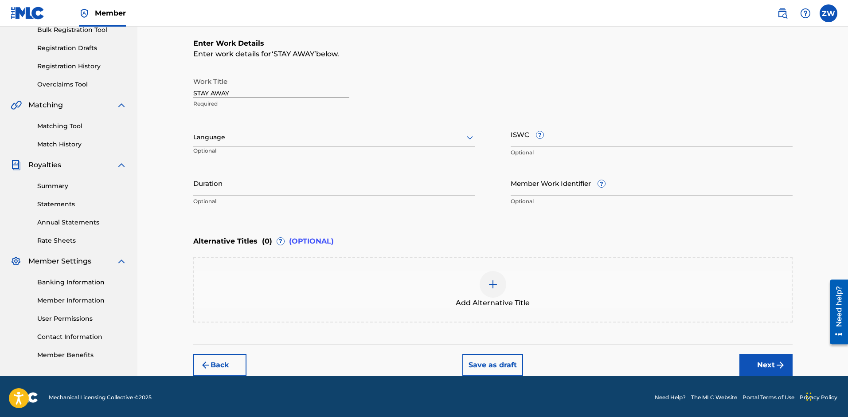
scroll to position [139, 0]
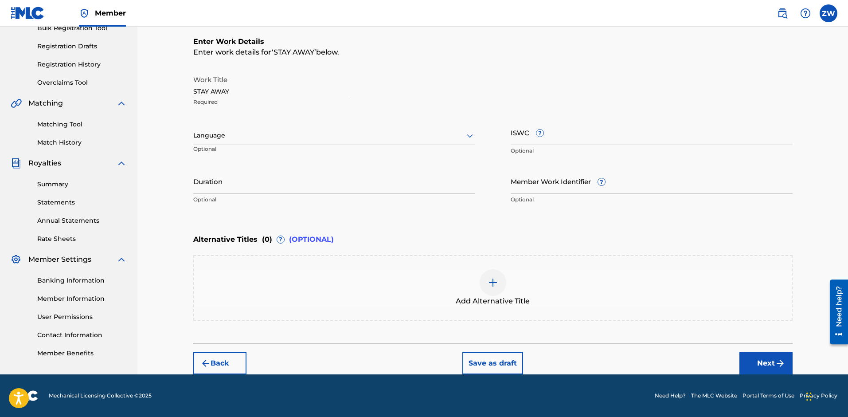
click at [764, 356] on button "Next" at bounding box center [765, 363] width 53 height 22
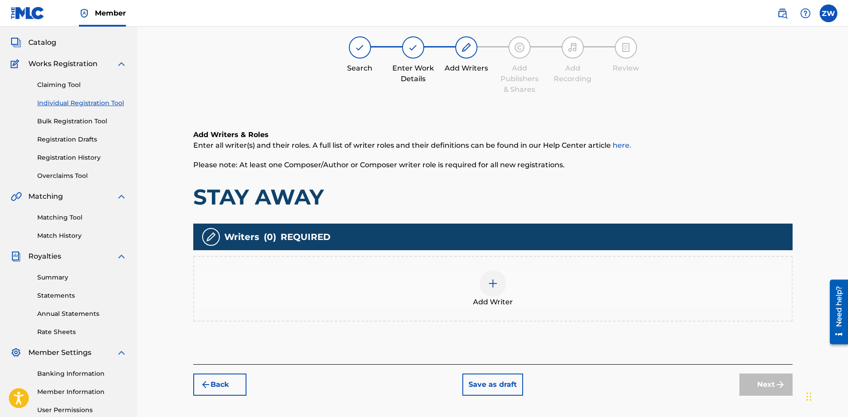
scroll to position [40, 0]
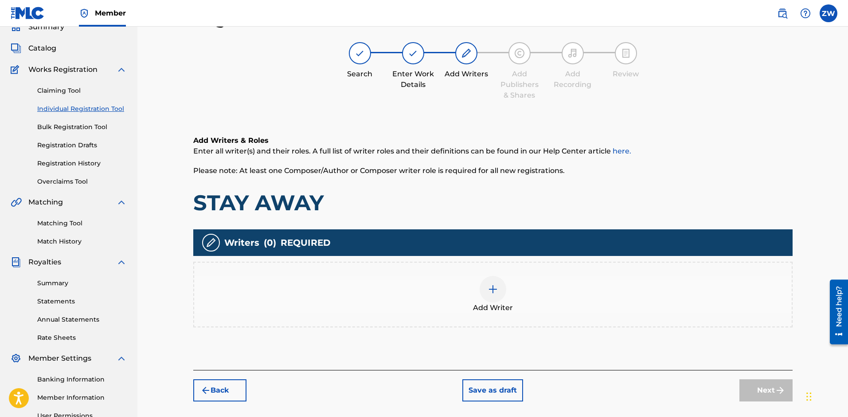
click at [487, 300] on div at bounding box center [493, 289] width 27 height 27
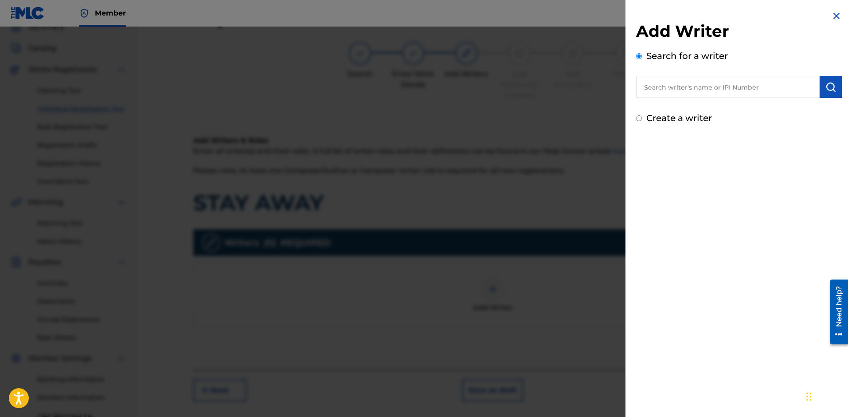
click at [730, 93] on input "text" at bounding box center [728, 87] width 184 height 22
click at [727, 91] on input "text" at bounding box center [728, 87] width 184 height 22
drag, startPoint x: 733, startPoint y: 151, endPoint x: 734, endPoint y: 144, distance: 7.2
click at [733, 149] on div "Add Writer Search for a writer [PERSON_NAME] c [PERSON_NAME] Create a writer" at bounding box center [738, 208] width 227 height 417
drag, startPoint x: 727, startPoint y: 76, endPoint x: 732, endPoint y: 86, distance: 10.5
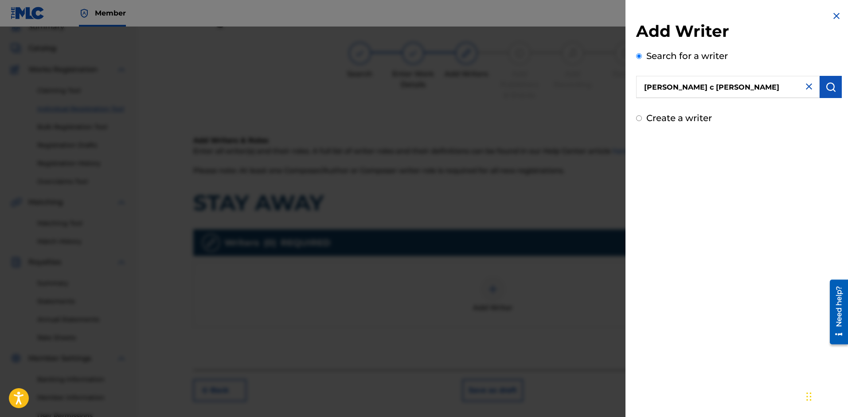
click at [728, 77] on input "[PERSON_NAME] c [PERSON_NAME]" at bounding box center [728, 87] width 184 height 22
click at [733, 89] on input "[PERSON_NAME] c [PERSON_NAME]" at bounding box center [728, 87] width 184 height 22
type input "[PERSON_NAME] c [PERSON_NAME]"
click at [828, 91] on img "submit" at bounding box center [830, 87] width 11 height 11
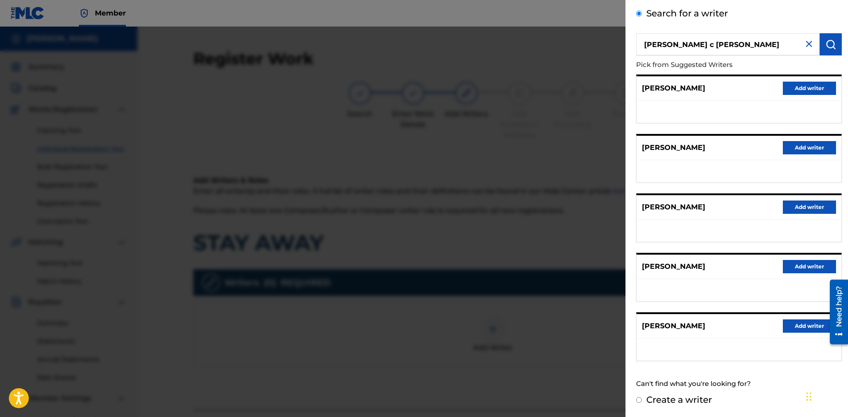
scroll to position [133, 0]
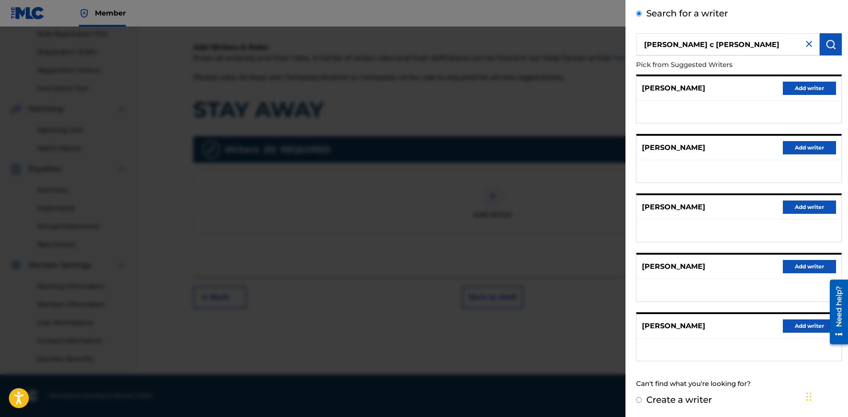
click at [642, 399] on div "Create a writer" at bounding box center [739, 399] width 206 height 13
click at [636, 399] on input "Create a writer" at bounding box center [639, 400] width 6 height 6
radio input "false"
radio input "true"
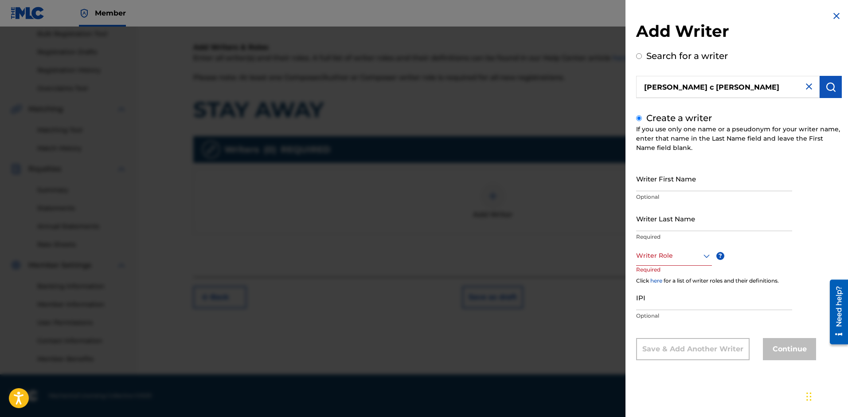
scroll to position [0, 0]
click at [674, 257] on div at bounding box center [674, 255] width 76 height 11
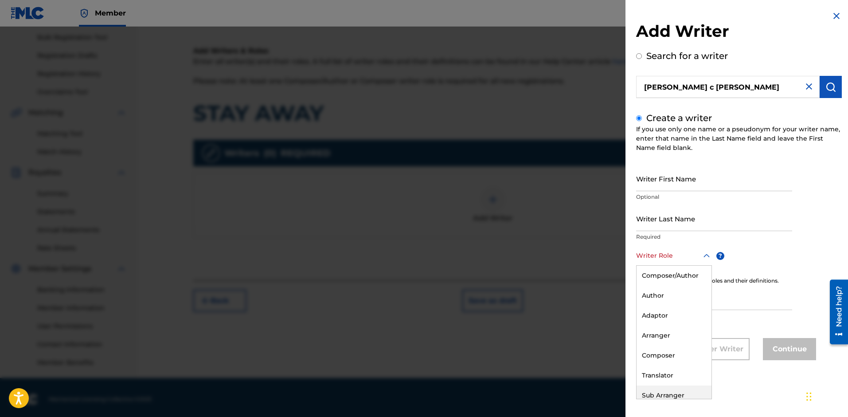
scroll to position [123, 0]
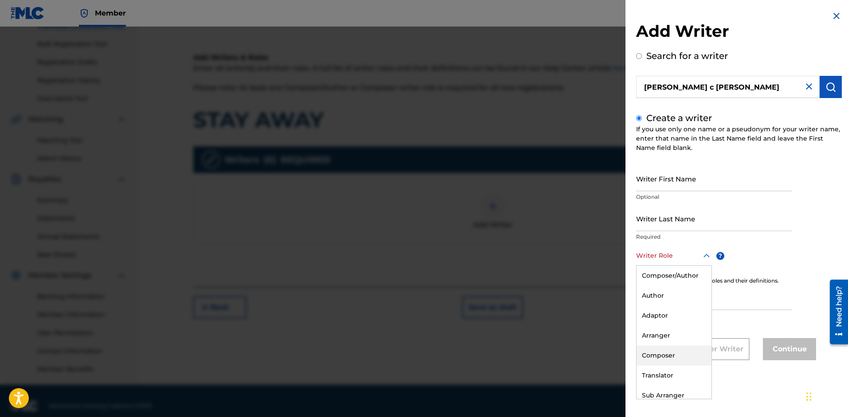
click at [668, 352] on div "Composer" at bounding box center [673, 355] width 75 height 20
click at [693, 258] on div at bounding box center [673, 255] width 75 height 11
click at [626, 355] on div "Add Writer Search for a writer [PERSON_NAME] c [PERSON_NAME] Create a writer If…" at bounding box center [738, 192] width 227 height 385
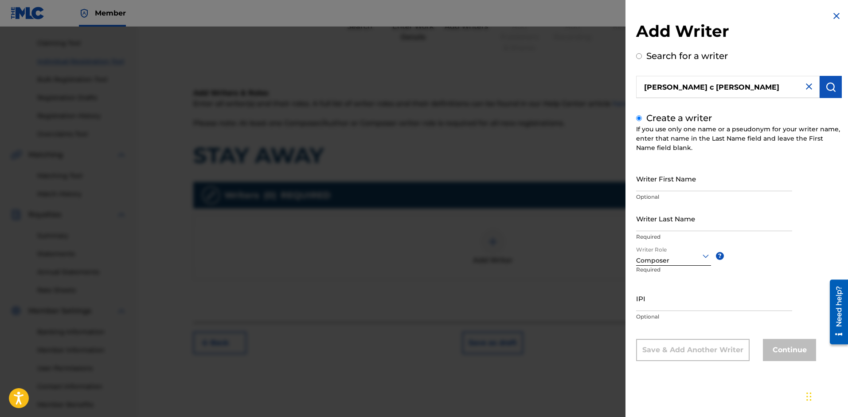
scroll to position [61, 0]
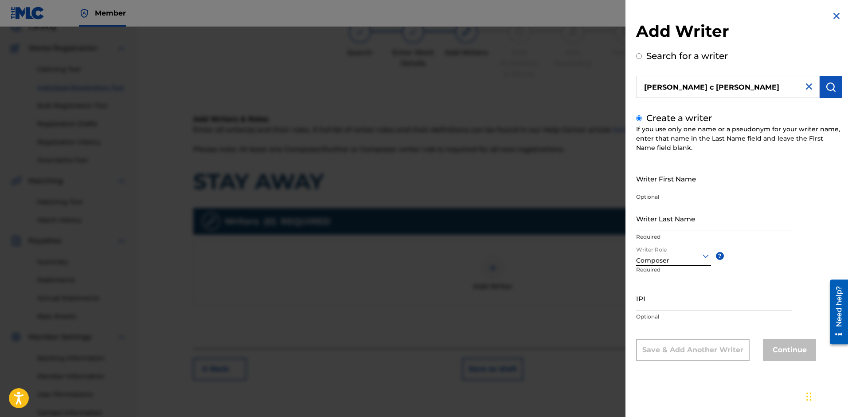
click at [773, 351] on div "Continue" at bounding box center [789, 350] width 53 height 22
click at [674, 181] on input "Writer First Name" at bounding box center [714, 178] width 156 height 25
type input "[PERSON_NAME]"
click at [668, 88] on input "[PERSON_NAME] c [PERSON_NAME]" at bounding box center [728, 87] width 184 height 22
radio input "true"
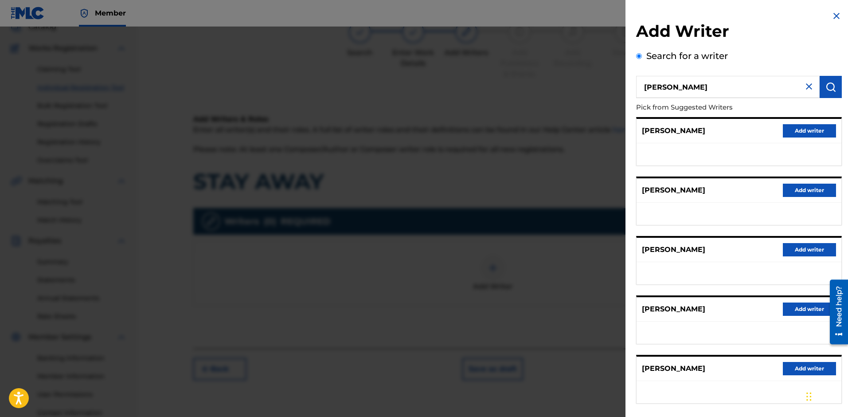
type input "[PERSON_NAME]"
click at [826, 92] on button "submit" at bounding box center [831, 87] width 22 height 22
click at [826, 86] on img "submit" at bounding box center [830, 87] width 11 height 11
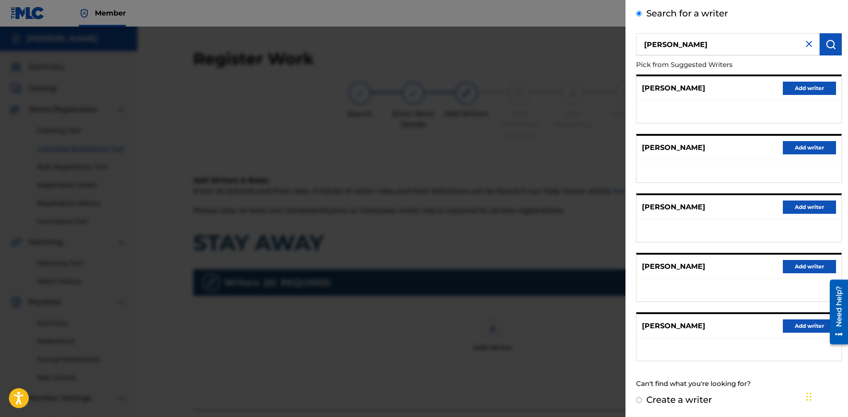
scroll to position [133, 0]
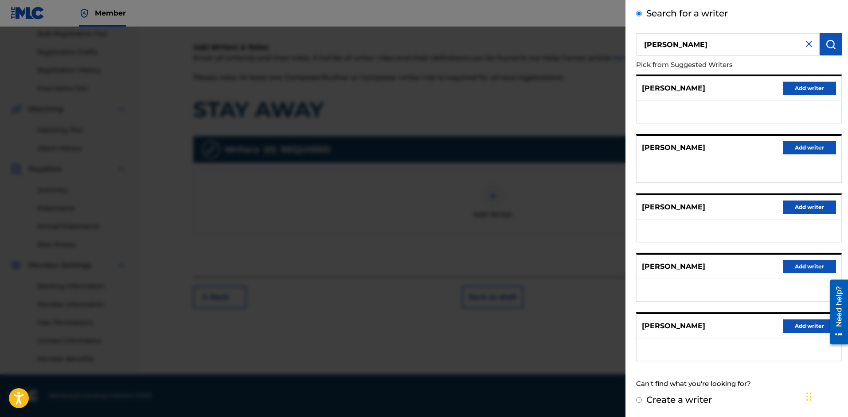
click at [635, 398] on div "Add Writer Search for a writer [PERSON_NAME] Pick from Suggested Writers [PERSO…" at bounding box center [738, 186] width 227 height 459
click at [638, 398] on input "Create a writer" at bounding box center [639, 400] width 6 height 6
radio input "false"
radio input "true"
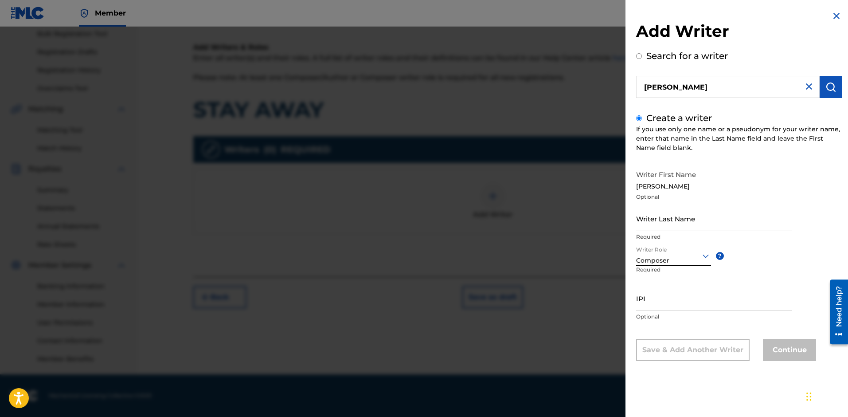
scroll to position [0, 0]
click at [664, 224] on input "Writer Last Name" at bounding box center [714, 218] width 156 height 25
click at [639, 187] on input "[PERSON_NAME]" at bounding box center [714, 178] width 156 height 25
click at [657, 226] on input "Writer Last Name" at bounding box center [714, 218] width 156 height 25
click at [685, 186] on input "[PERSON_NAME]" at bounding box center [714, 178] width 156 height 25
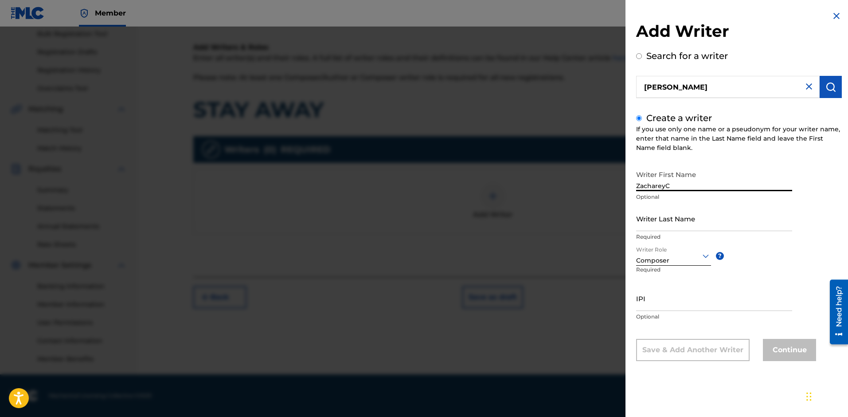
click at [667, 187] on input "ZachareyC" at bounding box center [714, 178] width 156 height 25
type input "[PERSON_NAME] C"
click at [659, 229] on input "Writer Last Name" at bounding box center [714, 218] width 156 height 25
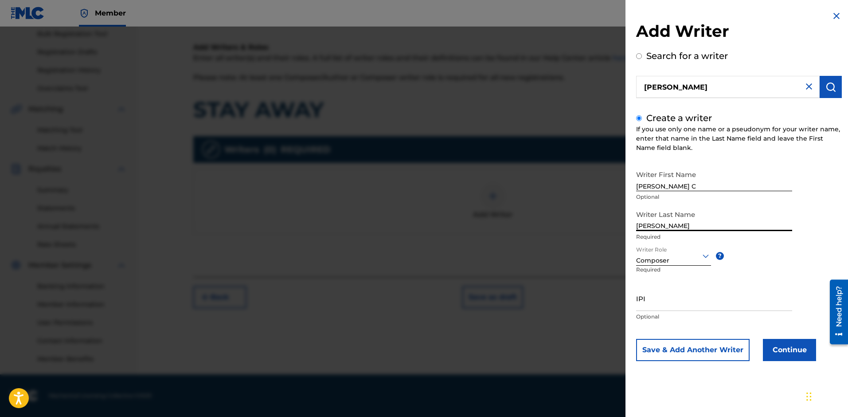
type input "[PERSON_NAME]"
click at [769, 351] on button "Continue" at bounding box center [789, 350] width 53 height 22
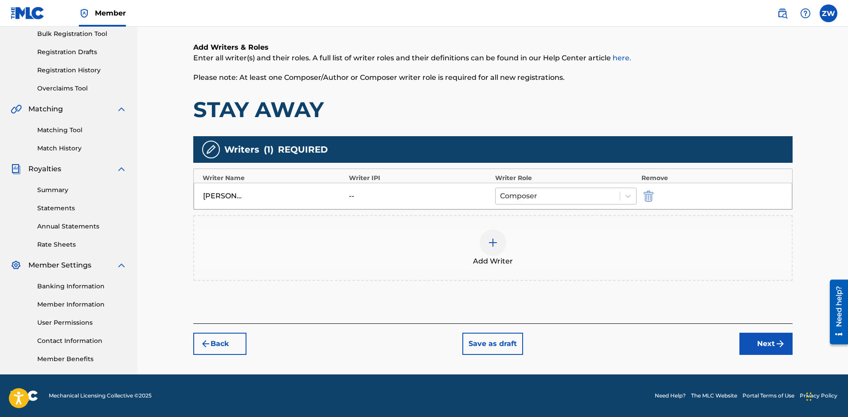
click at [532, 196] on div at bounding box center [558, 196] width 116 height 12
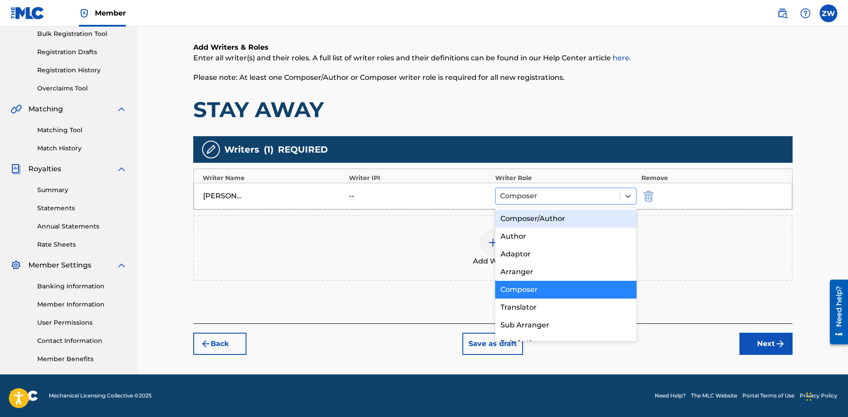
click at [557, 203] on div "Composer" at bounding box center [558, 196] width 125 height 16
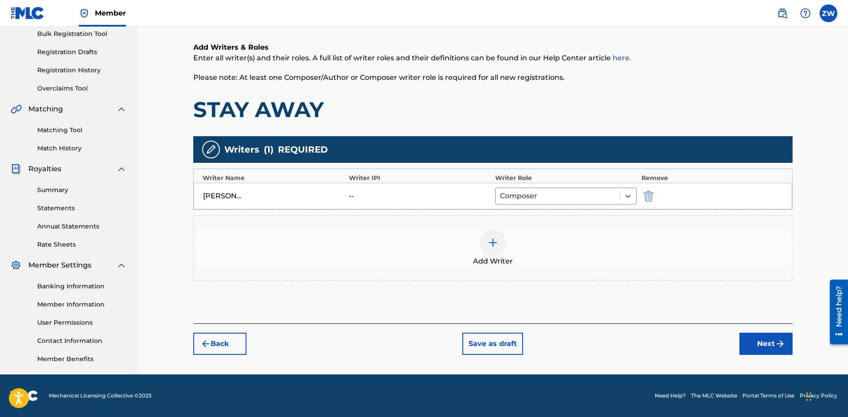
click at [498, 243] on img at bounding box center [493, 242] width 11 height 11
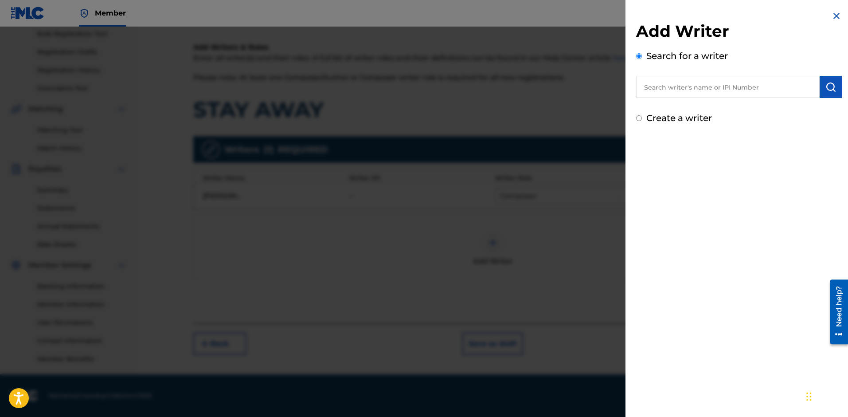
click at [580, 263] on div at bounding box center [424, 235] width 848 height 417
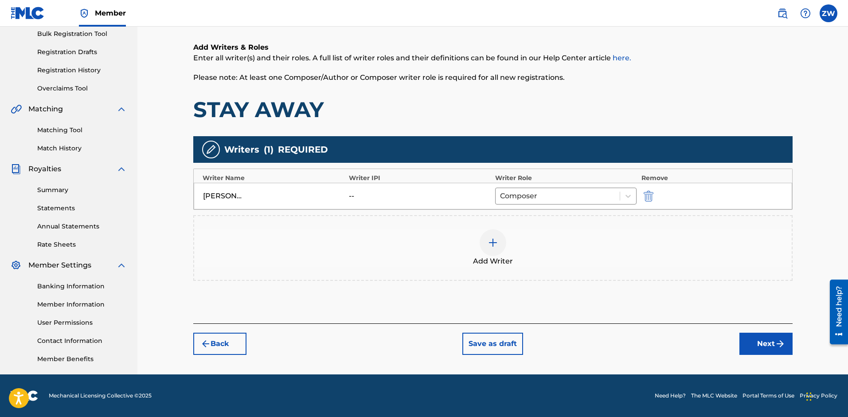
click at [773, 346] on button "Next" at bounding box center [765, 343] width 53 height 22
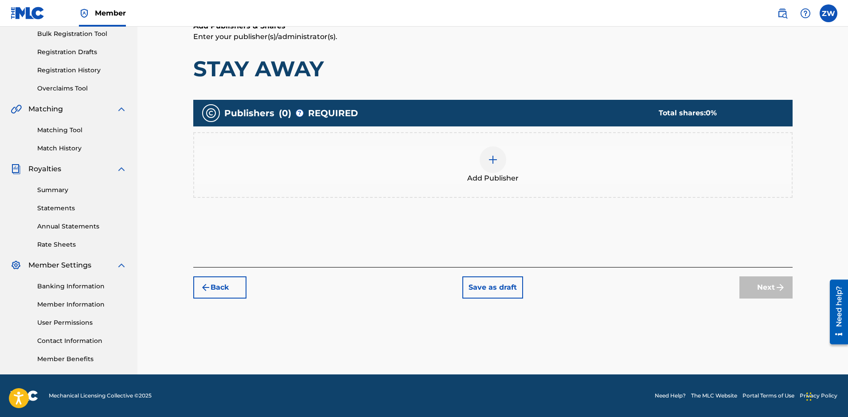
scroll to position [40, 0]
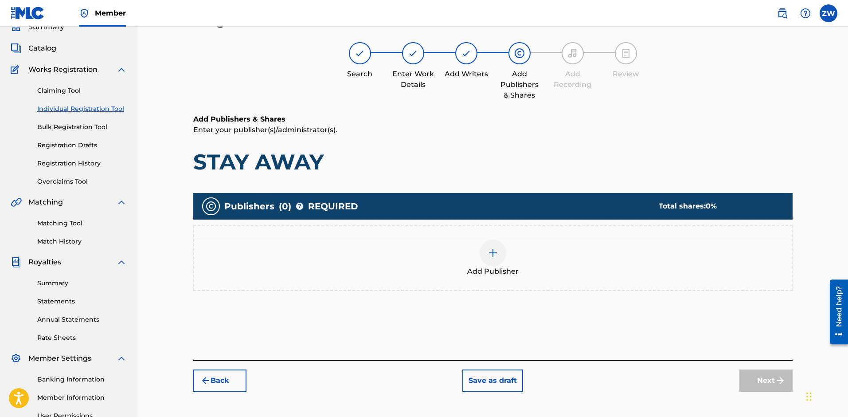
click at [488, 255] on img at bounding box center [493, 252] width 11 height 11
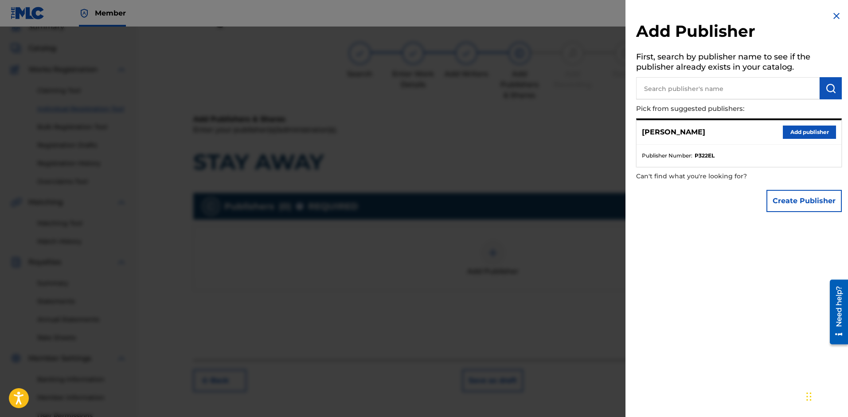
click at [824, 131] on button "Add publisher" at bounding box center [809, 131] width 53 height 13
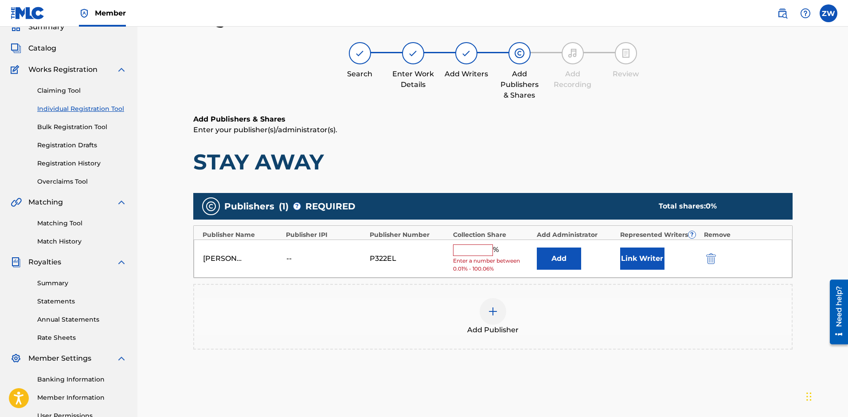
click at [472, 247] on input "text" at bounding box center [473, 250] width 40 height 12
type input "100"
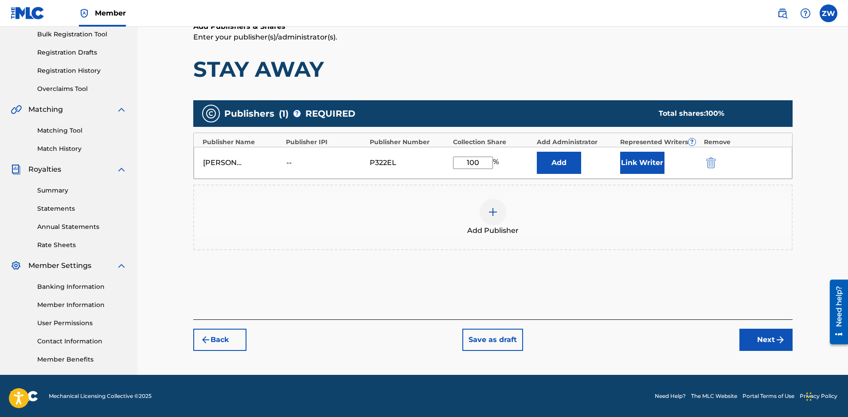
scroll to position [133, 0]
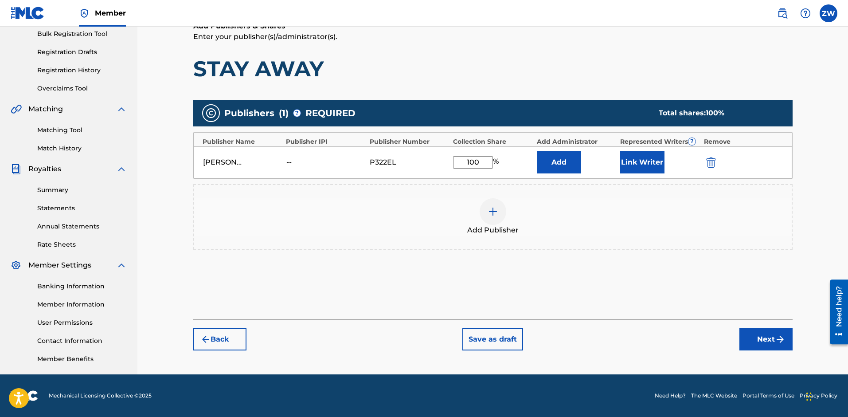
click at [767, 339] on button "Next" at bounding box center [765, 339] width 53 height 22
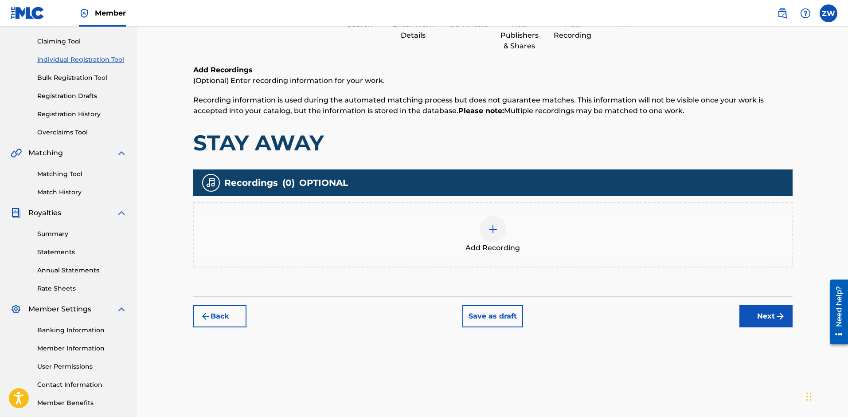
scroll to position [40, 0]
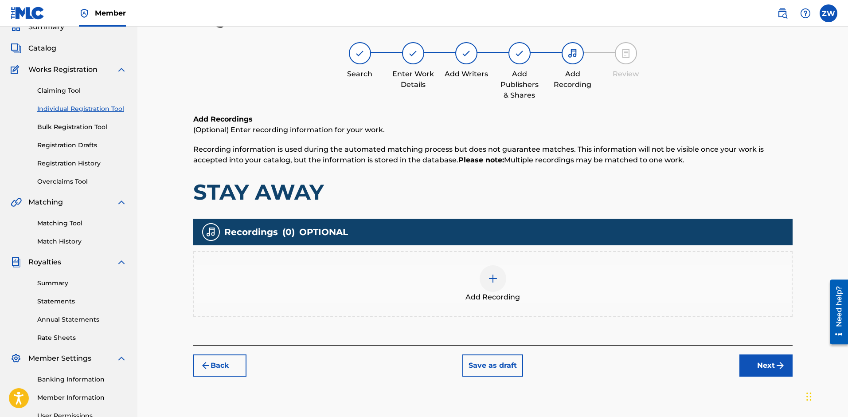
click at [752, 364] on button "Next" at bounding box center [765, 365] width 53 height 22
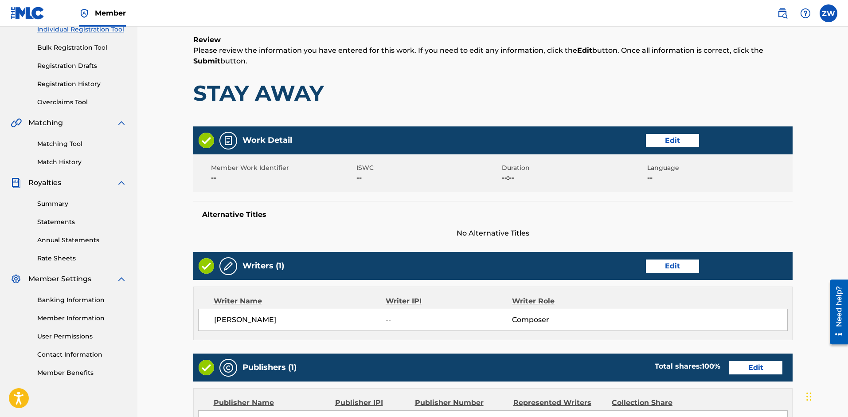
scroll to position [298, 0]
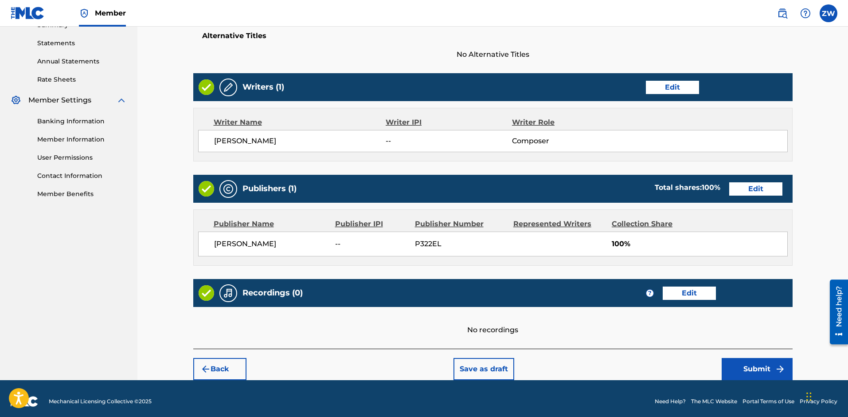
click at [746, 368] on button "Submit" at bounding box center [757, 369] width 71 height 22
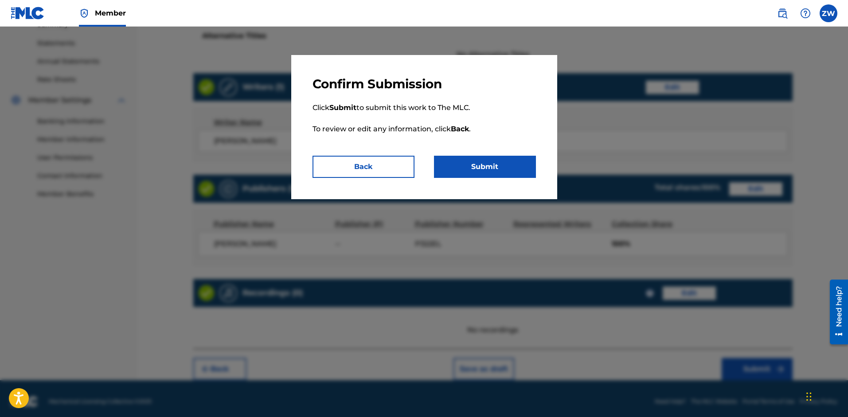
click at [480, 168] on button "Submit" at bounding box center [485, 167] width 102 height 22
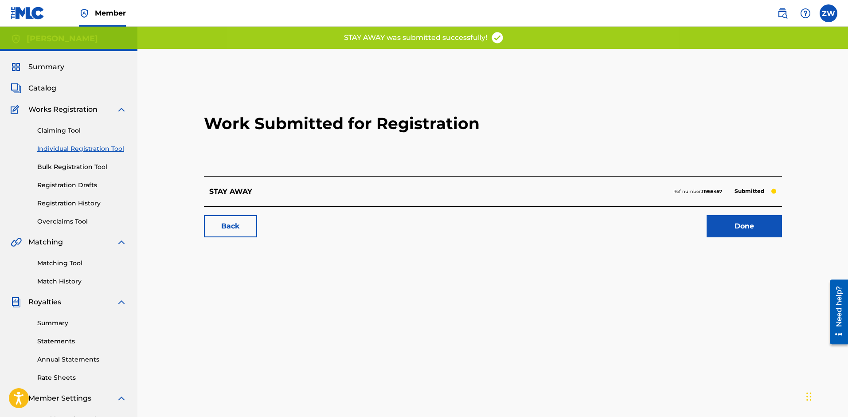
click at [718, 228] on link "Done" at bounding box center [744, 226] width 75 height 22
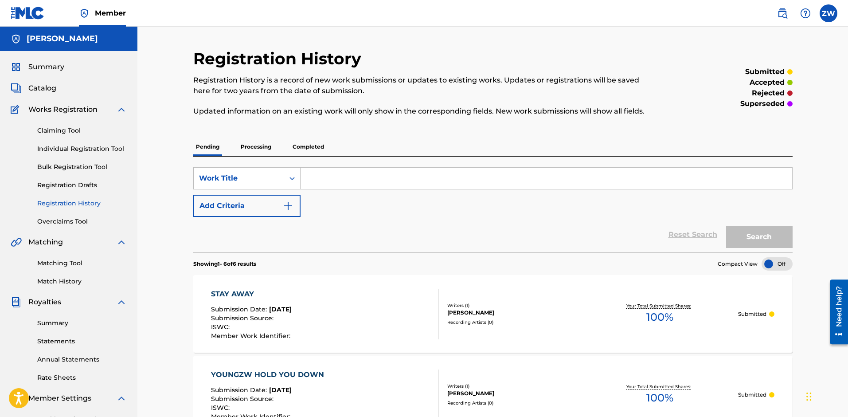
click at [41, 91] on span "Catalog" at bounding box center [42, 88] width 28 height 11
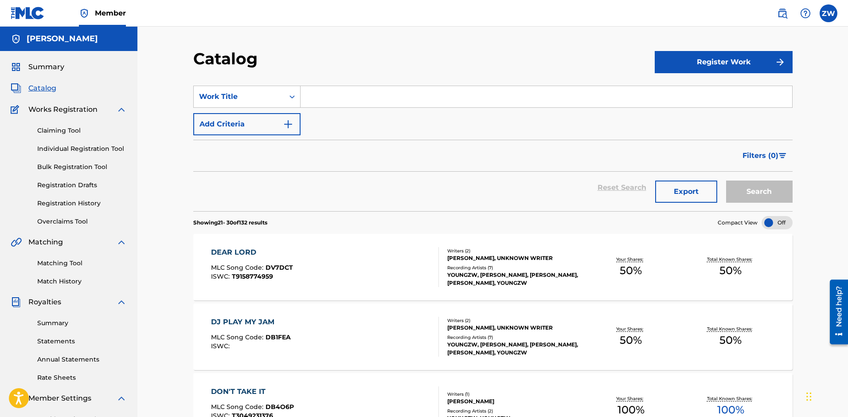
click at [246, 125] on button "Add Criteria" at bounding box center [246, 124] width 107 height 22
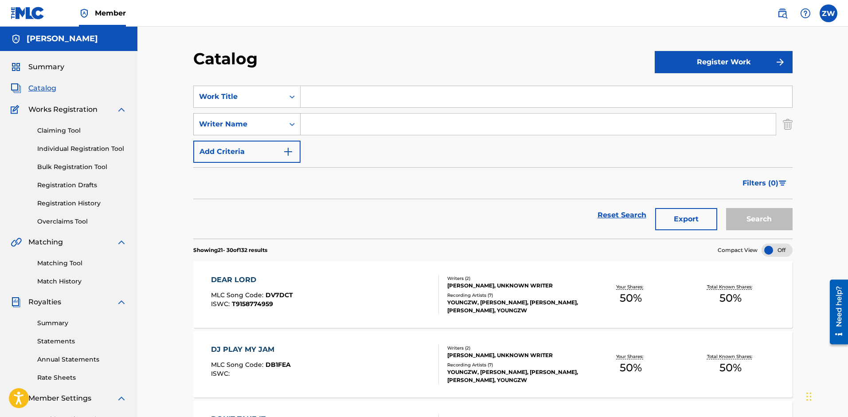
click at [291, 128] on icon "Search Form" at bounding box center [292, 124] width 9 height 9
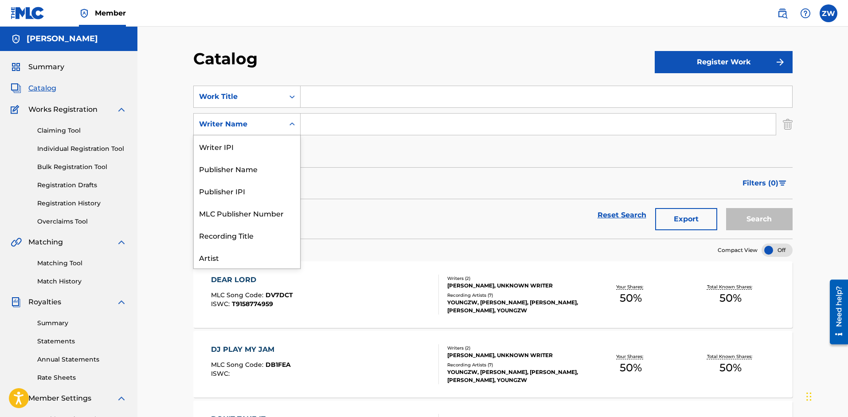
scroll to position [44, 0]
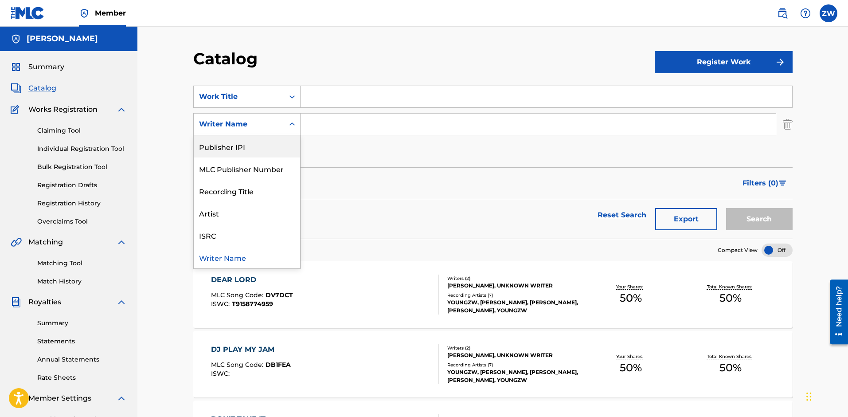
click at [358, 125] on input "Search Form" at bounding box center [538, 123] width 475 height 21
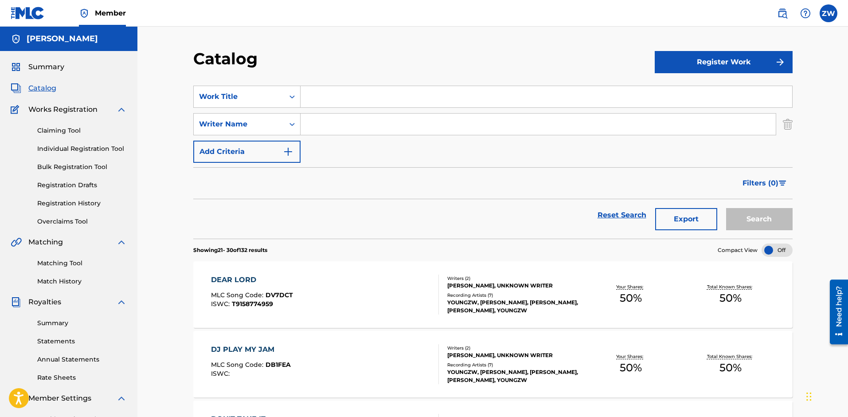
click at [349, 99] on input "Search Form" at bounding box center [547, 96] width 492 height 21
paste input "YOUNGZW TAKE AWAY THE TEARS"
type input "YOUNGZW TAKE AWAY THE TEARS"
click at [330, 129] on input "Search Form" at bounding box center [538, 123] width 475 height 21
type input "z"
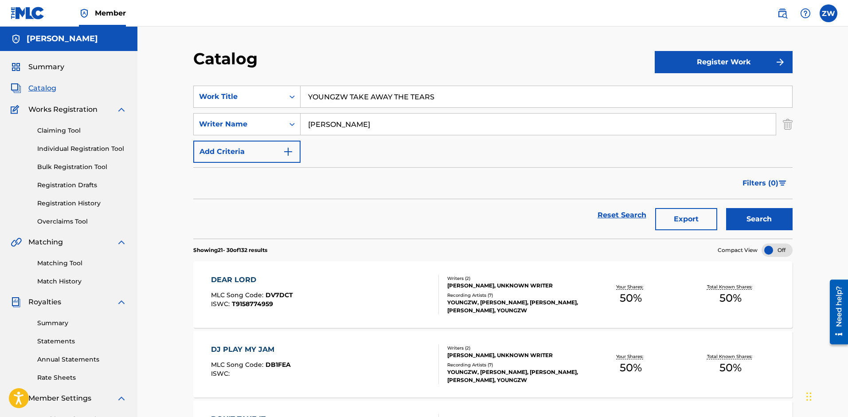
type input "[PERSON_NAME]"
click at [721, 68] on button "Register Work" at bounding box center [724, 62] width 138 height 22
click at [705, 92] on link "Individual" at bounding box center [724, 90] width 138 height 21
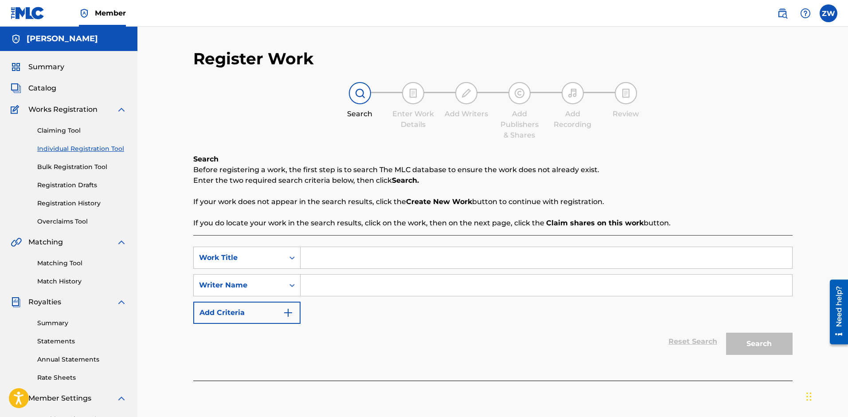
click at [390, 259] on input "Search Form" at bounding box center [547, 257] width 492 height 21
paste input "YOUNGZW TAKE AWAY THE TEARS"
type input "YOUNGZW TAKE AWAY THE TEARS"
click at [368, 290] on input "Search Form" at bounding box center [547, 284] width 492 height 21
click at [334, 285] on input "Search Form" at bounding box center [547, 284] width 492 height 21
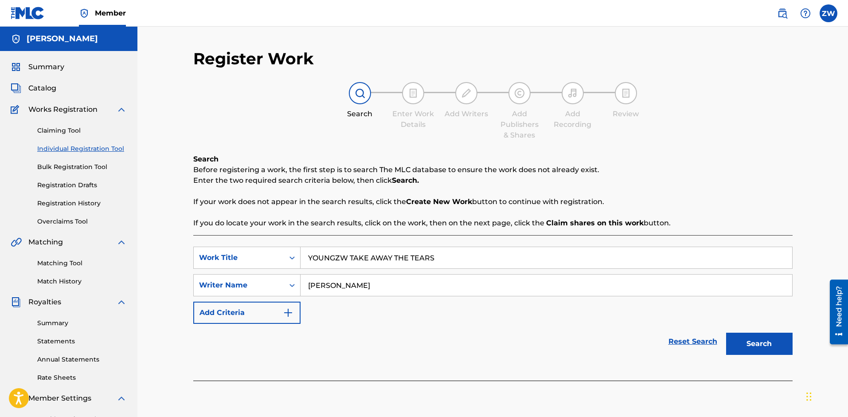
type input "[PERSON_NAME]"
click at [729, 336] on button "Search" at bounding box center [759, 343] width 66 height 22
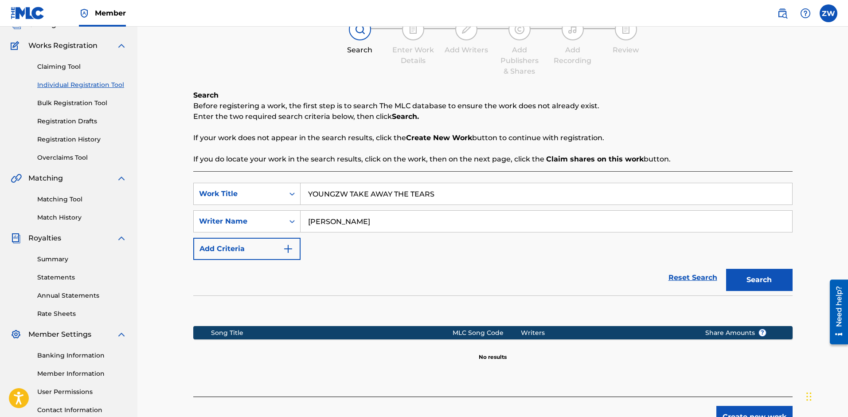
scroll to position [133, 0]
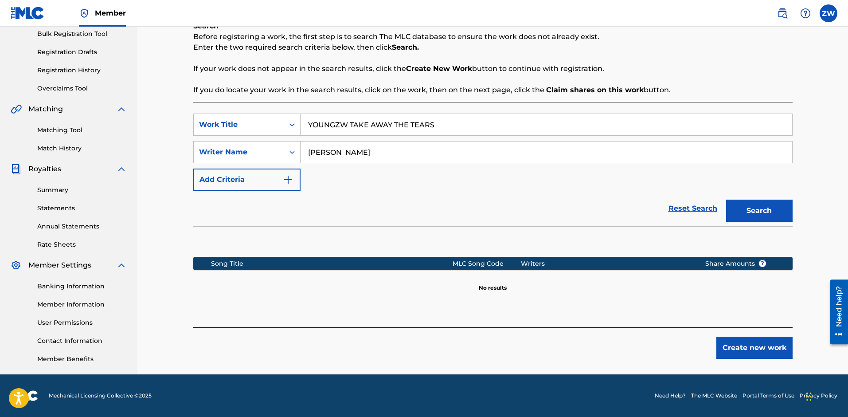
click at [737, 348] on button "Create new work" at bounding box center [754, 347] width 76 height 22
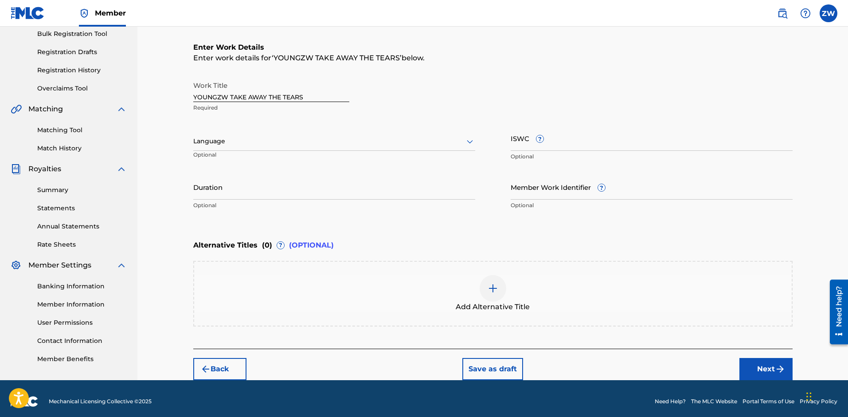
click at [755, 363] on button "Next" at bounding box center [765, 369] width 53 height 22
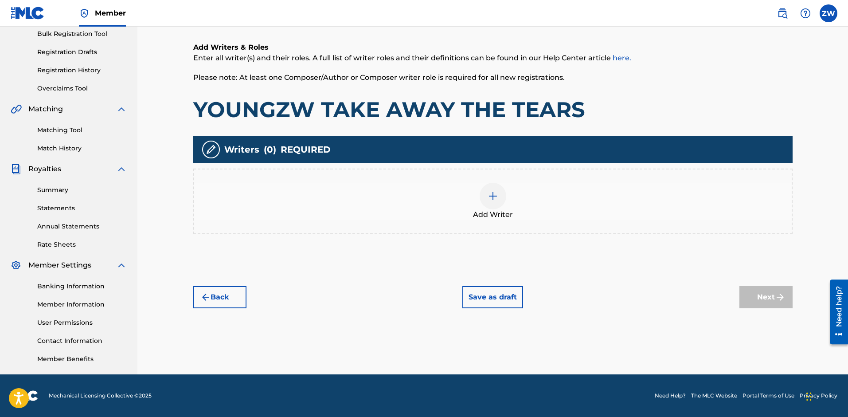
scroll to position [40, 0]
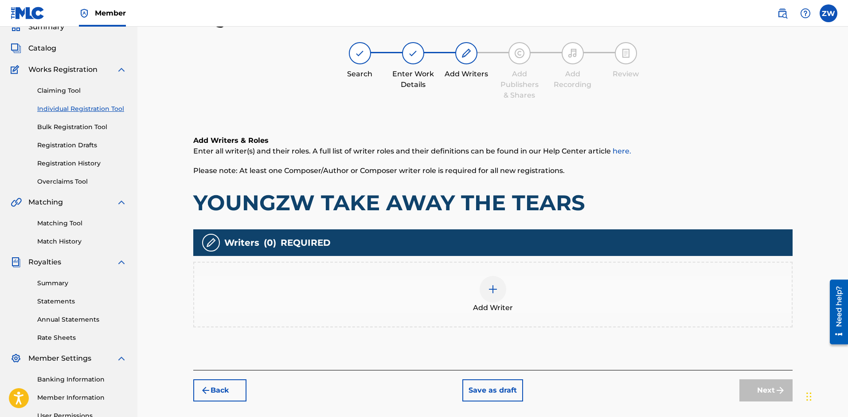
click at [492, 287] on img at bounding box center [493, 289] width 11 height 11
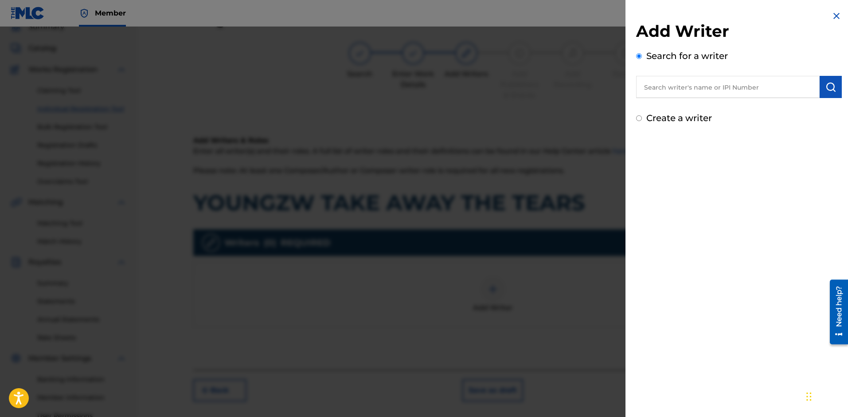
click at [679, 89] on input "text" at bounding box center [728, 87] width 184 height 22
type input "[PERSON_NAME]"
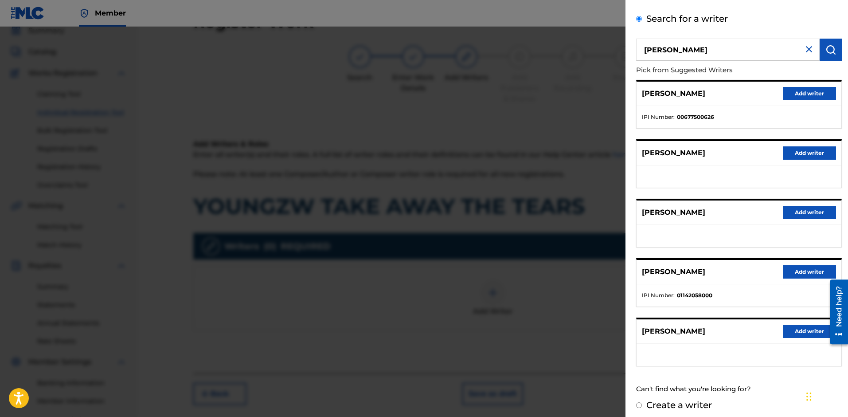
scroll to position [43, 0]
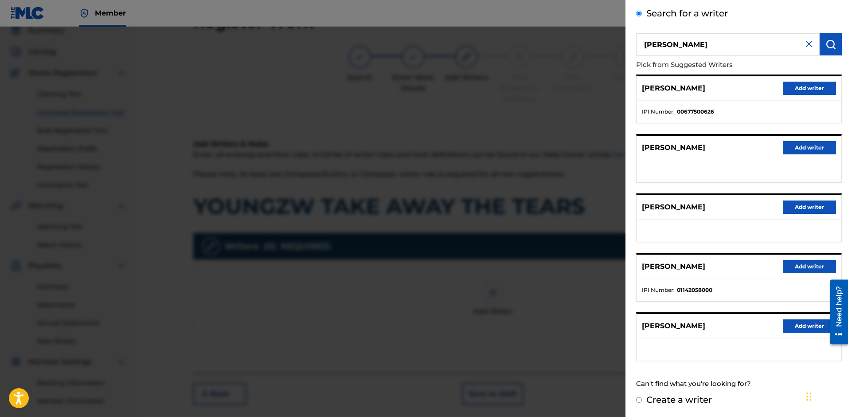
click at [793, 85] on button "Add writer" at bounding box center [809, 88] width 53 height 13
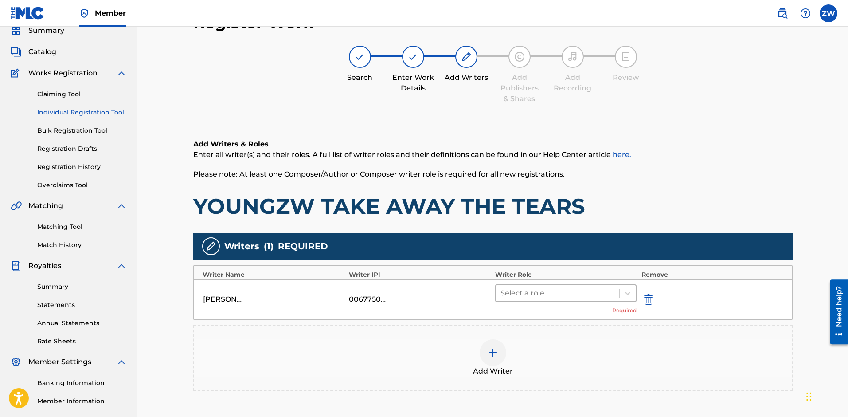
click at [601, 301] on div "Select a role" at bounding box center [566, 293] width 142 height 18
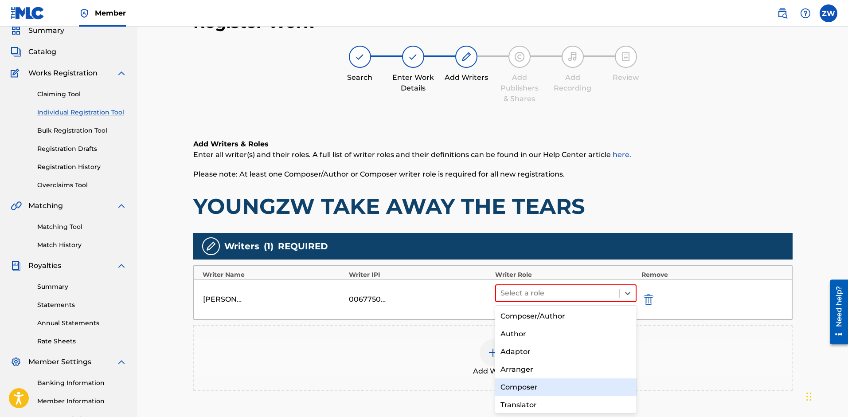
click at [567, 383] on div "Composer" at bounding box center [566, 387] width 142 height 18
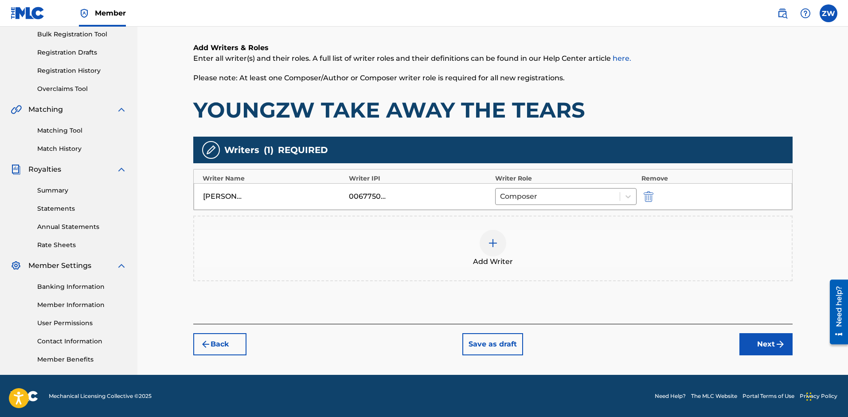
scroll to position [133, 0]
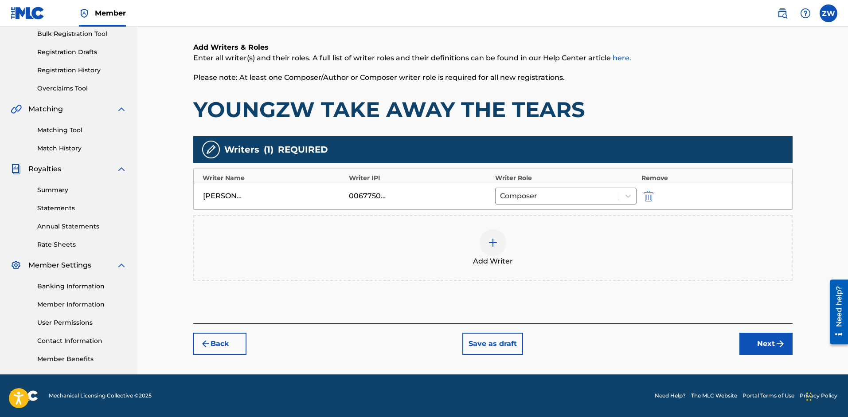
click at [742, 340] on button "Next" at bounding box center [765, 343] width 53 height 22
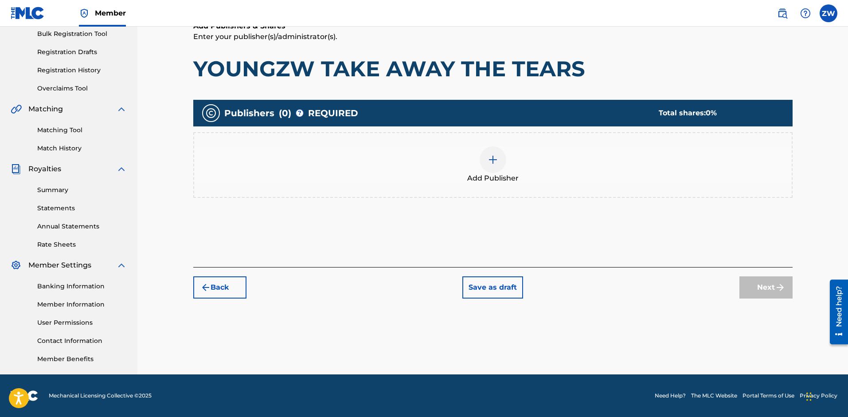
scroll to position [40, 0]
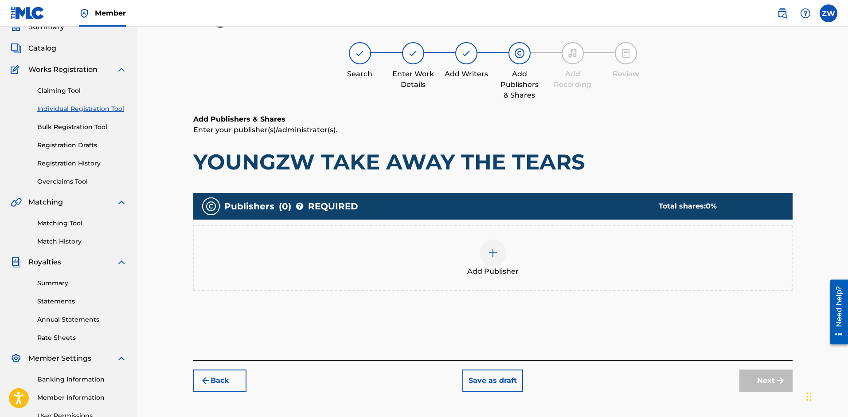
click at [507, 255] on div "Add Publisher" at bounding box center [492, 257] width 597 height 37
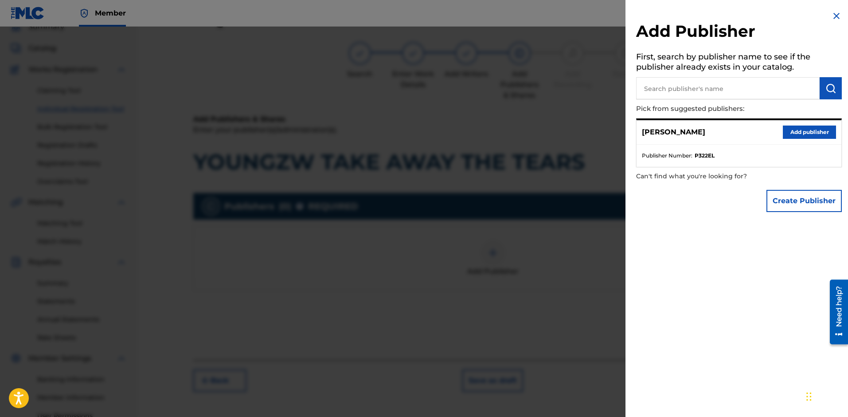
click at [795, 134] on button "Add publisher" at bounding box center [809, 131] width 53 height 13
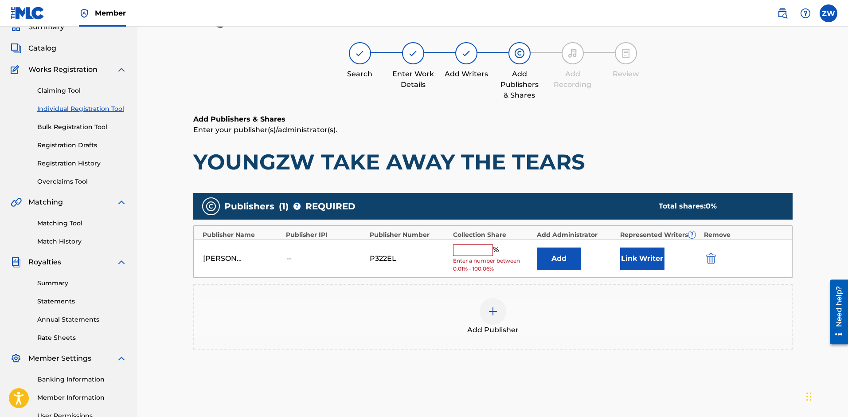
click at [482, 244] on input "text" at bounding box center [473, 250] width 40 height 12
type input "100"
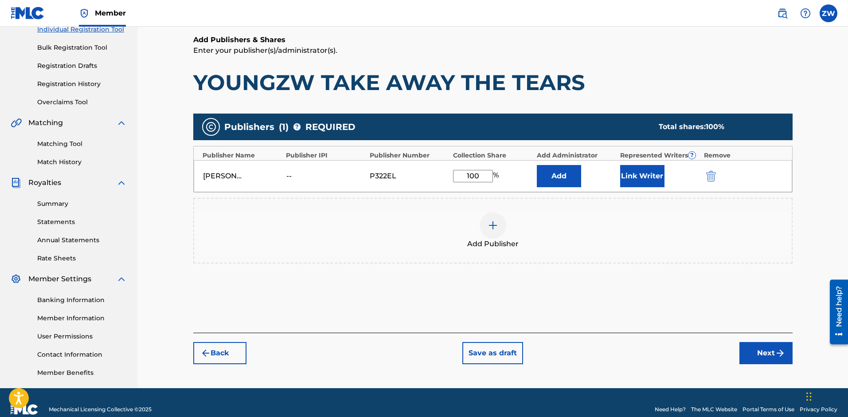
click at [746, 347] on button "Next" at bounding box center [765, 353] width 53 height 22
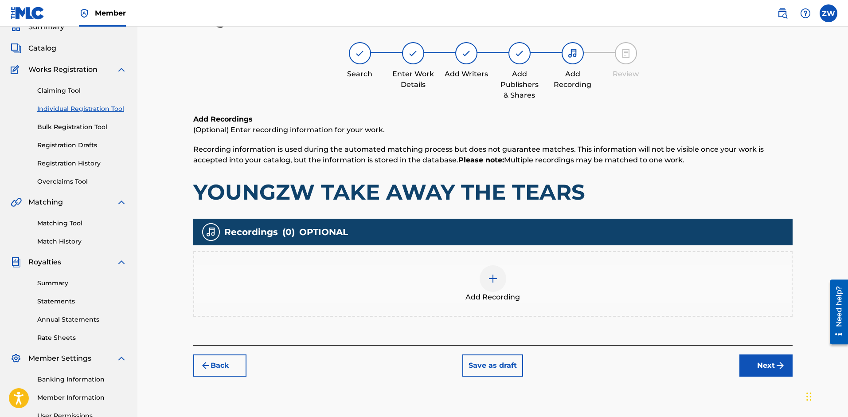
click at [783, 369] on img "submit" at bounding box center [780, 365] width 11 height 11
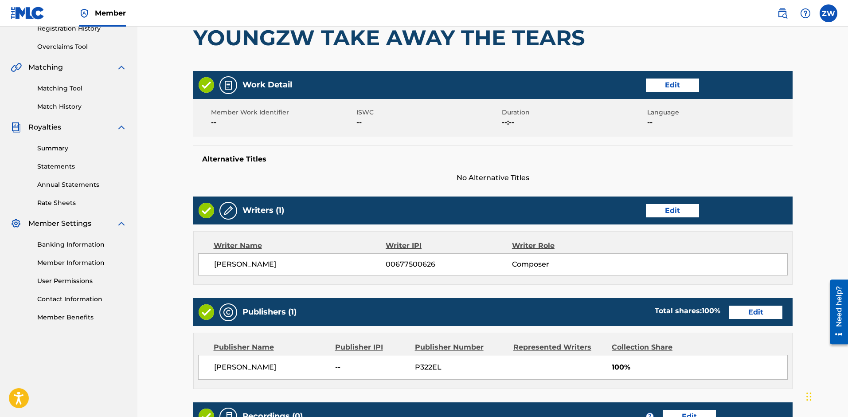
scroll to position [304, 0]
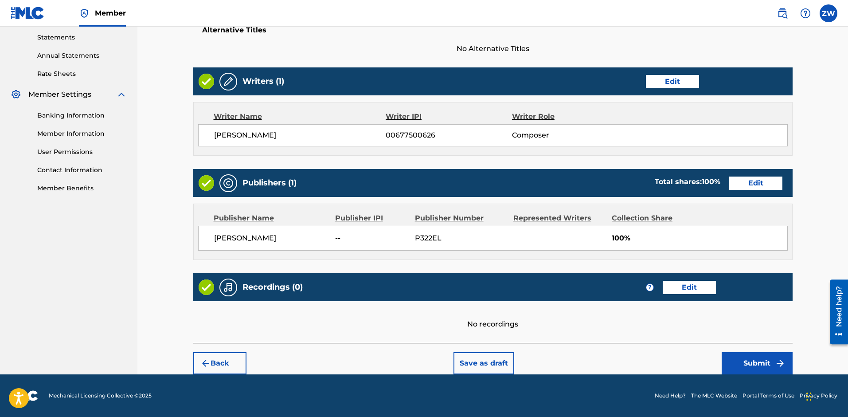
click at [768, 359] on button "Submit" at bounding box center [757, 363] width 71 height 22
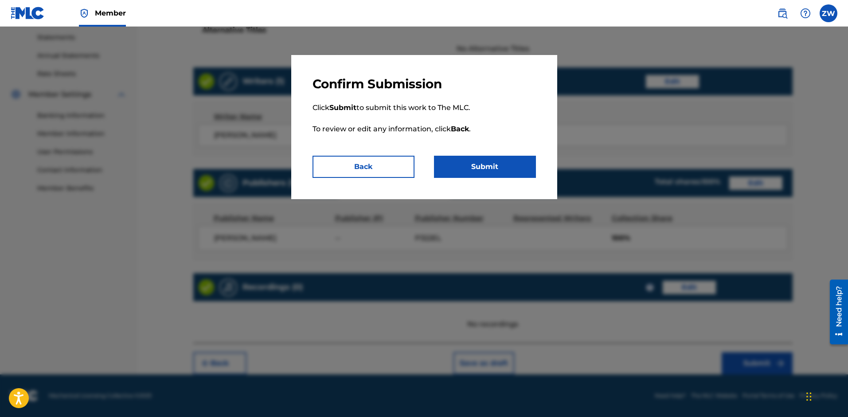
click at [504, 172] on button "Submit" at bounding box center [485, 167] width 102 height 22
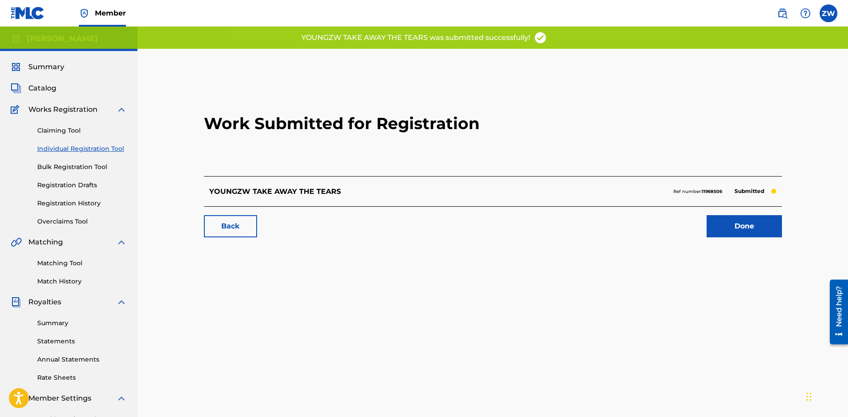
click at [714, 230] on link "Done" at bounding box center [744, 226] width 75 height 22
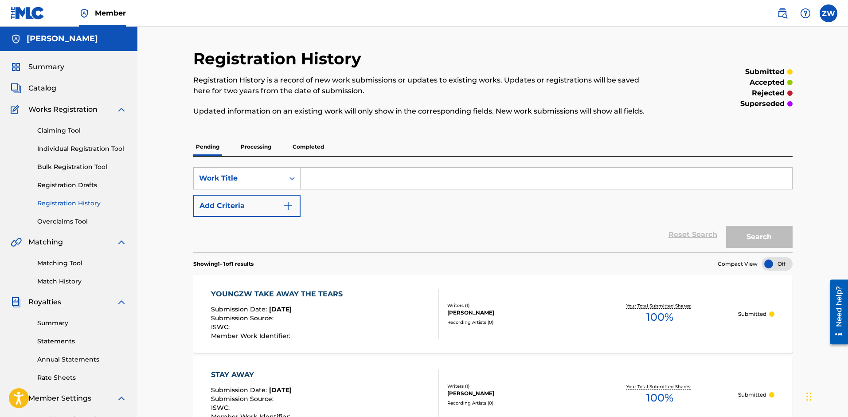
click at [38, 85] on span "Catalog" at bounding box center [42, 88] width 28 height 11
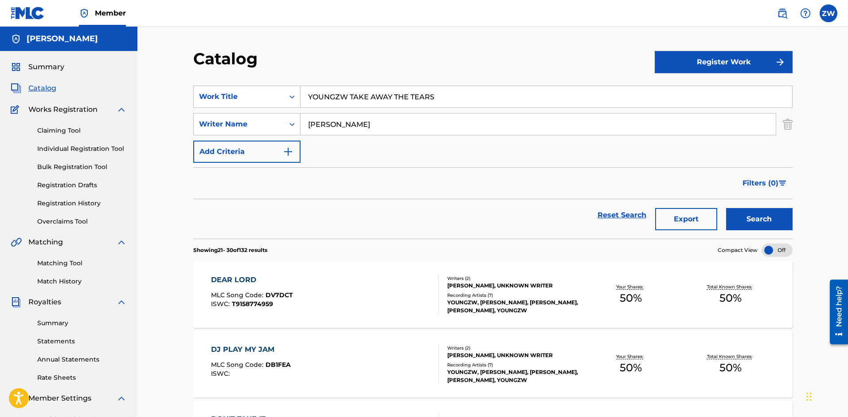
click at [66, 132] on link "Claiming Tool" at bounding box center [82, 130] width 90 height 9
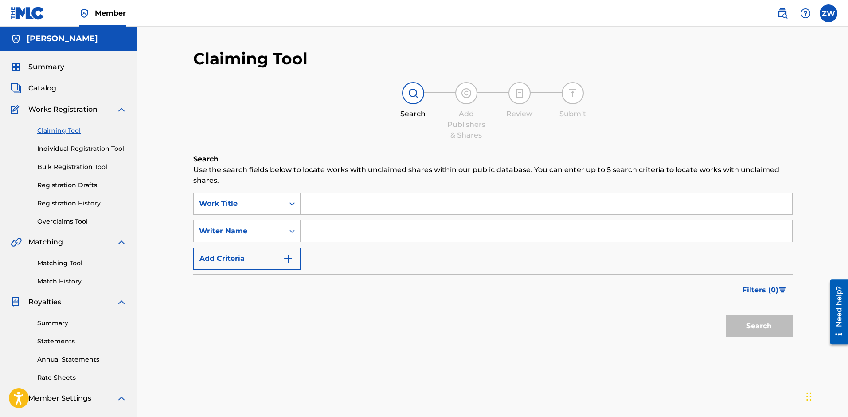
click at [337, 196] on input "Search Form" at bounding box center [547, 203] width 492 height 21
type input "[PERSON_NAME]"
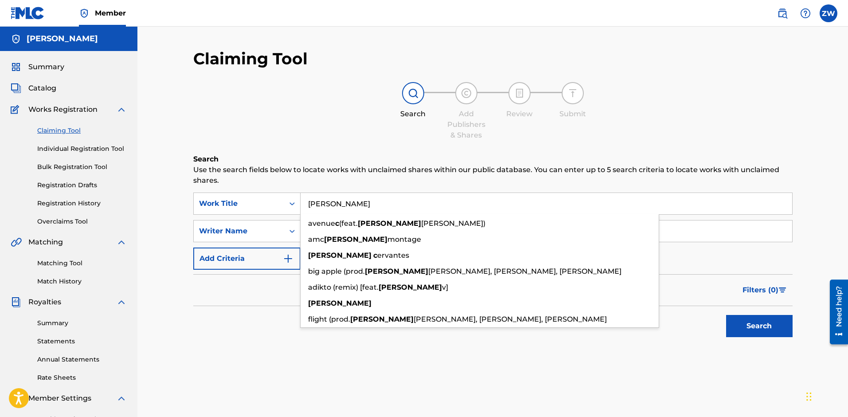
click at [305, 205] on input "[PERSON_NAME]" at bounding box center [547, 203] width 492 height 21
drag, startPoint x: 312, startPoint y: 204, endPoint x: 308, endPoint y: 210, distance: 7.3
click at [308, 210] on input "[PERSON_NAME]" at bounding box center [547, 203] width 492 height 21
click at [312, 207] on input "[PERSON_NAME]" at bounding box center [547, 203] width 492 height 21
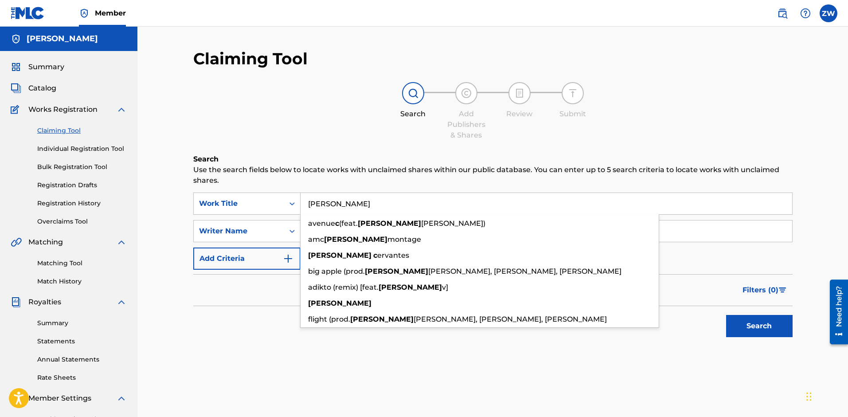
click at [310, 205] on input "[PERSON_NAME]" at bounding box center [547, 203] width 492 height 21
drag, startPoint x: 309, startPoint y: 205, endPoint x: 281, endPoint y: 205, distance: 27.5
click at [376, 204] on input "[PERSON_NAME]" at bounding box center [547, 203] width 492 height 21
click at [309, 202] on input "[PERSON_NAME]" at bounding box center [547, 203] width 492 height 21
drag, startPoint x: 309, startPoint y: 202, endPoint x: 418, endPoint y: 208, distance: 109.6
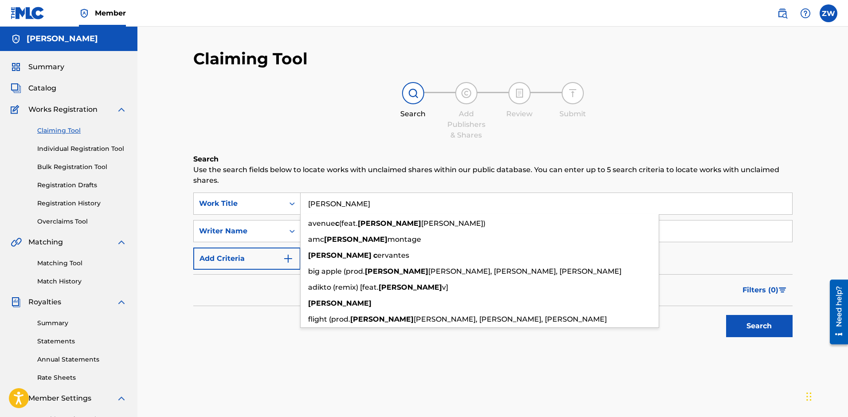
click at [418, 208] on input "[PERSON_NAME]" at bounding box center [547, 203] width 492 height 21
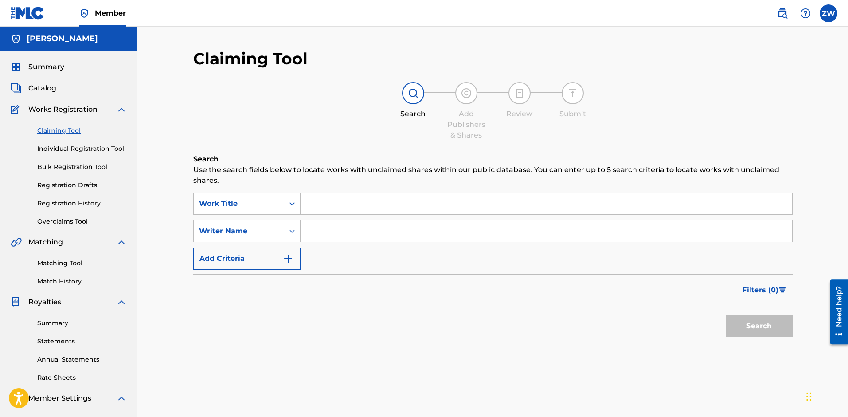
click at [344, 232] on input "Search Form" at bounding box center [547, 230] width 492 height 21
type input "[PERSON_NAME]"
click at [324, 200] on input "Search Form" at bounding box center [547, 203] width 492 height 21
click at [327, 202] on input "Search Form" at bounding box center [547, 203] width 492 height 21
paste input "GRANDMA BIRTHDAY"
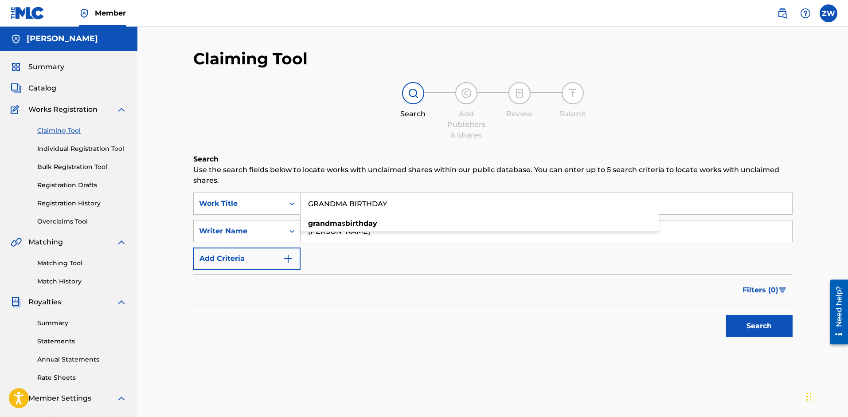
type input "GRANDMA BIRTHDAY"
click at [731, 324] on button "Search" at bounding box center [759, 326] width 66 height 22
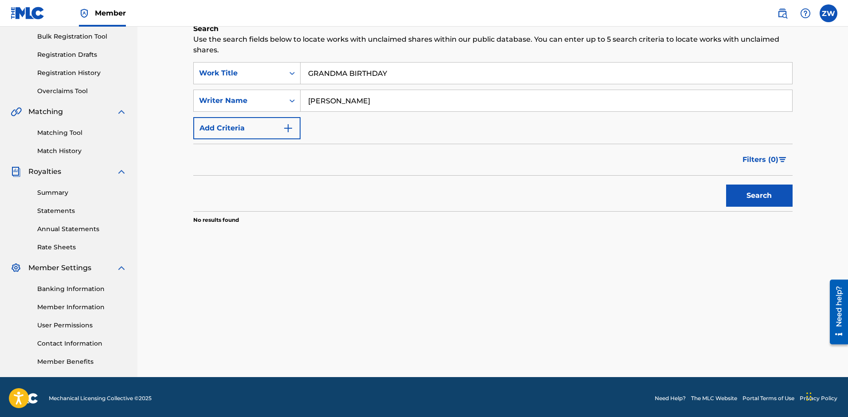
scroll to position [129, 0]
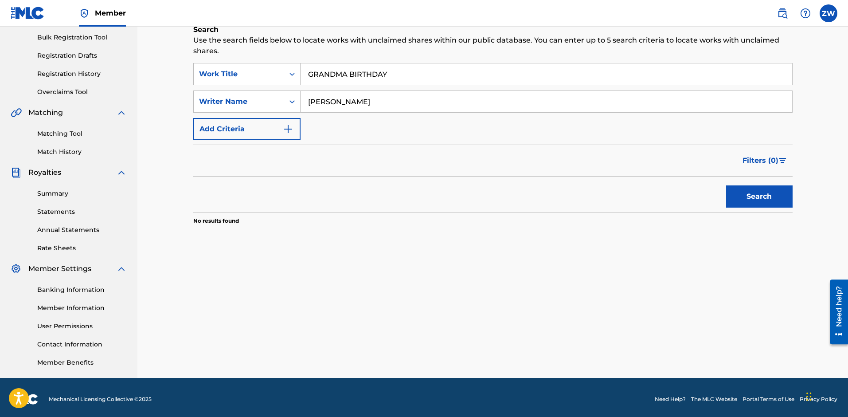
click at [739, 208] on div "Search" at bounding box center [757, 193] width 71 height 35
click at [741, 207] on button "Search" at bounding box center [759, 196] width 66 height 22
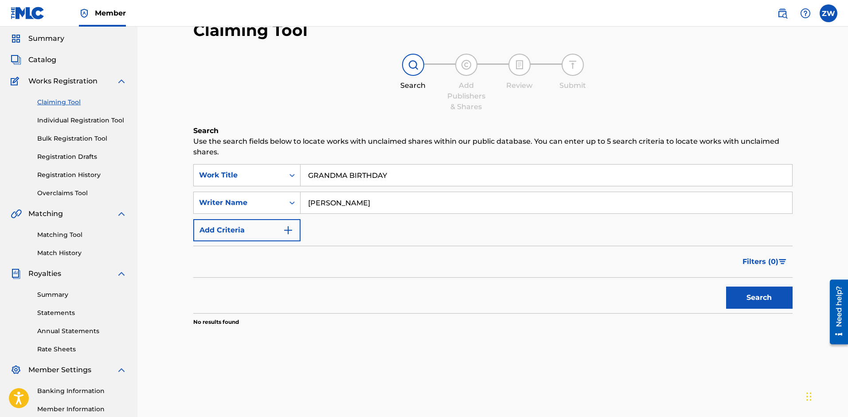
scroll to position [0, 0]
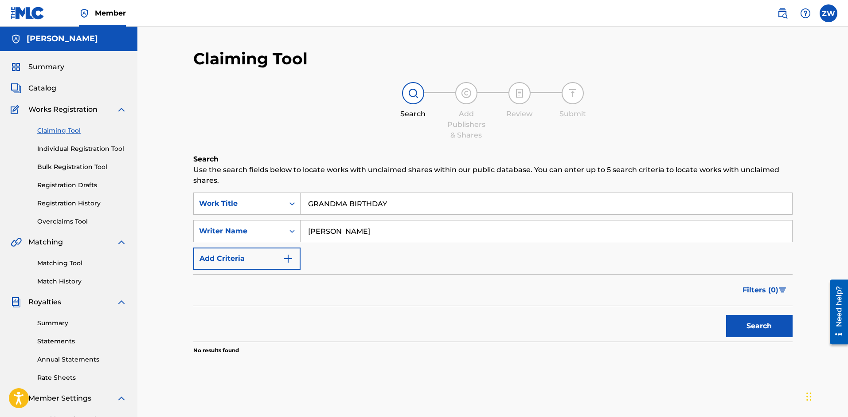
click at [49, 88] on span "Catalog" at bounding box center [42, 88] width 28 height 11
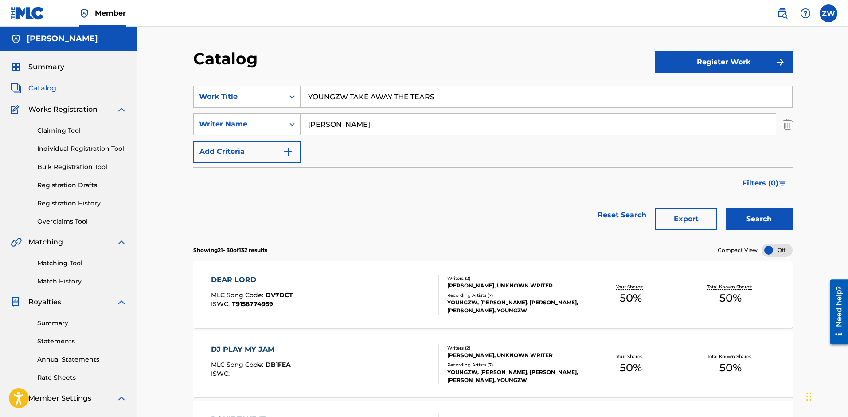
click at [444, 98] on input "YOUNGZW TAKE AWAY THE TEARS" at bounding box center [547, 96] width 492 height 21
type input "Y"
paste input "GRANDMA BIRTHDAY"
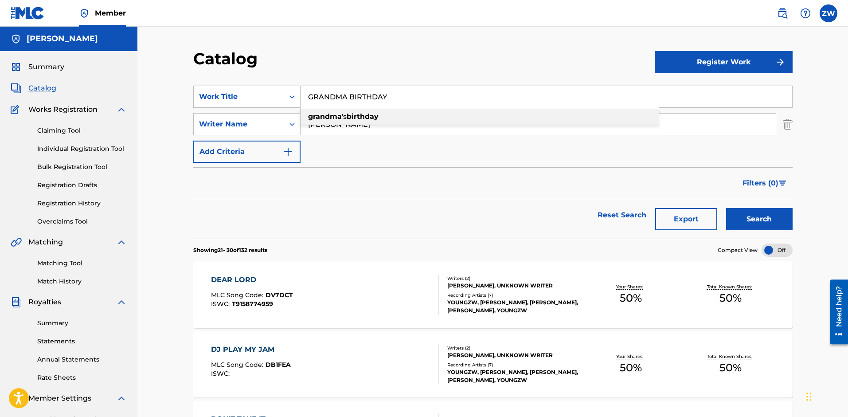
click at [400, 117] on div "grandma 's birthday" at bounding box center [480, 117] width 358 height 16
type input "grandma's birthday"
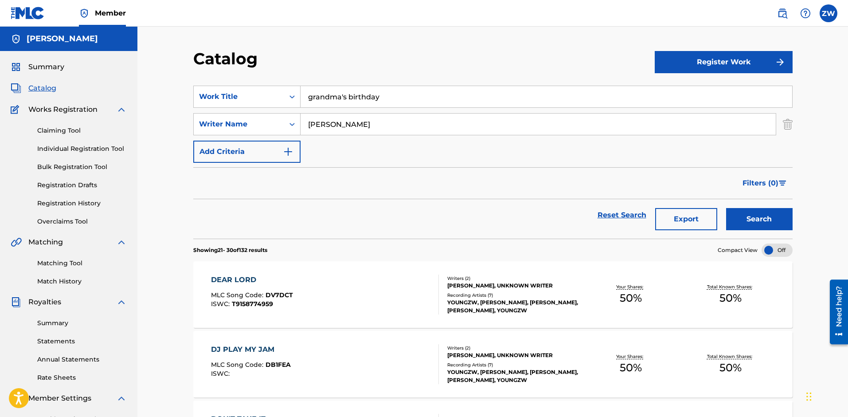
click at [719, 62] on button "Register Work" at bounding box center [724, 62] width 138 height 22
click at [715, 91] on link "Individual" at bounding box center [724, 90] width 138 height 21
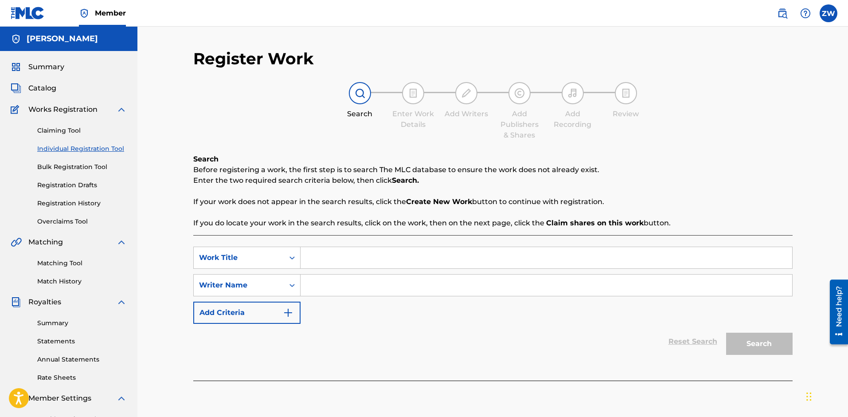
click at [307, 259] on input "Search Form" at bounding box center [547, 257] width 492 height 21
paste input "GRANDMA BIRTHDAY"
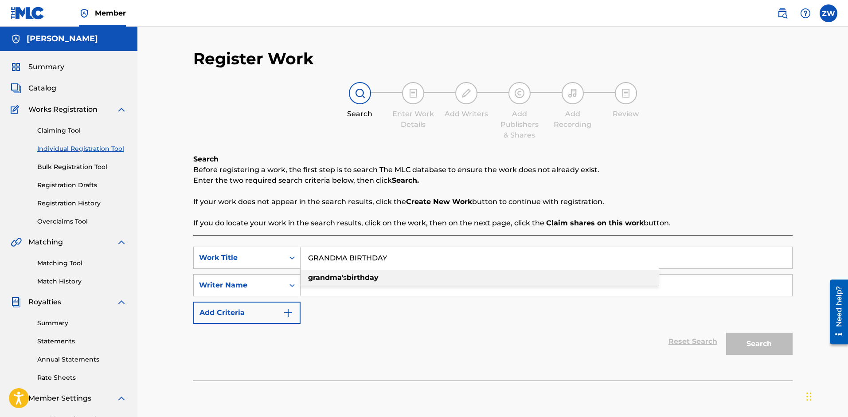
click at [318, 281] on div "grandma 's birthday" at bounding box center [480, 277] width 358 height 16
type input "grandma's birthday"
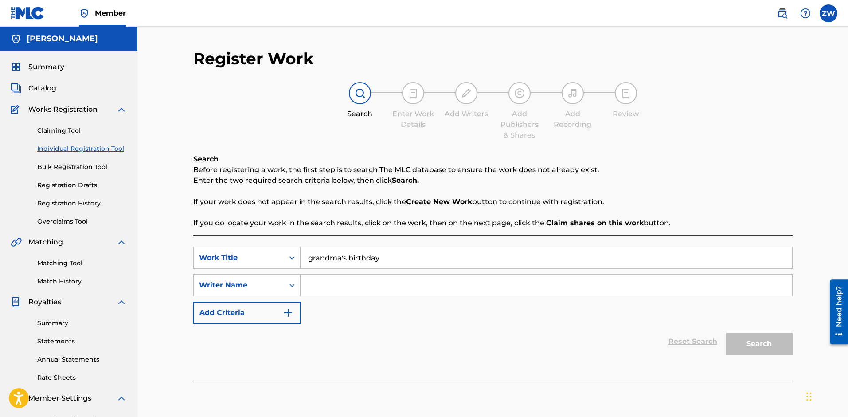
click at [318, 281] on input "Search Form" at bounding box center [547, 284] width 492 height 21
click at [395, 260] on input "grandma's birthday" at bounding box center [547, 257] width 492 height 21
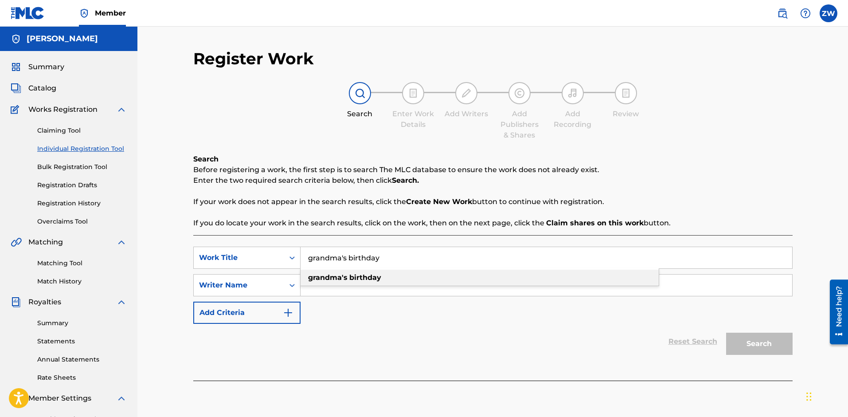
click at [361, 281] on strong "birthday" at bounding box center [365, 277] width 32 height 8
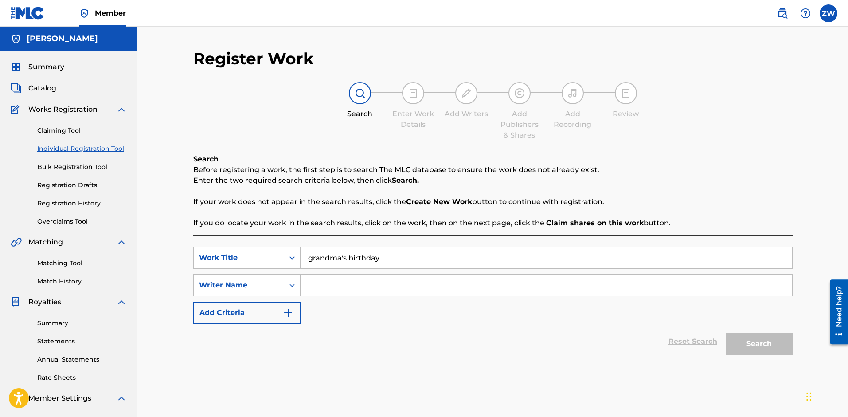
click at [326, 284] on input "Search Form" at bounding box center [547, 284] width 492 height 21
click at [363, 283] on input "[PERSON_NAME]" at bounding box center [547, 284] width 492 height 21
drag, startPoint x: 323, startPoint y: 288, endPoint x: 318, endPoint y: 288, distance: 4.9
click at [323, 288] on input "[PERSON_NAME]" at bounding box center [547, 284] width 492 height 21
click at [312, 287] on input "[PERSON_NAME]" at bounding box center [547, 284] width 492 height 21
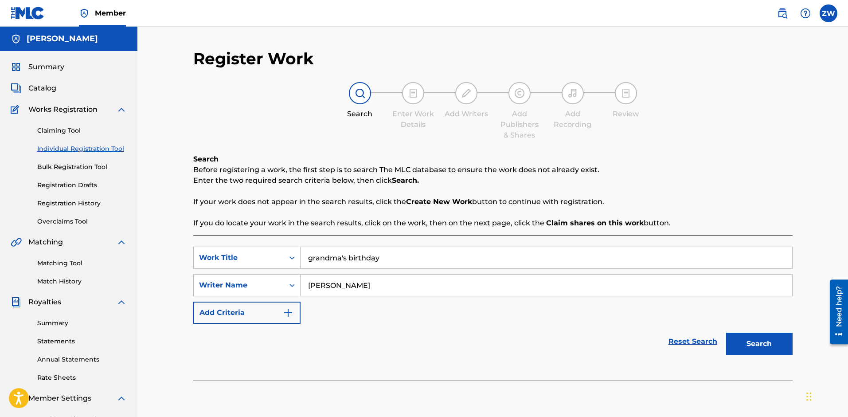
click at [408, 283] on input "[PERSON_NAME]" at bounding box center [547, 284] width 492 height 21
click at [460, 291] on input "[PERSON_NAME]" at bounding box center [547, 284] width 492 height 21
click at [359, 287] on input "[PERSON_NAME]" at bounding box center [547, 284] width 492 height 21
type input "[PERSON_NAME]"
click at [735, 339] on button "Search" at bounding box center [759, 343] width 66 height 22
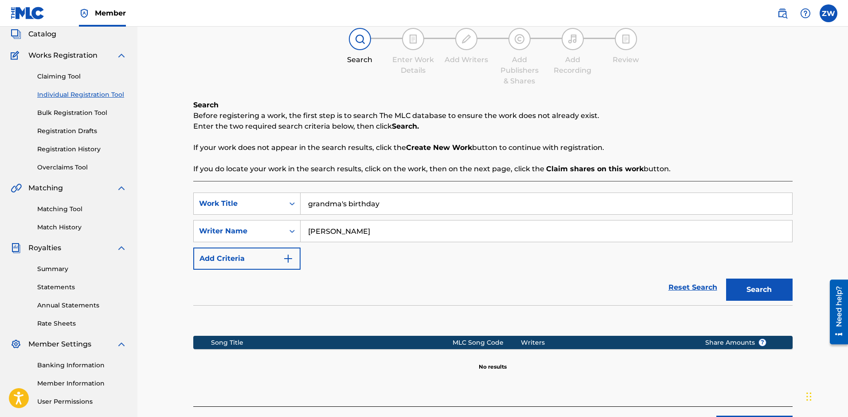
scroll to position [133, 0]
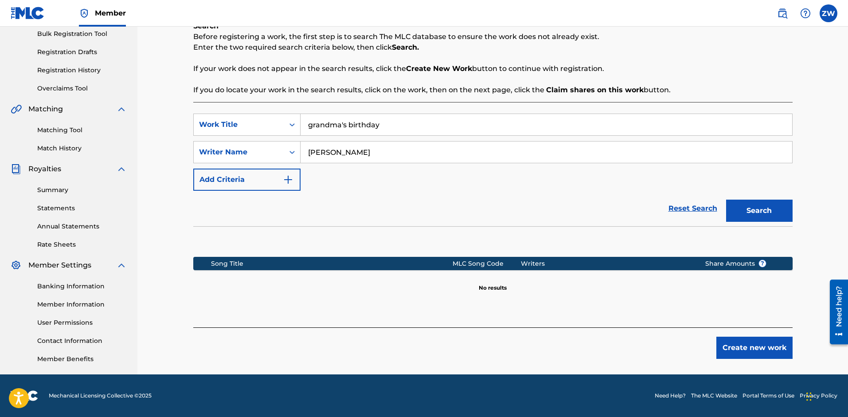
click at [730, 344] on button "Create new work" at bounding box center [754, 347] width 76 height 22
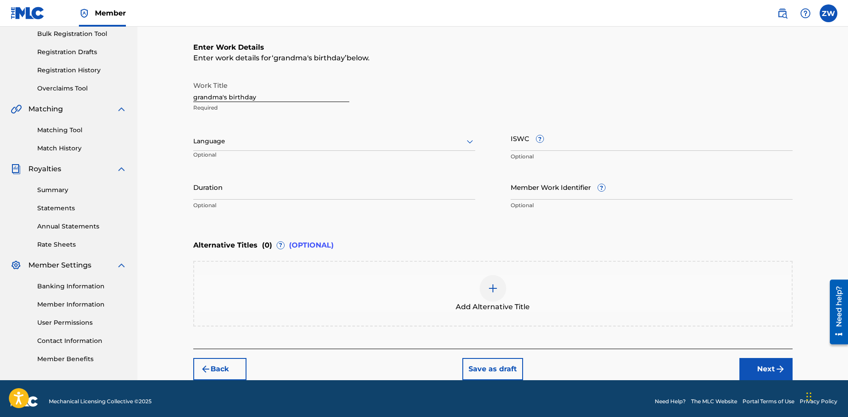
click at [751, 361] on button "Next" at bounding box center [765, 369] width 53 height 22
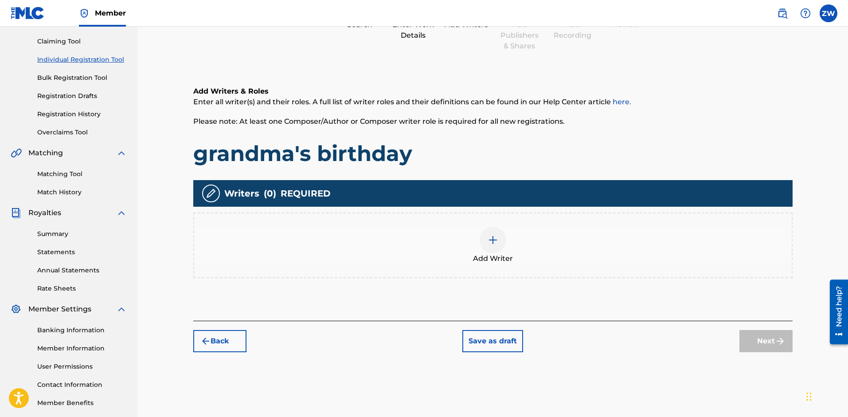
scroll to position [40, 0]
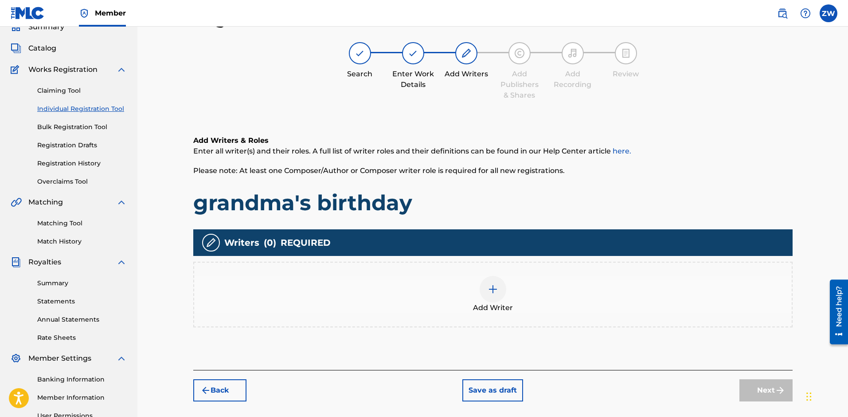
click at [482, 290] on div at bounding box center [493, 289] width 27 height 27
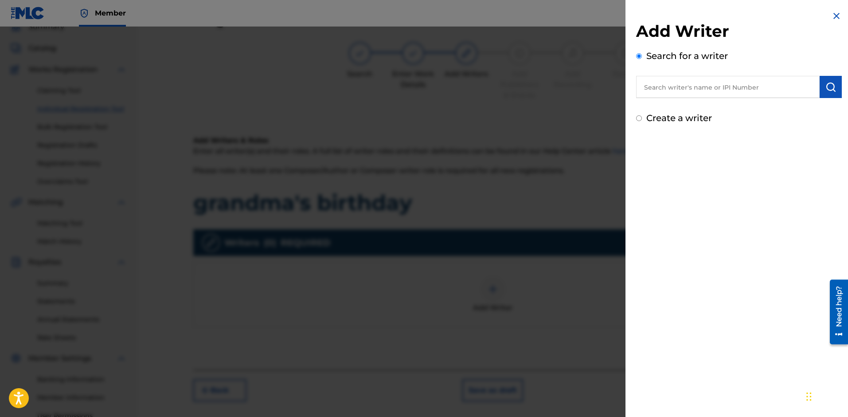
click at [671, 87] on input "text" at bounding box center [728, 87] width 184 height 22
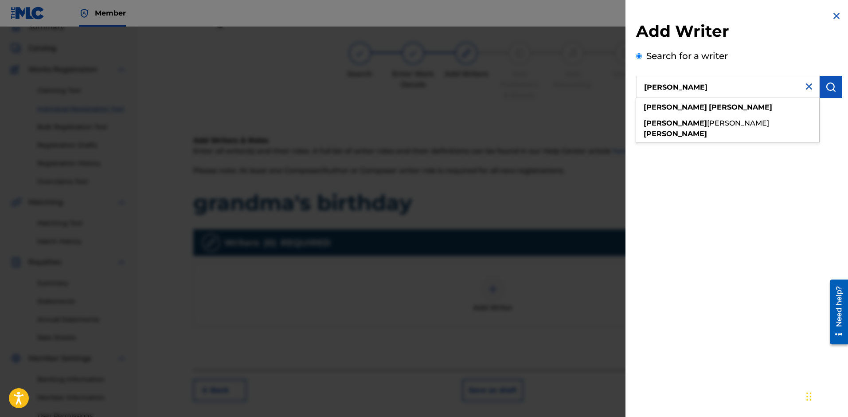
click at [677, 90] on input "[PERSON_NAME]" at bounding box center [728, 87] width 184 height 22
click at [755, 85] on input "[PERSON_NAME]" at bounding box center [728, 87] width 184 height 22
click at [752, 165] on div "Add Writer Search for a writer [PERSON_NAME] Create a writer" at bounding box center [738, 208] width 227 height 417
click at [832, 85] on img "submit" at bounding box center [830, 87] width 11 height 11
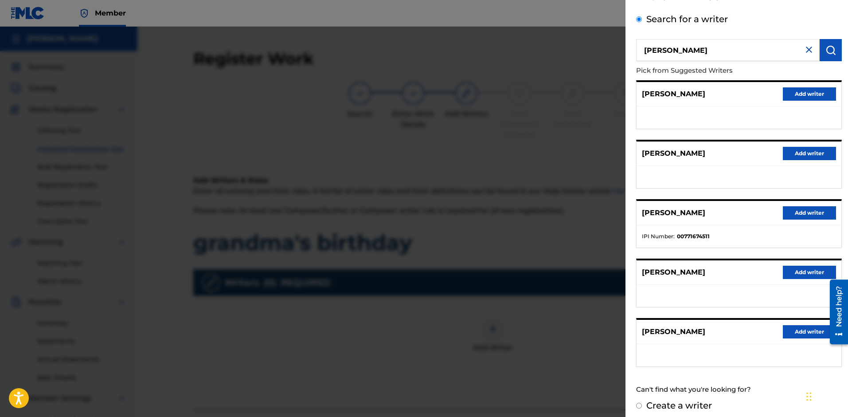
scroll to position [34, 0]
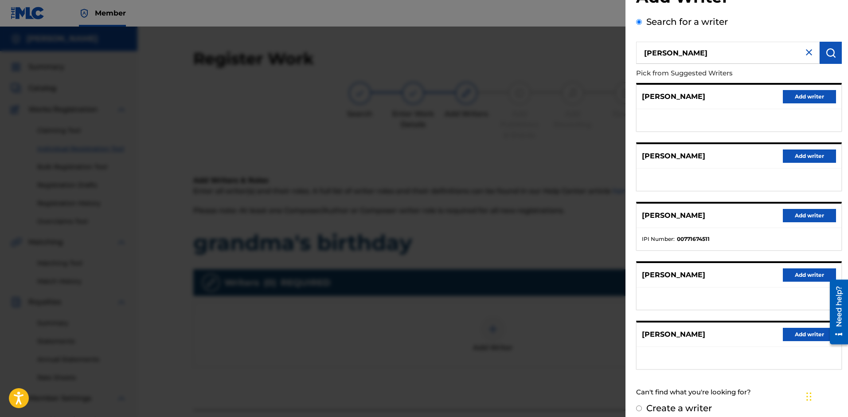
click at [667, 54] on input "[PERSON_NAME]" at bounding box center [728, 53] width 184 height 22
type input "[PERSON_NAME]"
click at [821, 51] on button "submit" at bounding box center [831, 53] width 22 height 22
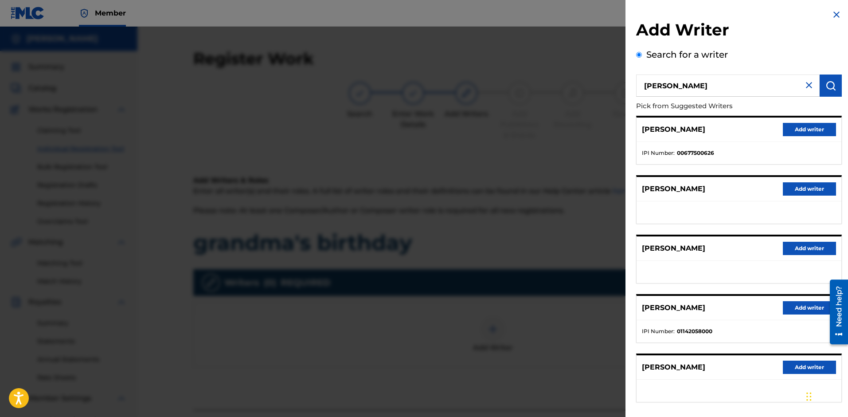
scroll to position [0, 0]
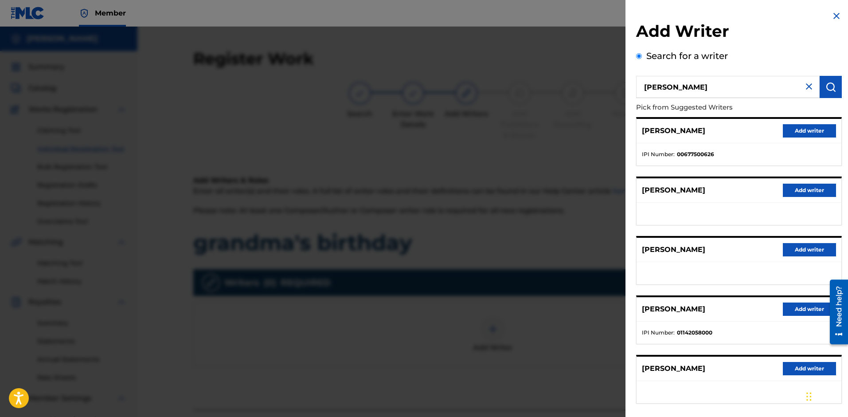
click at [783, 128] on button "Add writer" at bounding box center [809, 130] width 53 height 13
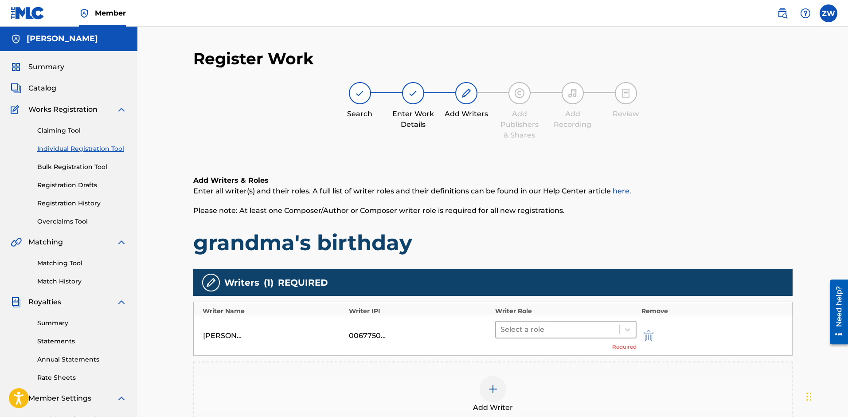
click at [551, 336] on div "Select a role" at bounding box center [558, 329] width 124 height 16
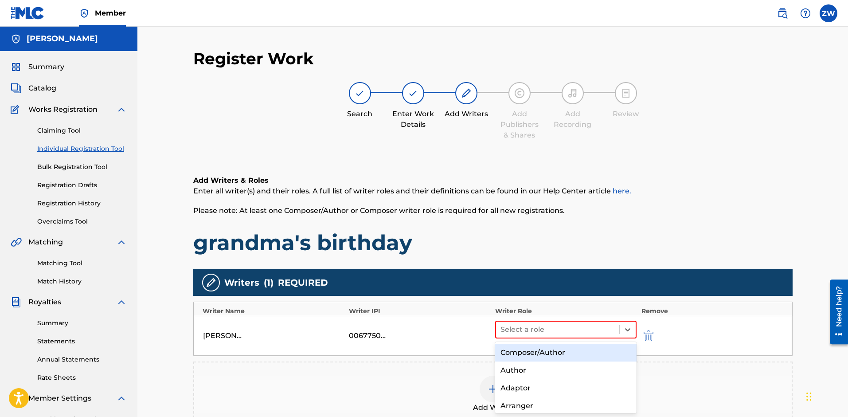
click at [546, 358] on div "Composer/Author" at bounding box center [566, 353] width 142 height 18
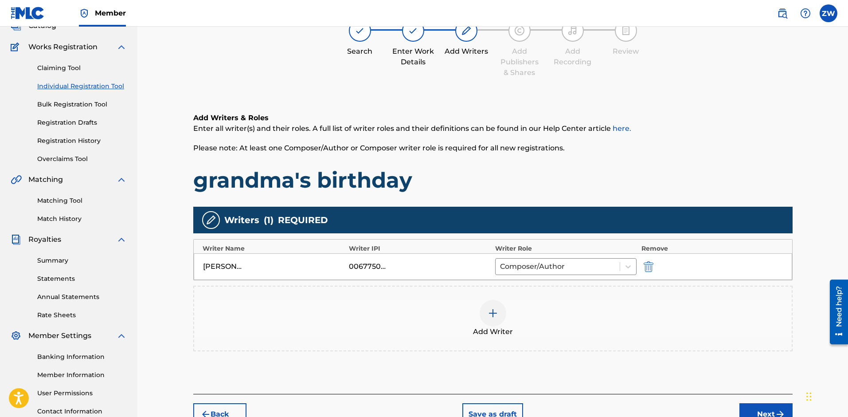
scroll to position [133, 0]
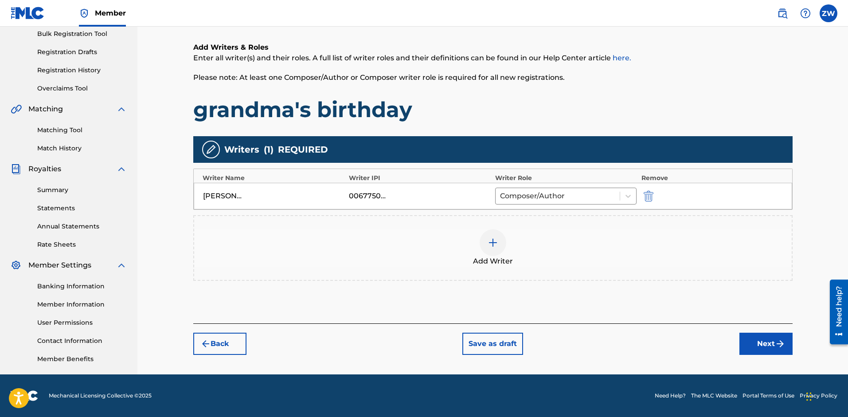
click at [757, 342] on button "Next" at bounding box center [765, 343] width 53 height 22
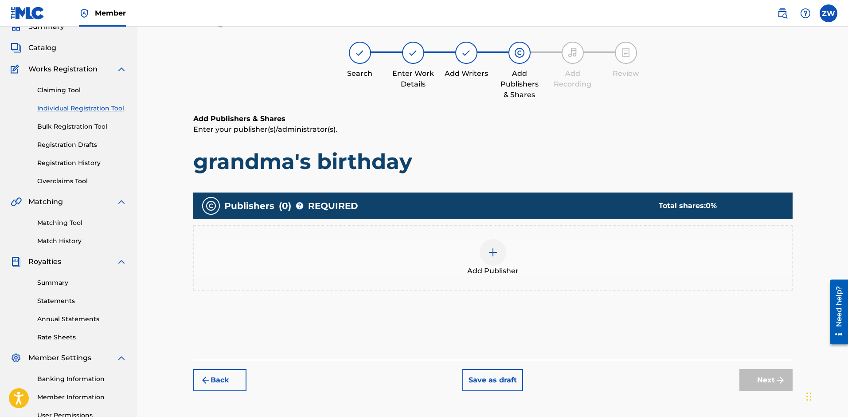
scroll to position [40, 0]
click at [507, 253] on div "Add Publisher" at bounding box center [492, 257] width 597 height 37
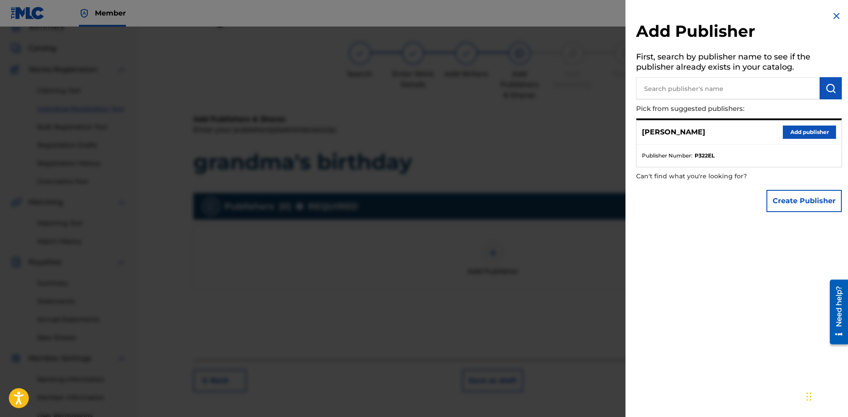
click at [791, 132] on button "Add publisher" at bounding box center [809, 131] width 53 height 13
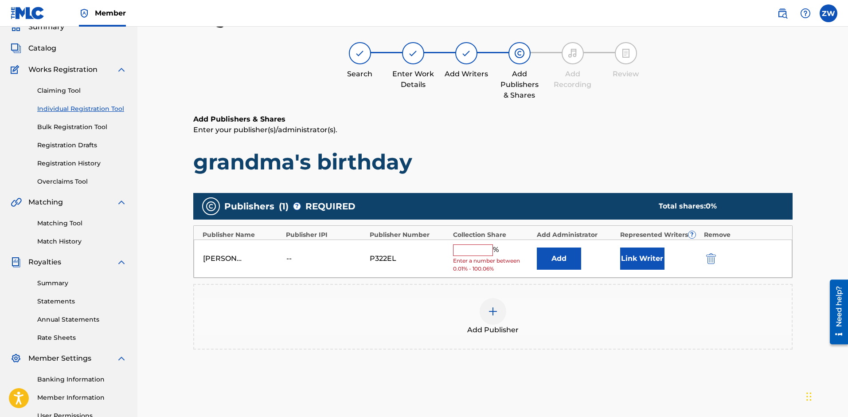
click at [463, 249] on input "text" at bounding box center [473, 250] width 40 height 12
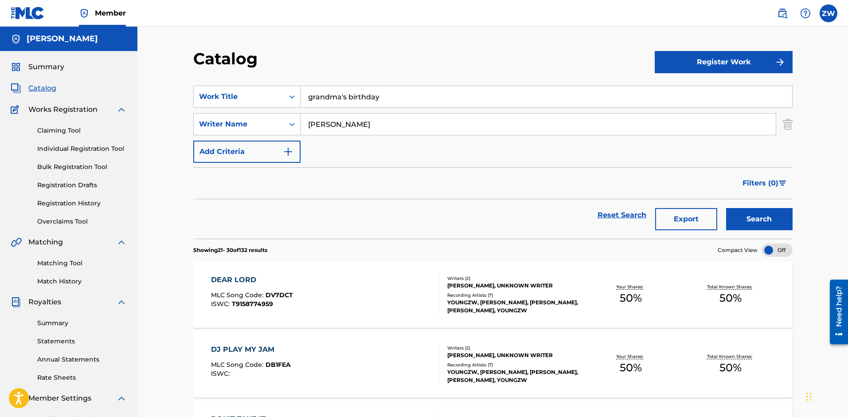
click at [691, 65] on button "Register Work" at bounding box center [724, 62] width 138 height 22
click at [687, 88] on link "Individual" at bounding box center [724, 90] width 138 height 21
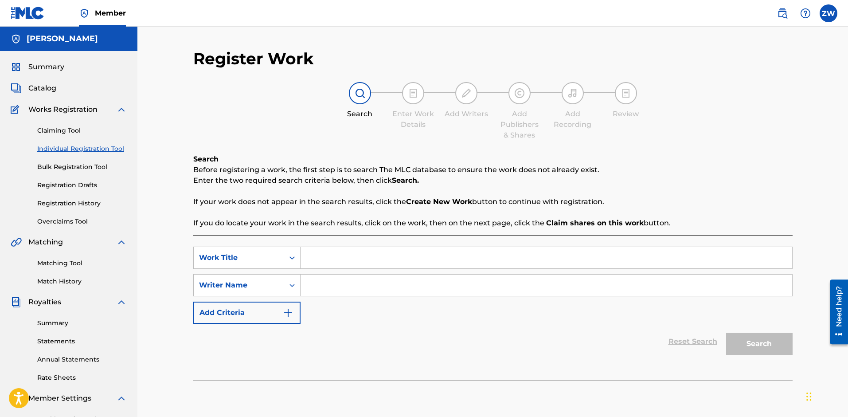
click at [344, 248] on input "Search Form" at bounding box center [547, 257] width 492 height 21
paste input "GRANDMA BIRTHDAY"
type input "GRANDMA BIRTHDAY"
click at [321, 286] on input "Search Form" at bounding box center [547, 284] width 492 height 21
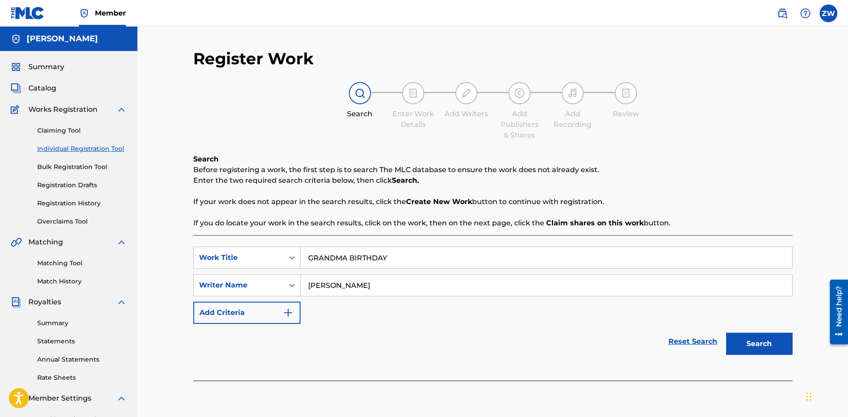
type input "[PERSON_NAME]"
click at [768, 350] on button "Search" at bounding box center [759, 343] width 66 height 22
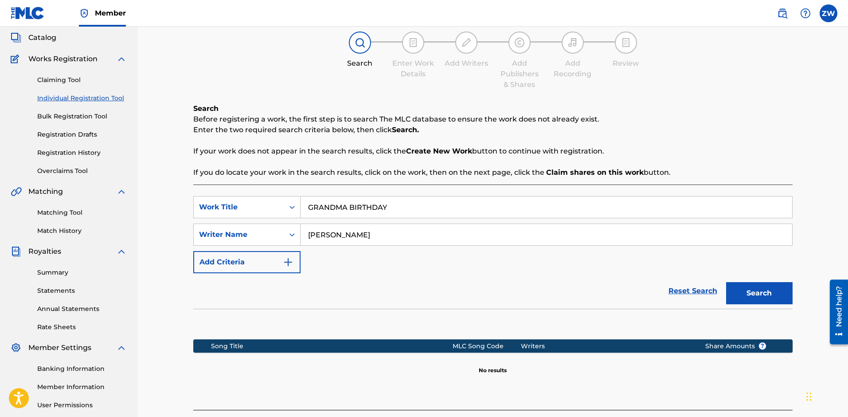
scroll to position [133, 0]
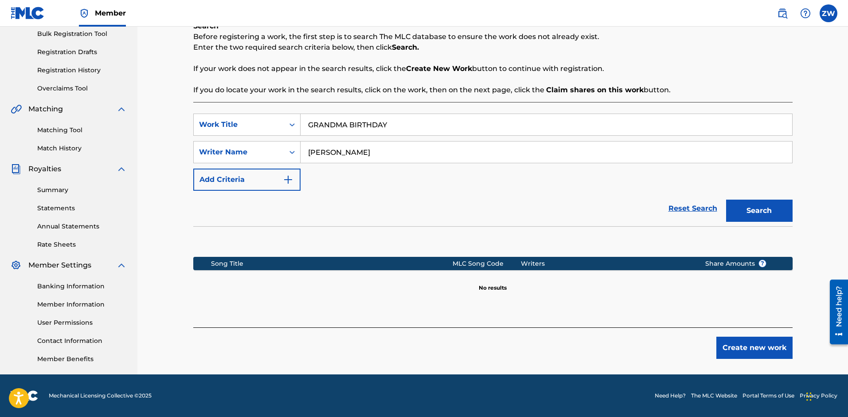
click at [738, 349] on button "Create new work" at bounding box center [754, 347] width 76 height 22
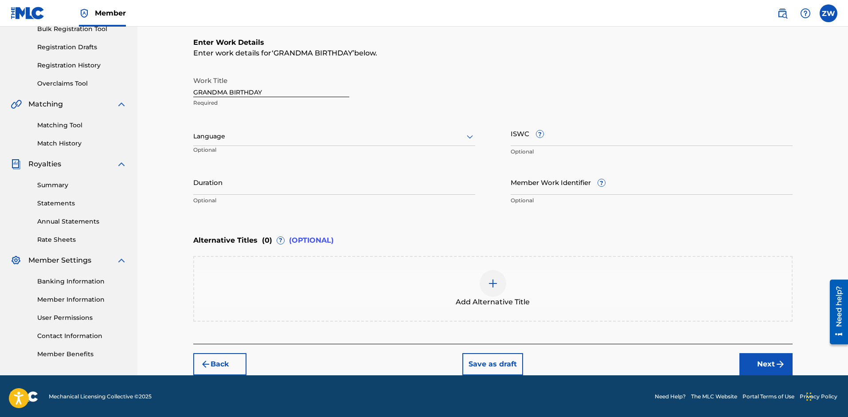
scroll to position [139, 0]
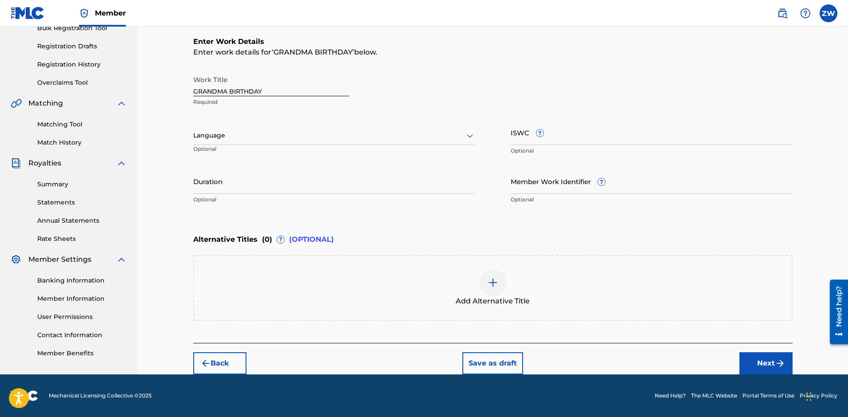
click at [756, 358] on button "Next" at bounding box center [765, 363] width 53 height 22
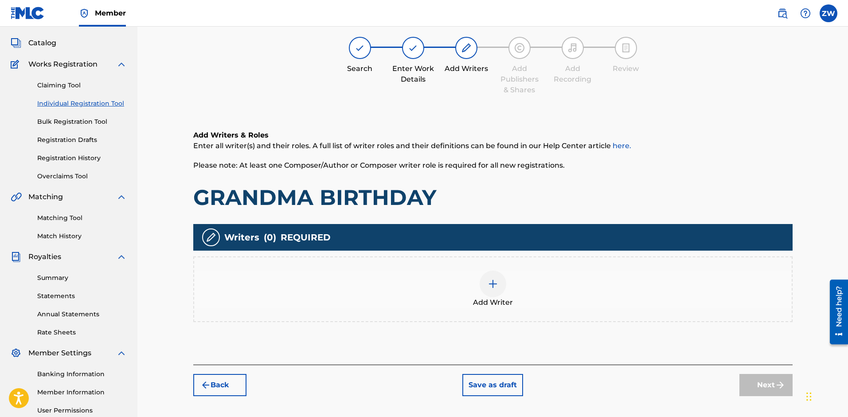
scroll to position [40, 0]
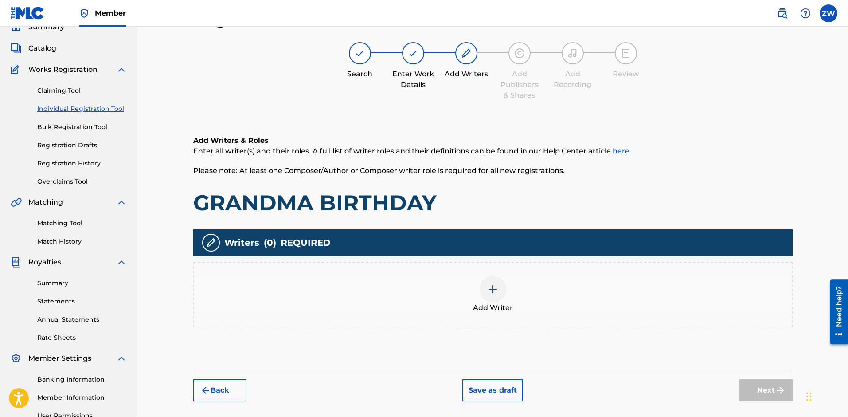
click at [497, 291] on img at bounding box center [493, 289] width 11 height 11
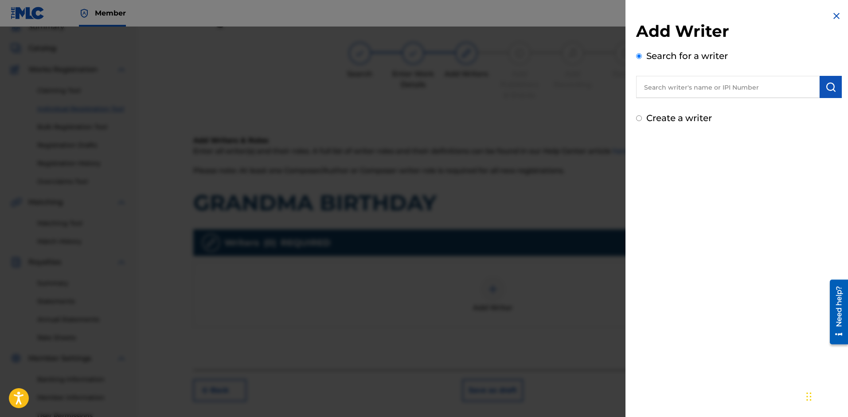
click at [727, 85] on input "text" at bounding box center [728, 87] width 184 height 22
click at [723, 107] on strong "[PERSON_NAME]" at bounding box center [754, 107] width 63 height 8
type input "[PERSON_NAME]"
click at [829, 92] on button "submit" at bounding box center [831, 87] width 22 height 22
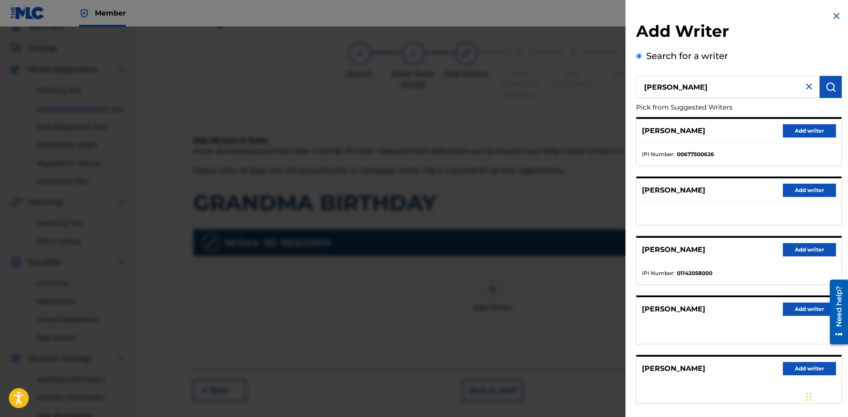
click at [799, 133] on button "Add writer" at bounding box center [809, 130] width 53 height 13
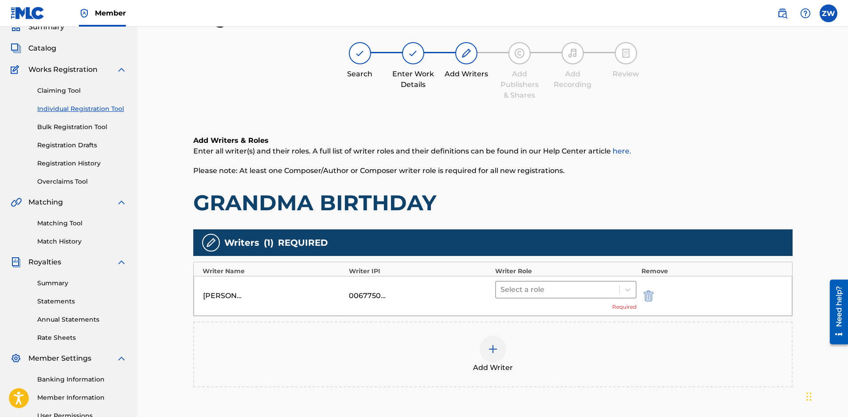
click at [559, 294] on div at bounding box center [557, 289] width 115 height 12
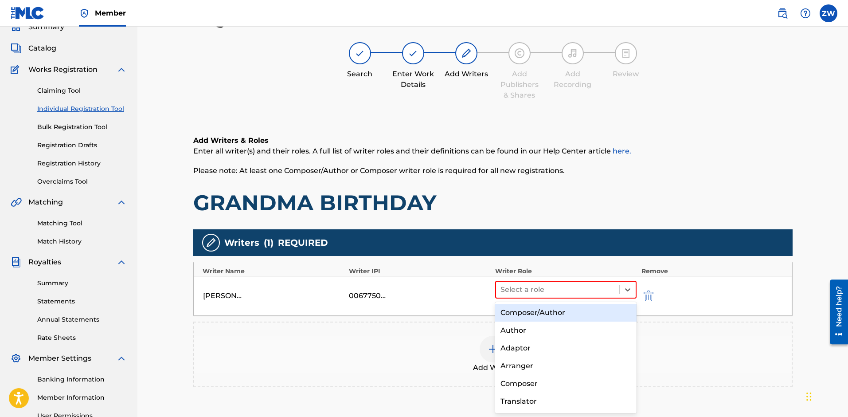
click at [551, 316] on div "Composer/Author" at bounding box center [566, 313] width 142 height 18
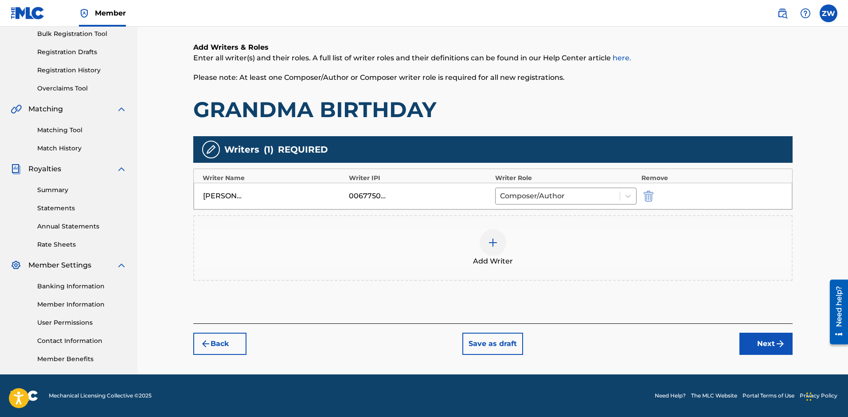
click at [765, 348] on button "Next" at bounding box center [765, 343] width 53 height 22
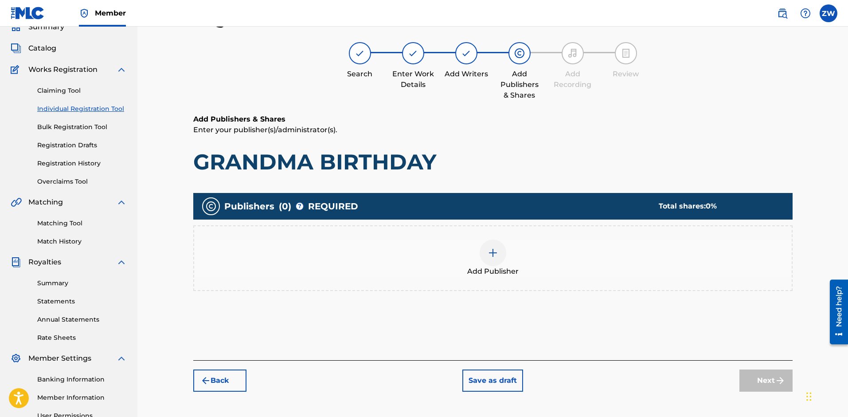
click at [494, 253] on img at bounding box center [493, 252] width 11 height 11
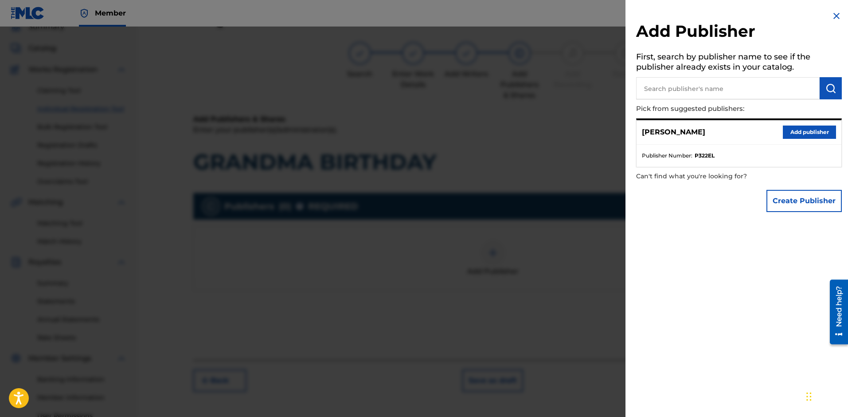
click at [810, 132] on button "Add publisher" at bounding box center [809, 131] width 53 height 13
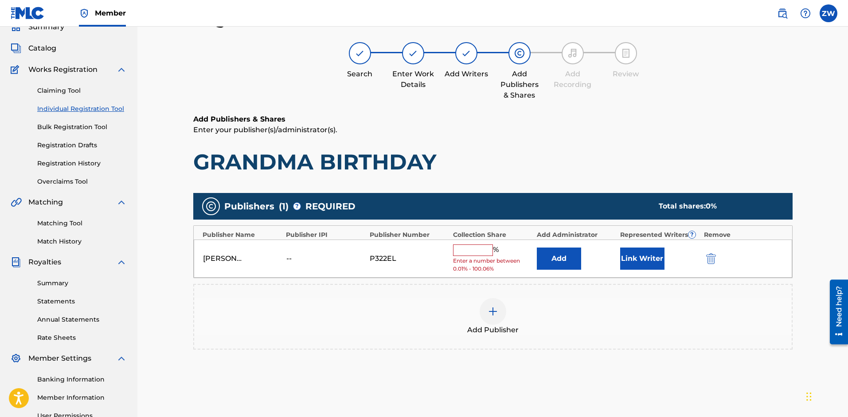
click at [461, 248] on input "text" at bounding box center [473, 250] width 40 height 12
type input "100"
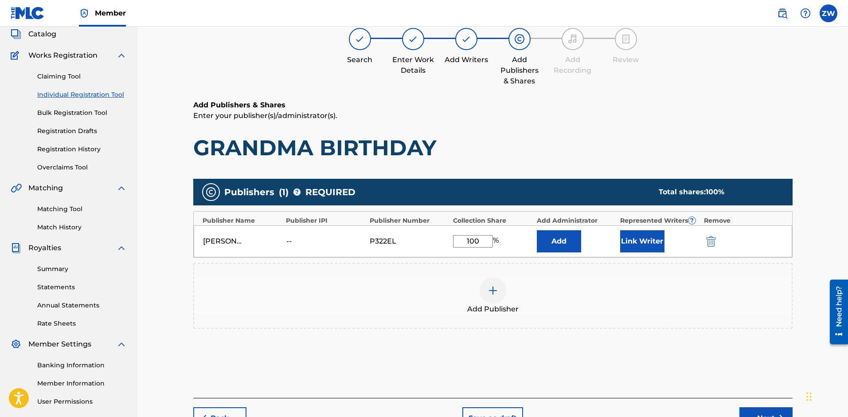
scroll to position [110, 0]
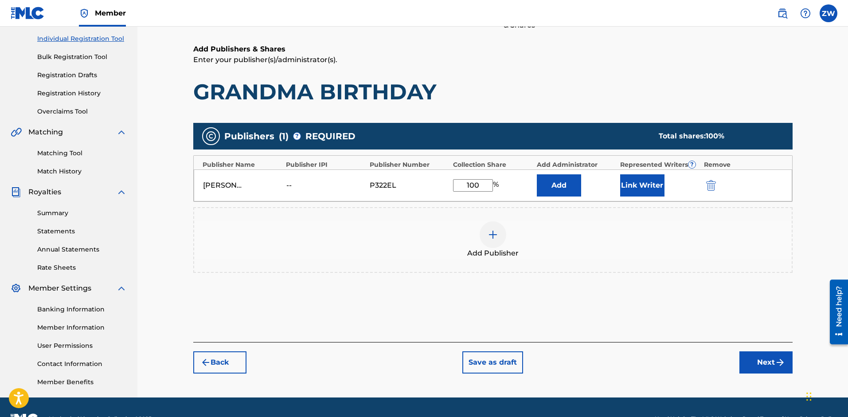
click at [767, 370] on button "Next" at bounding box center [765, 362] width 53 height 22
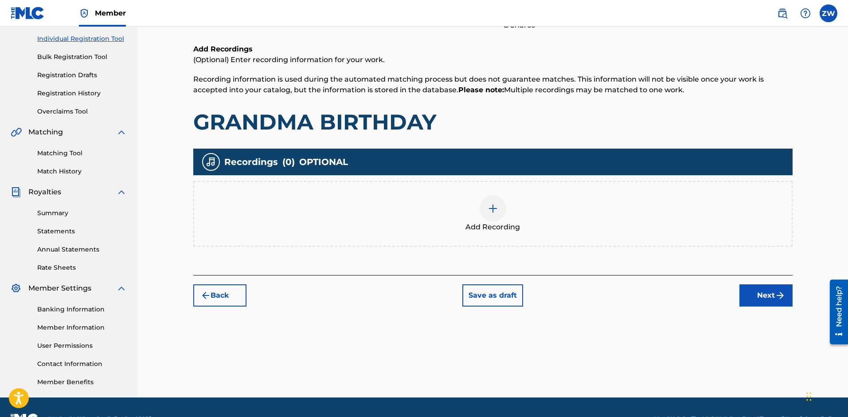
scroll to position [40, 0]
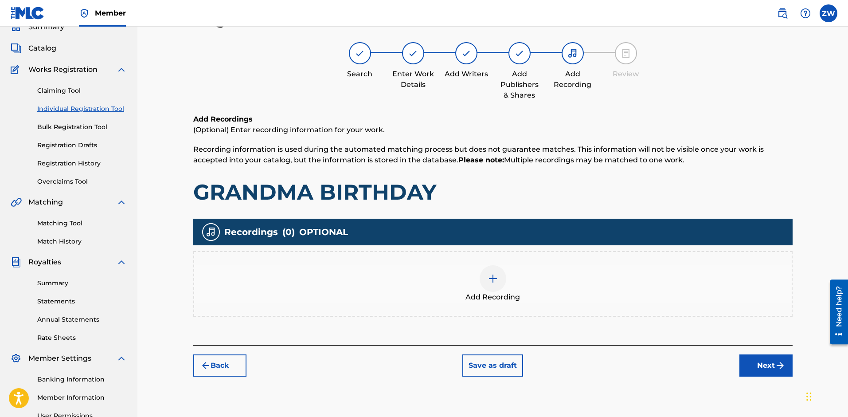
click at [769, 359] on button "Next" at bounding box center [765, 365] width 53 height 22
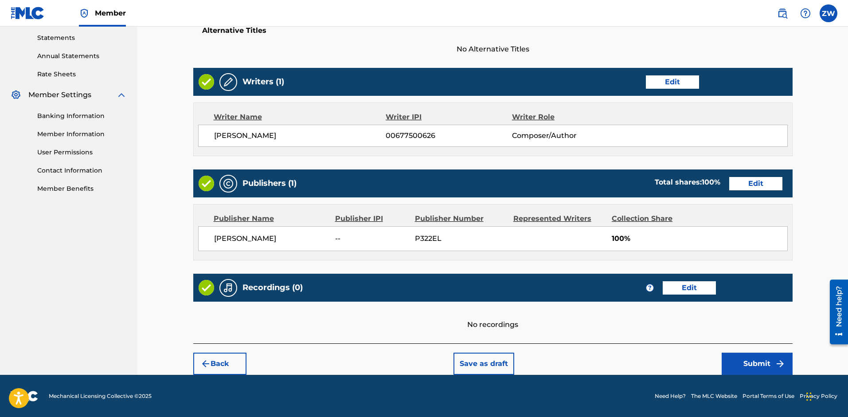
scroll to position [304, 0]
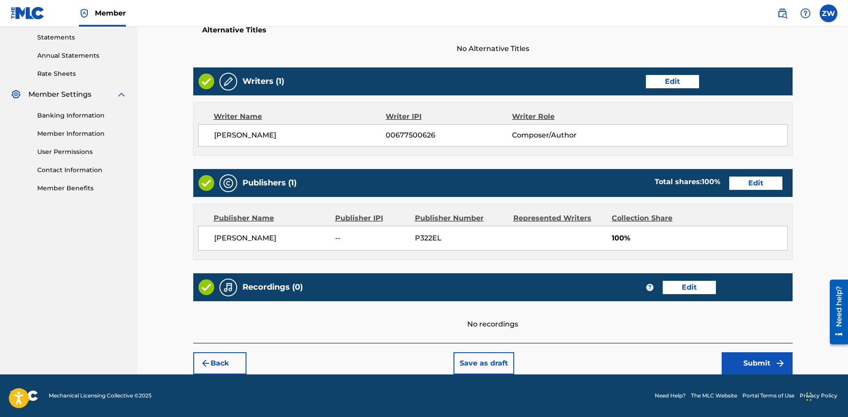
click at [736, 363] on button "Submit" at bounding box center [757, 363] width 71 height 22
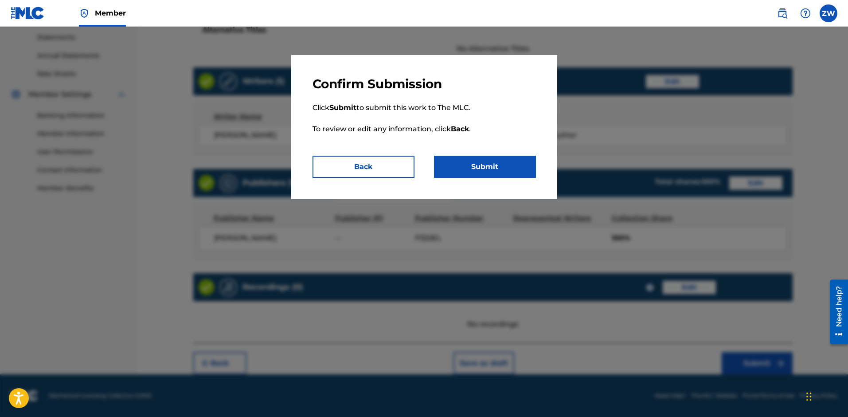
click at [483, 161] on button "Submit" at bounding box center [485, 167] width 102 height 22
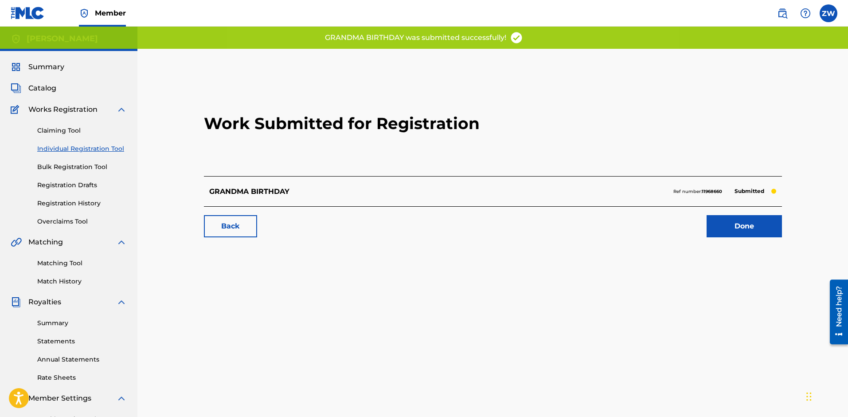
click at [730, 225] on link "Done" at bounding box center [744, 226] width 75 height 22
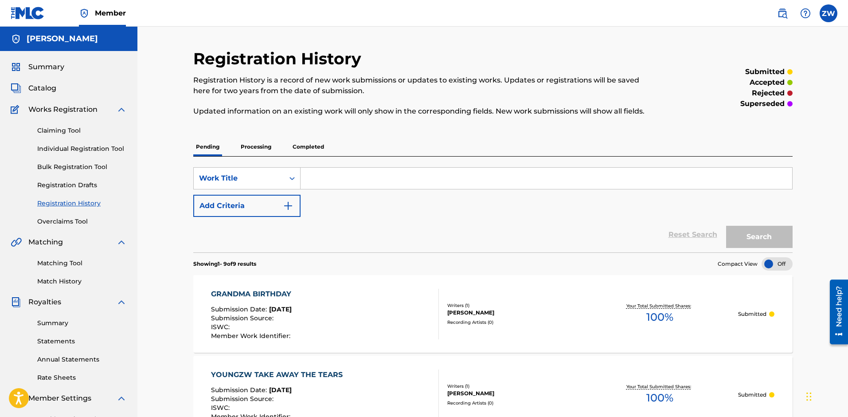
click at [60, 91] on div "Catalog" at bounding box center [69, 88] width 116 height 11
click at [31, 90] on span "Catalog" at bounding box center [42, 88] width 28 height 11
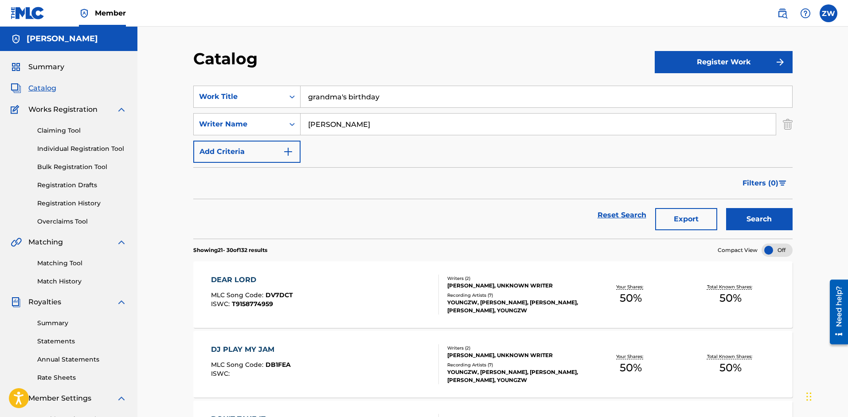
click at [395, 98] on input "grandma's birthday" at bounding box center [547, 96] width 492 height 21
type input "g"
click at [383, 97] on input "Search Form" at bounding box center [547, 96] width 492 height 21
paste input "I DONT FEEL BAD"
type input "I DONT FEEL BAD"
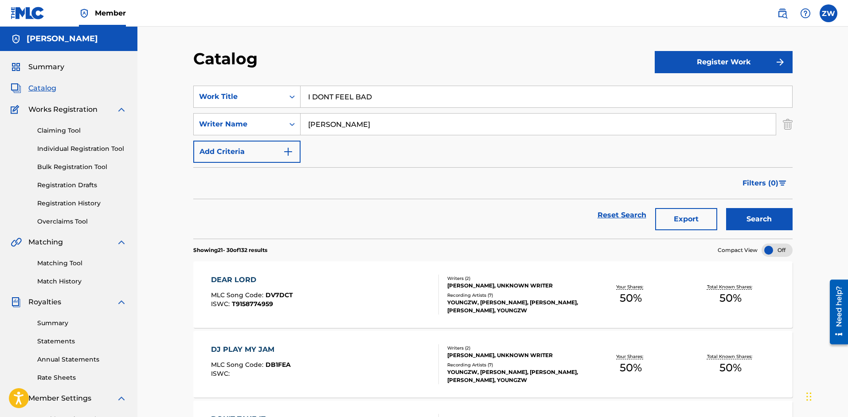
click at [713, 66] on button "Register Work" at bounding box center [724, 62] width 138 height 22
click at [689, 86] on link "Individual" at bounding box center [724, 90] width 138 height 21
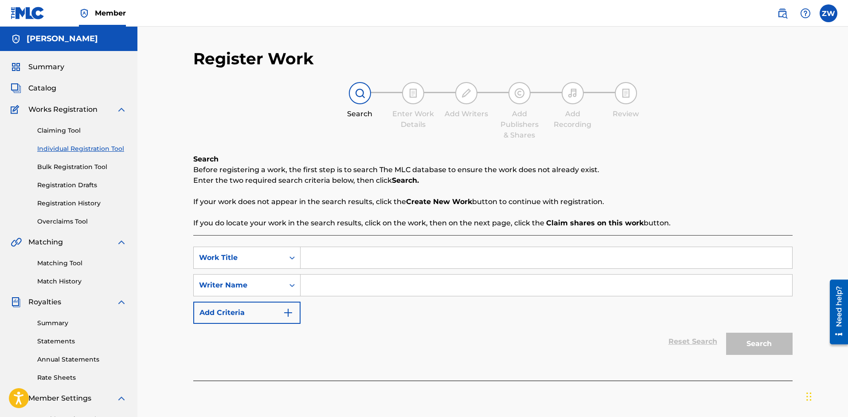
click at [355, 264] on input "Search Form" at bounding box center [547, 257] width 492 height 21
paste input "I DONT FEEL BAD"
type input "I DONT FEEL BAD"
click at [348, 290] on input "Search Form" at bounding box center [547, 284] width 492 height 21
click at [328, 289] on input "[PERSON_NAME]" at bounding box center [547, 284] width 492 height 21
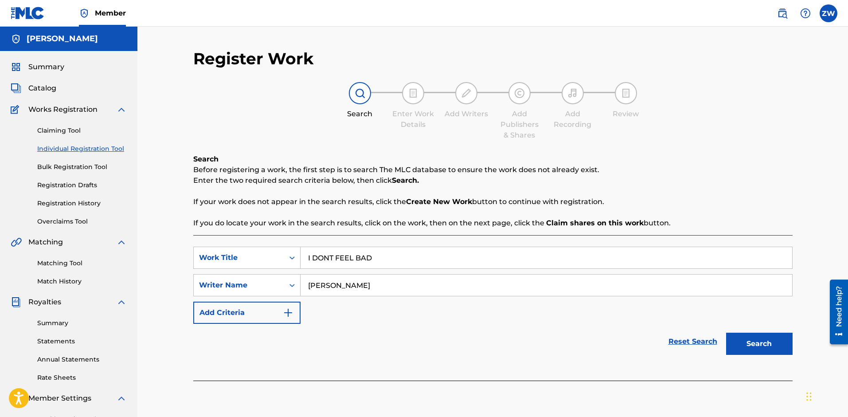
click at [378, 287] on input "[PERSON_NAME]" at bounding box center [547, 284] width 492 height 21
type input "[PERSON_NAME]"
click at [775, 341] on button "Search" at bounding box center [759, 343] width 66 height 22
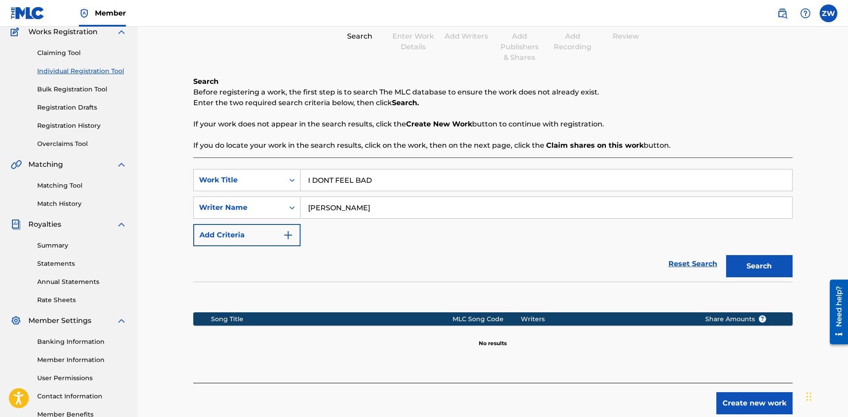
scroll to position [133, 0]
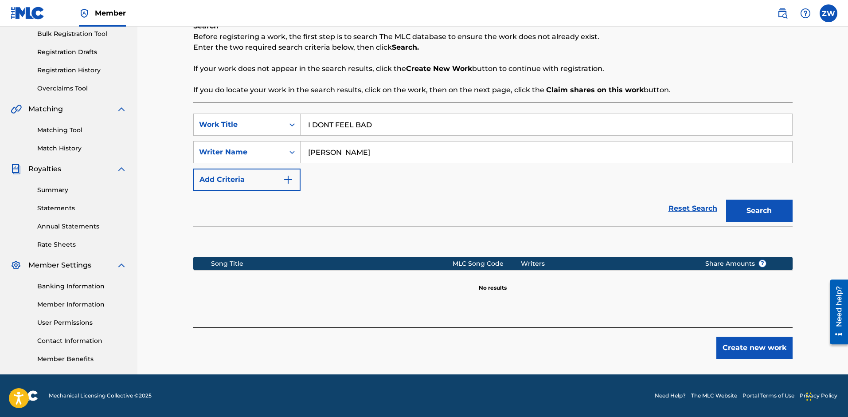
click at [753, 350] on button "Create new work" at bounding box center [754, 347] width 76 height 22
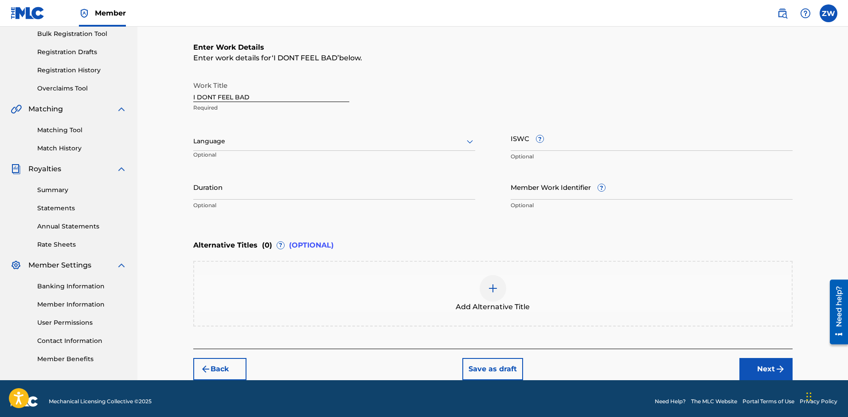
click at [777, 371] on img "submit" at bounding box center [780, 368] width 11 height 11
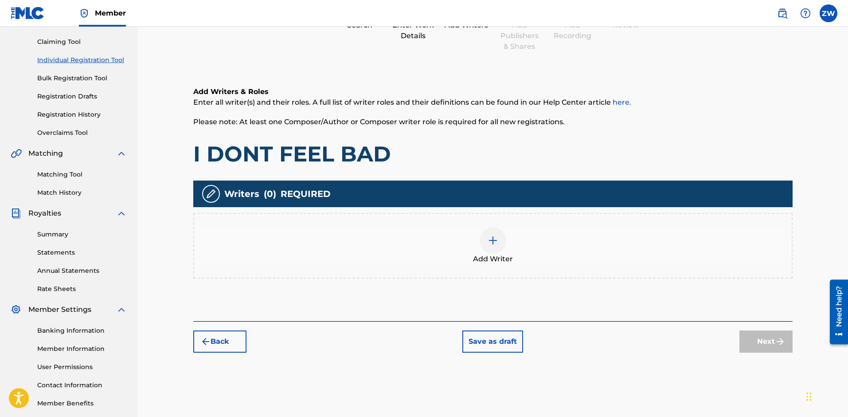
scroll to position [40, 0]
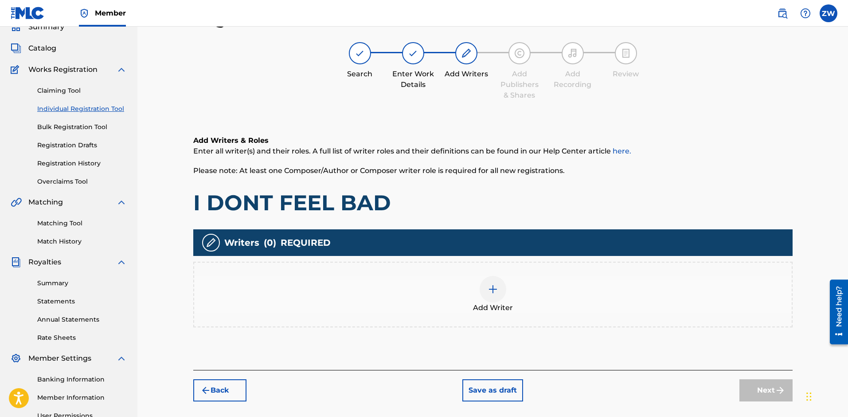
click at [500, 292] on div at bounding box center [493, 289] width 27 height 27
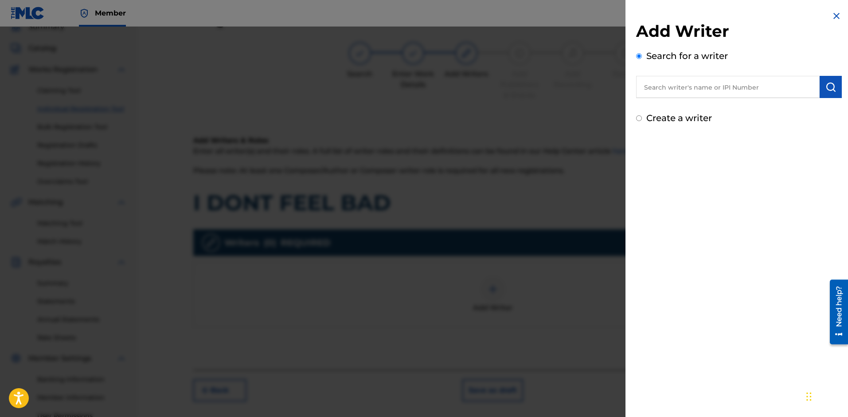
click at [687, 98] on div "Add Writer Search for a writer Create a writer" at bounding box center [739, 72] width 206 height 103
click at [687, 96] on input "text" at bounding box center [728, 87] width 184 height 22
click at [723, 105] on strong "[PERSON_NAME]" at bounding box center [754, 107] width 63 height 8
type input "[PERSON_NAME]"
click at [828, 86] on img "submit" at bounding box center [830, 87] width 11 height 11
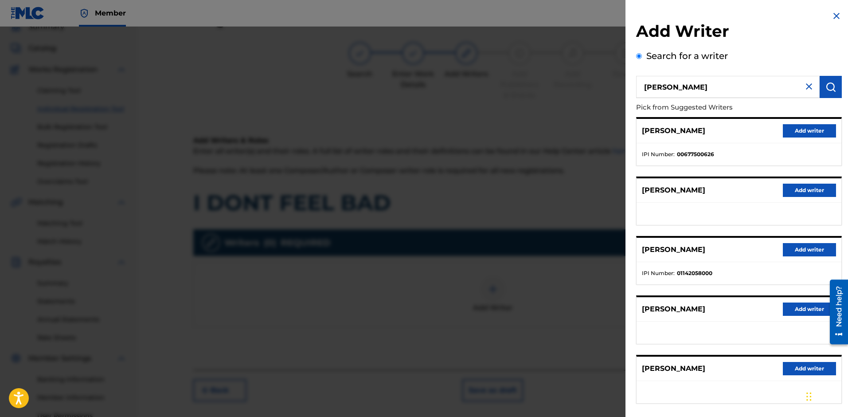
click at [794, 128] on button "Add writer" at bounding box center [809, 130] width 53 height 13
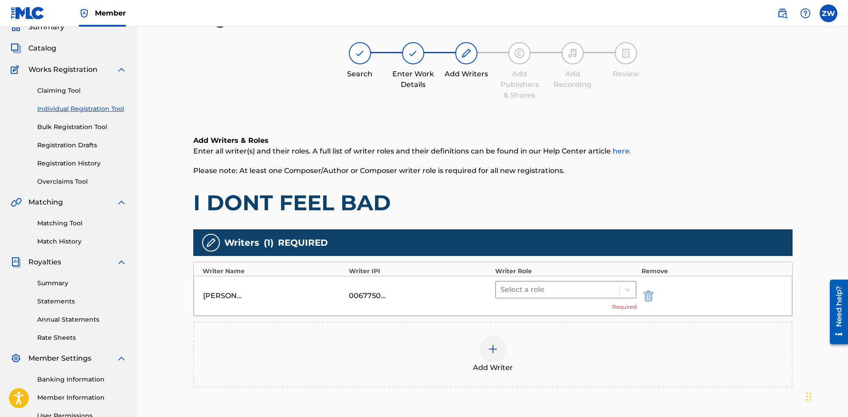
click at [539, 292] on div at bounding box center [557, 289] width 115 height 12
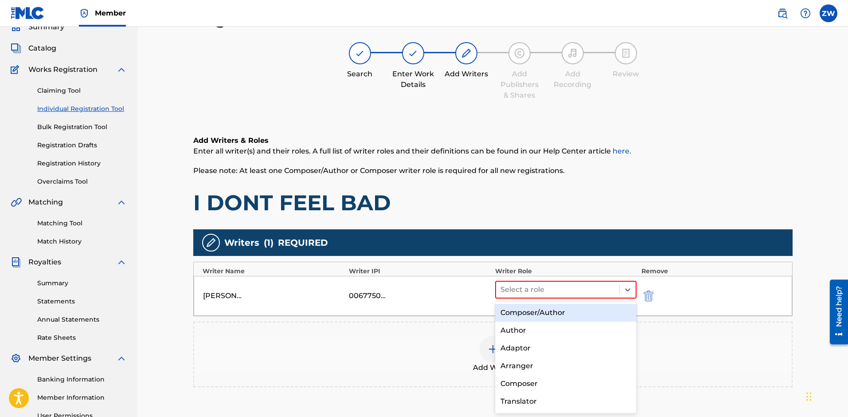
click at [545, 313] on div "Composer/Author" at bounding box center [566, 313] width 142 height 18
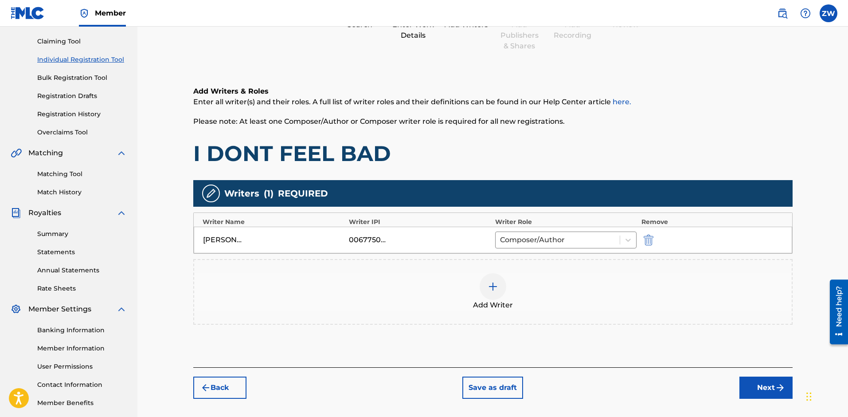
click at [758, 391] on button "Next" at bounding box center [765, 387] width 53 height 22
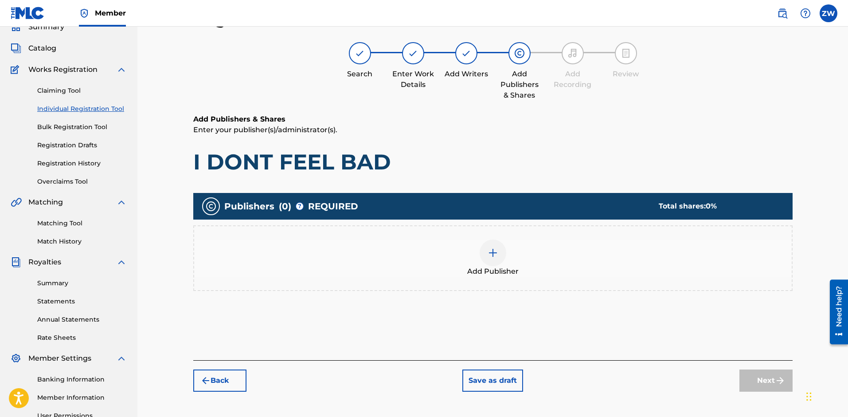
click at [480, 257] on div at bounding box center [493, 252] width 27 height 27
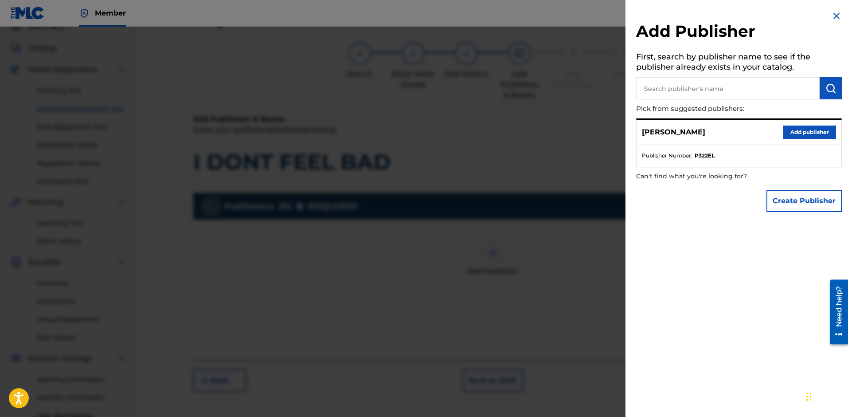
click at [808, 133] on button "Add publisher" at bounding box center [809, 131] width 53 height 13
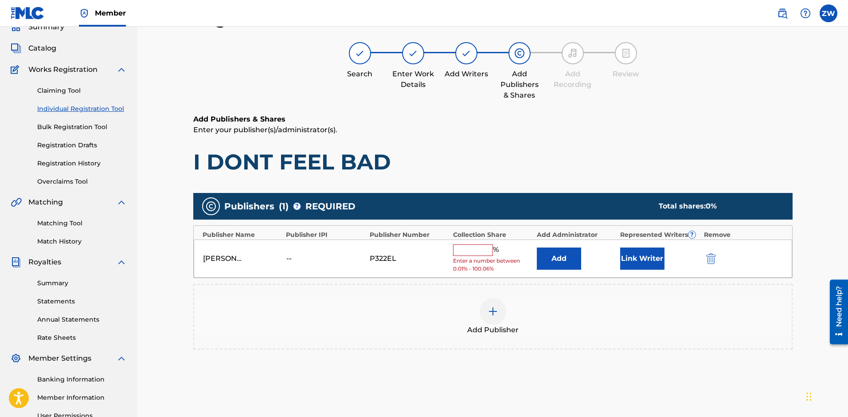
click at [476, 252] on input "text" at bounding box center [473, 250] width 40 height 12
type input "100"
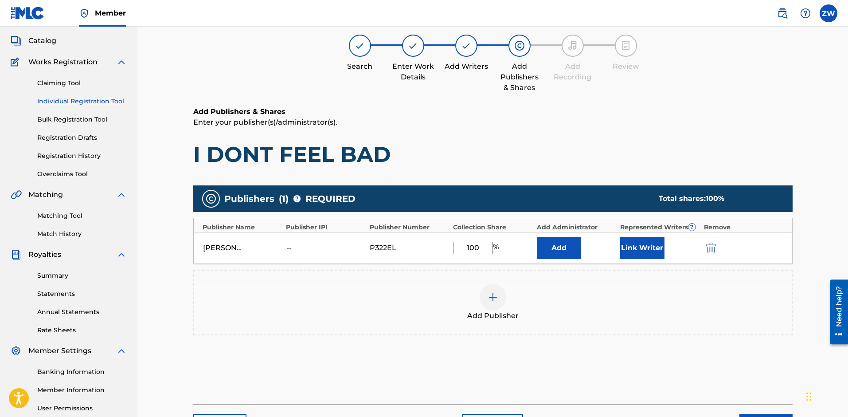
scroll to position [57, 0]
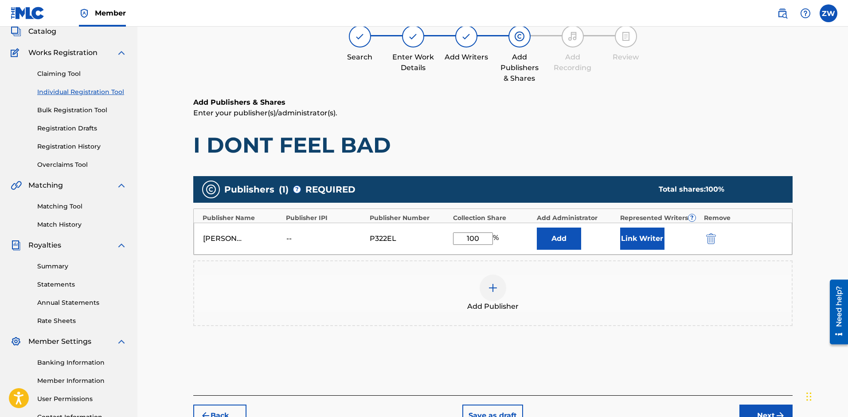
click at [759, 406] on button "Next" at bounding box center [765, 415] width 53 height 22
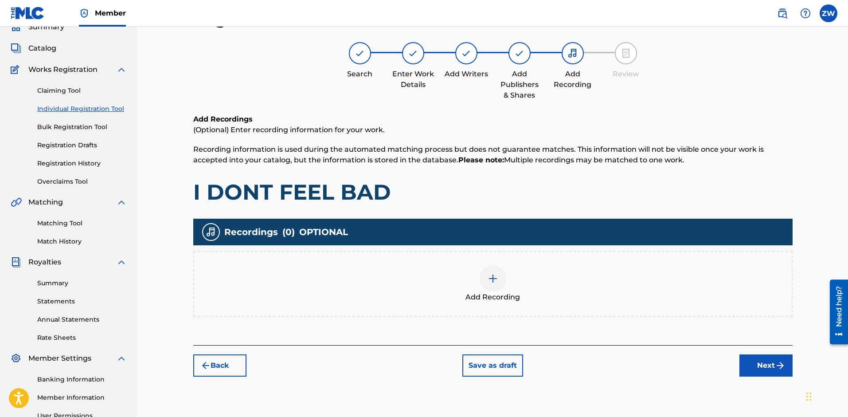
click at [765, 377] on div "Register Work Search Enter Work Details Add Writers Add Publishers & Shares Add…" at bounding box center [493, 238] width 621 height 458
click at [765, 372] on button "Next" at bounding box center [765, 365] width 53 height 22
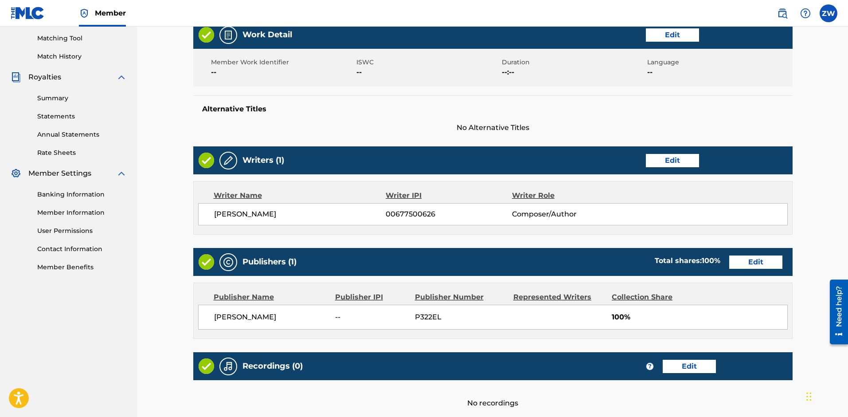
scroll to position [293, 0]
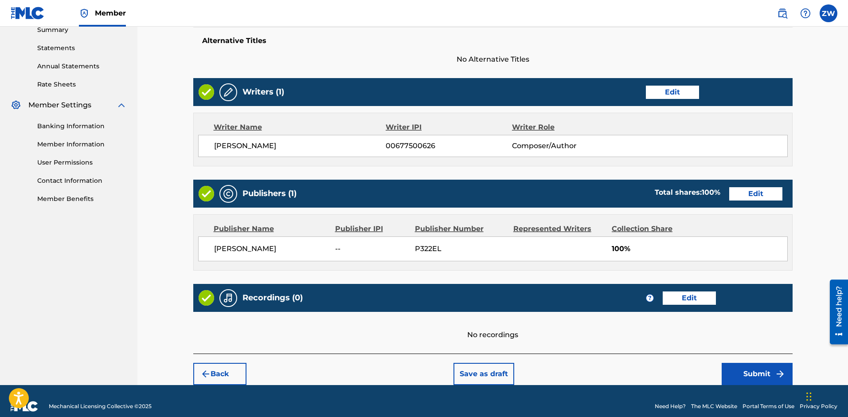
click at [742, 382] on button "Submit" at bounding box center [757, 374] width 71 height 22
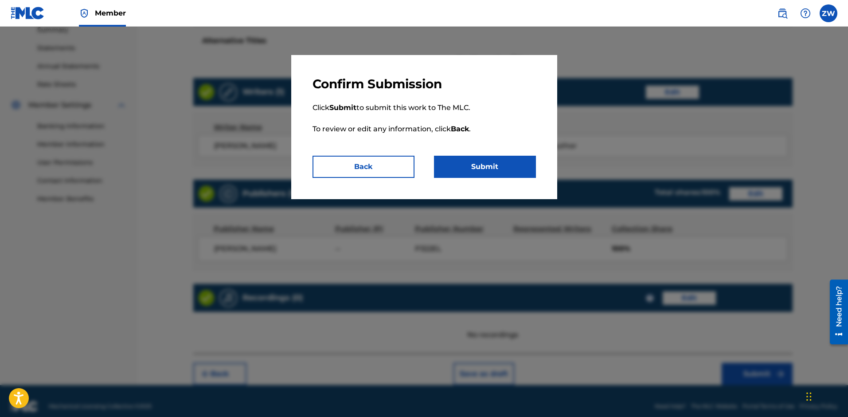
click at [488, 168] on button "Submit" at bounding box center [485, 167] width 102 height 22
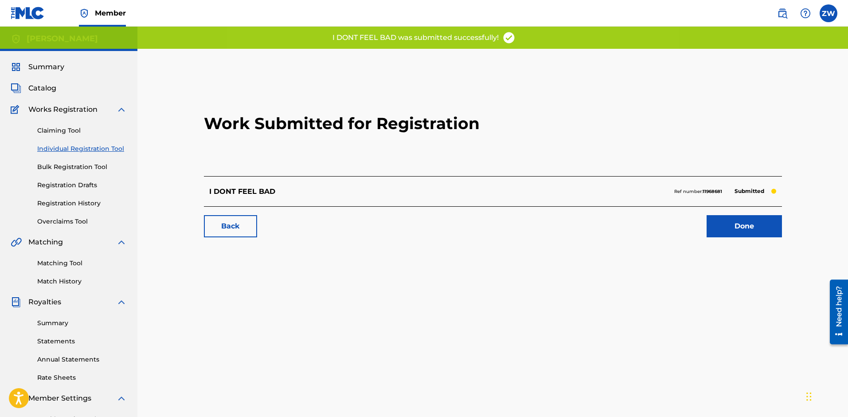
click at [735, 222] on link "Done" at bounding box center [744, 226] width 75 height 22
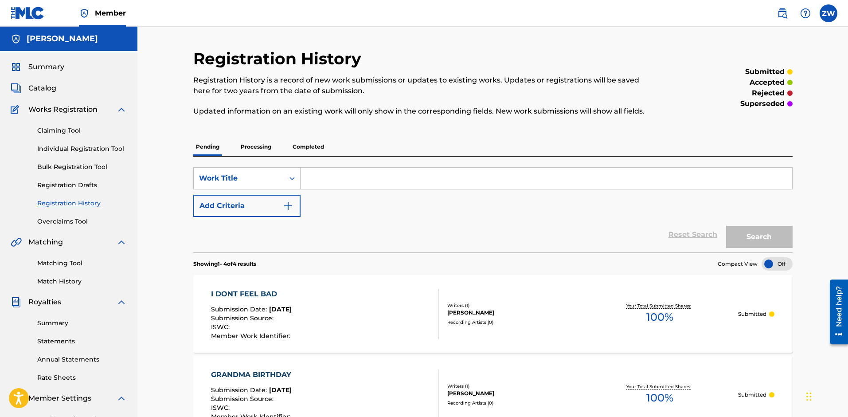
click at [37, 91] on span "Catalog" at bounding box center [42, 88] width 28 height 11
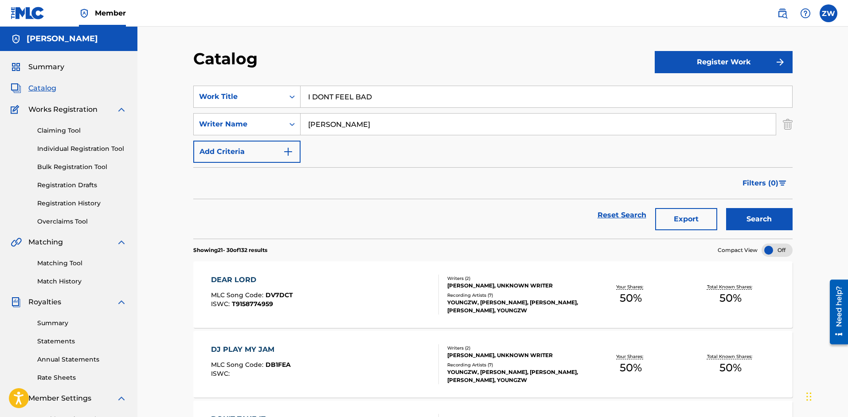
click at [392, 98] on input "I DONT FEEL BAD" at bounding box center [547, 96] width 492 height 21
click at [392, 102] on input "I DONT FEEL BAD" at bounding box center [547, 96] width 492 height 21
click at [695, 62] on button "Register Work" at bounding box center [724, 62] width 138 height 22
click at [690, 92] on link "Individual" at bounding box center [724, 90] width 138 height 21
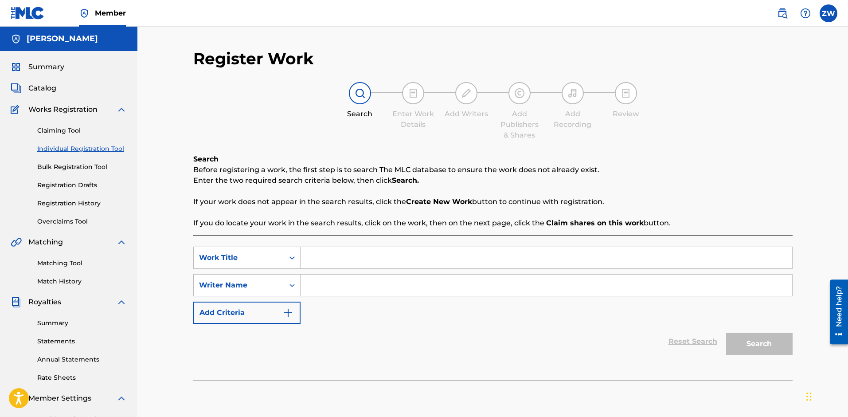
click at [353, 264] on input "Search Form" at bounding box center [547, 257] width 492 height 21
click at [348, 256] on input "Search Form" at bounding box center [547, 257] width 492 height 21
paste input "YOUNGZW [PERSON_NAME]"
type input "YOUNGZW [PERSON_NAME]"
click at [322, 288] on input "Search Form" at bounding box center [547, 284] width 492 height 21
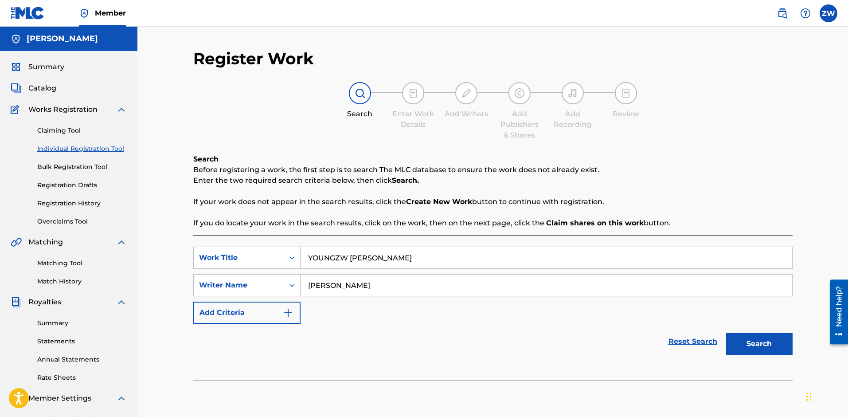
click at [330, 285] on input "[PERSON_NAME]" at bounding box center [547, 284] width 492 height 21
type input "[PERSON_NAME]"
click at [757, 334] on button "Search" at bounding box center [759, 343] width 66 height 22
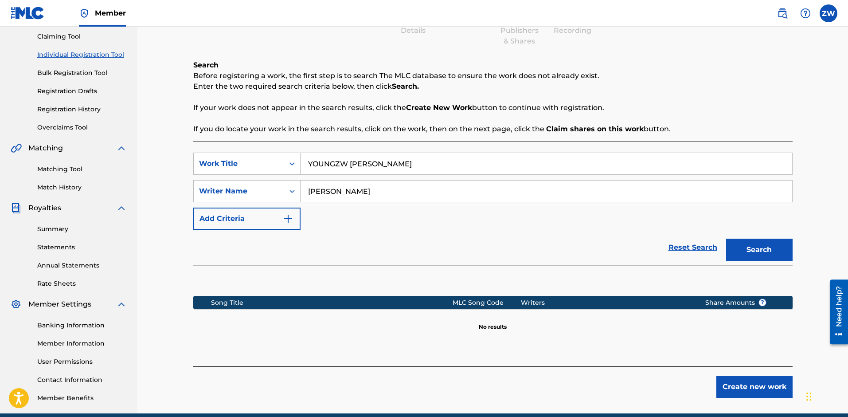
scroll to position [132, 0]
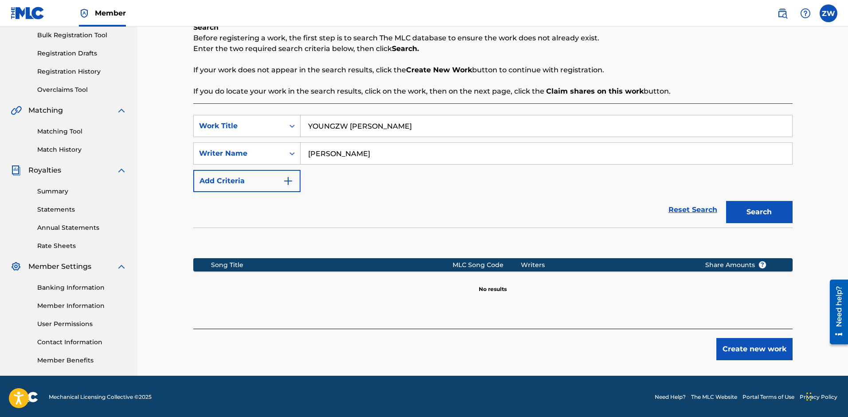
click at [734, 341] on button "Create new work" at bounding box center [754, 349] width 76 height 22
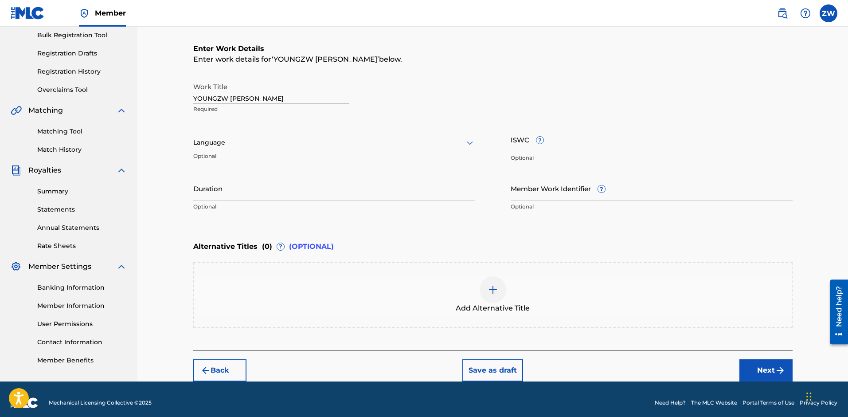
scroll to position [139, 0]
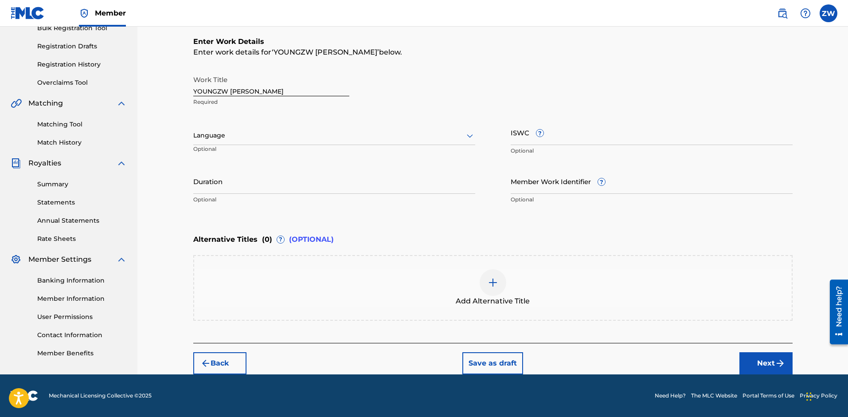
click at [754, 367] on button "Next" at bounding box center [765, 363] width 53 height 22
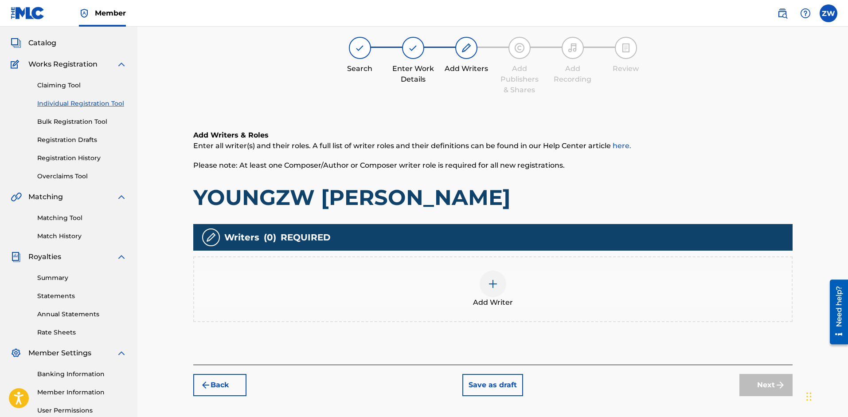
scroll to position [40, 0]
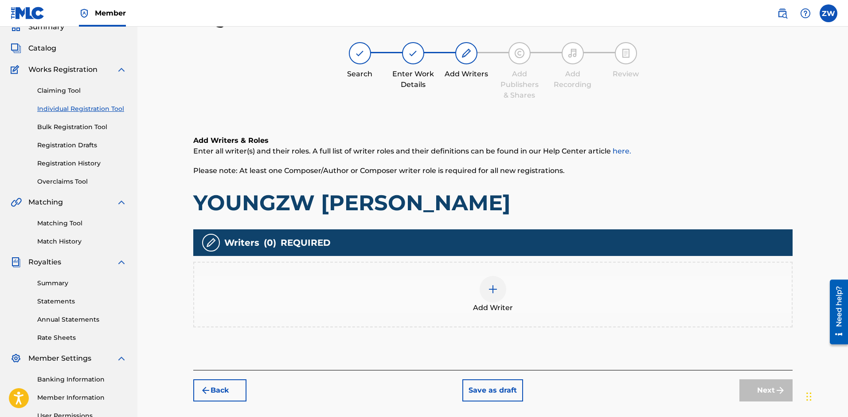
click at [486, 292] on div at bounding box center [493, 289] width 27 height 27
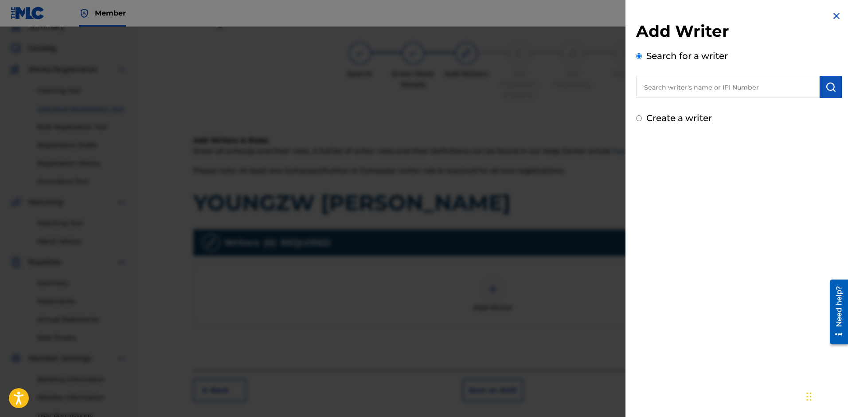
click at [679, 87] on input "text" at bounding box center [728, 87] width 184 height 22
click at [679, 87] on input "[PERSON_NAME]" at bounding box center [728, 87] width 184 height 22
type input "[PERSON_NAME]"
click at [787, 103] on span "amson" at bounding box center [799, 107] width 25 height 8
click at [829, 81] on button "submit" at bounding box center [831, 87] width 22 height 22
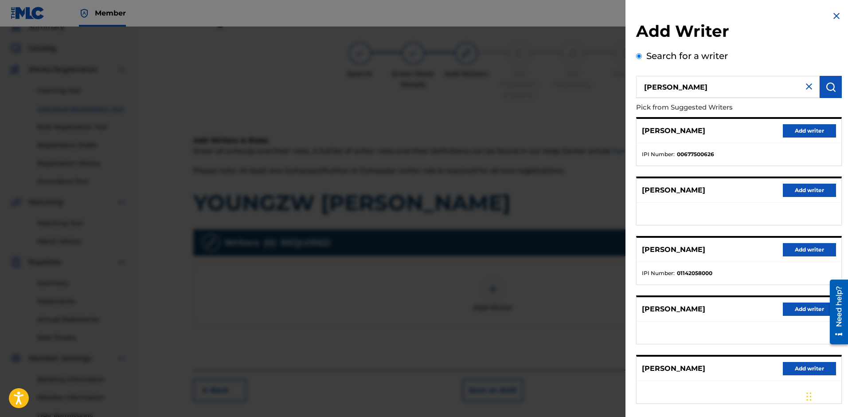
click at [804, 133] on button "Add writer" at bounding box center [809, 130] width 53 height 13
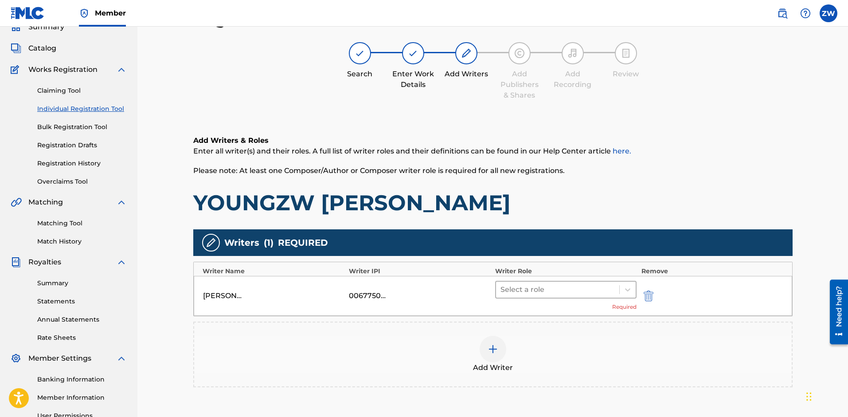
click at [551, 288] on div at bounding box center [557, 289] width 115 height 12
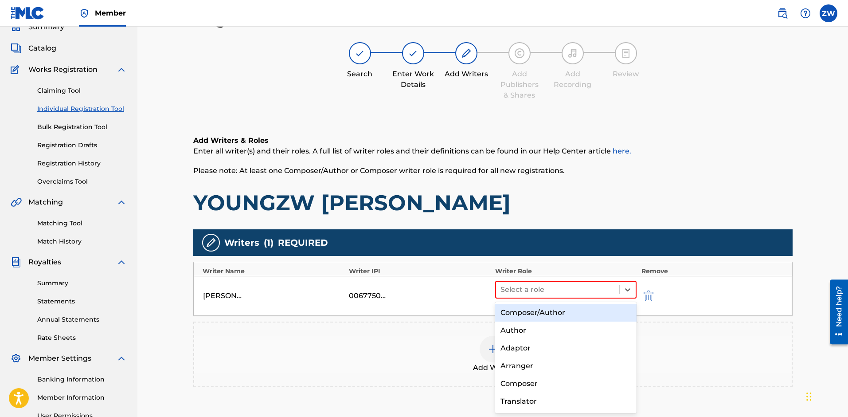
click at [553, 306] on div "Composer/Author" at bounding box center [566, 313] width 142 height 18
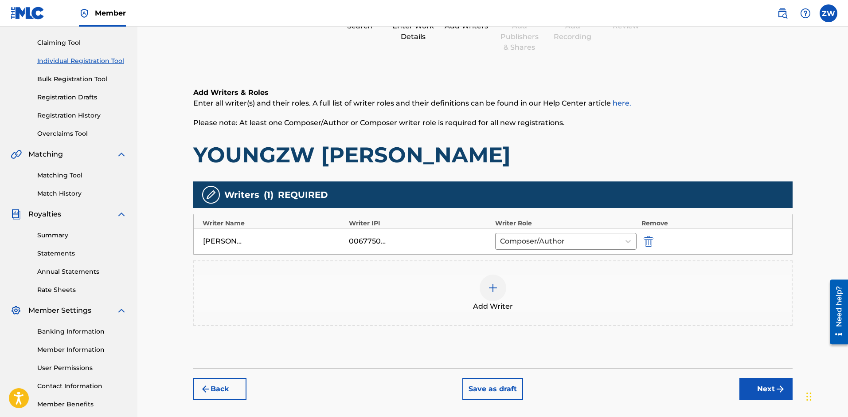
click at [753, 387] on button "Next" at bounding box center [765, 389] width 53 height 22
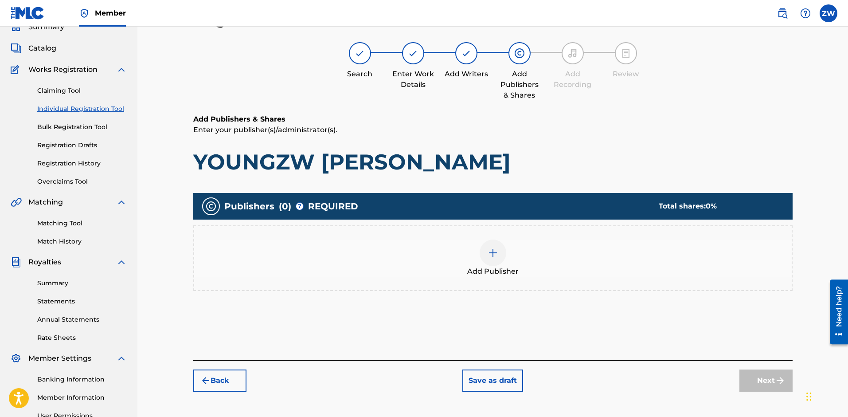
click at [497, 254] on img at bounding box center [493, 252] width 11 height 11
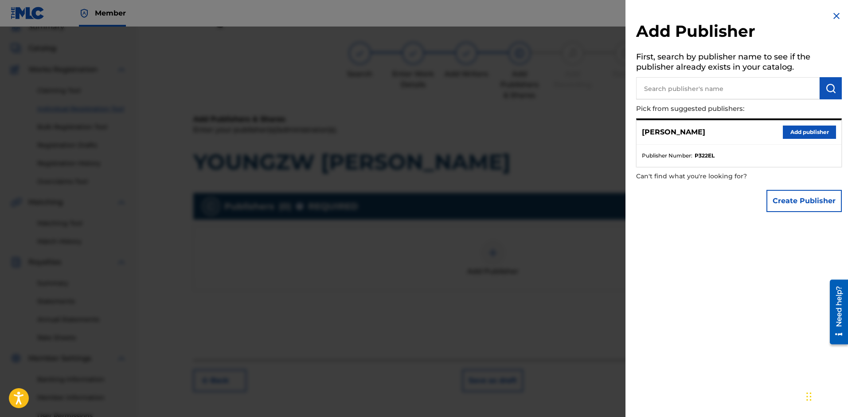
click at [798, 132] on button "Add publisher" at bounding box center [809, 131] width 53 height 13
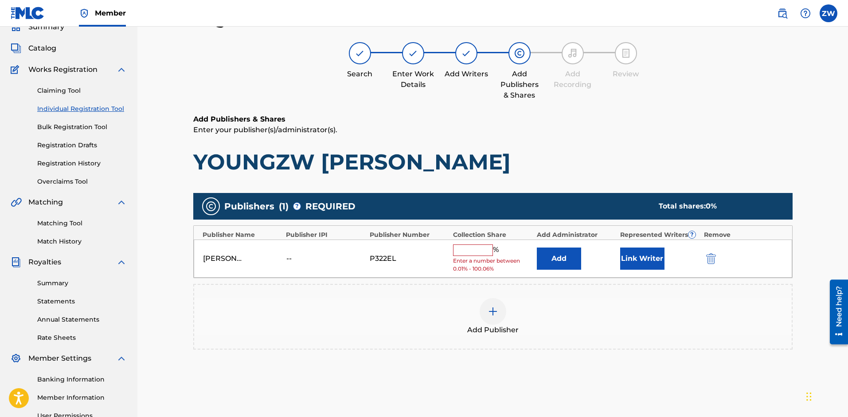
click at [473, 251] on input "text" at bounding box center [473, 250] width 40 height 12
type input "100"
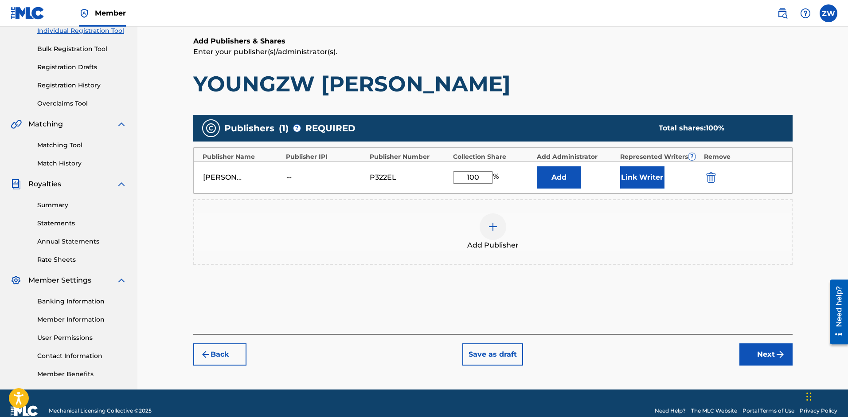
click at [742, 350] on button "Next" at bounding box center [765, 354] width 53 height 22
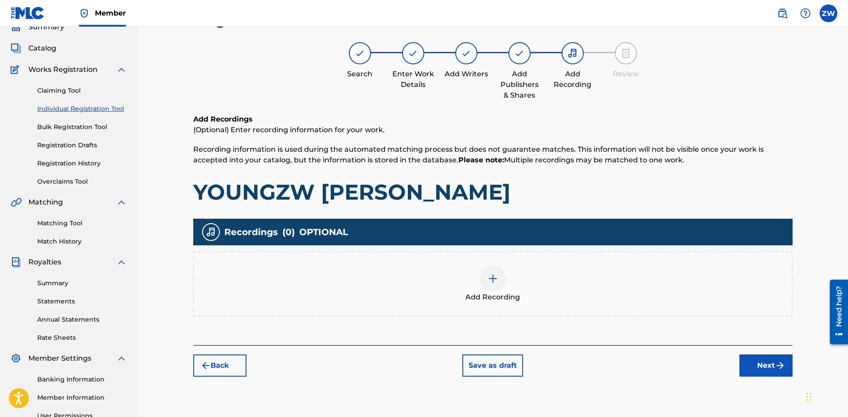
click at [753, 367] on button "Next" at bounding box center [765, 365] width 53 height 22
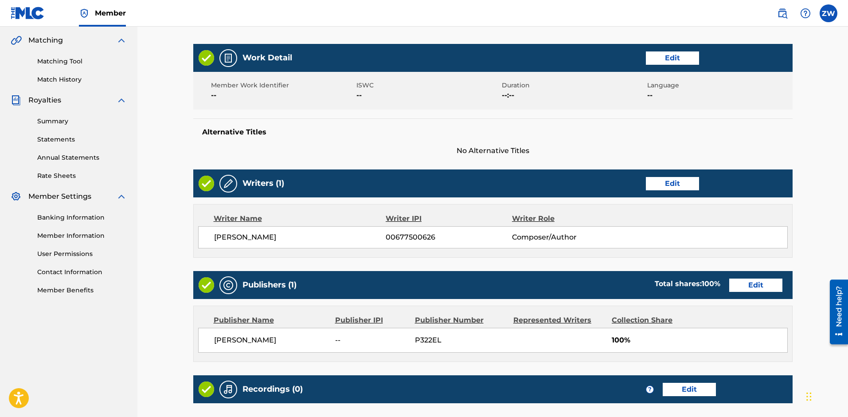
scroll to position [304, 0]
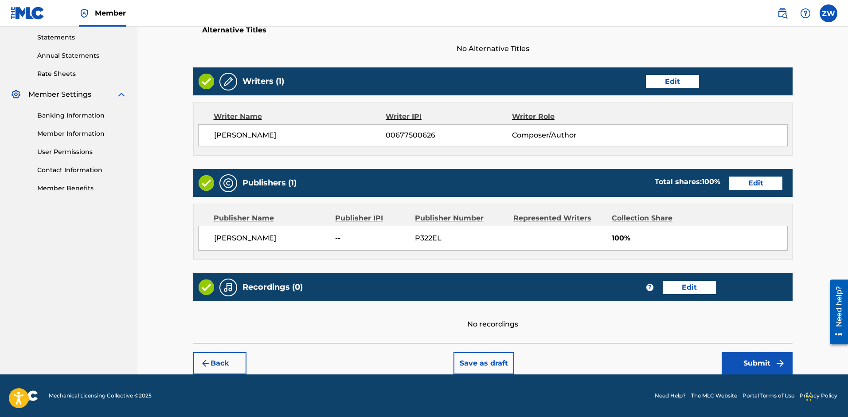
click at [762, 371] on button "Submit" at bounding box center [757, 363] width 71 height 22
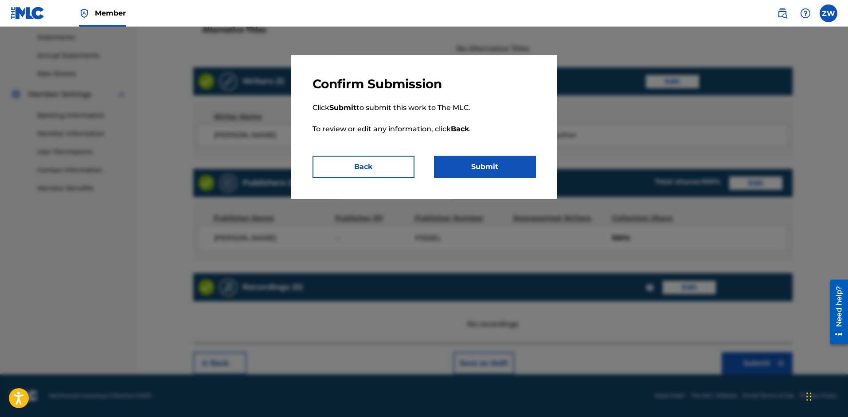
click at [494, 156] on button "Submit" at bounding box center [485, 167] width 102 height 22
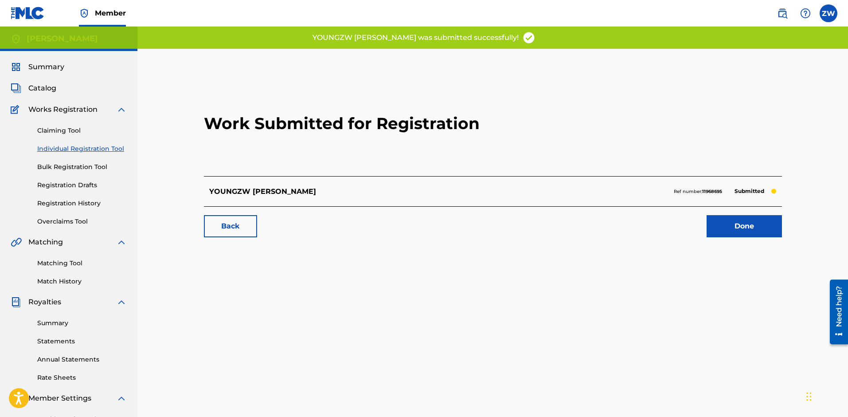
click at [722, 230] on link "Done" at bounding box center [744, 226] width 75 height 22
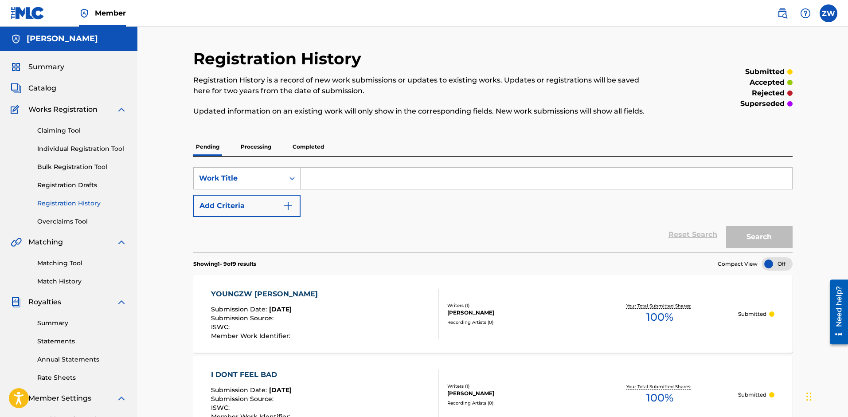
click at [44, 91] on span "Catalog" at bounding box center [42, 88] width 28 height 11
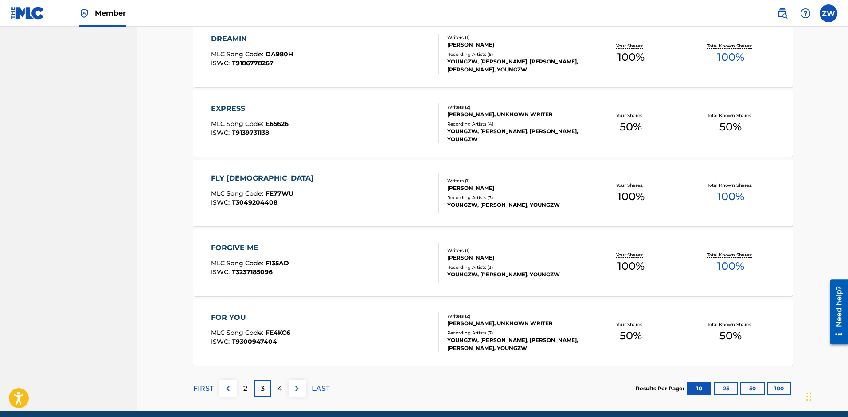
scroll to position [625, 0]
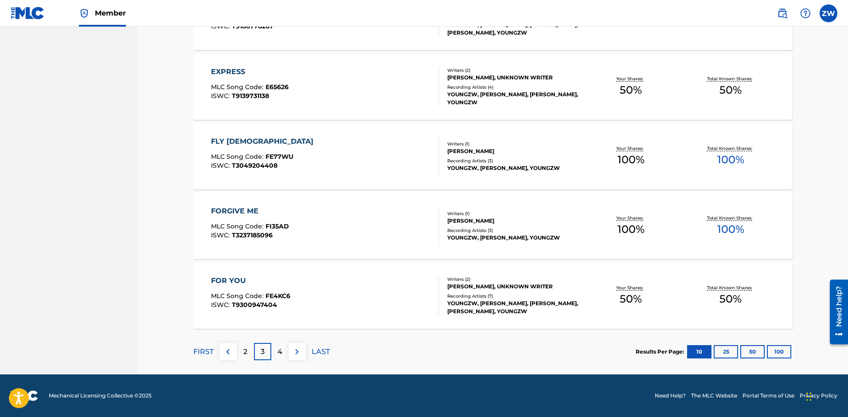
click at [286, 355] on div "4" at bounding box center [279, 351] width 17 height 17
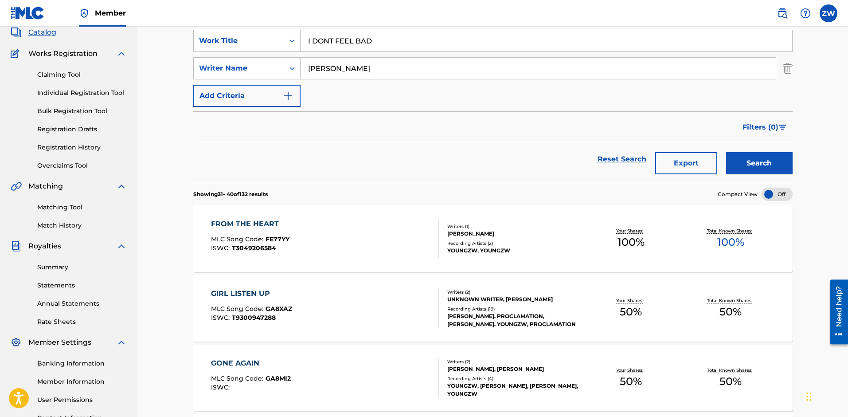
scroll to position [0, 0]
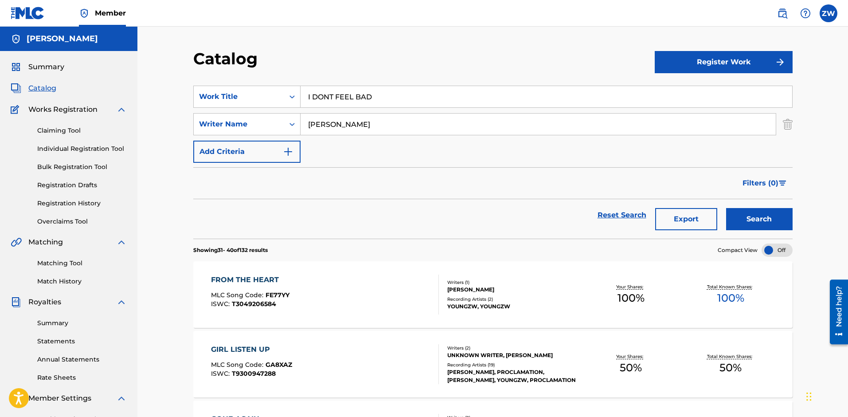
click at [733, 59] on button "Register Work" at bounding box center [724, 62] width 138 height 22
click at [731, 97] on link "Individual" at bounding box center [724, 90] width 138 height 21
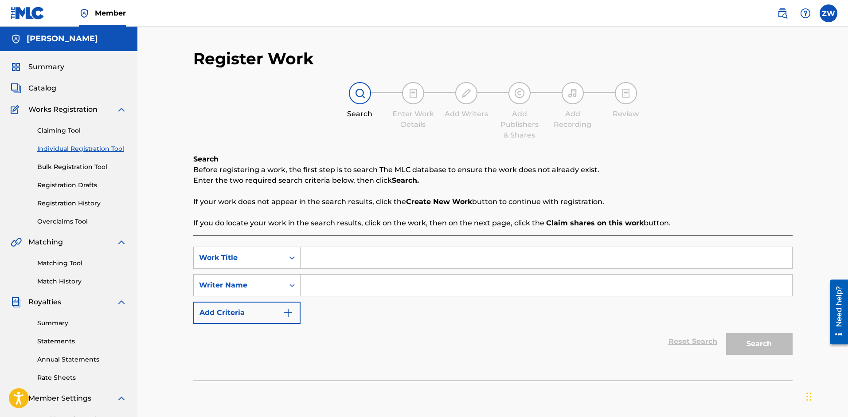
click at [329, 269] on div "SearchWithCriteria2e02203c-a1a6-4f57-8d34-1b6c25f66f26 Work Title SearchWithCri…" at bounding box center [492, 284] width 599 height 77
click at [330, 266] on input "Search Form" at bounding box center [547, 257] width 492 height 21
paste input "YOUNGZW NO MORE SIN"
type input "YOUNGZW NO MORE SIN"
click at [337, 289] on input "Search Form" at bounding box center [547, 284] width 492 height 21
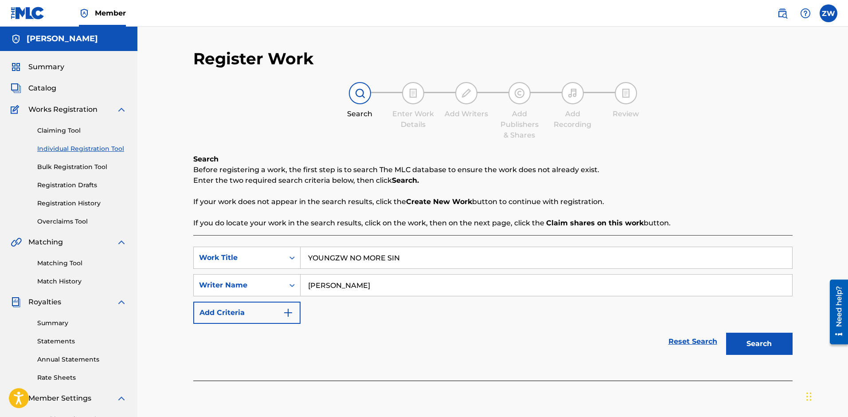
type input "[PERSON_NAME]"
click at [754, 350] on button "Search" at bounding box center [759, 343] width 66 height 22
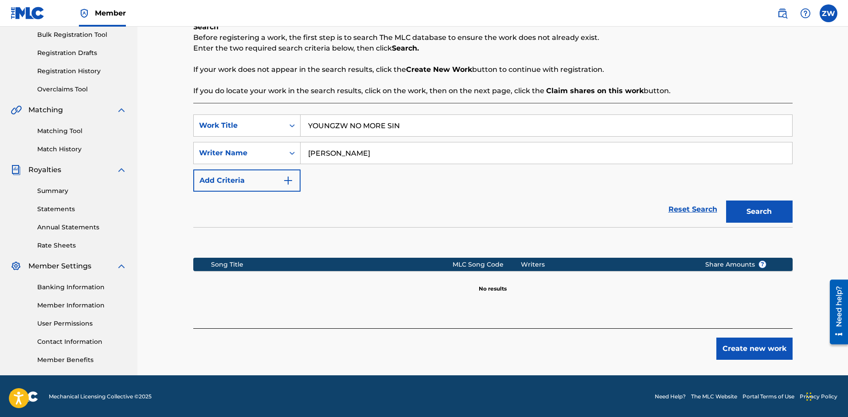
scroll to position [133, 0]
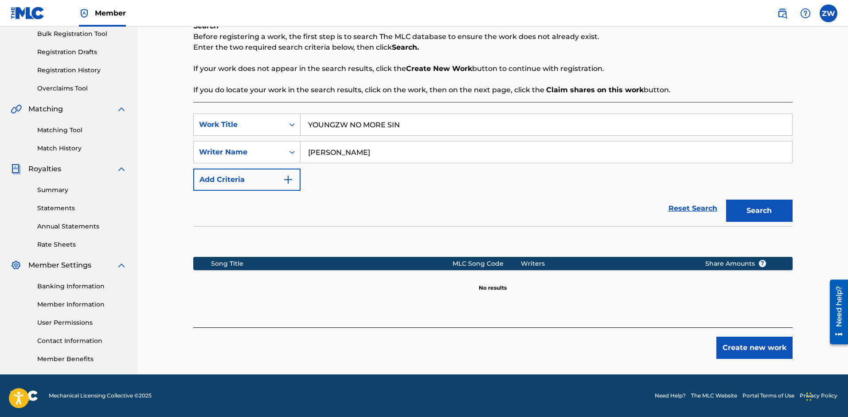
click at [734, 343] on button "Create new work" at bounding box center [754, 347] width 76 height 22
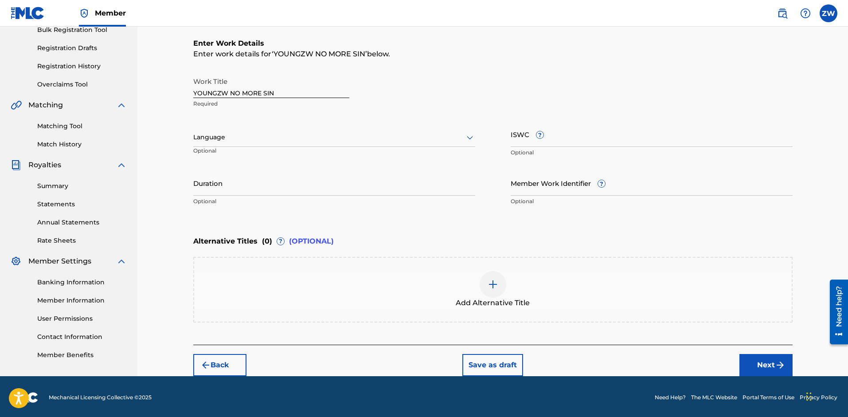
scroll to position [139, 0]
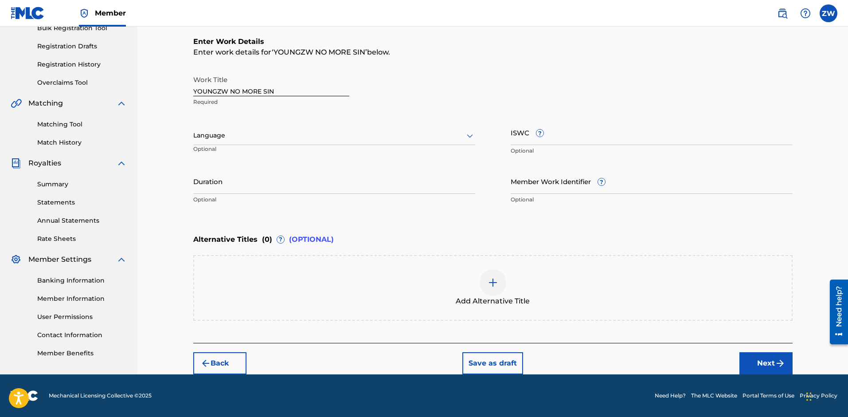
click at [751, 363] on button "Next" at bounding box center [765, 363] width 53 height 22
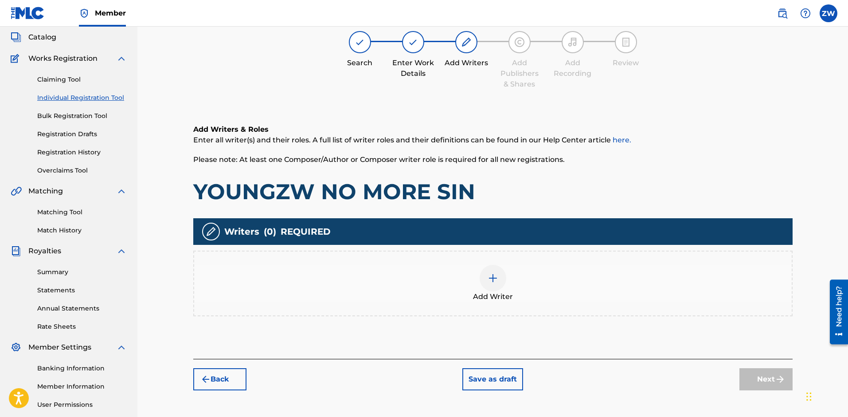
scroll to position [40, 0]
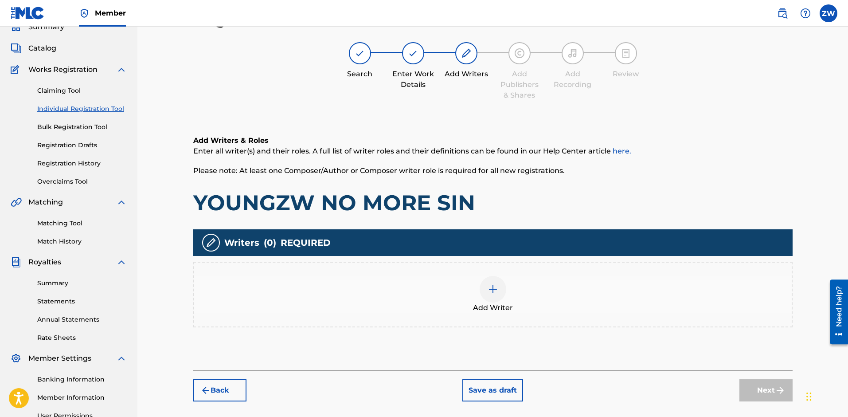
click at [494, 295] on div at bounding box center [493, 289] width 27 height 27
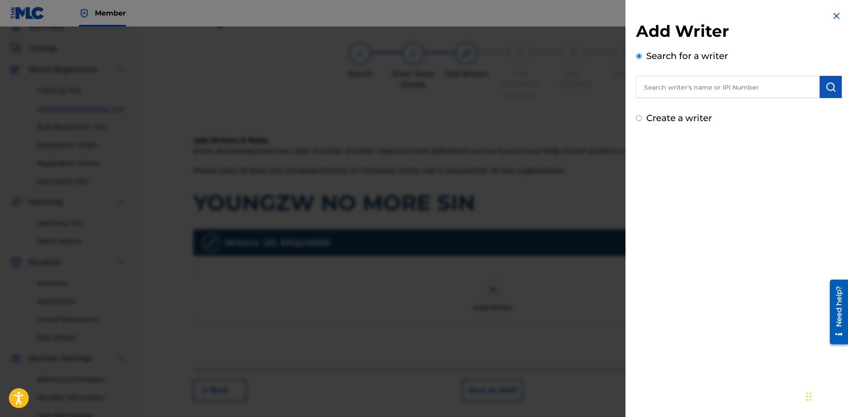
click at [672, 89] on input "text" at bounding box center [728, 87] width 184 height 22
click at [723, 103] on strong "[PERSON_NAME]" at bounding box center [754, 107] width 63 height 8
type input "[PERSON_NAME]"
click at [826, 80] on button "submit" at bounding box center [831, 87] width 22 height 22
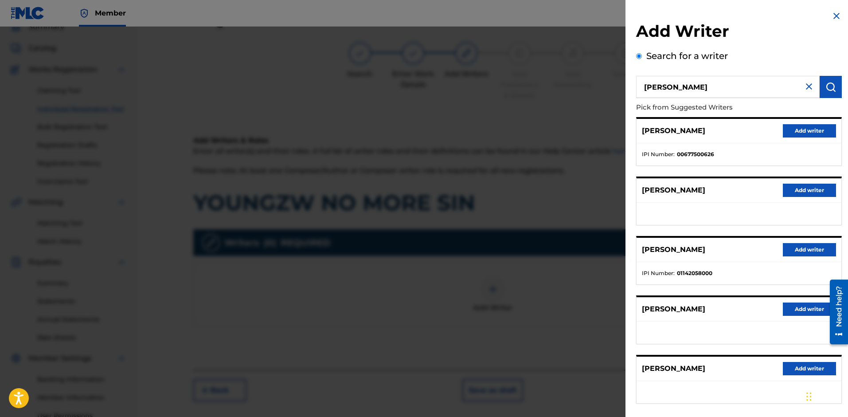
click at [785, 128] on button "Add writer" at bounding box center [809, 130] width 53 height 13
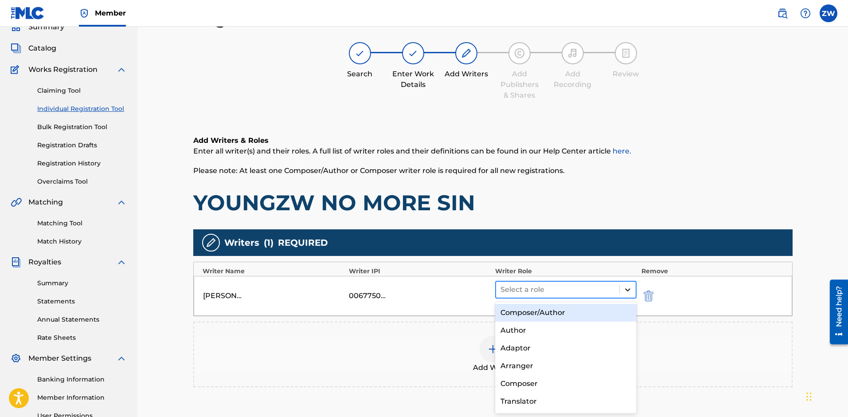
click at [627, 297] on div at bounding box center [628, 289] width 16 height 16
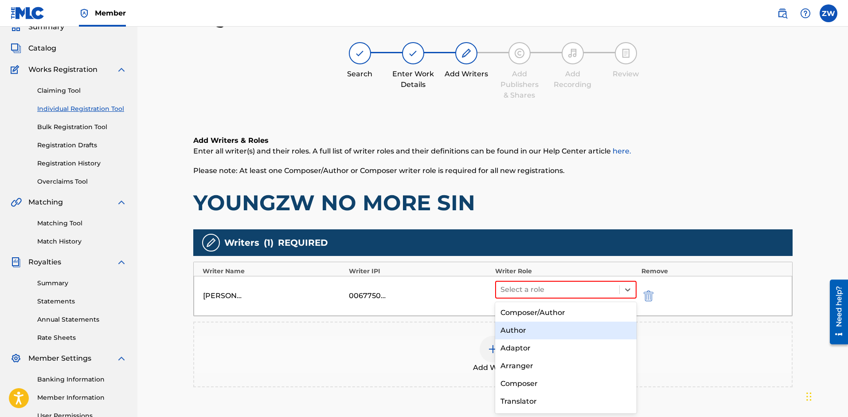
click at [551, 321] on div "Author" at bounding box center [566, 330] width 142 height 18
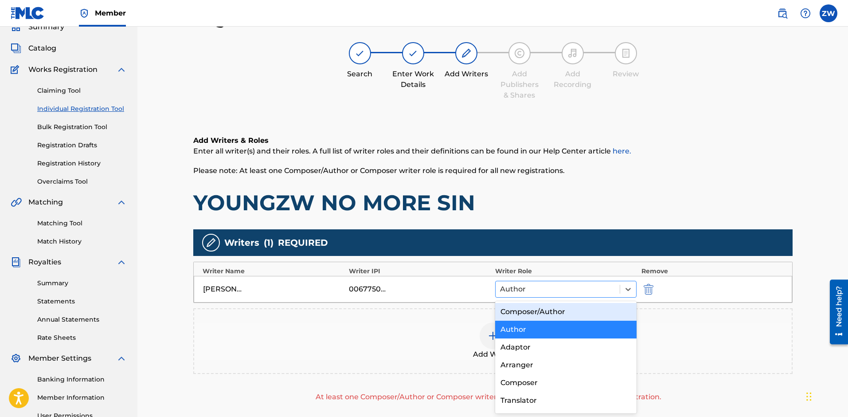
click at [600, 293] on div at bounding box center [558, 289] width 116 height 12
click at [535, 307] on div "Composer/Author" at bounding box center [566, 312] width 142 height 18
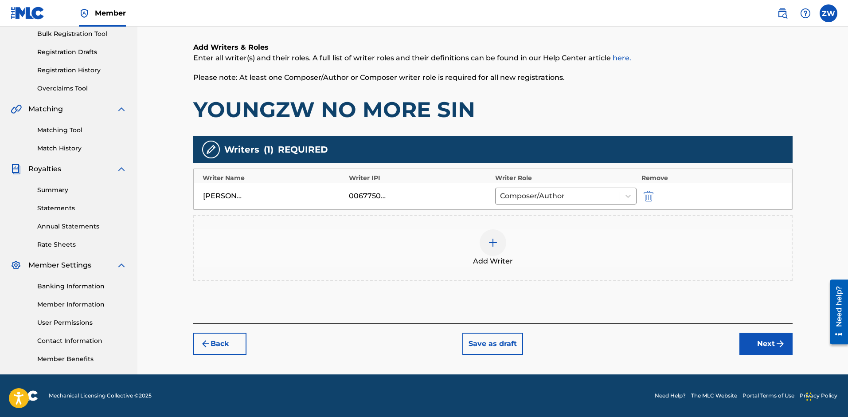
click at [786, 345] on button "Next" at bounding box center [765, 343] width 53 height 22
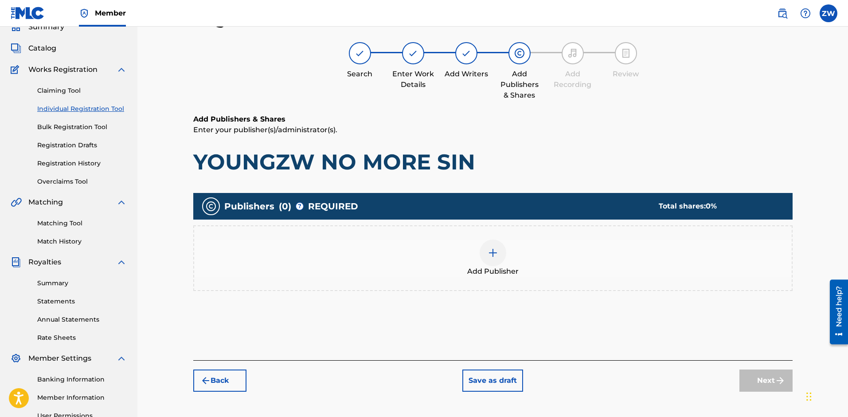
click at [496, 252] on img at bounding box center [493, 252] width 11 height 11
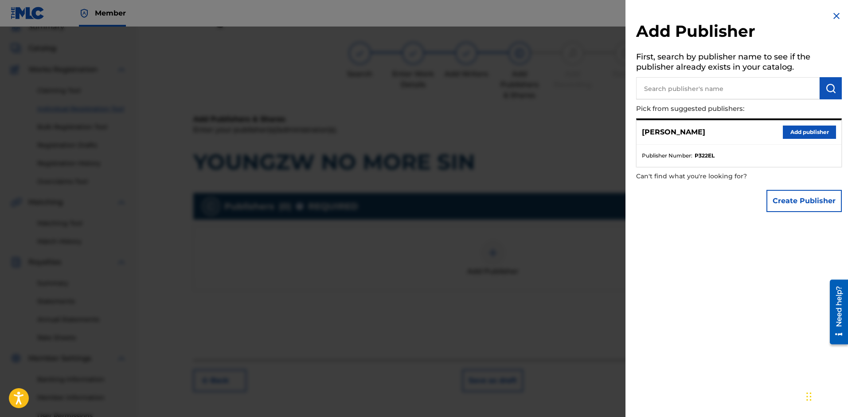
click at [800, 132] on button "Add publisher" at bounding box center [809, 131] width 53 height 13
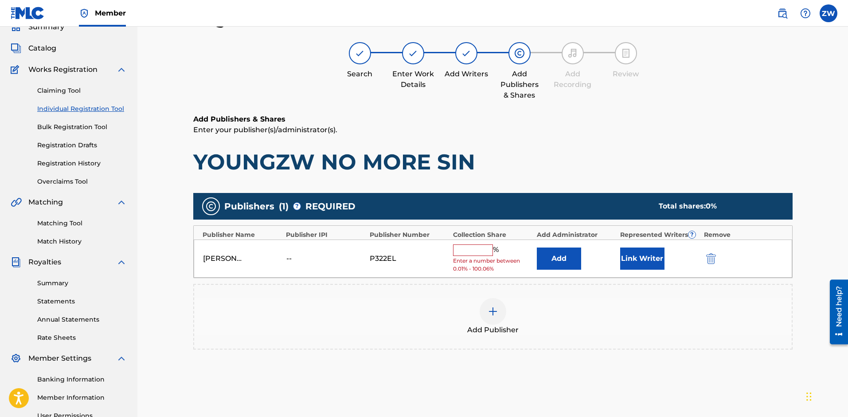
click at [463, 251] on input "text" at bounding box center [473, 250] width 40 height 12
type input "100"
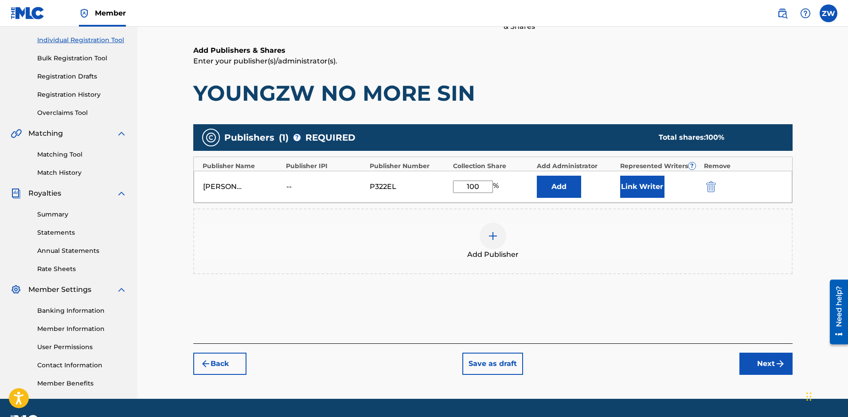
scroll to position [110, 0]
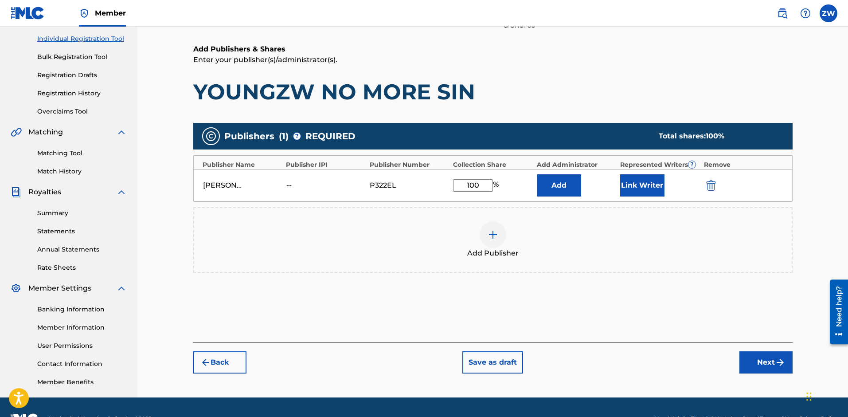
click at [762, 363] on button "Next" at bounding box center [765, 362] width 53 height 22
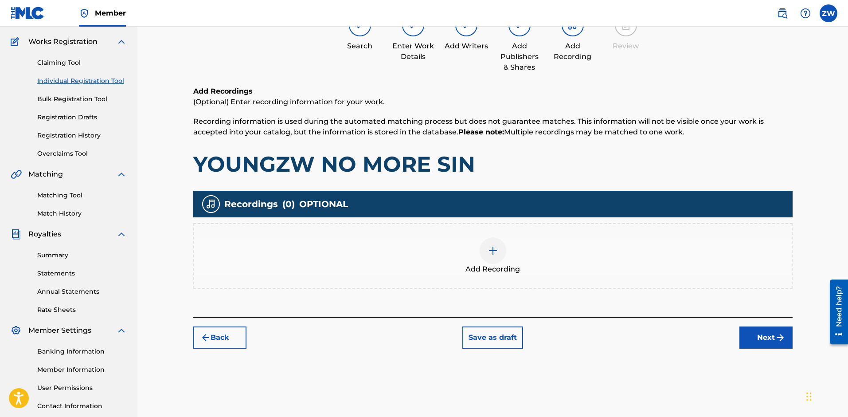
scroll to position [40, 0]
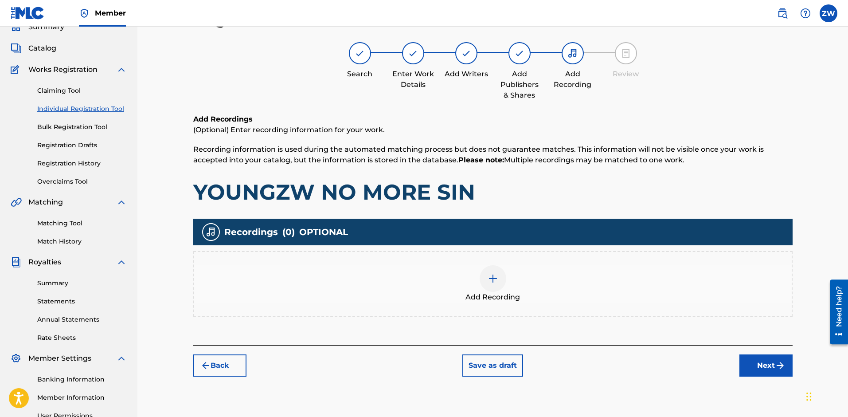
click at [766, 367] on button "Next" at bounding box center [765, 365] width 53 height 22
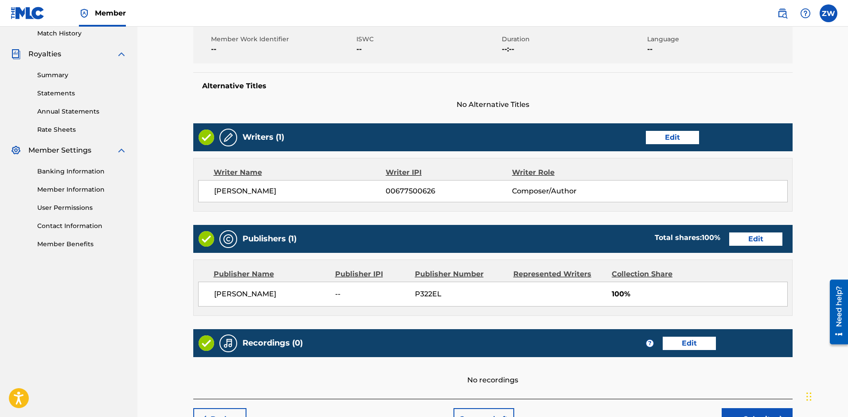
scroll to position [304, 0]
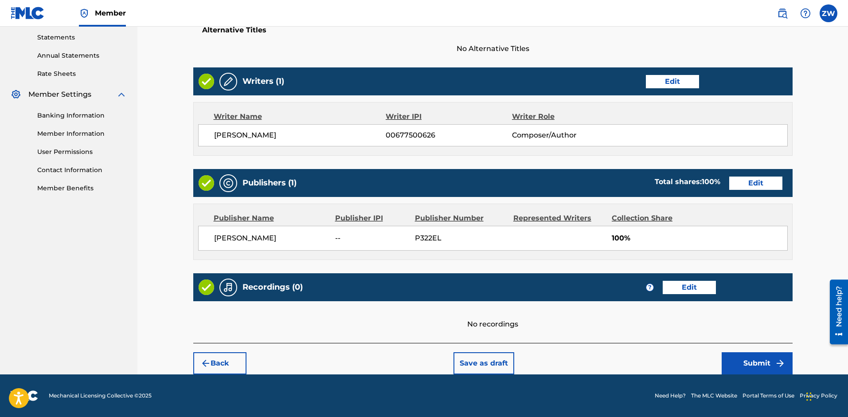
click at [763, 368] on button "Submit" at bounding box center [757, 363] width 71 height 22
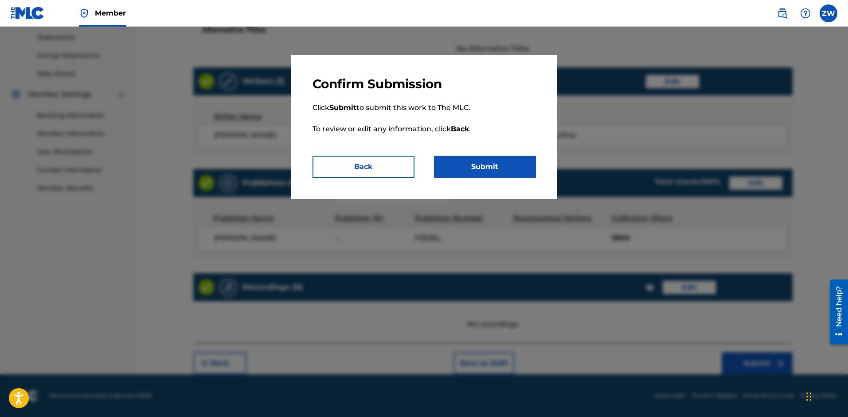
click at [463, 172] on button "Submit" at bounding box center [485, 167] width 102 height 22
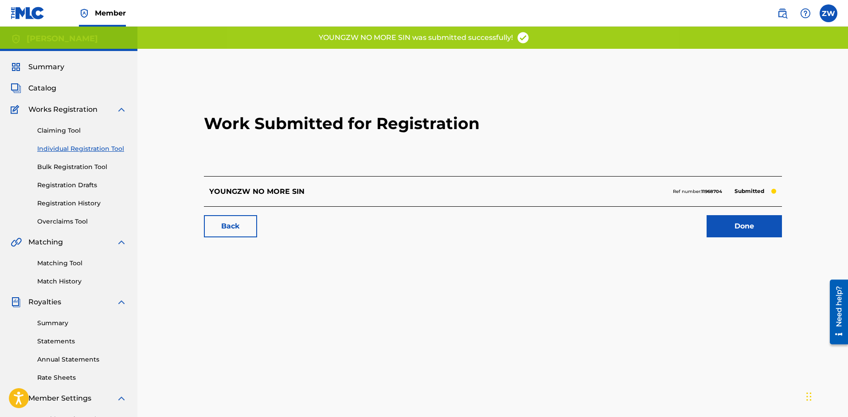
click at [744, 233] on link "Done" at bounding box center [744, 226] width 75 height 22
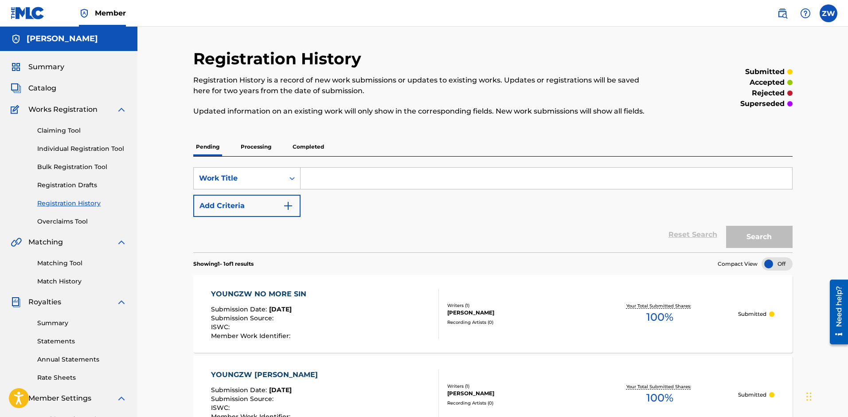
click at [33, 85] on span "Catalog" at bounding box center [42, 88] width 28 height 11
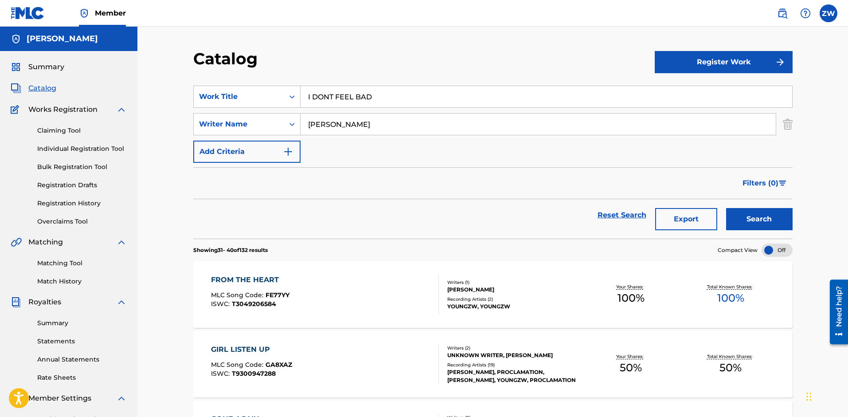
click at [694, 63] on button "Register Work" at bounding box center [724, 62] width 138 height 22
click at [732, 90] on link "Individual" at bounding box center [724, 90] width 138 height 21
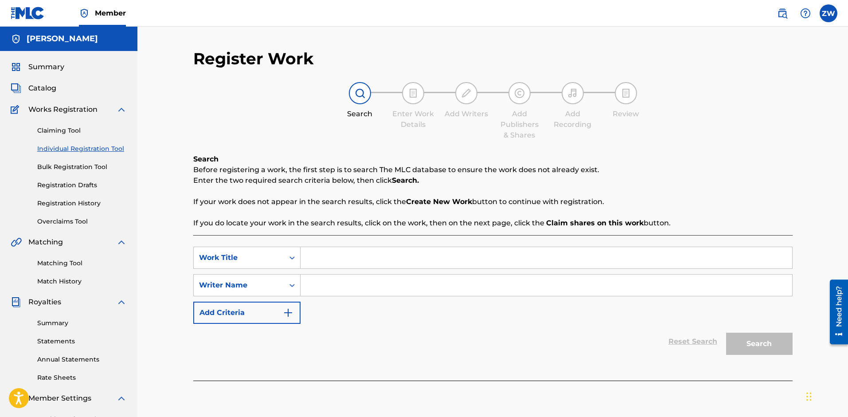
click at [380, 254] on input "Search Form" at bounding box center [547, 257] width 492 height 21
click at [80, 202] on link "Registration History" at bounding box center [82, 203] width 90 height 9
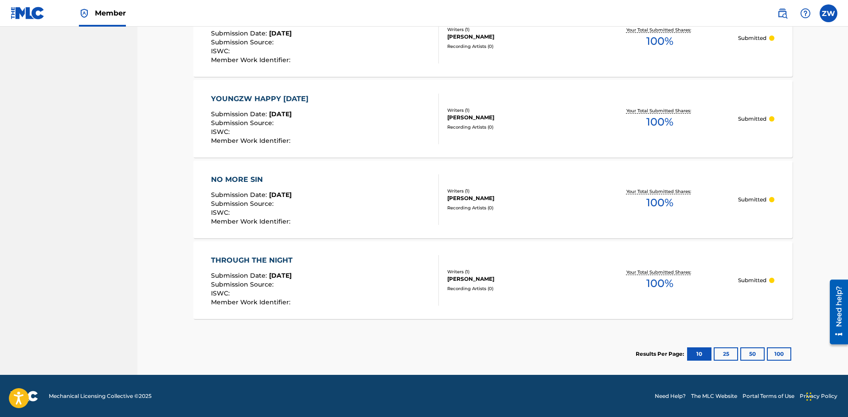
scroll to position [758, 0]
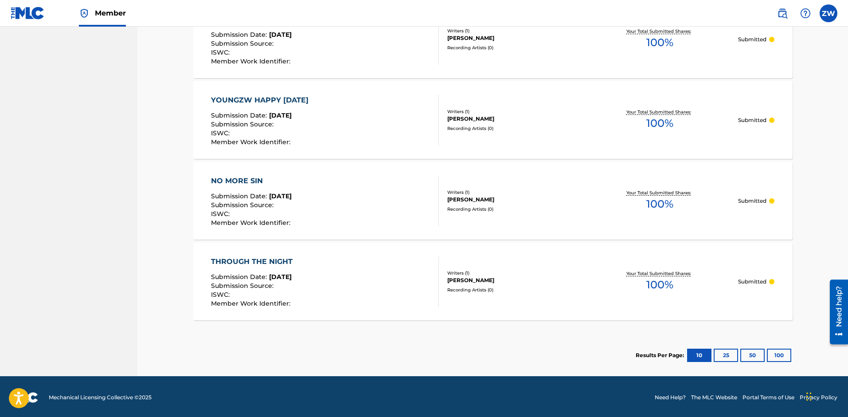
click at [731, 353] on button "25" at bounding box center [726, 354] width 24 height 13
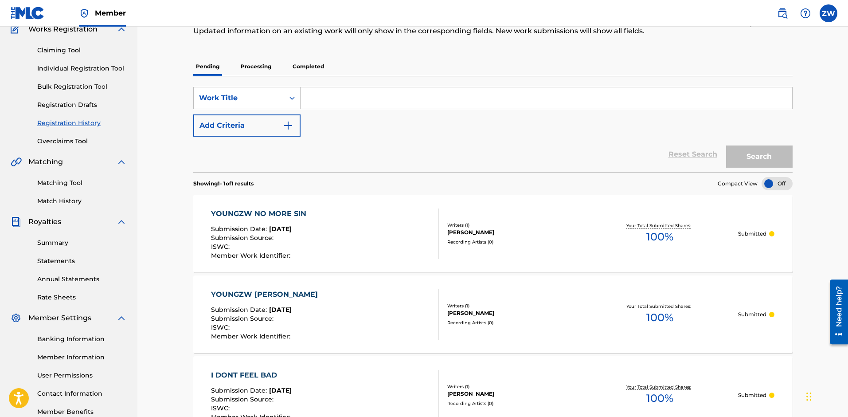
scroll to position [52, 0]
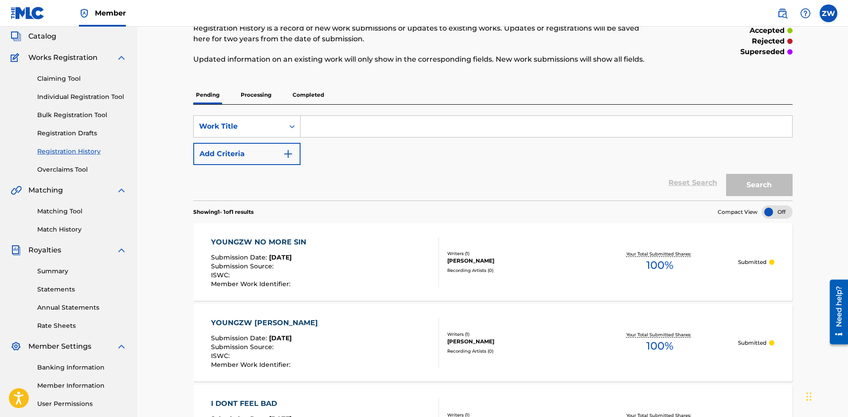
click at [251, 94] on p "Processing" at bounding box center [256, 95] width 36 height 19
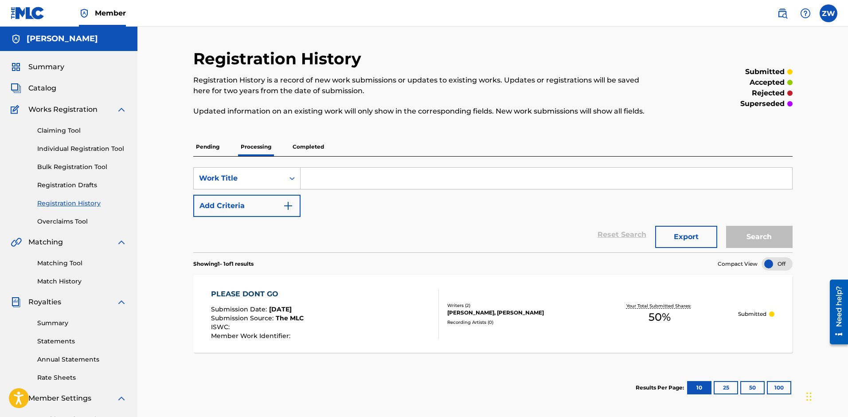
click at [303, 147] on p "Completed" at bounding box center [308, 146] width 37 height 19
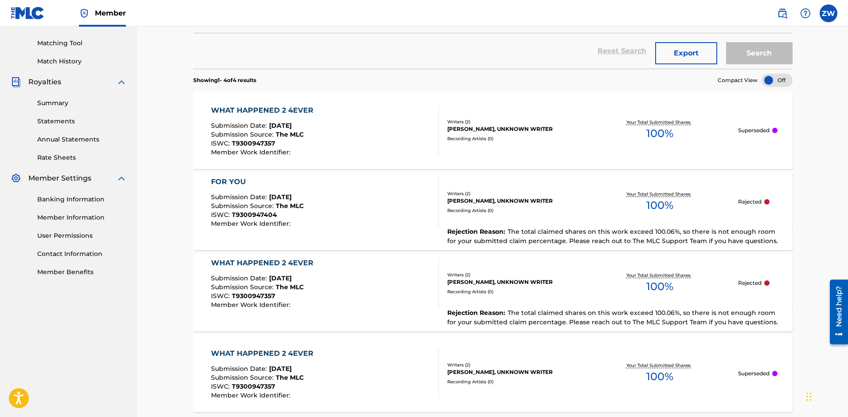
scroll to position [222, 0]
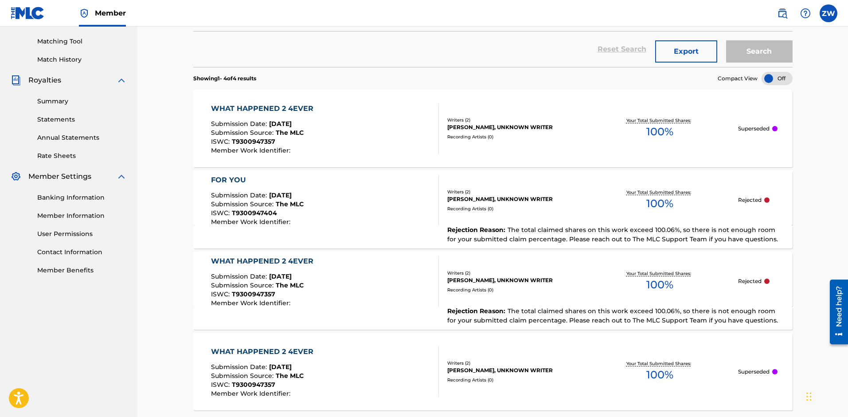
click at [757, 371] on p "Superseded" at bounding box center [753, 371] width 31 height 8
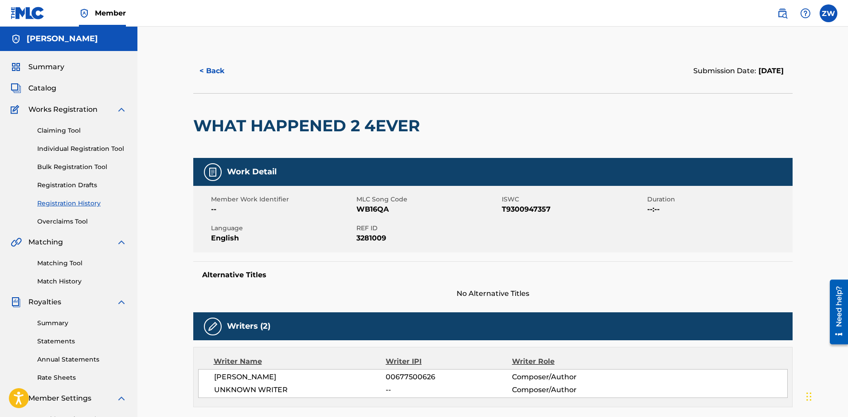
click at [207, 68] on button "< Back" at bounding box center [219, 71] width 53 height 22
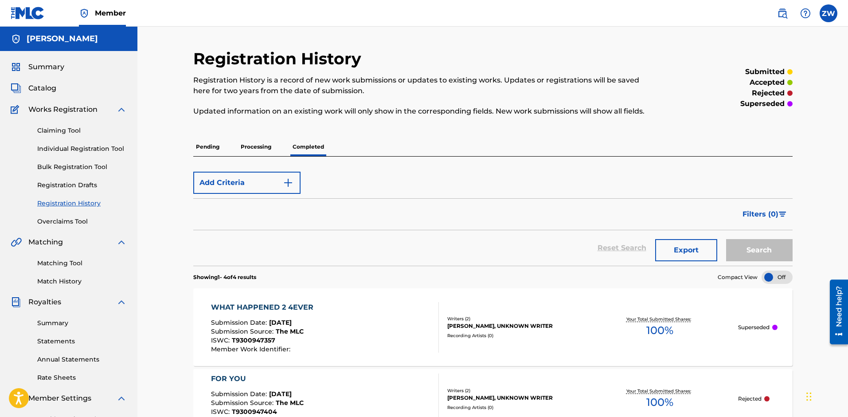
scroll to position [222, 0]
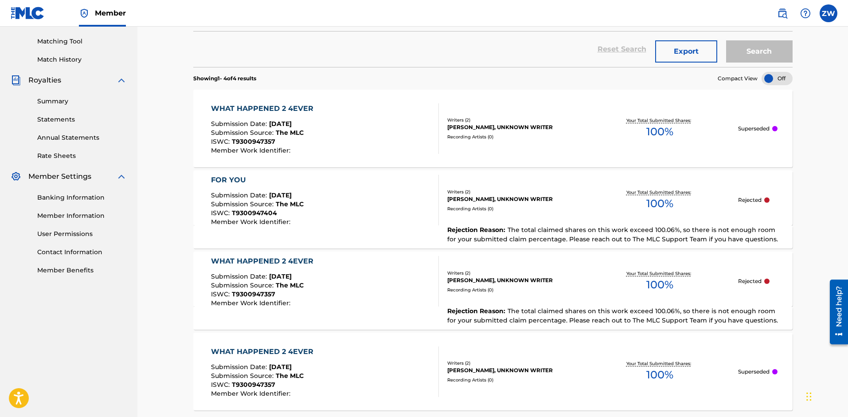
click at [589, 231] on span "The total claimed shares on this work exceed 100.06%, so there is not enough ro…" at bounding box center [612, 234] width 331 height 17
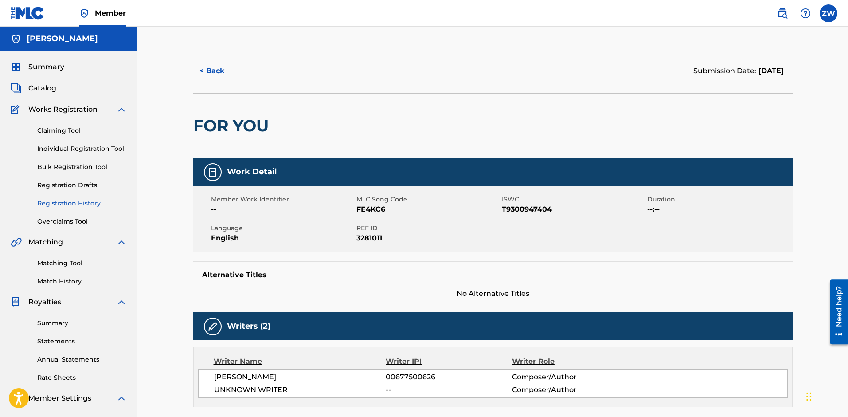
click at [223, 390] on span "UNKNOWN WRITER" at bounding box center [300, 389] width 172 height 11
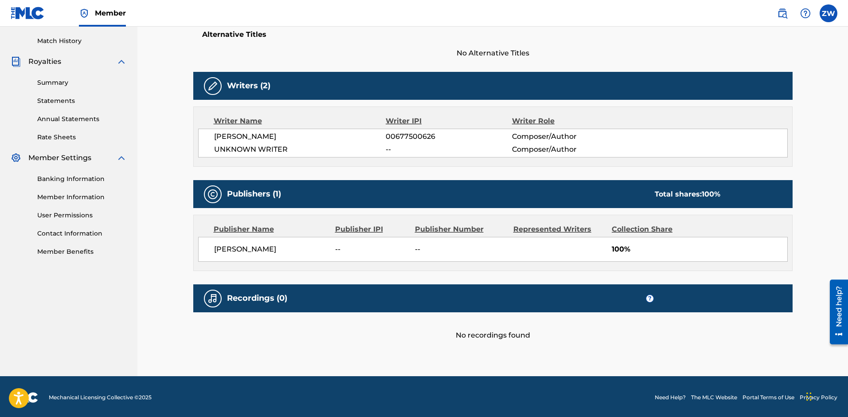
scroll to position [242, 0]
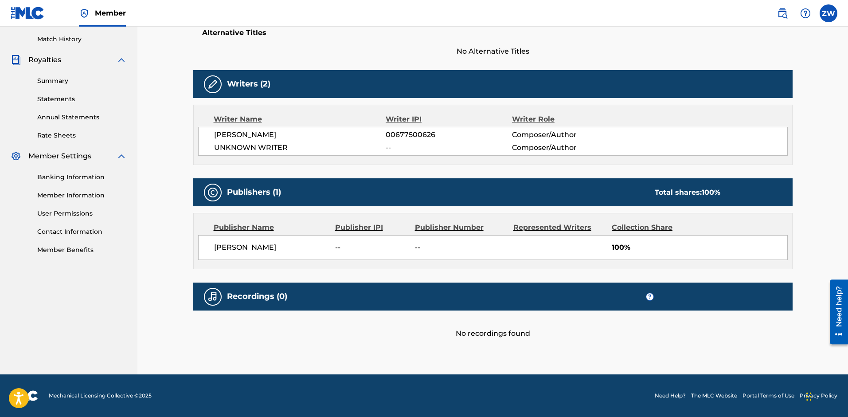
click at [622, 224] on div "Collection Share" at bounding box center [655, 227] width 86 height 11
click at [624, 227] on div "Collection Share" at bounding box center [655, 227] width 86 height 11
drag, startPoint x: 851, startPoint y: 259, endPoint x: 851, endPoint y: 203, distance: 55.4
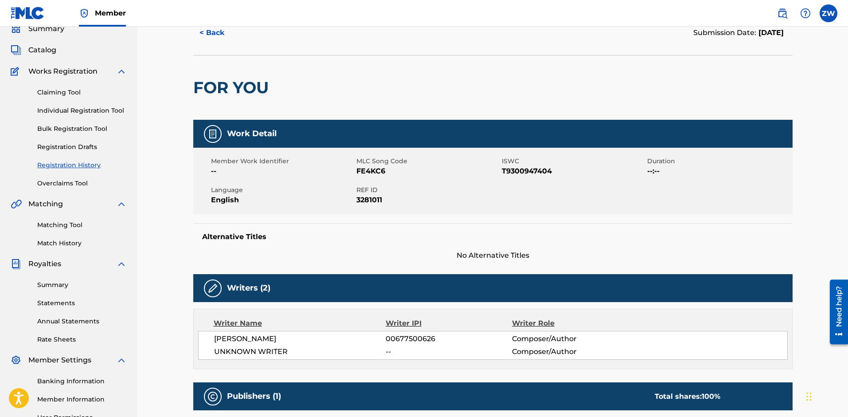
scroll to position [0, 0]
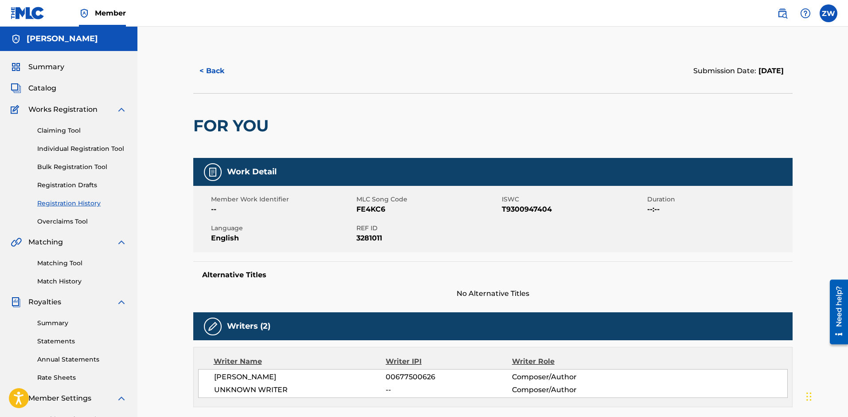
click at [213, 71] on button "< Back" at bounding box center [219, 71] width 53 height 22
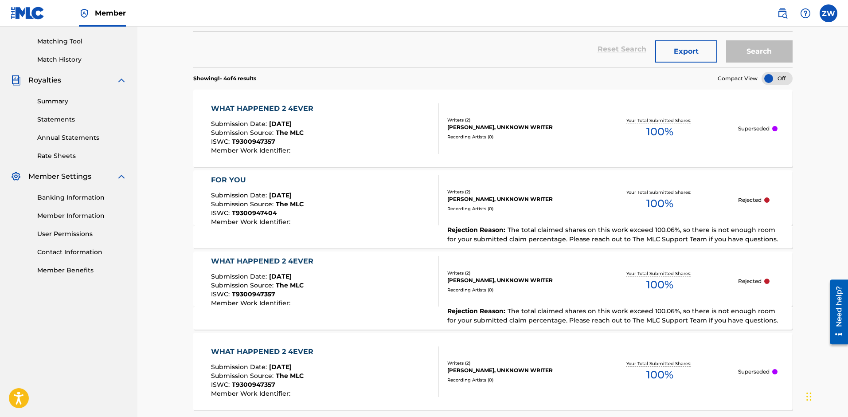
click at [690, 226] on span "The total claimed shares on this work exceed 100.06%, so there is not enough ro…" at bounding box center [612, 234] width 331 height 17
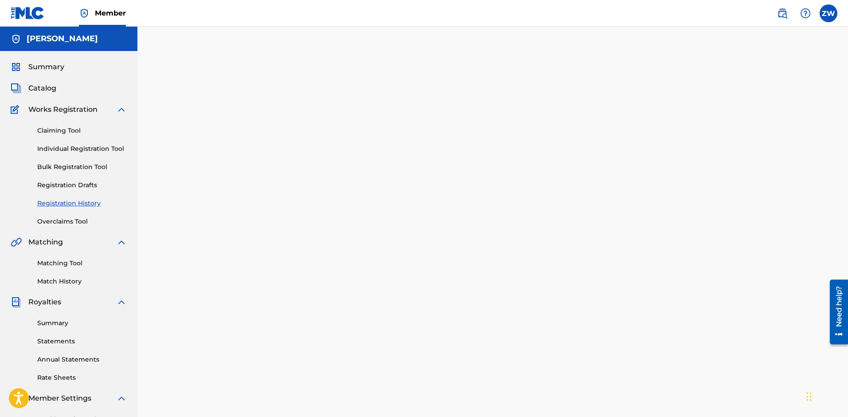
click at [690, 226] on div at bounding box center [493, 278] width 621 height 458
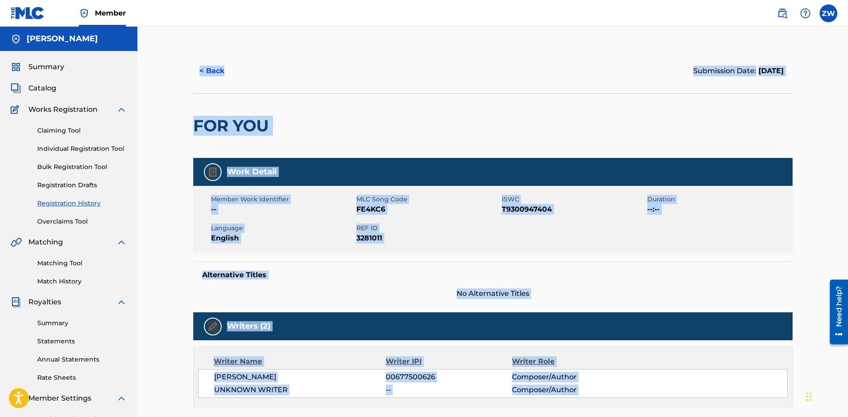
click at [570, 143] on div "FOR YOU" at bounding box center [492, 125] width 599 height 65
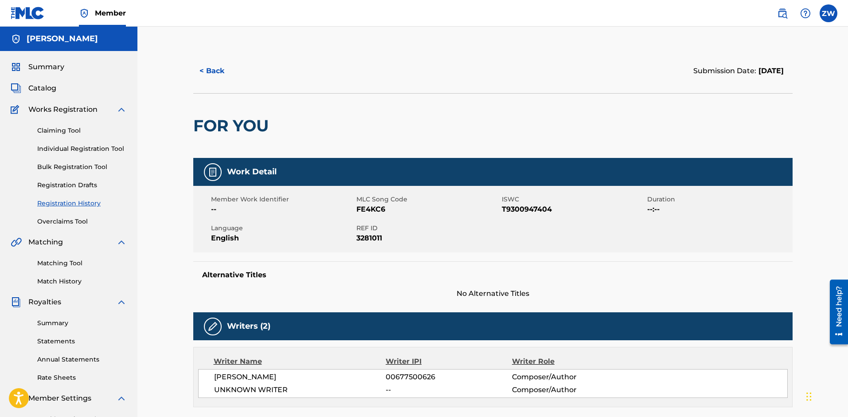
click at [59, 165] on link "Bulk Registration Tool" at bounding box center [82, 166] width 90 height 9
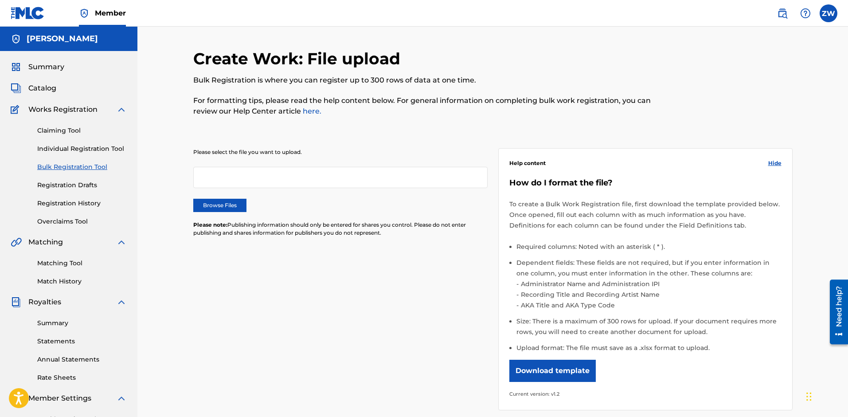
click at [79, 218] on link "Overclaims Tool" at bounding box center [82, 221] width 90 height 9
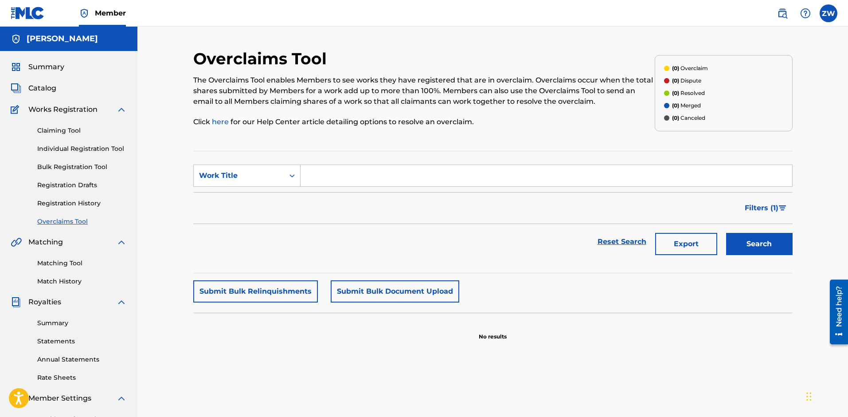
click at [35, 89] on span "Catalog" at bounding box center [42, 88] width 28 height 11
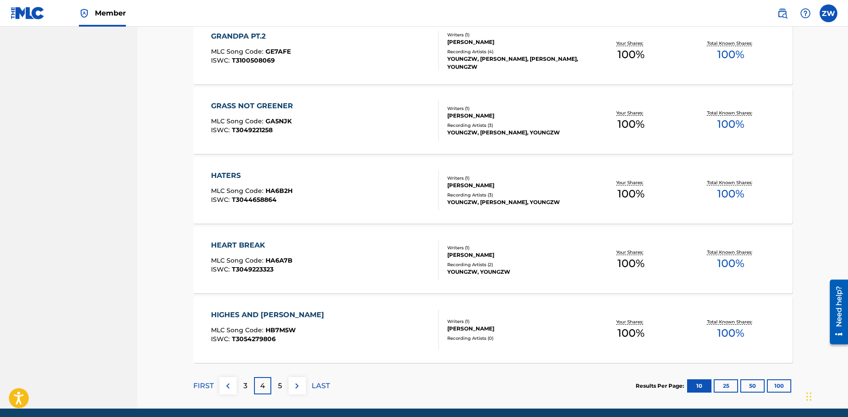
scroll to position [625, 0]
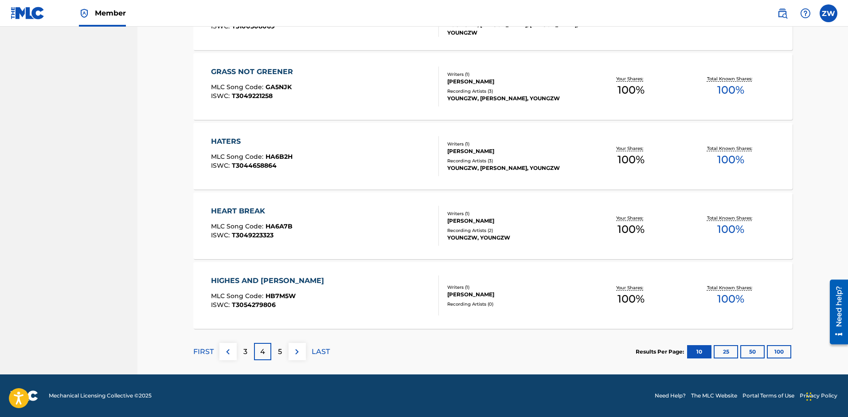
click at [281, 350] on p "5" at bounding box center [280, 351] width 4 height 11
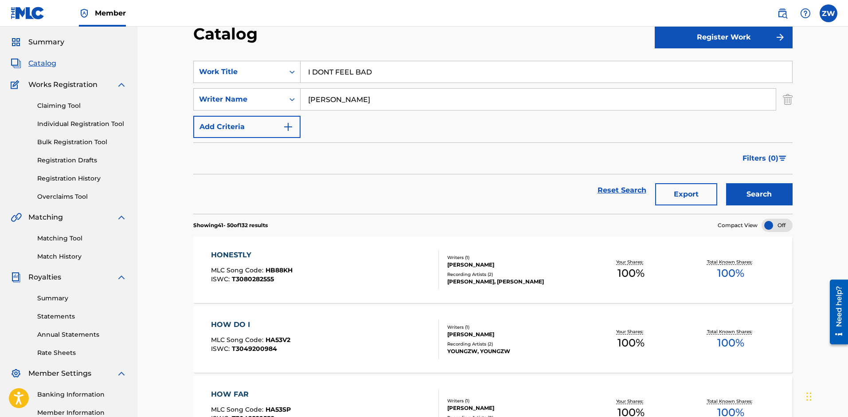
scroll to position [0, 0]
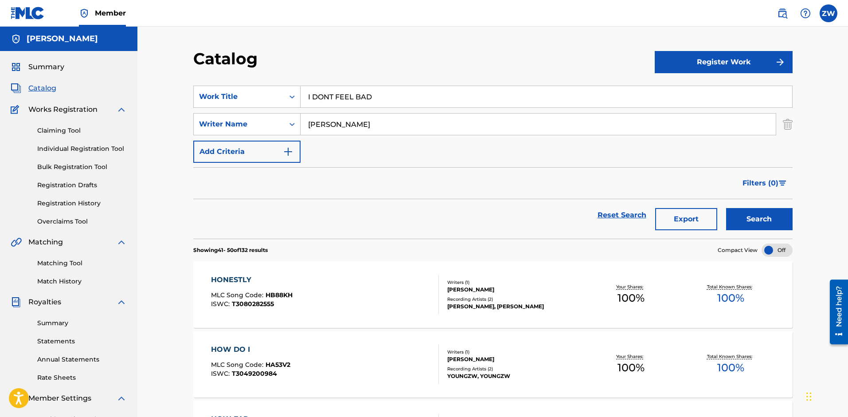
click at [55, 218] on link "Overclaims Tool" at bounding box center [82, 221] width 90 height 9
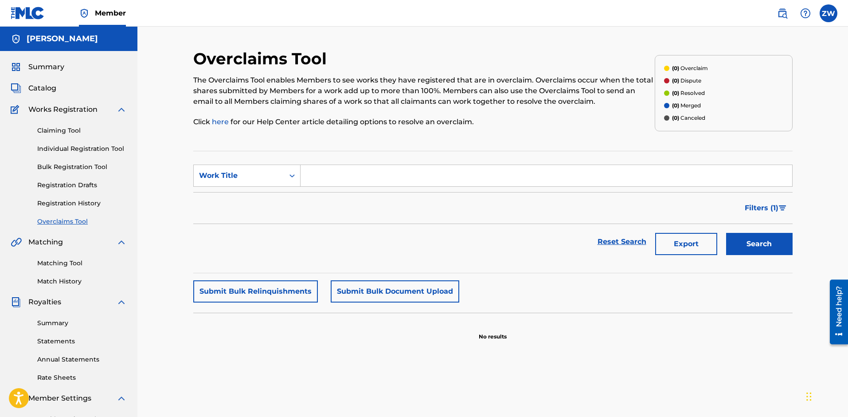
click at [79, 202] on link "Registration History" at bounding box center [82, 203] width 90 height 9
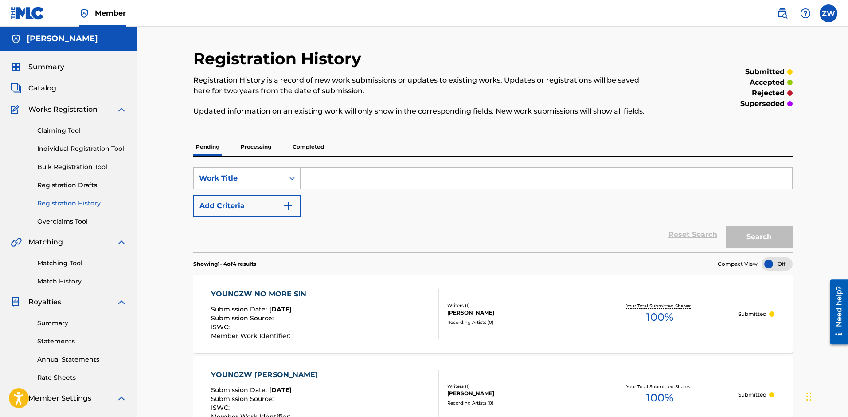
click at [308, 147] on p "Completed" at bounding box center [308, 146] width 37 height 19
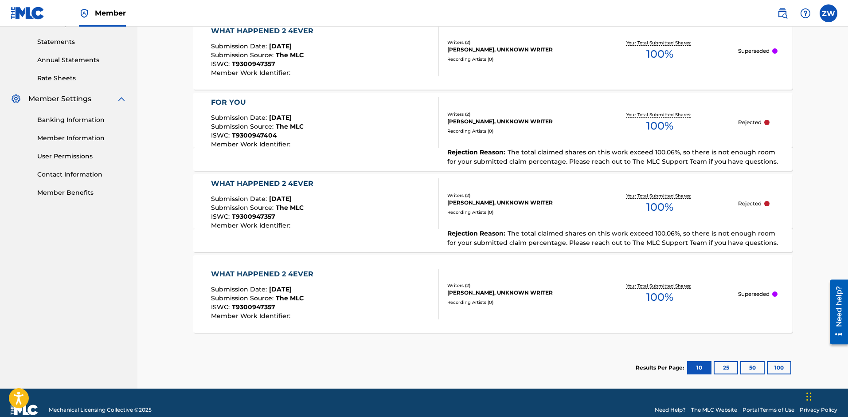
scroll to position [43, 0]
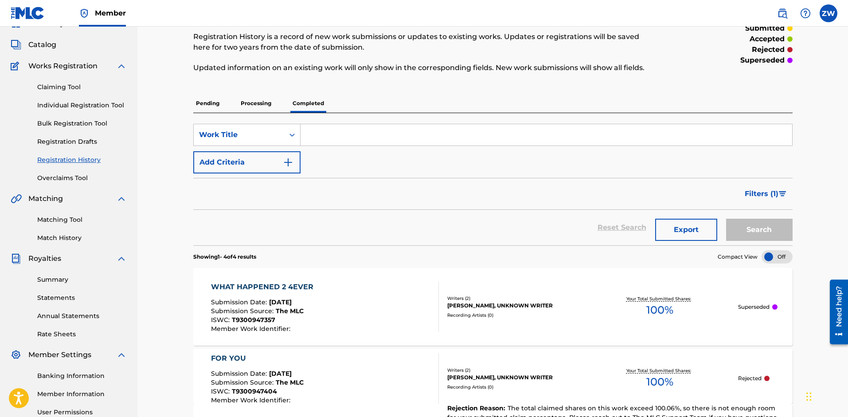
click at [56, 180] on link "Overclaims Tool" at bounding box center [82, 177] width 90 height 9
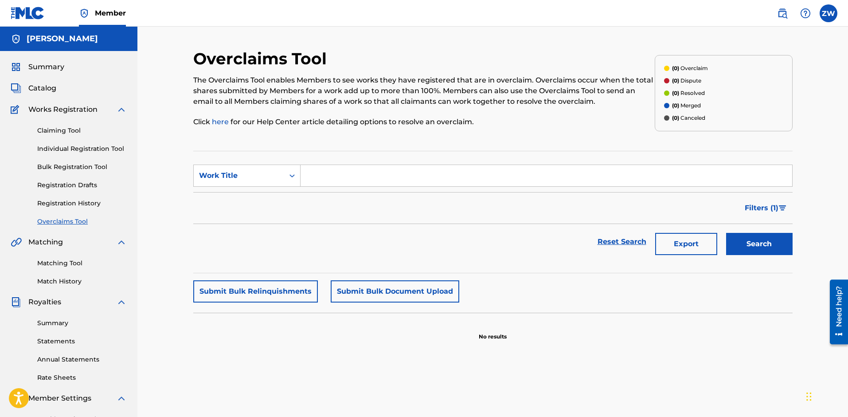
click at [342, 176] on input "Search Form" at bounding box center [547, 175] width 492 height 21
type input "f"
type input "F"
type input "4Ever"
click at [46, 90] on span "Catalog" at bounding box center [42, 88] width 28 height 11
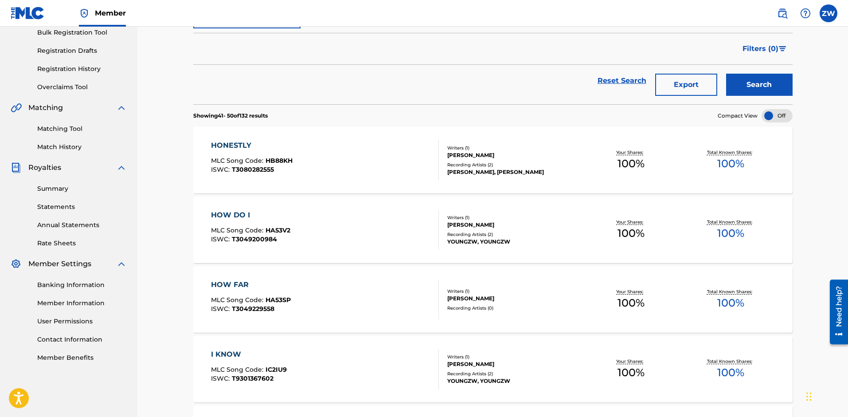
scroll to position [17, 0]
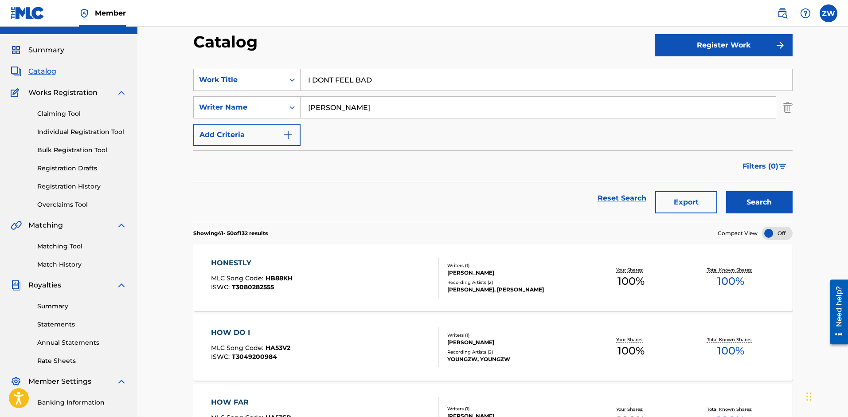
click at [83, 186] on link "Registration History" at bounding box center [82, 186] width 90 height 9
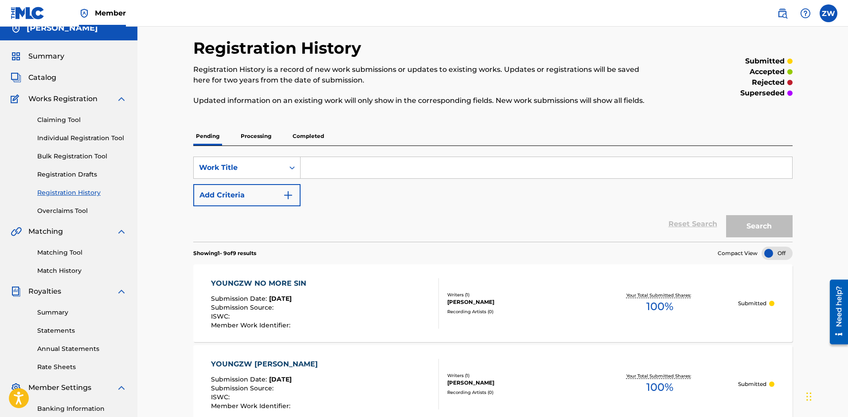
scroll to position [9, 0]
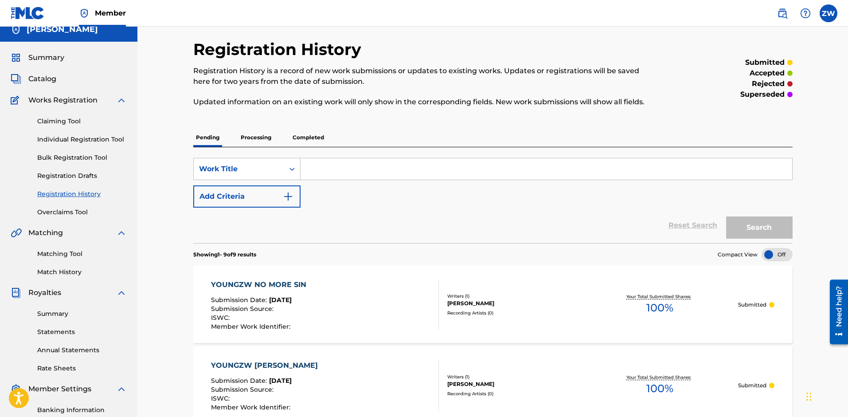
click at [299, 139] on p "Completed" at bounding box center [308, 137] width 37 height 19
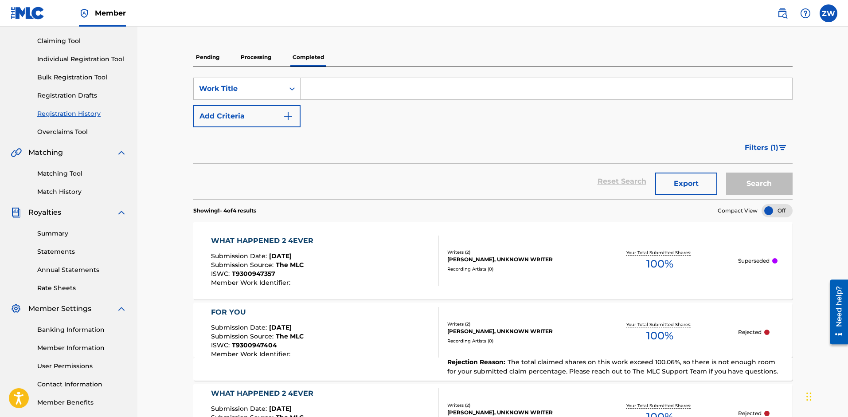
scroll to position [195, 0]
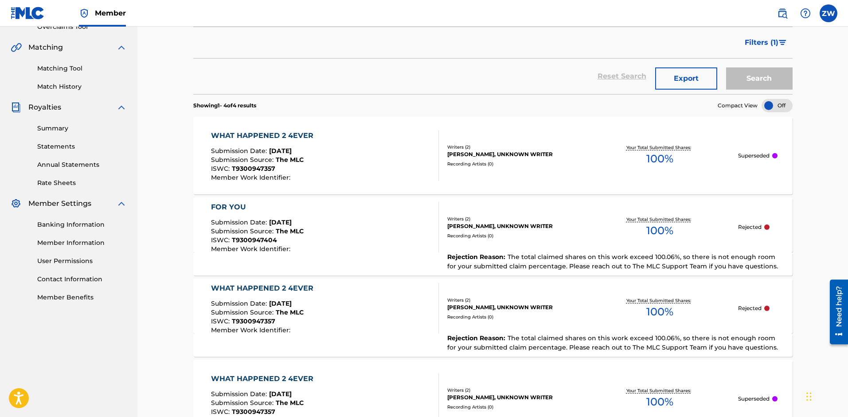
click at [465, 247] on div "FOR YOU Submission Date : [DATE] Submission Source : The MLC ISWC : T9300947404…" at bounding box center [492, 224] width 599 height 55
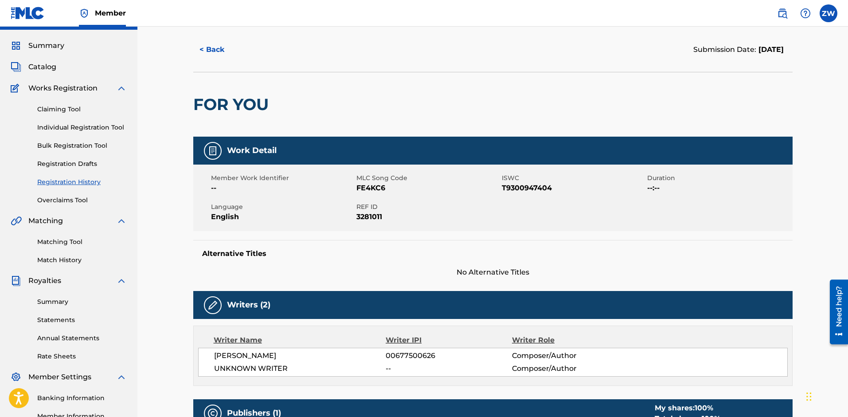
scroll to position [41, 0]
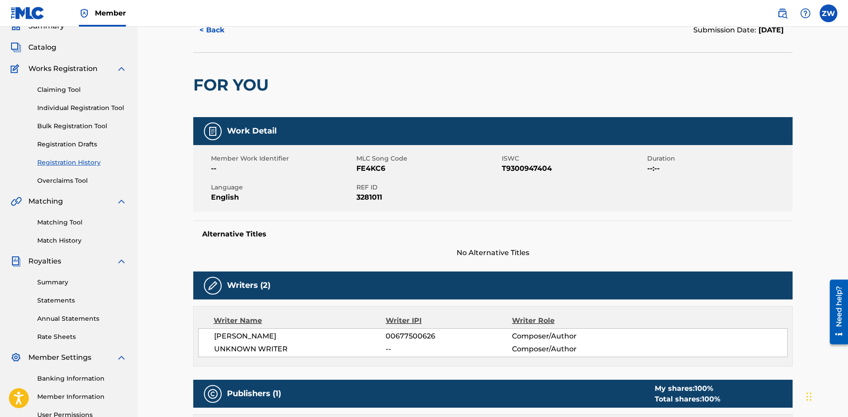
click at [77, 181] on link "Overclaims Tool" at bounding box center [82, 180] width 90 height 9
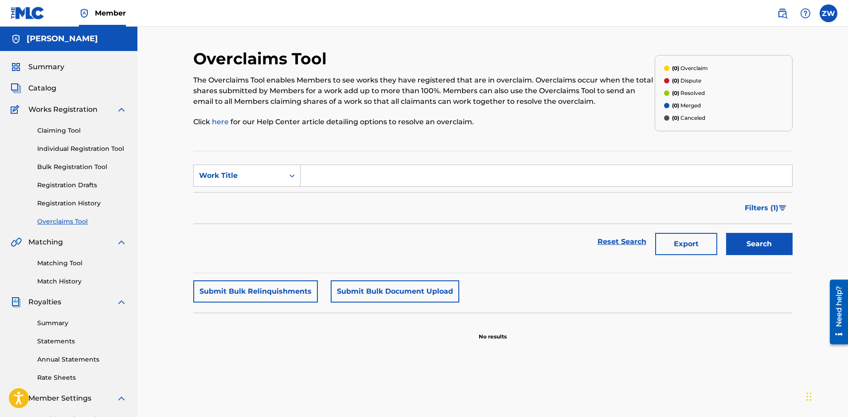
click at [76, 203] on link "Registration History" at bounding box center [82, 203] width 90 height 9
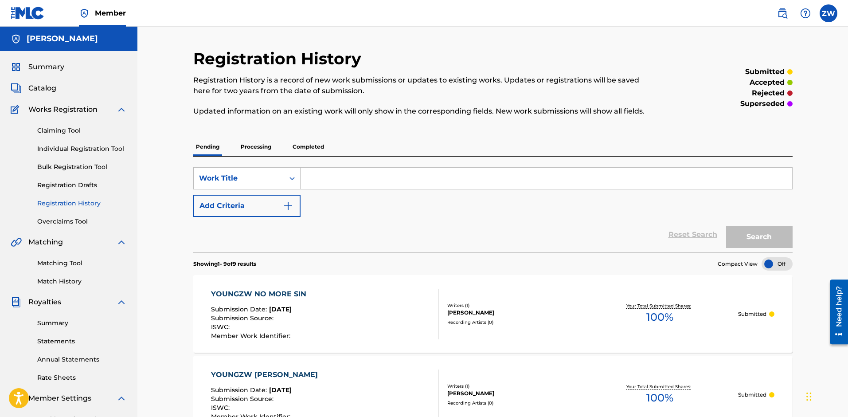
click at [43, 301] on span "Royalties" at bounding box center [44, 302] width 33 height 11
click at [117, 302] on img at bounding box center [121, 302] width 11 height 11
click at [67, 306] on div "Royalties" at bounding box center [69, 302] width 116 height 11
click at [36, 297] on span "Royalties" at bounding box center [44, 302] width 33 height 11
click at [49, 301] on span "Royalties" at bounding box center [44, 302] width 33 height 11
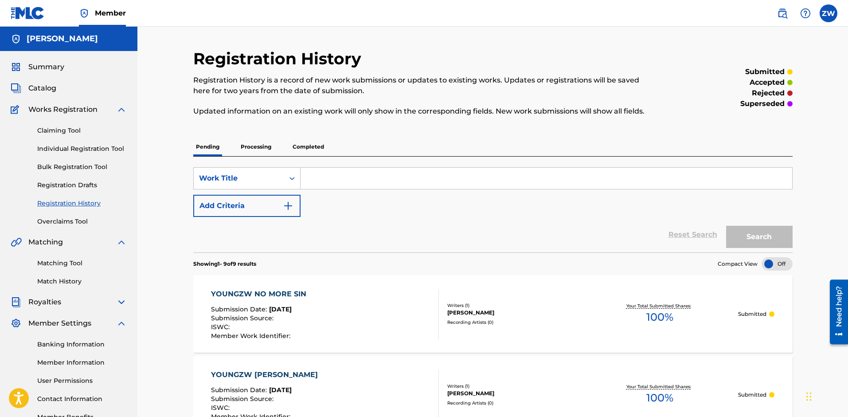
click at [126, 300] on img at bounding box center [121, 302] width 11 height 11
click at [123, 301] on img at bounding box center [121, 302] width 11 height 11
click at [55, 340] on link "Statements" at bounding box center [82, 340] width 90 height 9
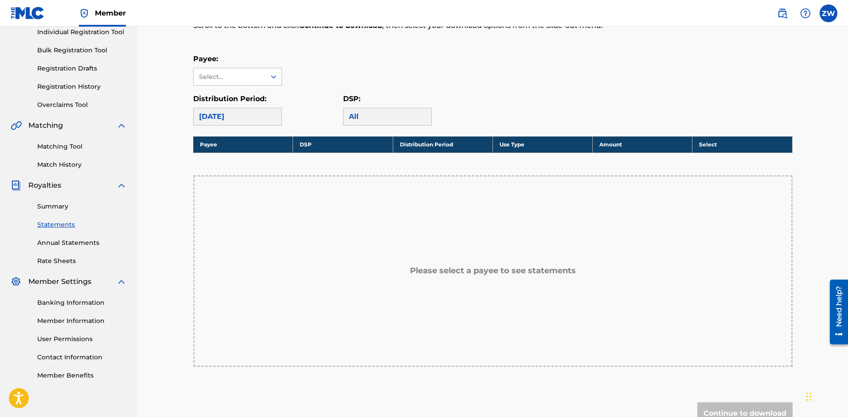
scroll to position [111, 0]
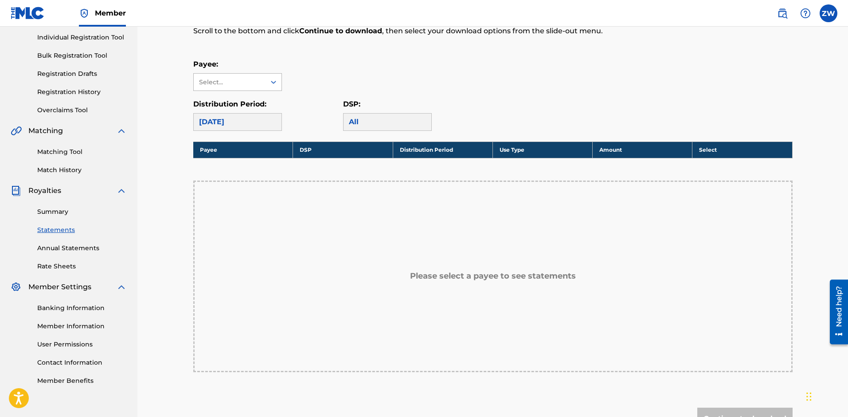
click at [275, 76] on div at bounding box center [274, 82] width 16 height 16
click at [257, 99] on div "[PERSON_NAME]" at bounding box center [238, 102] width 88 height 22
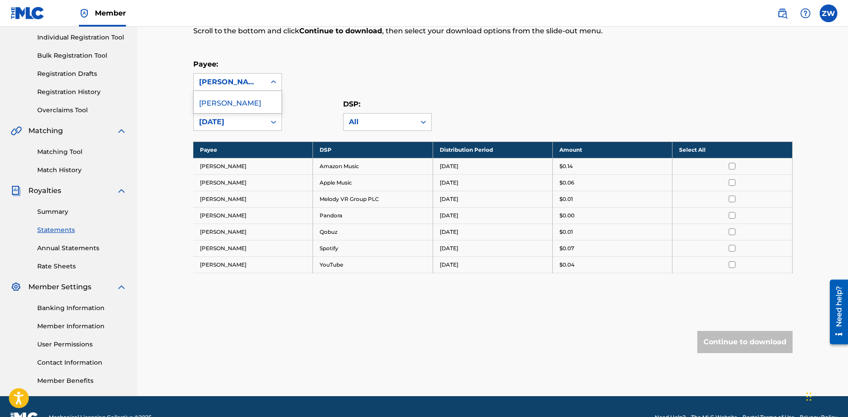
click at [274, 85] on icon at bounding box center [273, 82] width 9 height 9
click at [314, 99] on div "Distribution Period: [DATE]" at bounding box center [268, 115] width 150 height 32
click at [61, 212] on link "Summary" at bounding box center [82, 211] width 90 height 9
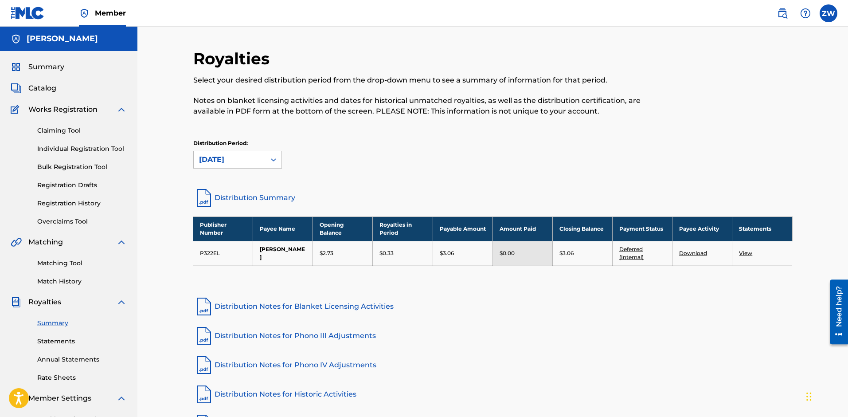
click at [67, 346] on div "Summary Statements Annual Statements Rate Sheets" at bounding box center [69, 344] width 116 height 75
click at [68, 343] on link "Statements" at bounding box center [82, 340] width 90 height 9
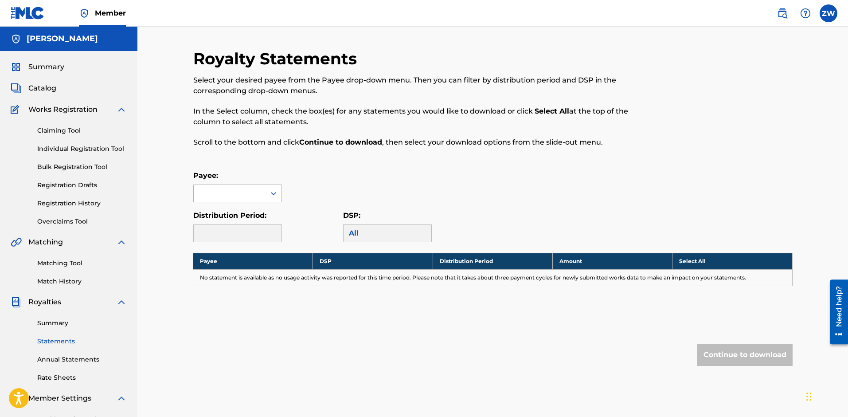
click at [277, 196] on icon at bounding box center [273, 193] width 9 height 9
click at [248, 220] on div "[PERSON_NAME]" at bounding box center [238, 213] width 88 height 22
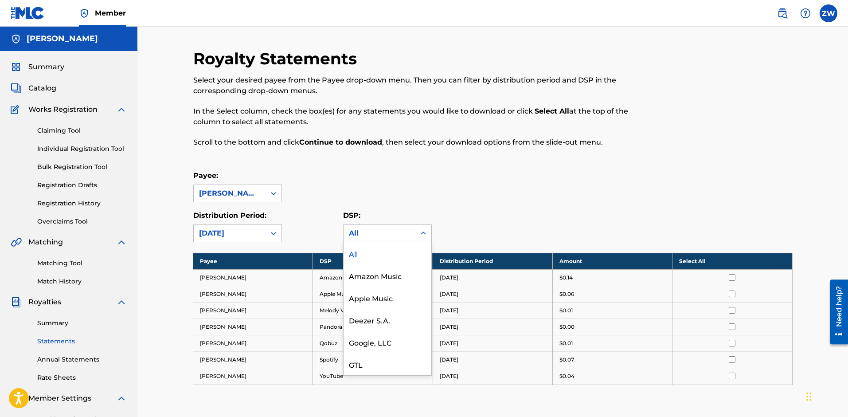
click at [393, 236] on div "All" at bounding box center [379, 233] width 61 height 11
click at [267, 230] on div at bounding box center [274, 233] width 16 height 16
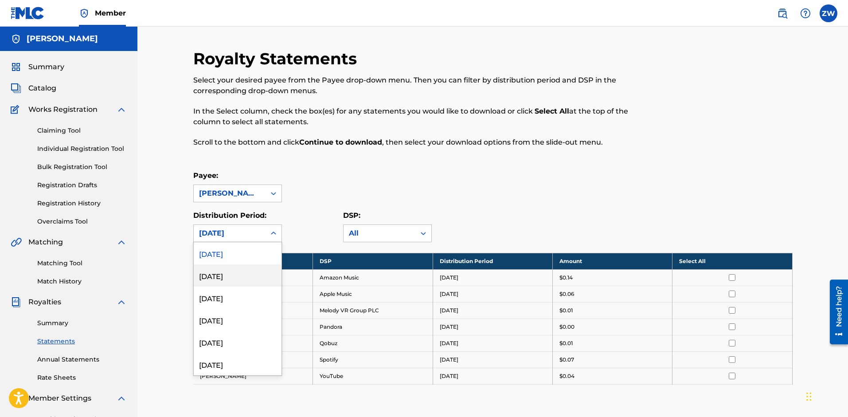
click at [248, 274] on div "[DATE]" at bounding box center [238, 275] width 88 height 22
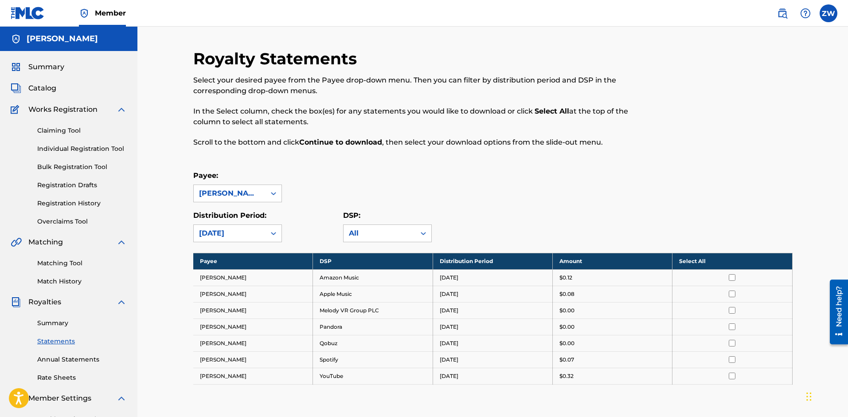
click at [262, 230] on div "[DATE]" at bounding box center [230, 233] width 72 height 17
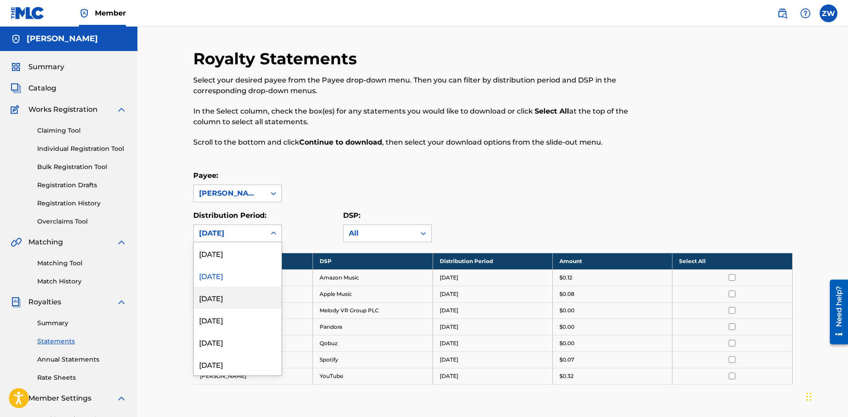
click at [221, 306] on div "[DATE]" at bounding box center [238, 297] width 88 height 22
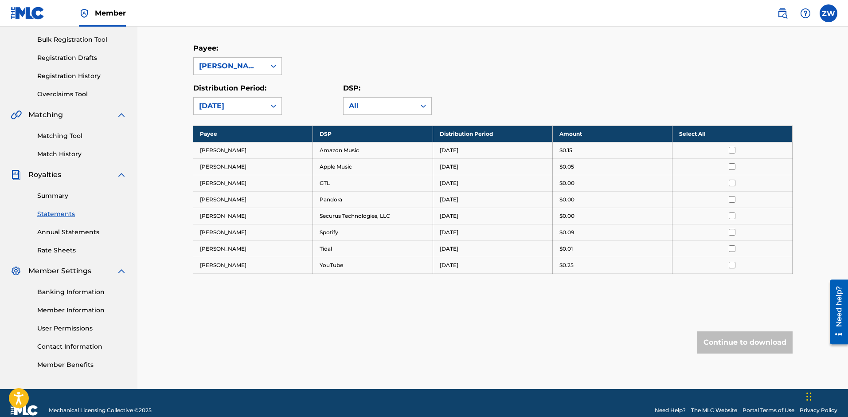
scroll to position [125, 0]
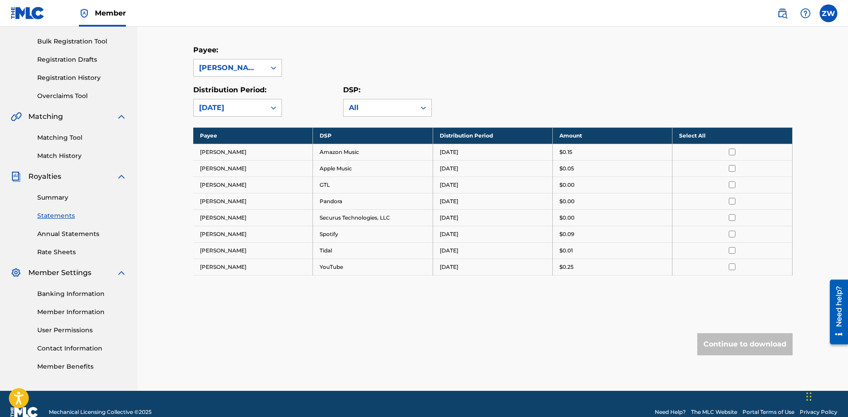
click at [275, 112] on icon at bounding box center [273, 107] width 9 height 9
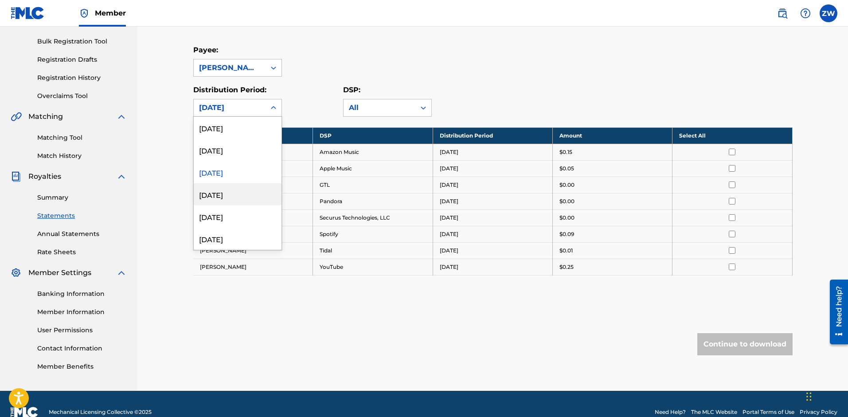
click at [243, 198] on div "[DATE]" at bounding box center [238, 194] width 88 height 22
click at [271, 112] on icon at bounding box center [273, 107] width 9 height 9
click at [304, 98] on div "Distribution Period: option [DATE], selected. [DATE], 1 of 53. 53 results avail…" at bounding box center [268, 101] width 150 height 32
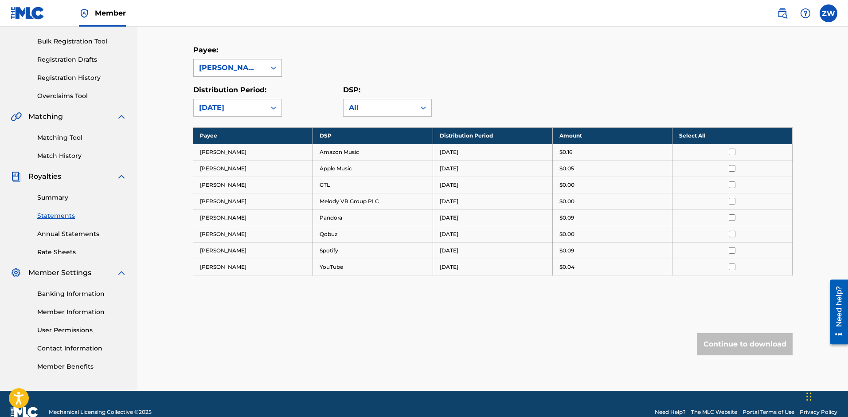
click at [281, 67] on div at bounding box center [274, 68] width 16 height 16
click at [70, 137] on link "Matching Tool" at bounding box center [82, 137] width 90 height 9
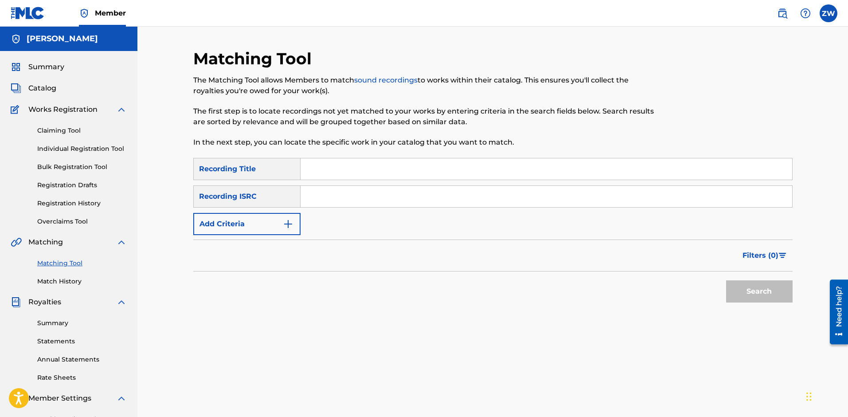
click at [60, 110] on span "Works Registration" at bounding box center [62, 109] width 69 height 11
click at [74, 133] on link "Claiming Tool" at bounding box center [82, 130] width 90 height 9
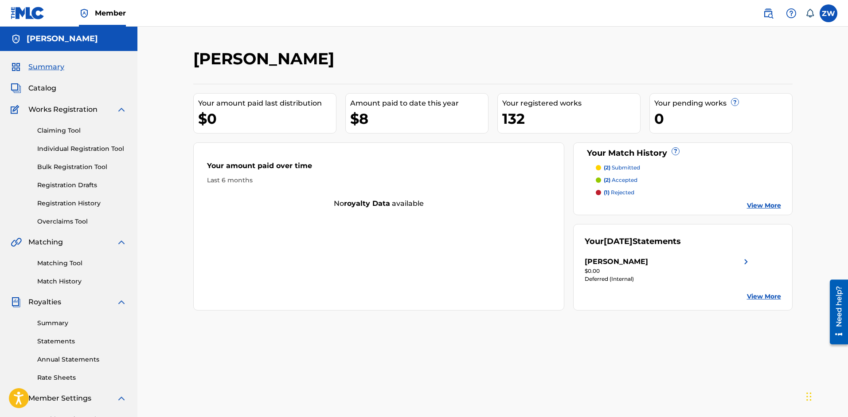
click at [47, 88] on span "Catalog" at bounding box center [42, 88] width 28 height 11
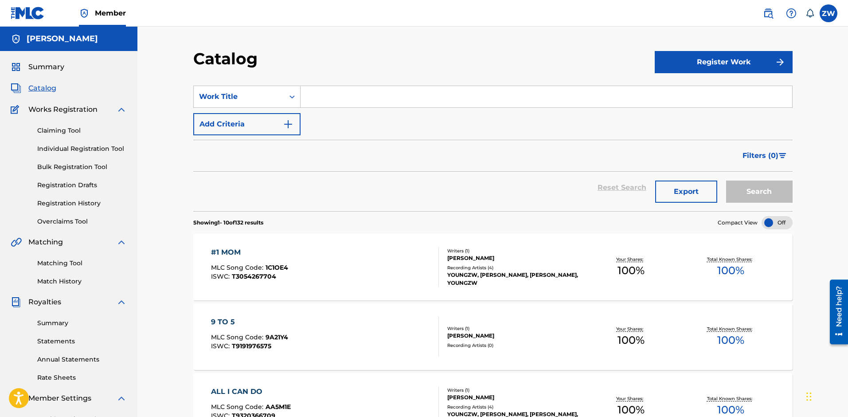
click at [722, 62] on button "Register Work" at bounding box center [724, 62] width 138 height 22
click at [710, 91] on link "Individual" at bounding box center [724, 90] width 138 height 21
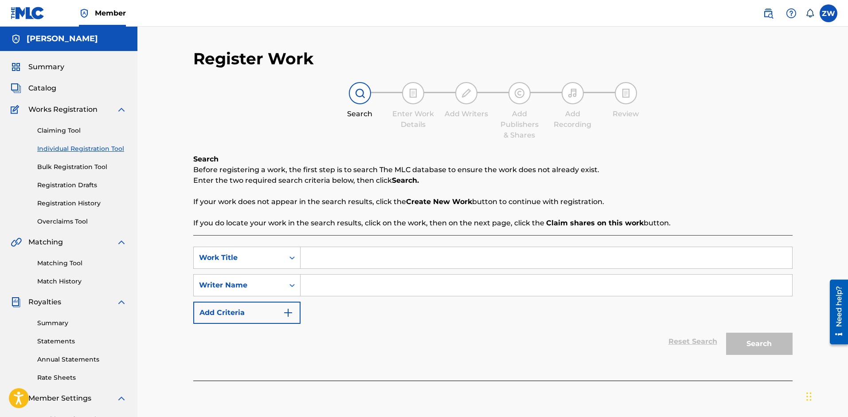
click at [69, 129] on link "Claiming Tool" at bounding box center [82, 130] width 90 height 9
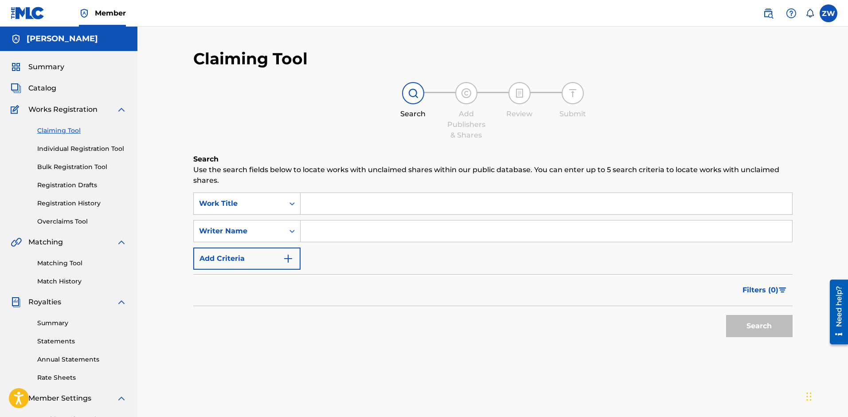
click at [279, 254] on button "Add Criteria" at bounding box center [246, 258] width 107 height 22
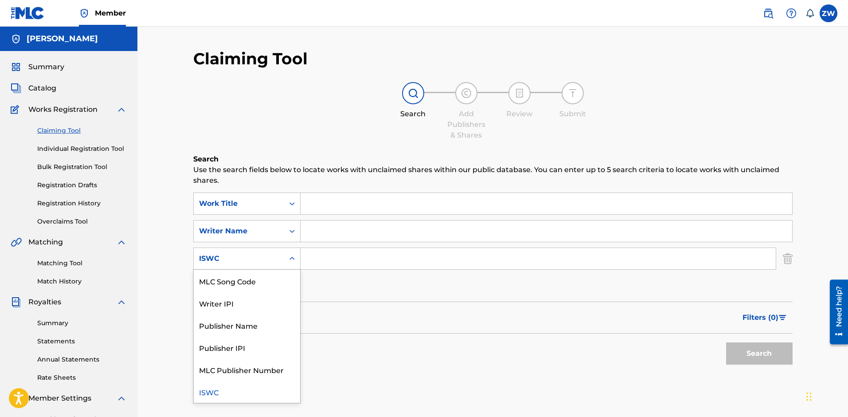
click at [290, 257] on icon "Search Form" at bounding box center [292, 258] width 9 height 9
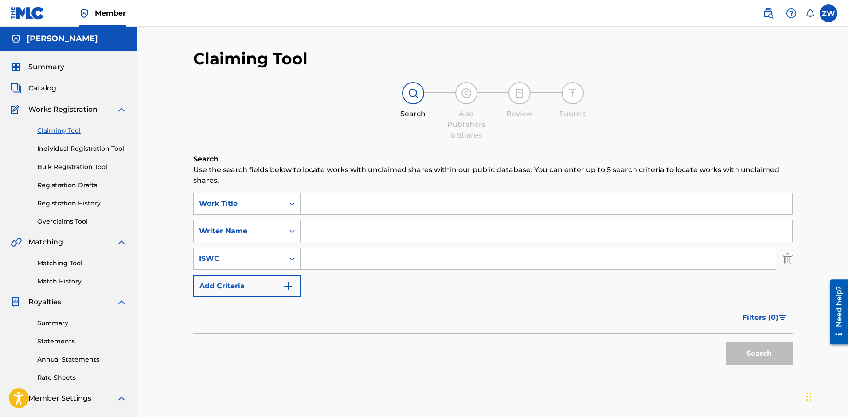
click at [290, 256] on icon "Search Form" at bounding box center [292, 258] width 9 height 9
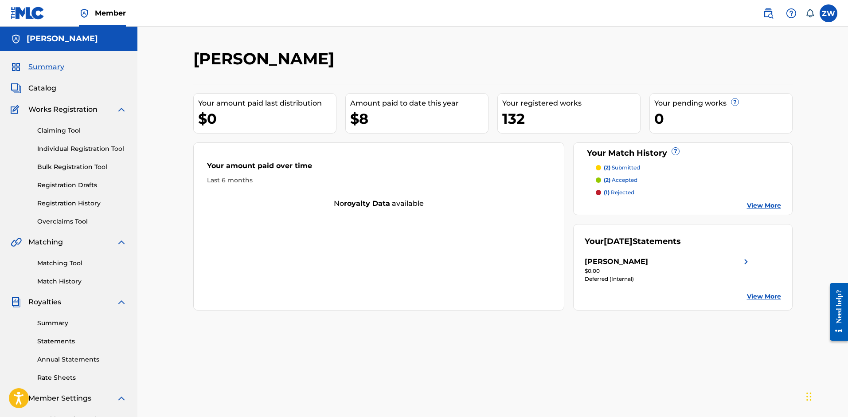
click at [62, 265] on link "Matching Tool" at bounding box center [82, 262] width 90 height 9
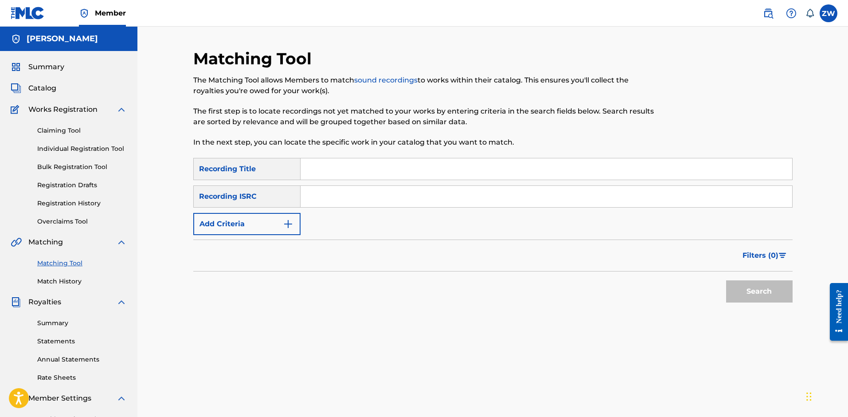
click at [273, 220] on button "Add Criteria" at bounding box center [246, 224] width 107 height 22
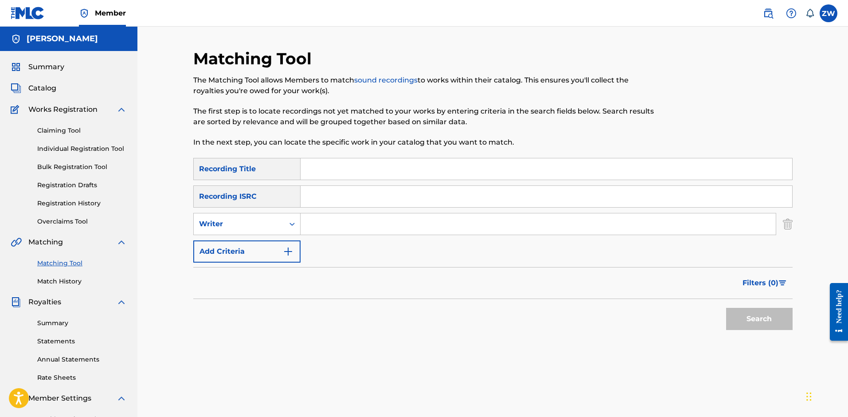
click at [335, 233] on input "Search Form" at bounding box center [538, 223] width 475 height 21
type input "[PERSON_NAME]"
click at [763, 315] on button "Search" at bounding box center [759, 319] width 66 height 22
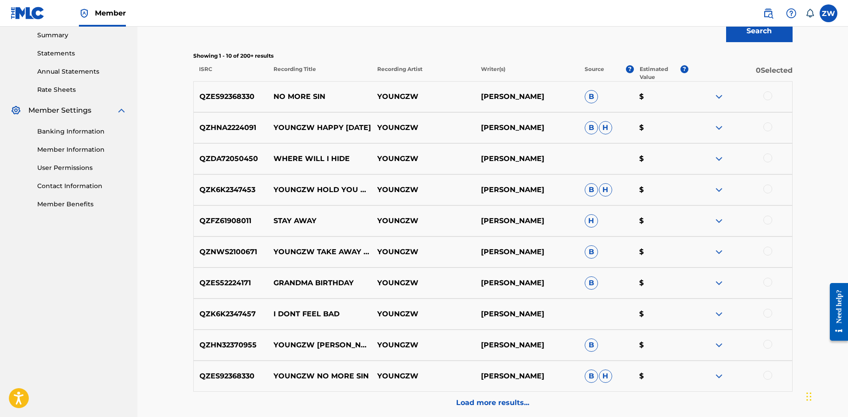
scroll to position [316, 0]
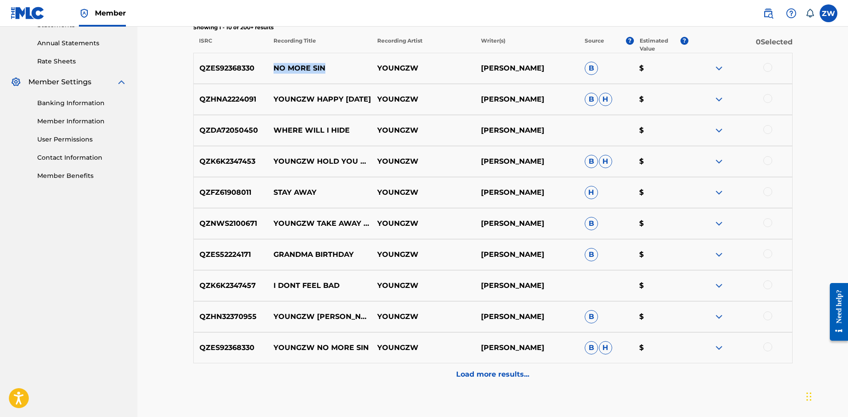
drag, startPoint x: 333, startPoint y: 64, endPoint x: 265, endPoint y: 74, distance: 68.9
click at [265, 74] on div "QZES92368330 NO MORE SIN YOUNGZW ZACHERY C WILLIAMSON B $" at bounding box center [492, 68] width 599 height 31
copy div "NO MORE SIN"
drag, startPoint x: 268, startPoint y: 92, endPoint x: 337, endPoint y: 107, distance: 70.4
click at [337, 105] on p "YOUNGZW HAPPY [DATE]" at bounding box center [320, 99] width 104 height 11
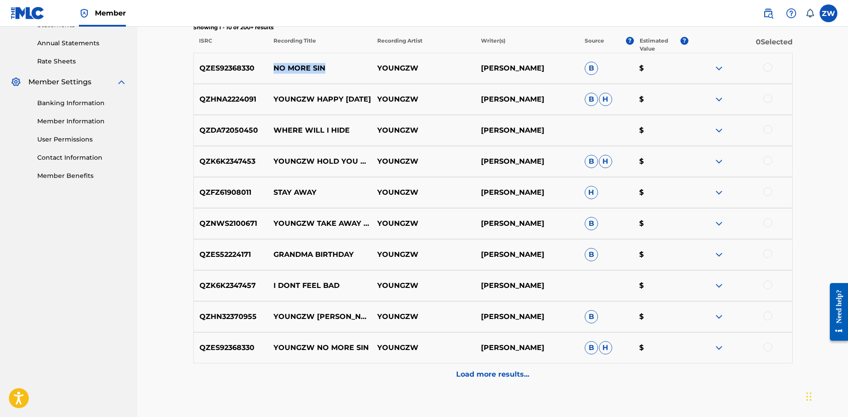
click at [349, 105] on p "YOUNGZW HAPPY [DATE]" at bounding box center [320, 99] width 104 height 11
drag, startPoint x: 369, startPoint y: 98, endPoint x: 279, endPoint y: 102, distance: 90.1
click at [279, 102] on p "YOUNGZW HAPPY [DATE]" at bounding box center [320, 99] width 104 height 11
drag, startPoint x: 274, startPoint y: 93, endPoint x: 331, endPoint y: 111, distance: 59.4
click at [331, 111] on div "QZHNA2224091 YOUNGZW HAPPY MOTHER'S DAY YOUNGZW ZACHERY C WILLIAMSON B H $" at bounding box center [492, 99] width 599 height 31
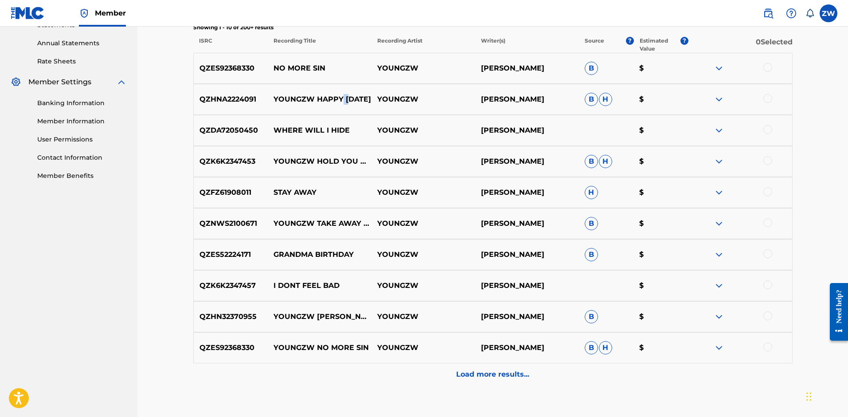
click at [337, 111] on div "QZHNA2224091 YOUNGZW HAPPY MOTHER'S DAY YOUNGZW ZACHERY C WILLIAMSON B H $" at bounding box center [492, 99] width 599 height 31
drag, startPoint x: 274, startPoint y: 94, endPoint x: 347, endPoint y: 106, distance: 73.7
click at [347, 105] on p "YOUNGZW HAPPY [DATE]" at bounding box center [320, 99] width 104 height 11
copy p "YOUNGZW HAPPY [DATE]"
click at [320, 132] on p "WHERE WILL I HIDE" at bounding box center [320, 130] width 104 height 11
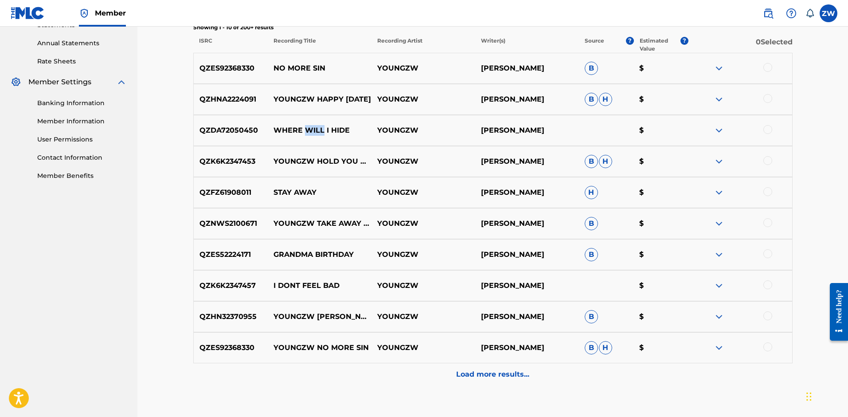
click at [320, 132] on p "WHERE WILL I HIDE" at bounding box center [320, 130] width 104 height 11
drag, startPoint x: 277, startPoint y: 154, endPoint x: 341, endPoint y: 172, distance: 66.1
click at [341, 167] on p "YOUNGZW HOLD YOU DOWN" at bounding box center [320, 161] width 104 height 11
drag, startPoint x: 280, startPoint y: 154, endPoint x: 367, endPoint y: 172, distance: 89.1
click at [367, 167] on p "YOUNGZW HOLD YOU DOWN" at bounding box center [320, 161] width 104 height 11
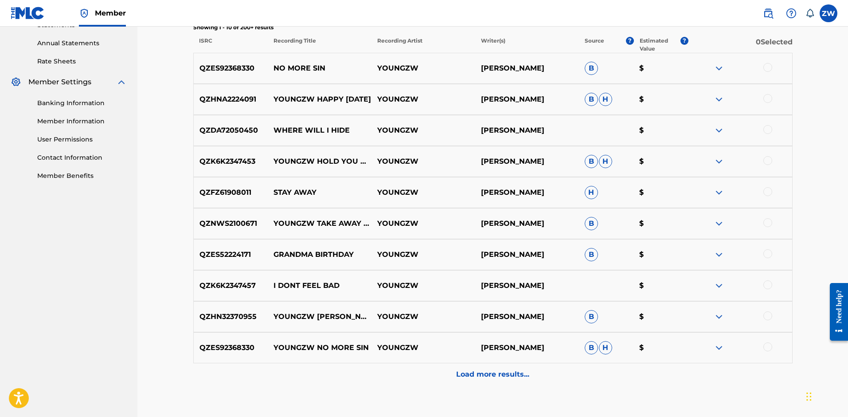
click at [273, 155] on div "QZK6K2347453 YOUNGZW HOLD YOU DOWN YOUNGZW ZACHERY C WILLIAMSON B H $" at bounding box center [492, 161] width 599 height 31
drag, startPoint x: 273, startPoint y: 154, endPoint x: 344, endPoint y: 167, distance: 71.3
click at [344, 167] on p "YOUNGZW HOLD YOU DOWN" at bounding box center [320, 161] width 104 height 11
copy p "YOUNGZW HOLD YOU DOWN"
drag, startPoint x: 276, startPoint y: 195, endPoint x: 311, endPoint y: 194, distance: 35.0
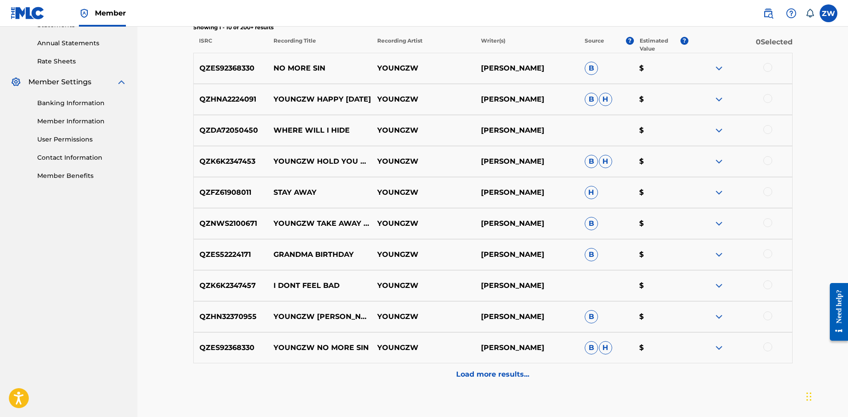
click at [313, 193] on p "STAY AWAY" at bounding box center [320, 192] width 104 height 11
drag, startPoint x: 273, startPoint y: 188, endPoint x: 288, endPoint y: 195, distance: 17.1
click at [295, 194] on p "STAY AWAY" at bounding box center [320, 192] width 104 height 11
drag, startPoint x: 288, startPoint y: 195, endPoint x: 280, endPoint y: 192, distance: 8.4
click at [280, 192] on p "STAY AWAY" at bounding box center [320, 192] width 104 height 11
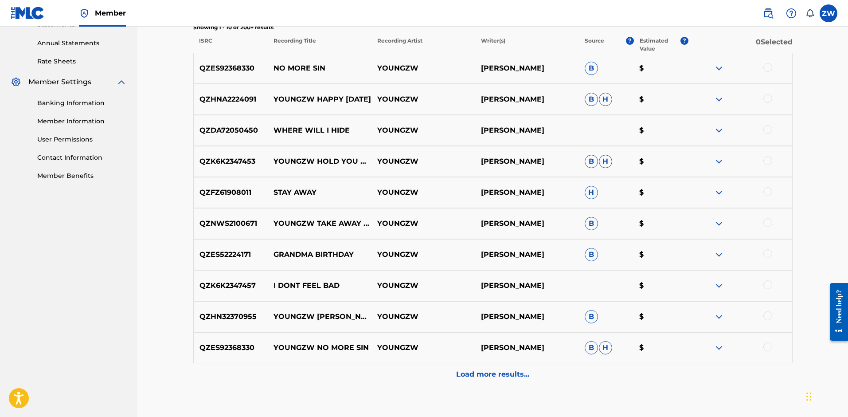
click at [274, 192] on p "STAY AWAY" at bounding box center [320, 192] width 104 height 11
drag, startPoint x: 274, startPoint y: 192, endPoint x: 336, endPoint y: 192, distance: 62.5
click at [336, 192] on p "STAY AWAY" at bounding box center [320, 192] width 104 height 11
copy p "STAY AWAY"
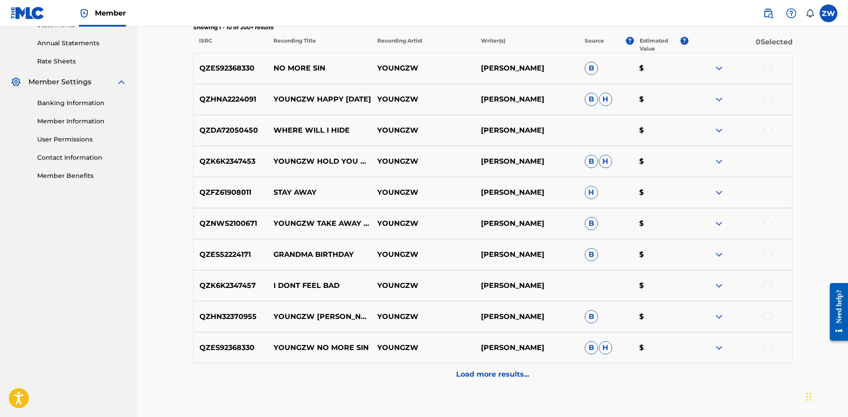
click at [273, 223] on p "YOUNGZW TAKE AWAY THE TEARS" at bounding box center [320, 223] width 104 height 11
drag, startPoint x: 275, startPoint y: 220, endPoint x: 318, endPoint y: 229, distance: 43.6
click at [334, 228] on p "YOUNGZW TAKE AWAY THE TEARS" at bounding box center [320, 223] width 104 height 11
click at [271, 221] on p "YOUNGZW TAKE AWAY THE TEARS" at bounding box center [320, 223] width 104 height 11
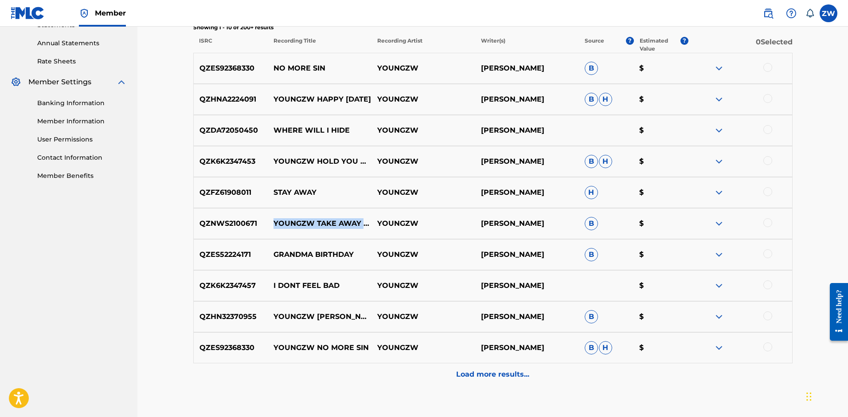
drag, startPoint x: 272, startPoint y: 219, endPoint x: 353, endPoint y: 232, distance: 82.1
click at [353, 232] on div "QZNWS2100671 YOUNGZW TAKE AWAY THE TEARS YOUNGZW ZACHERY C WILLIAMSON B $" at bounding box center [492, 223] width 599 height 31
copy p "YOUNGZW TAKE AWAY THE TEARS"
drag, startPoint x: 277, startPoint y: 255, endPoint x: 361, endPoint y: 251, distance: 84.3
click at [364, 251] on p "GRANDMA BIRTHDAY" at bounding box center [320, 254] width 104 height 11
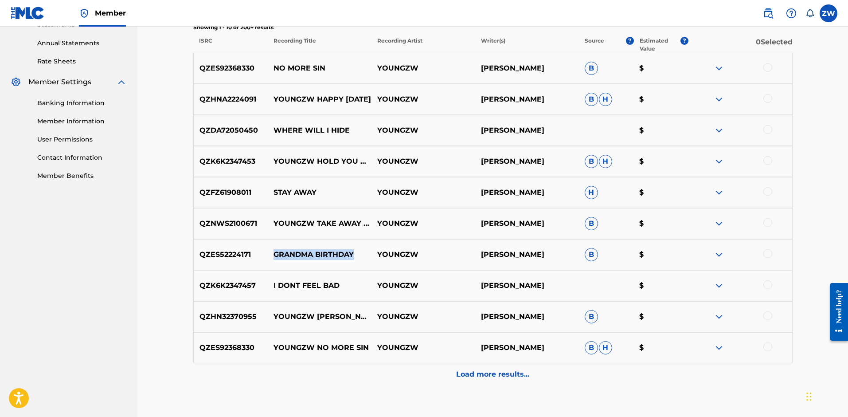
drag, startPoint x: 275, startPoint y: 253, endPoint x: 365, endPoint y: 250, distance: 89.6
click at [365, 250] on p "GRANDMA BIRTHDAY" at bounding box center [320, 254] width 104 height 11
copy p "GRANDMA BIRTHDAY"
click at [273, 288] on p "I DONT FEEL BAD" at bounding box center [320, 285] width 104 height 11
click at [274, 287] on p "I DONT FEEL BAD" at bounding box center [320, 285] width 104 height 11
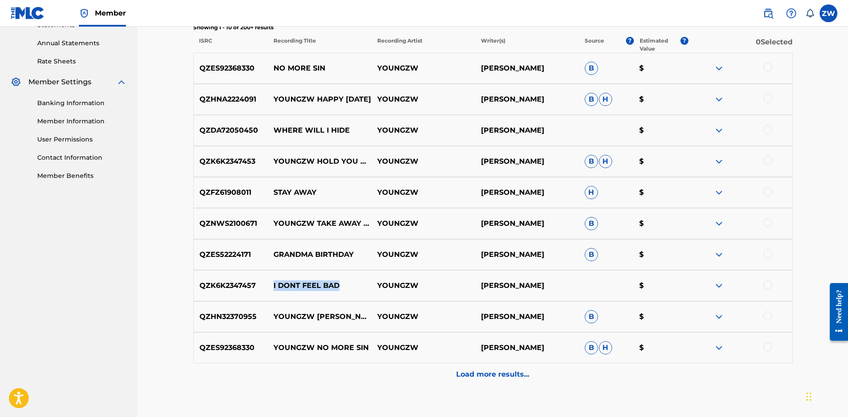
drag, startPoint x: 274, startPoint y: 286, endPoint x: 363, endPoint y: 292, distance: 89.3
click at [364, 292] on div "QZK6K2347457 I DONT FEEL BAD YOUNGZW ZACHERY C WILLIAMSON $" at bounding box center [492, 285] width 599 height 31
copy p "I DONT FEEL BAD"
click at [281, 317] on p "YOUNGZW [PERSON_NAME]" at bounding box center [320, 316] width 104 height 11
drag, startPoint x: 276, startPoint y: 317, endPoint x: 381, endPoint y: 326, distance: 105.9
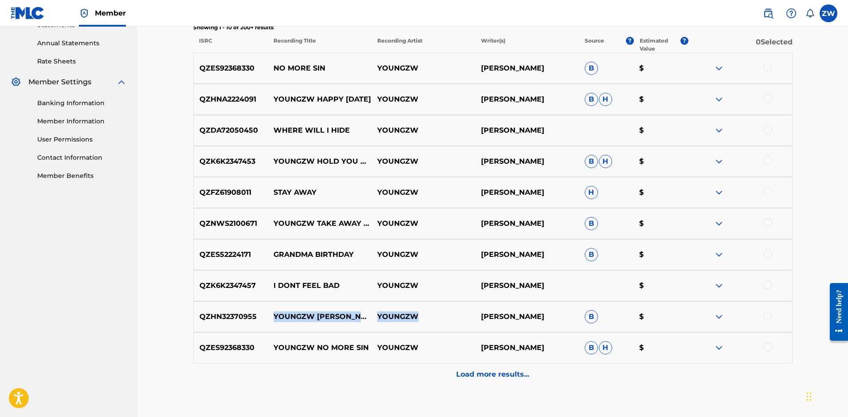
click at [381, 326] on div "QZHN32370955 YOUNGZW AYY AYYY YOUNGZW ZACHERY C WILLIAMSON B $" at bounding box center [492, 316] width 599 height 31
click at [370, 316] on p "YOUNGZW [PERSON_NAME]" at bounding box center [320, 316] width 104 height 11
drag, startPoint x: 271, startPoint y: 314, endPoint x: 358, endPoint y: 317, distance: 86.9
click at [358, 317] on p "YOUNGZW [PERSON_NAME]" at bounding box center [320, 316] width 104 height 11
copy p "YOUNGZW [PERSON_NAME]"
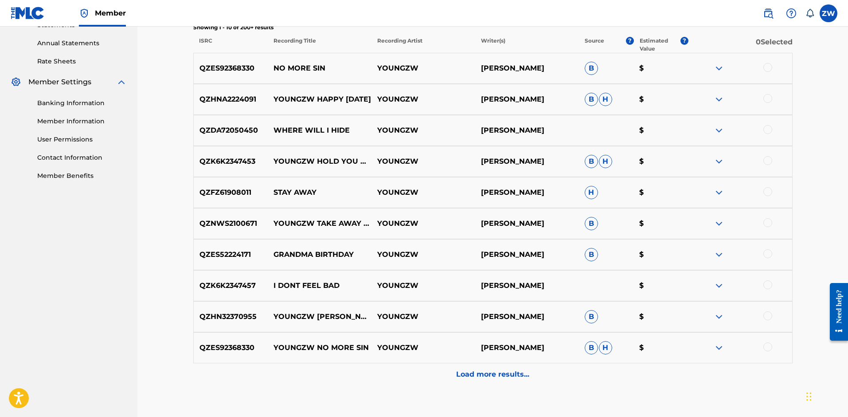
click at [277, 348] on p "YOUNGZW NO MORE SIN" at bounding box center [320, 347] width 104 height 11
drag, startPoint x: 337, startPoint y: 354, endPoint x: 348, endPoint y: 350, distance: 10.8
click at [348, 350] on div "QZES92368330 YOUNGZW NO MORE SIN YOUNGZW ZACHERY C WILLIAMSON B H $" at bounding box center [492, 347] width 599 height 31
click at [277, 348] on p "YOUNGZW NO MORE SIN" at bounding box center [320, 347] width 104 height 11
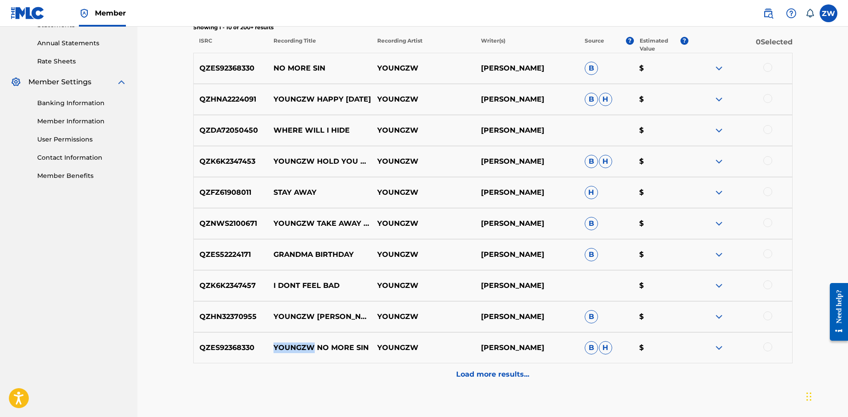
click at [277, 348] on p "YOUNGZW NO MORE SIN" at bounding box center [320, 347] width 104 height 11
drag, startPoint x: 277, startPoint y: 348, endPoint x: 346, endPoint y: 357, distance: 70.2
click at [346, 357] on div "QZES92368330 YOUNGZW NO MORE SIN YOUNGZW ZACHERY C WILLIAMSON B H $" at bounding box center [492, 347] width 599 height 31
copy p "YOUNGZW NO MORE SIN"
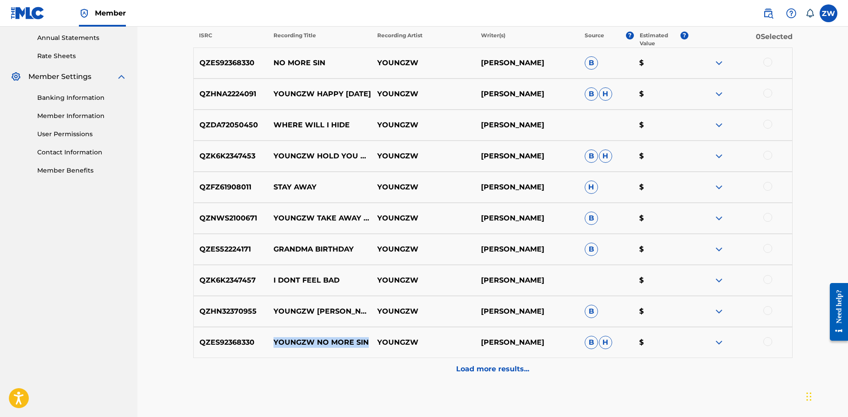
scroll to position [326, 0]
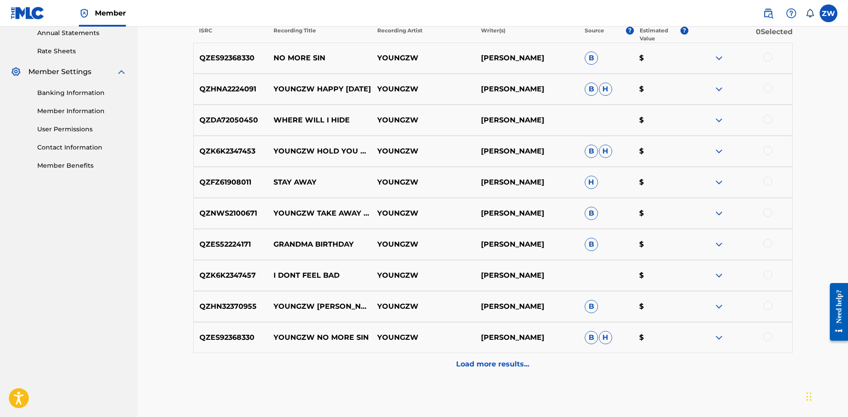
click at [471, 362] on p "Load more results..." at bounding box center [492, 364] width 73 height 11
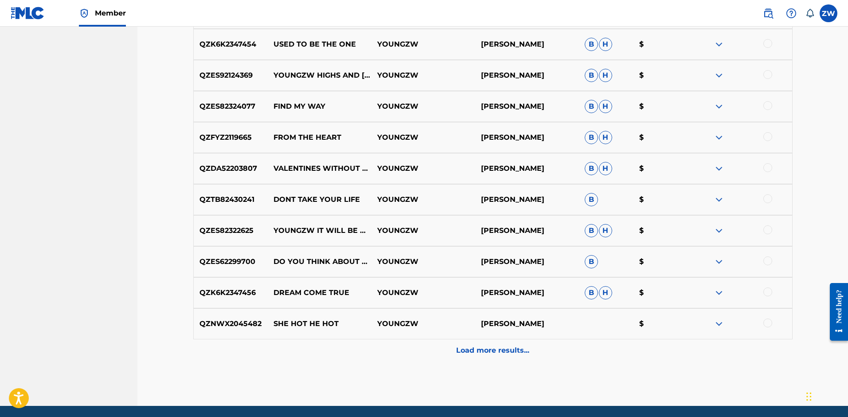
click at [397, 350] on div "Load more results..." at bounding box center [492, 350] width 599 height 22
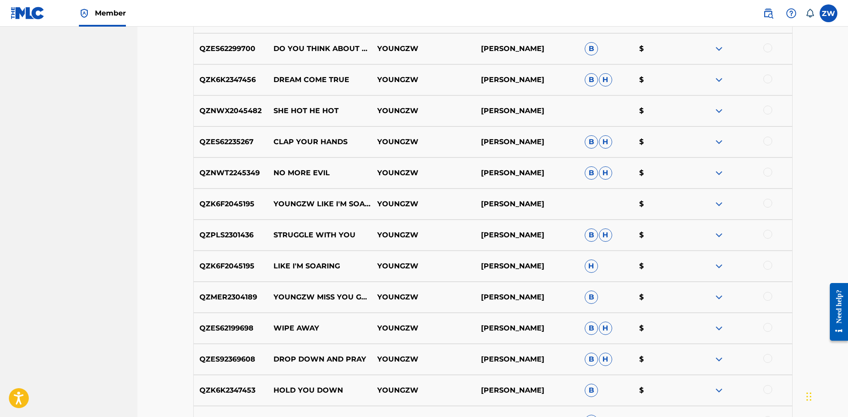
scroll to position [992, 0]
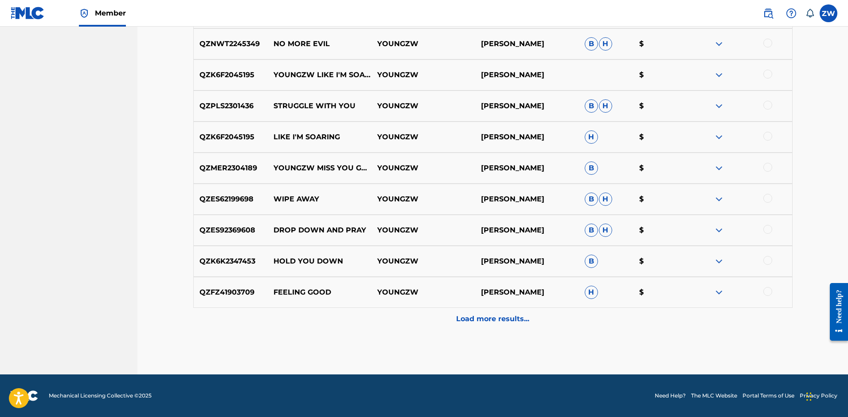
click at [458, 322] on p "Load more results..." at bounding box center [492, 318] width 73 height 11
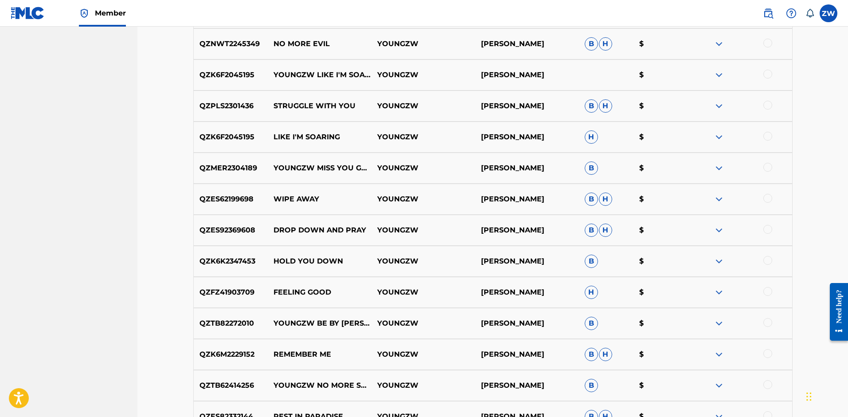
scroll to position [1302, 0]
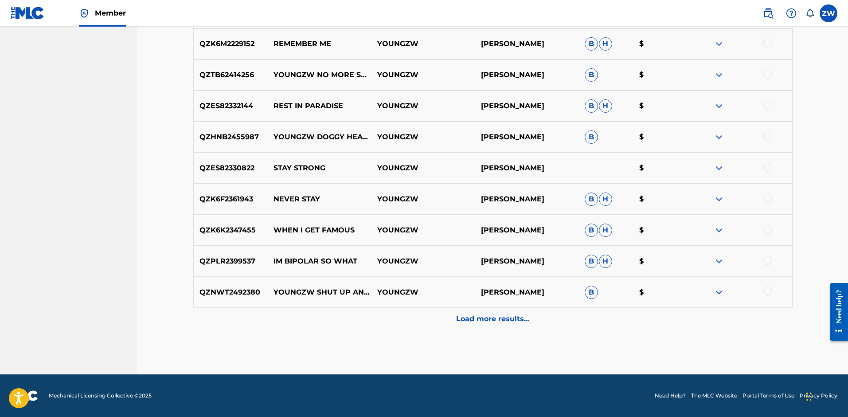
click at [462, 320] on p "Load more results..." at bounding box center [492, 318] width 73 height 11
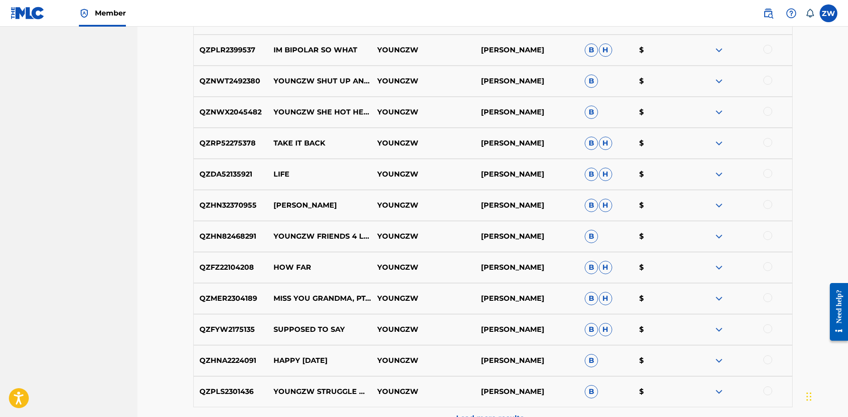
scroll to position [1597, 0]
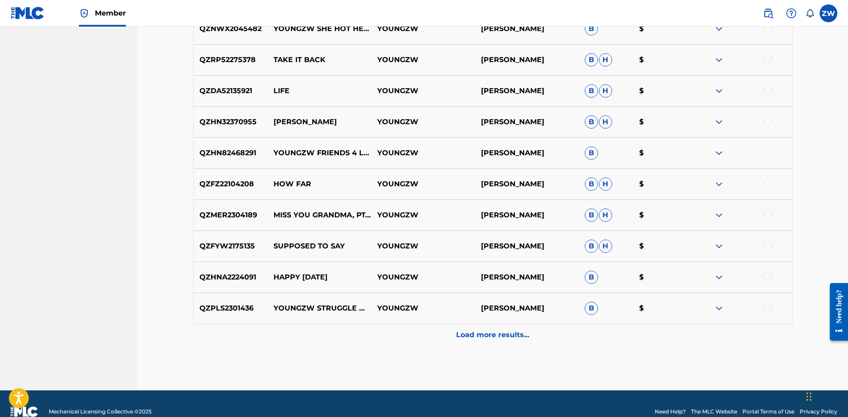
click at [509, 338] on p "Load more results..." at bounding box center [492, 334] width 73 height 11
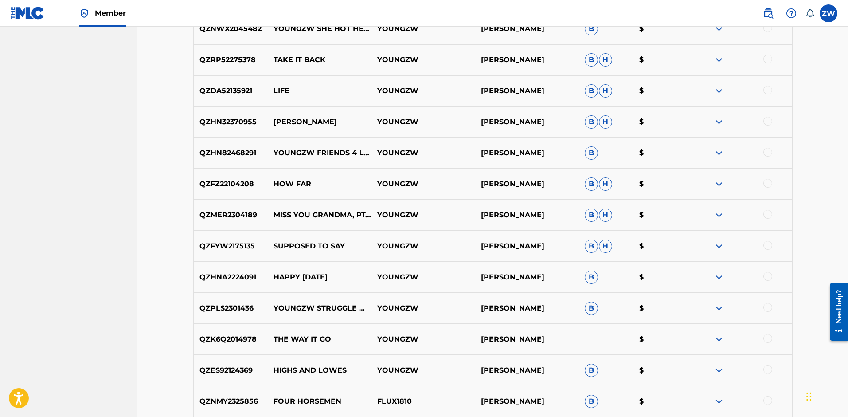
scroll to position [1909, 0]
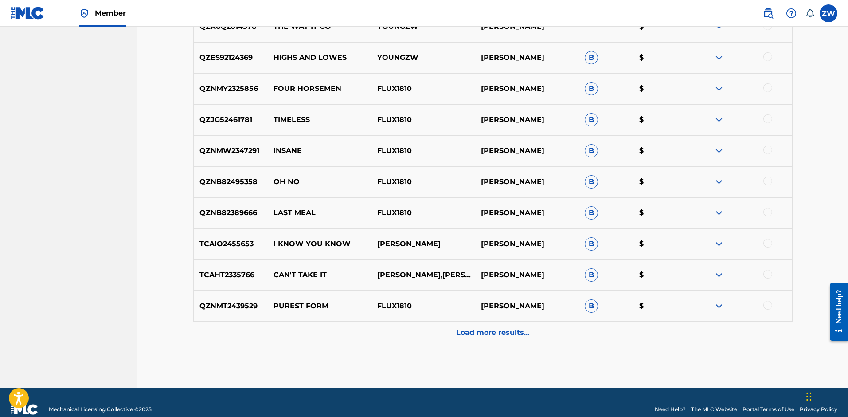
click at [505, 335] on p "Load more results..." at bounding box center [492, 332] width 73 height 11
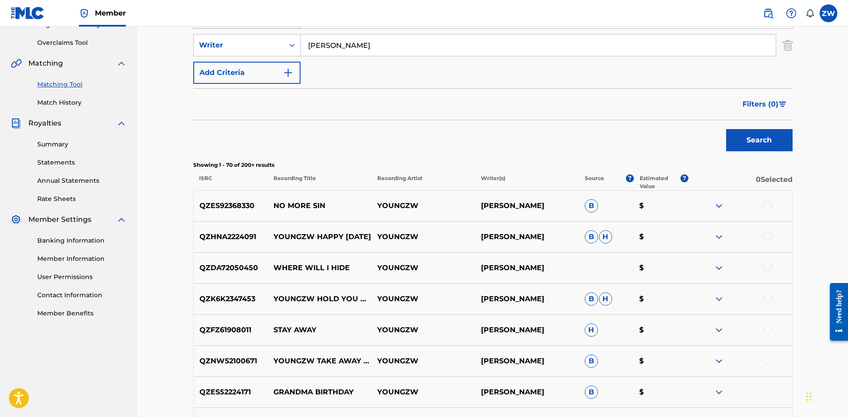
scroll to position [170, 0]
